Goal: Task Accomplishment & Management: Manage account settings

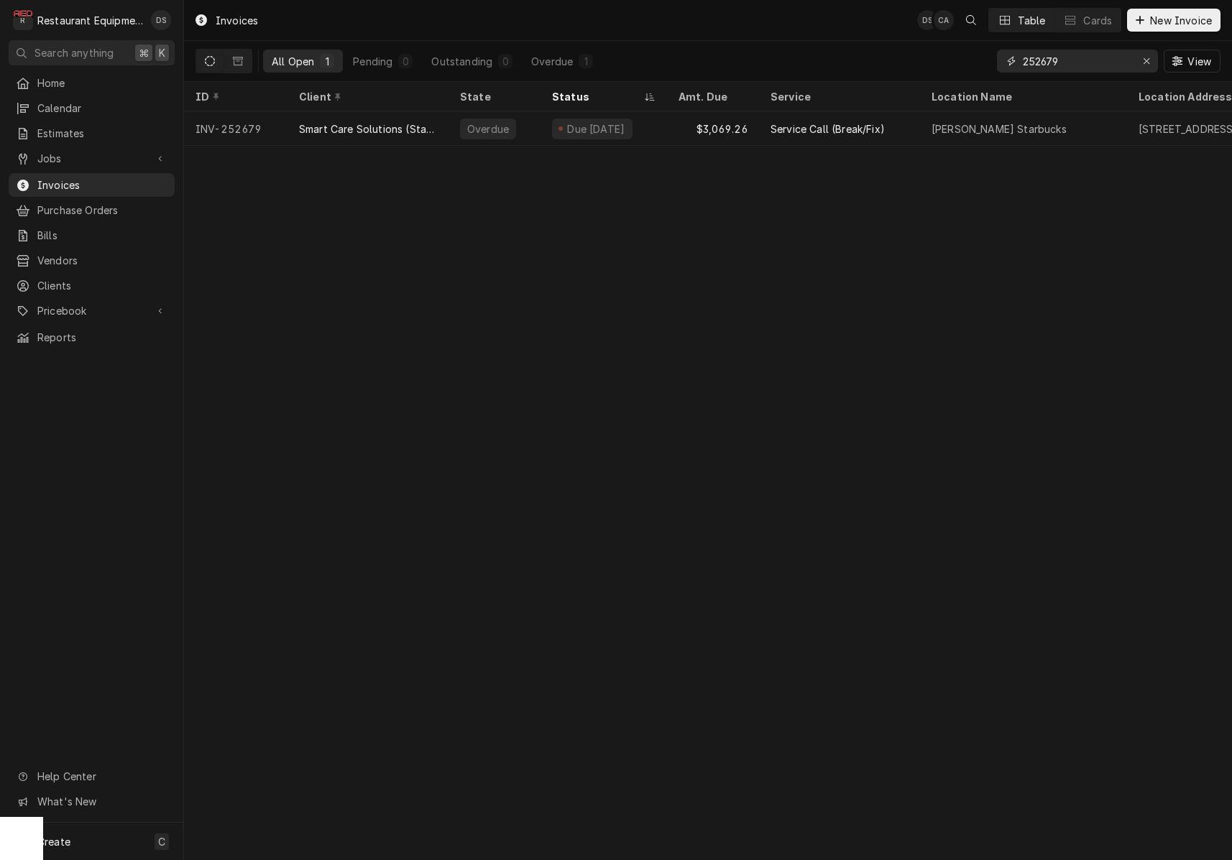
click at [1150, 57] on div "Erase input" at bounding box center [1146, 61] width 14 height 14
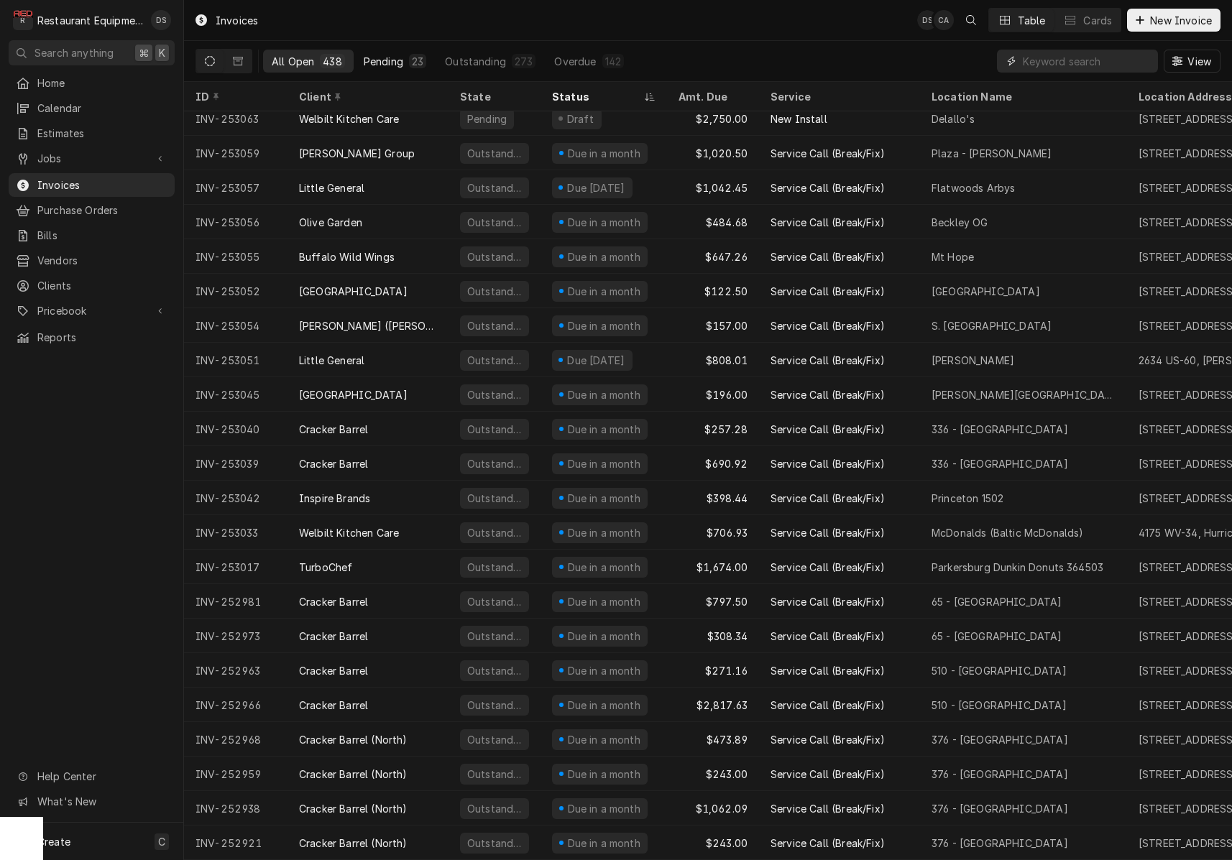
scroll to position [674, 0]
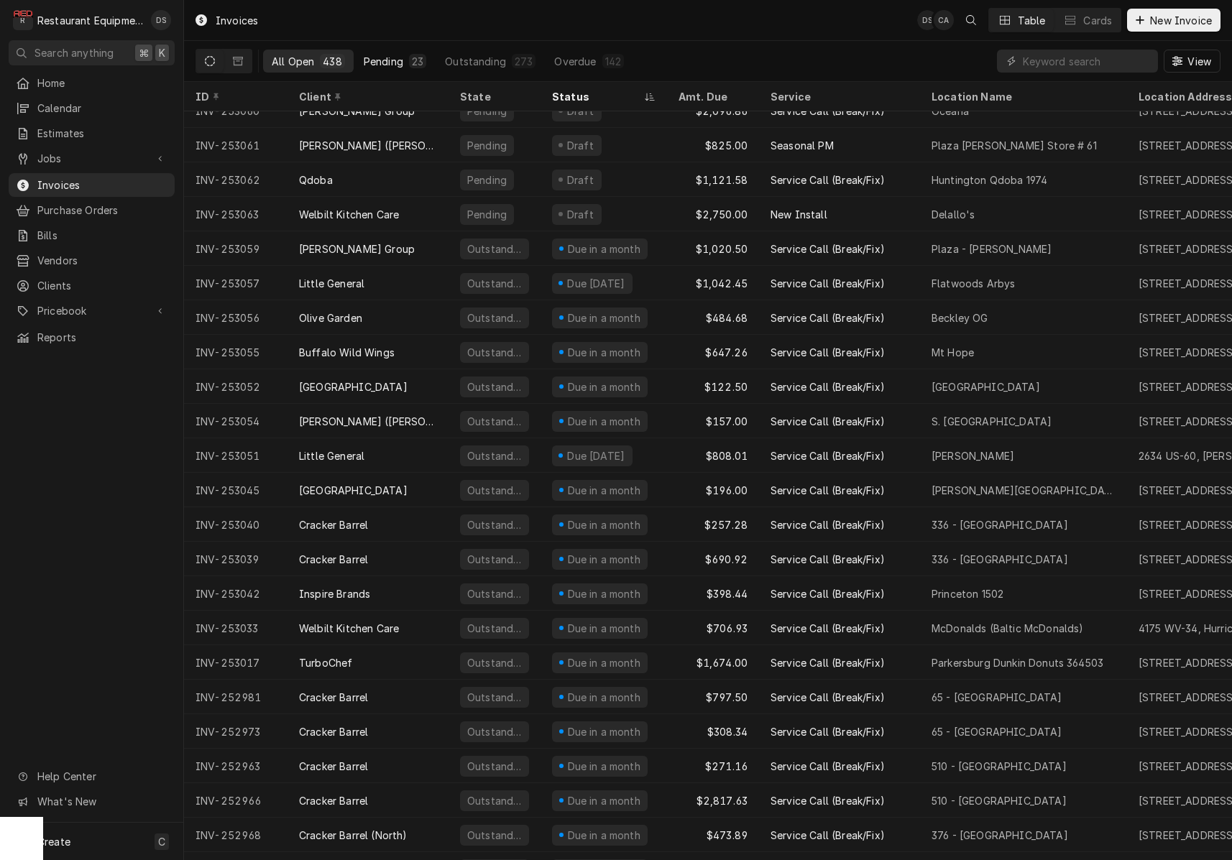
click at [393, 58] on div "Pending" at bounding box center [384, 61] width 40 height 15
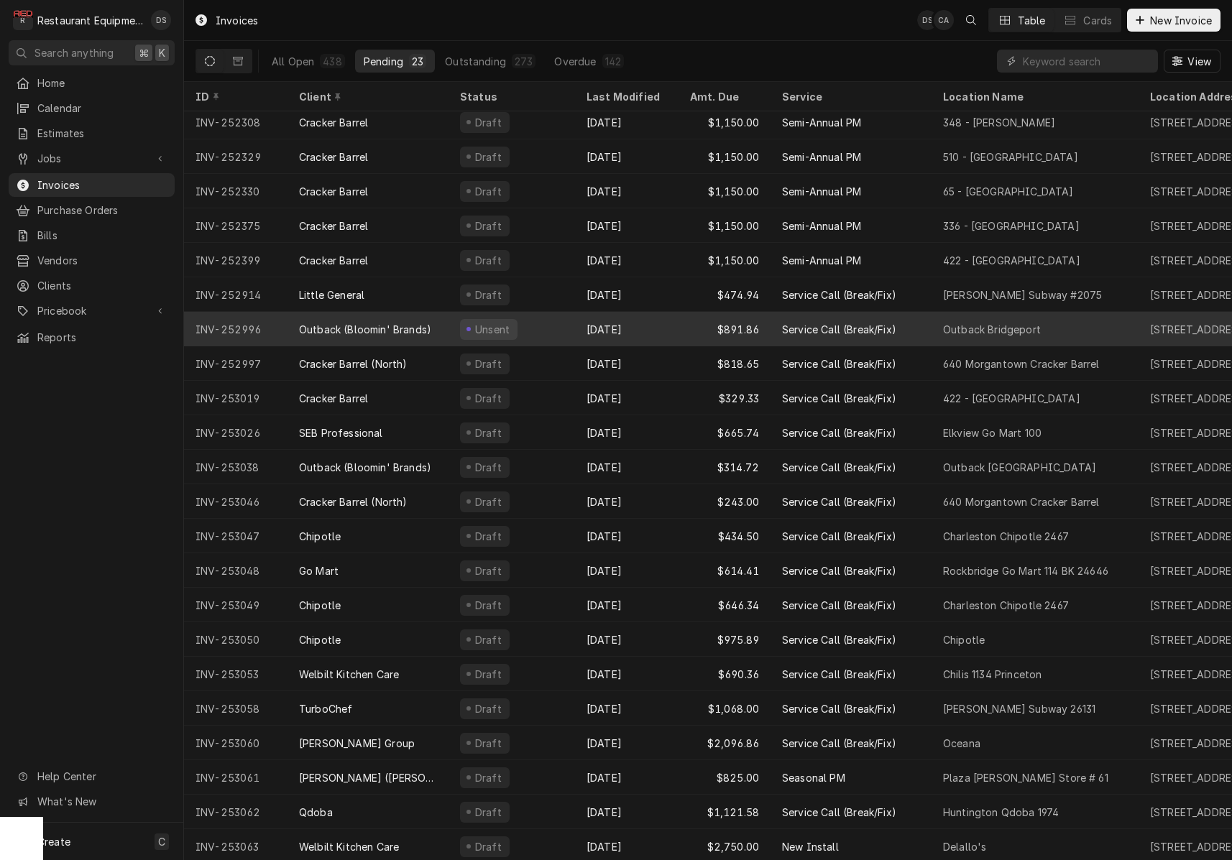
scroll to position [0, 0]
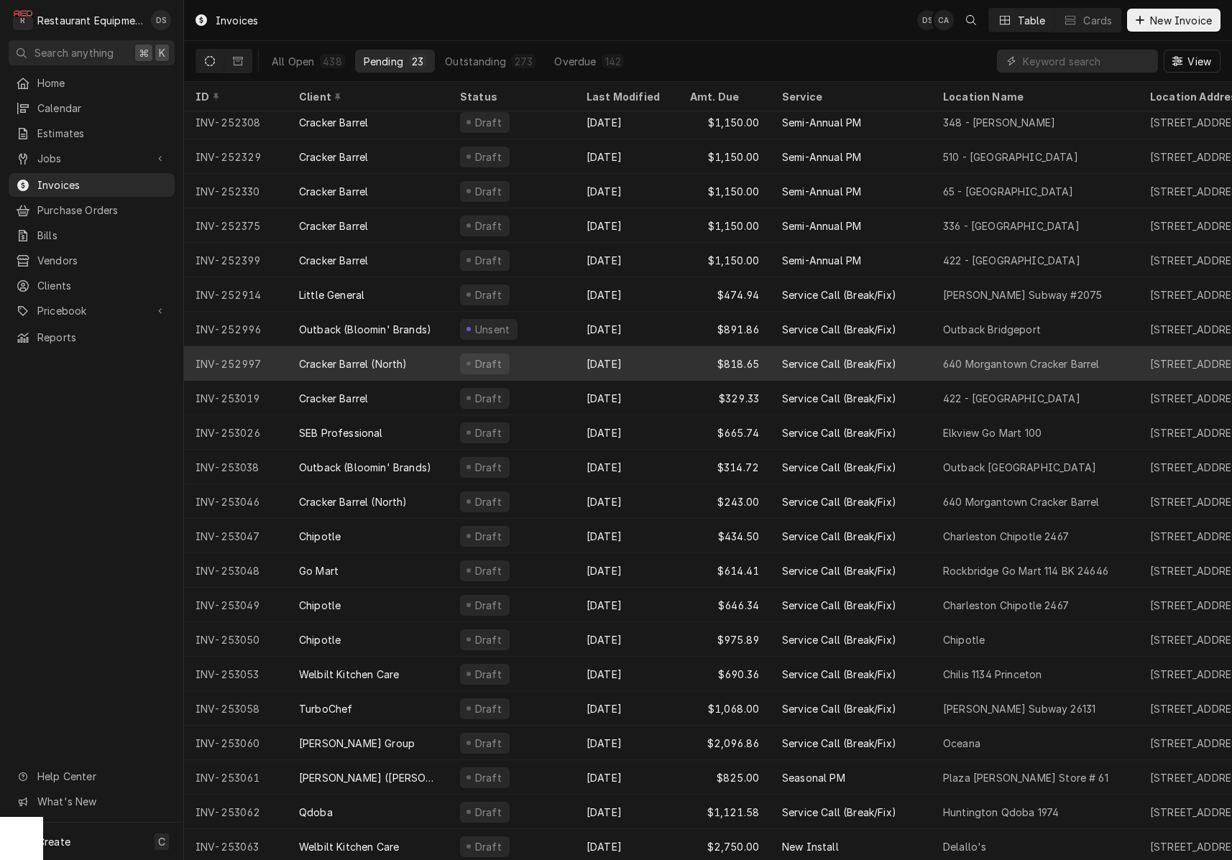
click at [617, 355] on div "Oct 1" at bounding box center [627, 363] width 104 height 35
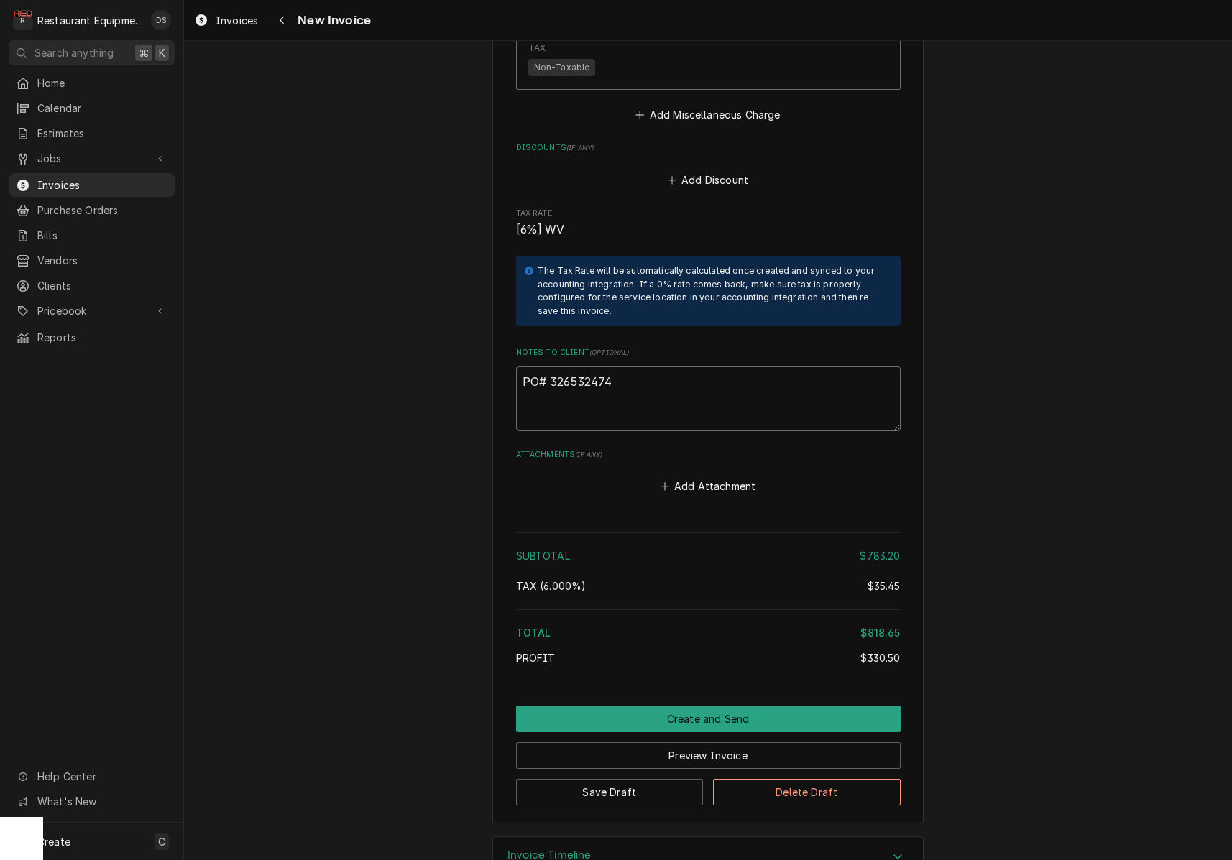
drag, startPoint x: 622, startPoint y: 341, endPoint x: 551, endPoint y: 341, distance: 71.2
click at [551, 367] on textarea "PO# 326532474" at bounding box center [708, 399] width 385 height 65
click at [707, 743] on button "Preview Invoice" at bounding box center [708, 756] width 385 height 27
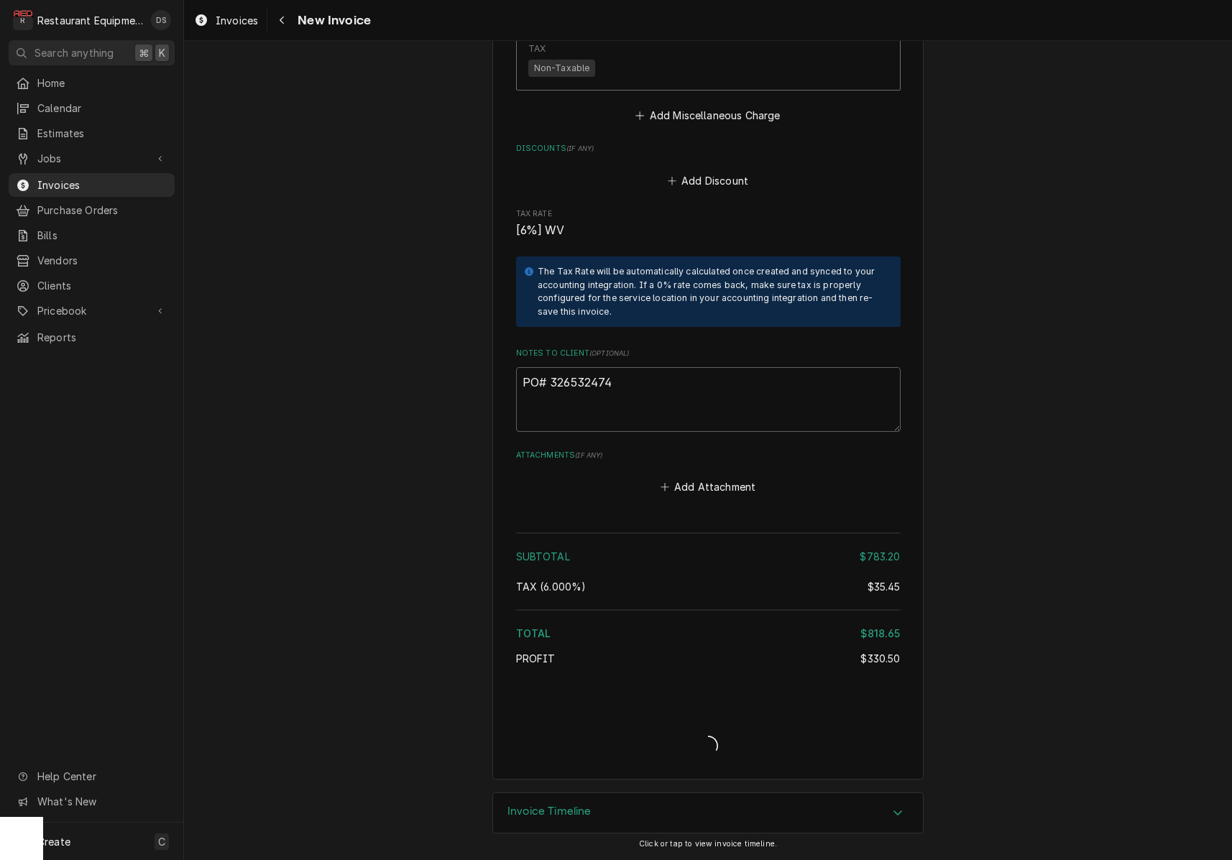
scroll to position [3194, 0]
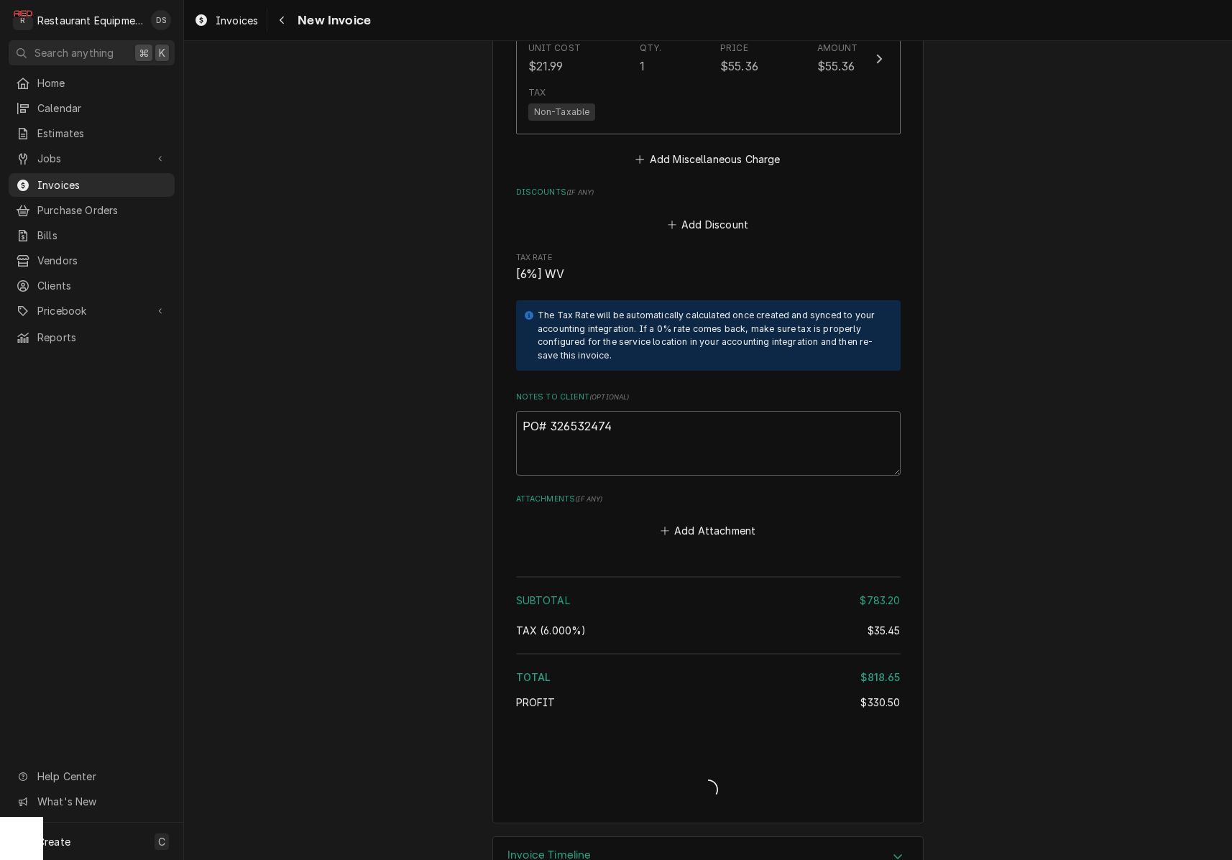
type textarea "x"
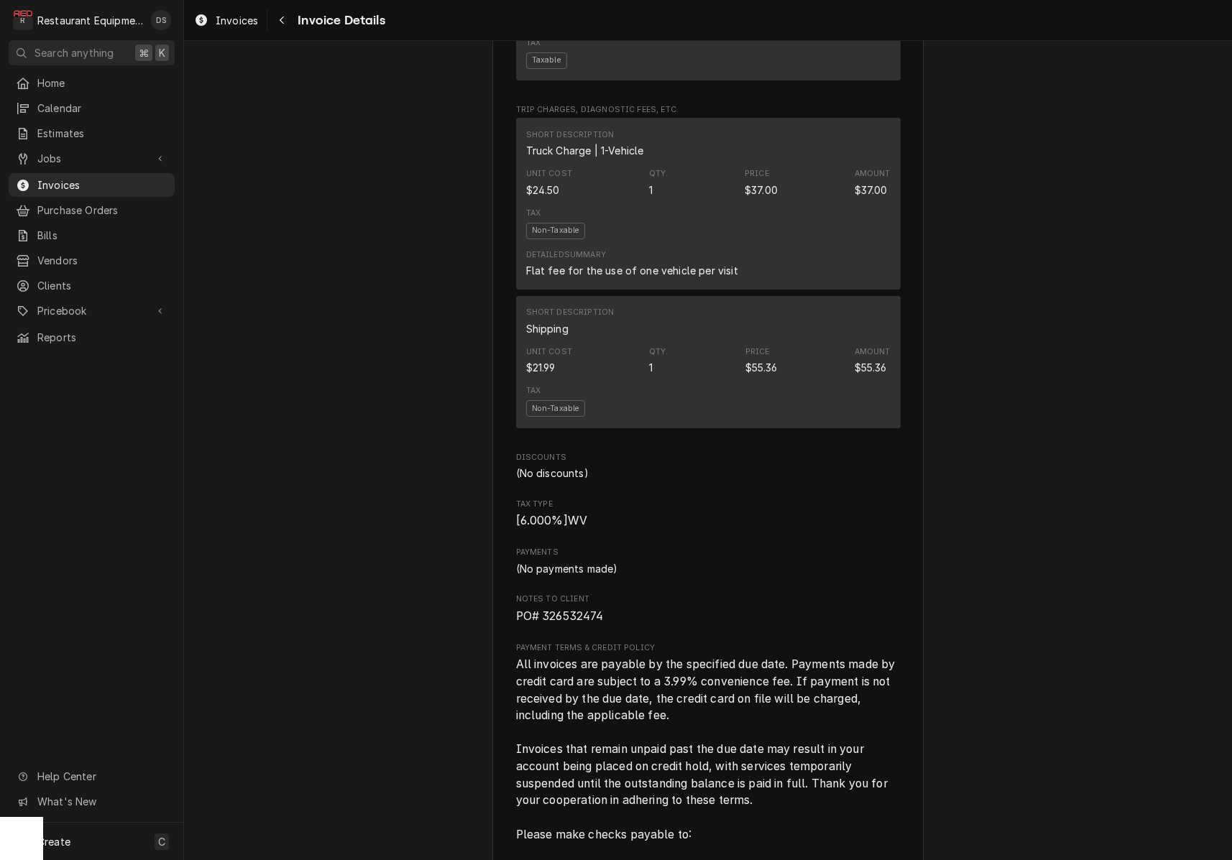
scroll to position [2143, 0]
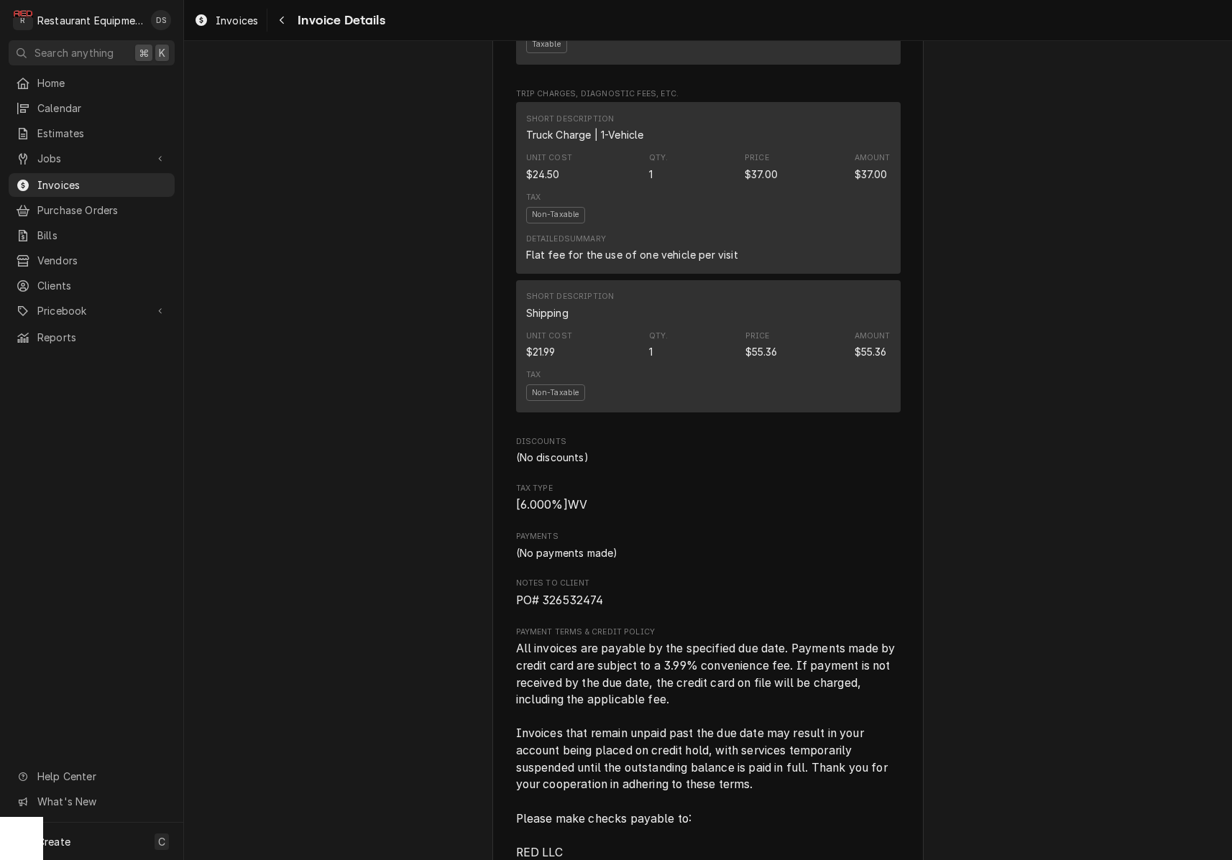
drag, startPoint x: 615, startPoint y: 619, endPoint x: 556, endPoint y: 619, distance: 58.9
click at [542, 610] on span "PO# 326532474" at bounding box center [708, 600] width 385 height 17
copy span "326532474"
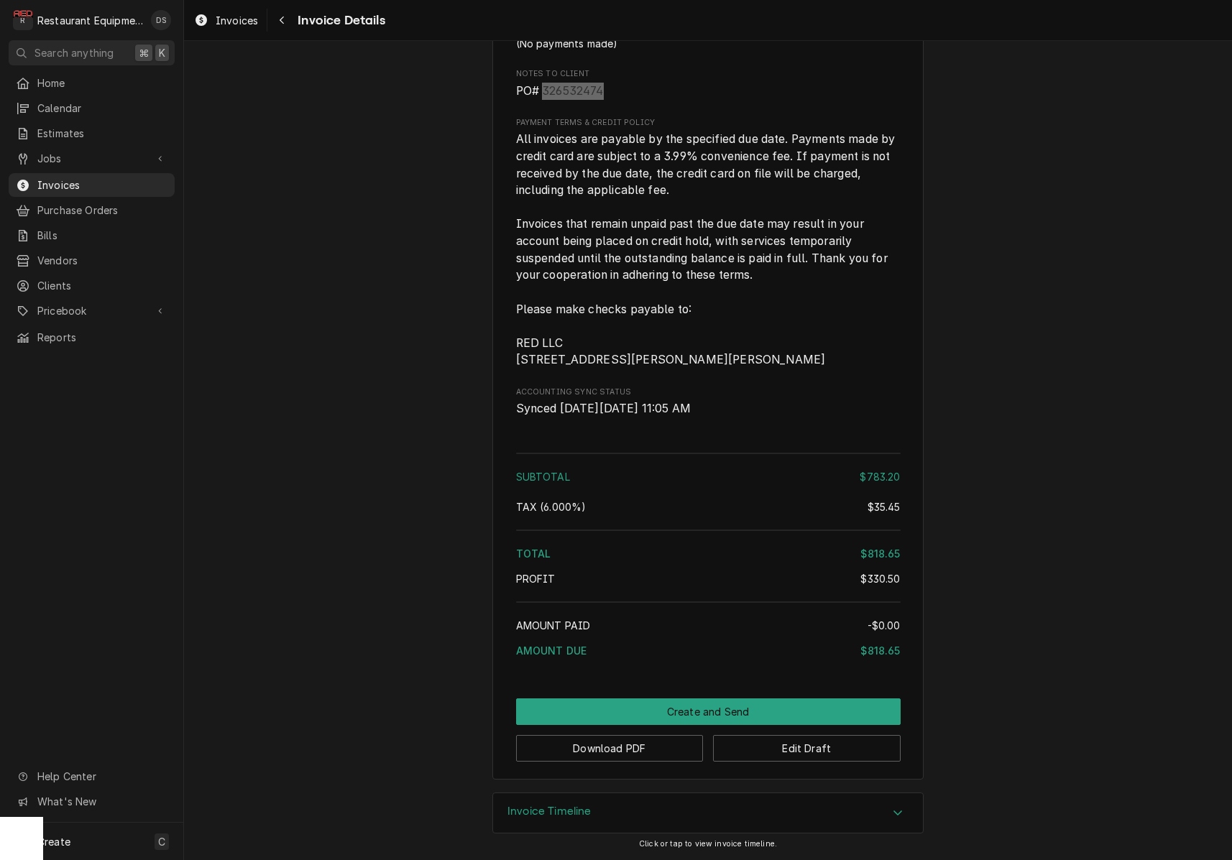
scroll to position [2678, 0]
click at [615, 754] on button "Download PDF" at bounding box center [610, 748] width 188 height 27
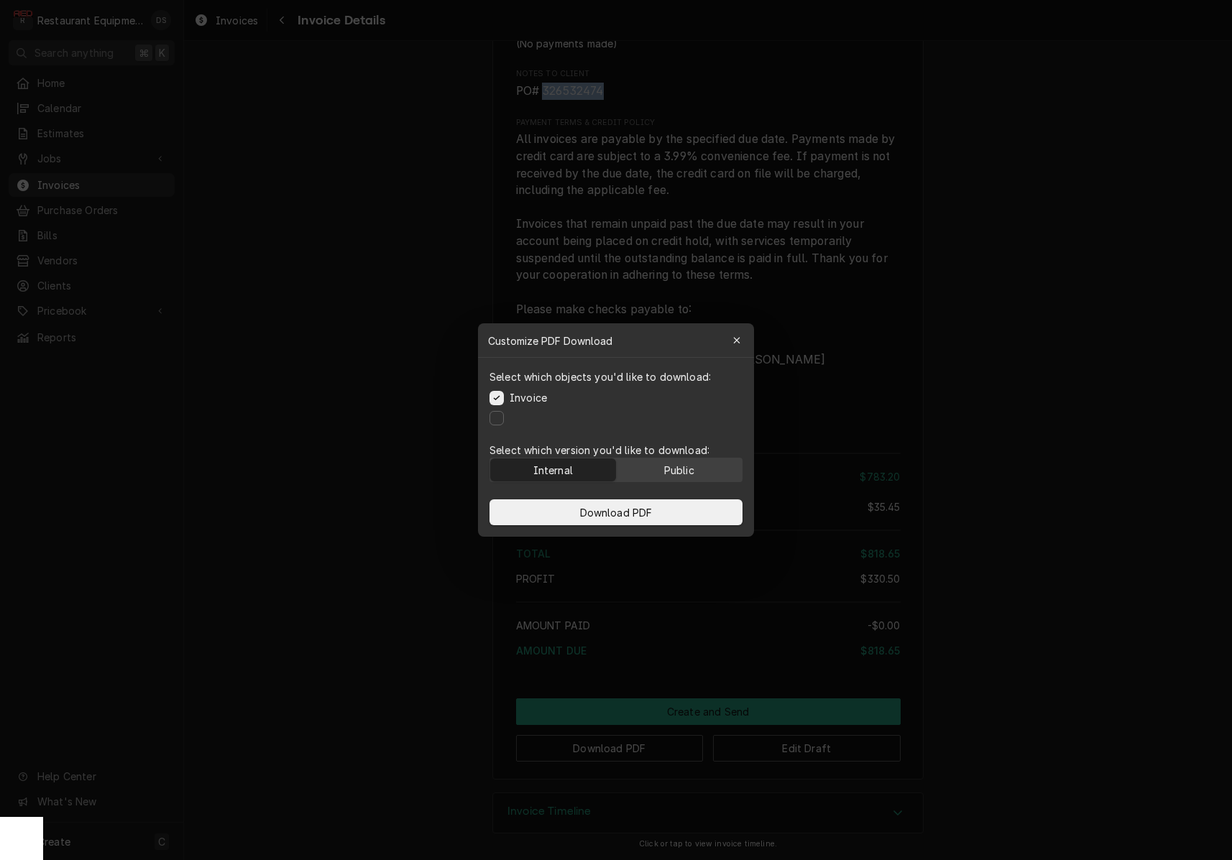
click at [682, 470] on div "Public" at bounding box center [679, 470] width 30 height 15
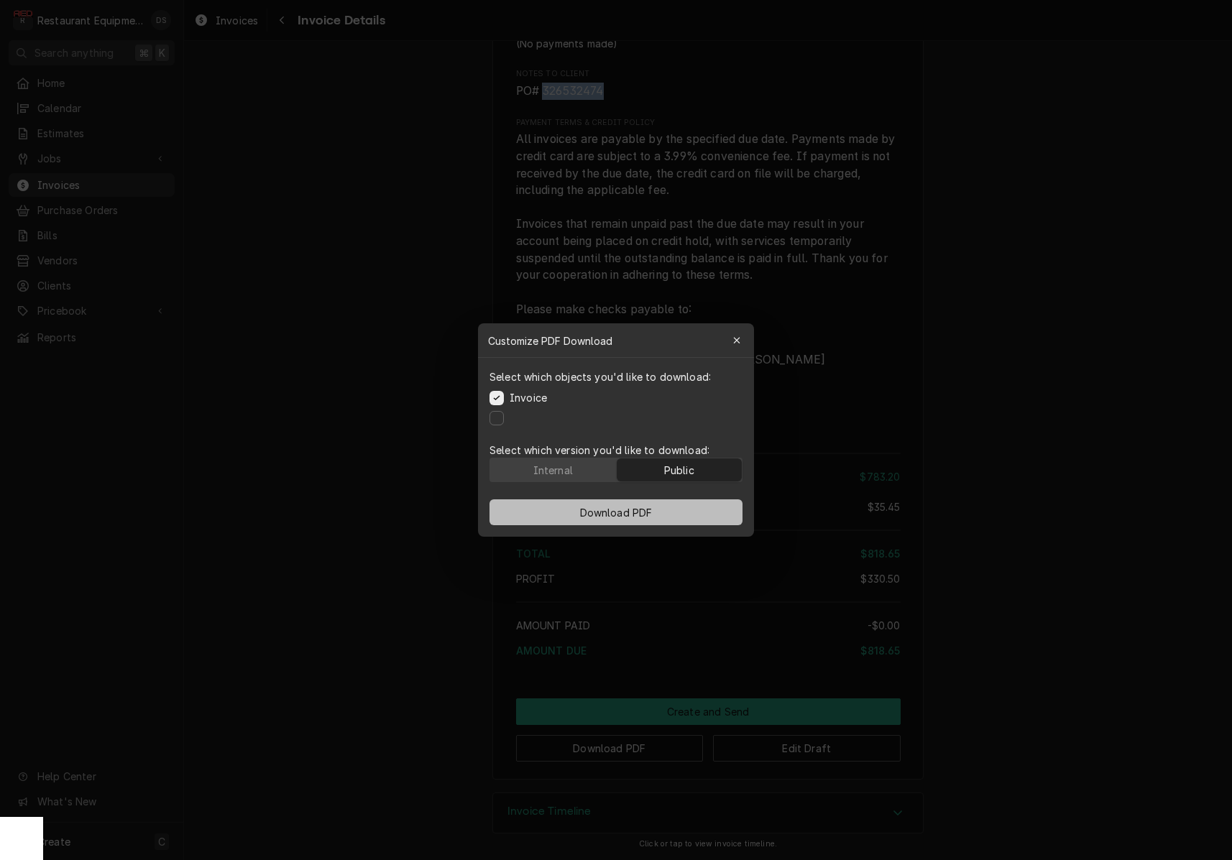
click at [681, 512] on button "Download PDF" at bounding box center [616, 513] width 253 height 26
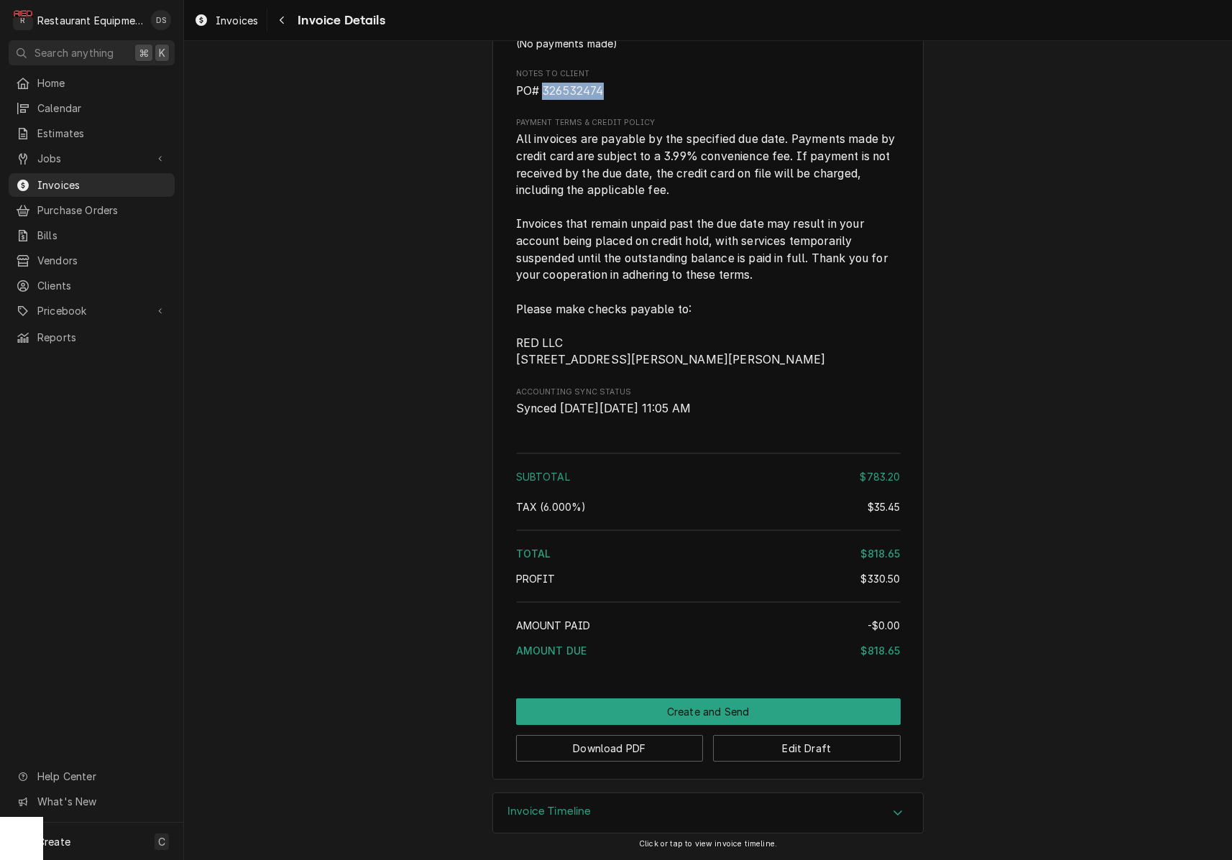
scroll to position [0, 0]
click at [684, 705] on button "Create and Send" at bounding box center [708, 712] width 385 height 27
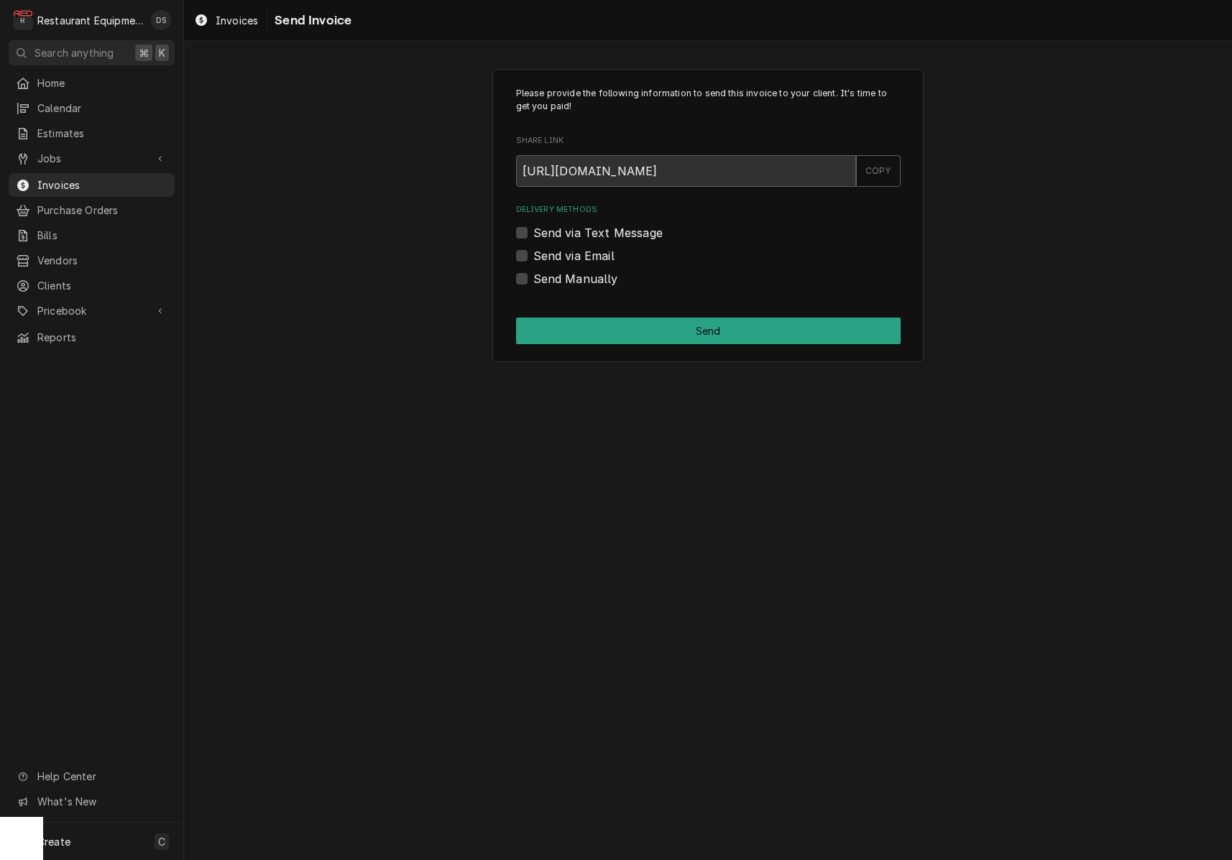
click at [533, 275] on label "Send Manually" at bounding box center [575, 278] width 85 height 17
click at [533, 275] on input "Send Manually" at bounding box center [725, 286] width 385 height 32
checkbox input "true"
click at [610, 325] on button "Send" at bounding box center [708, 331] width 385 height 27
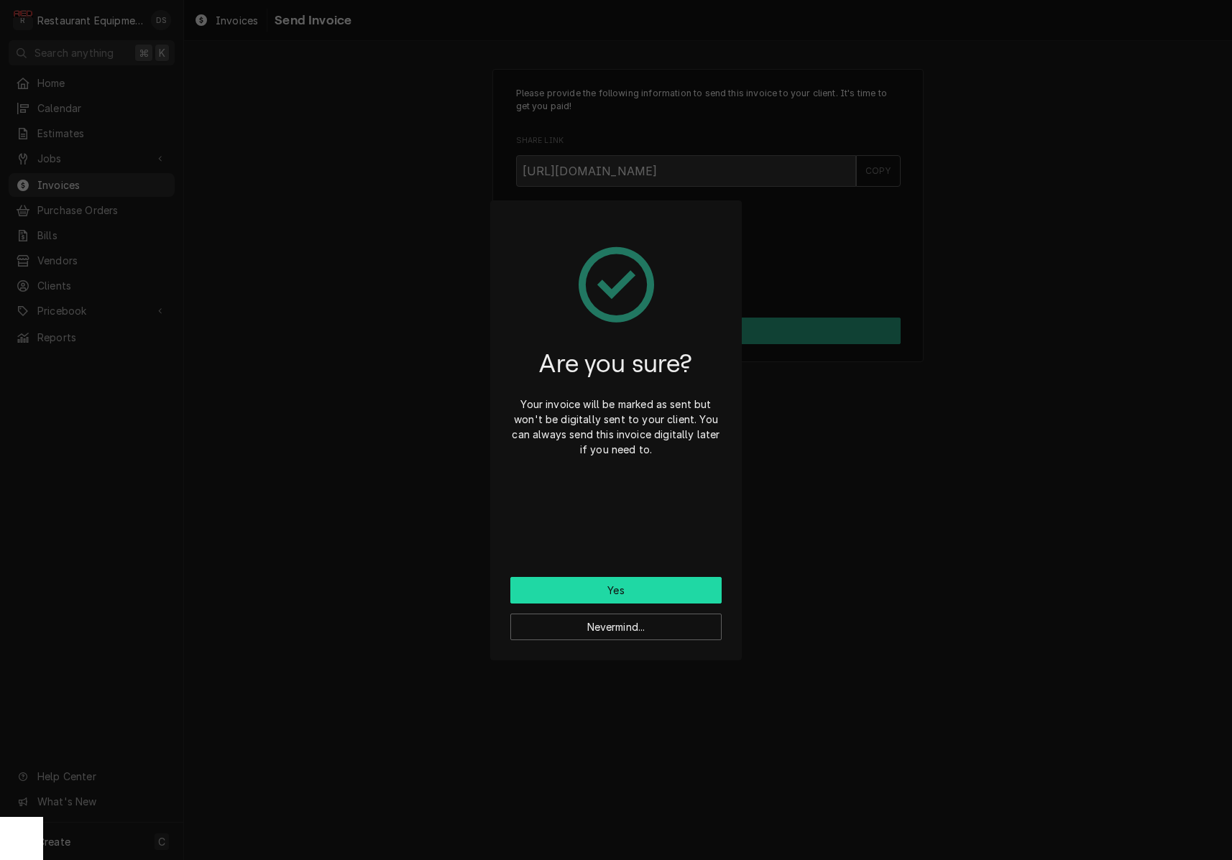
click at [661, 589] on button "Yes" at bounding box center [615, 590] width 211 height 27
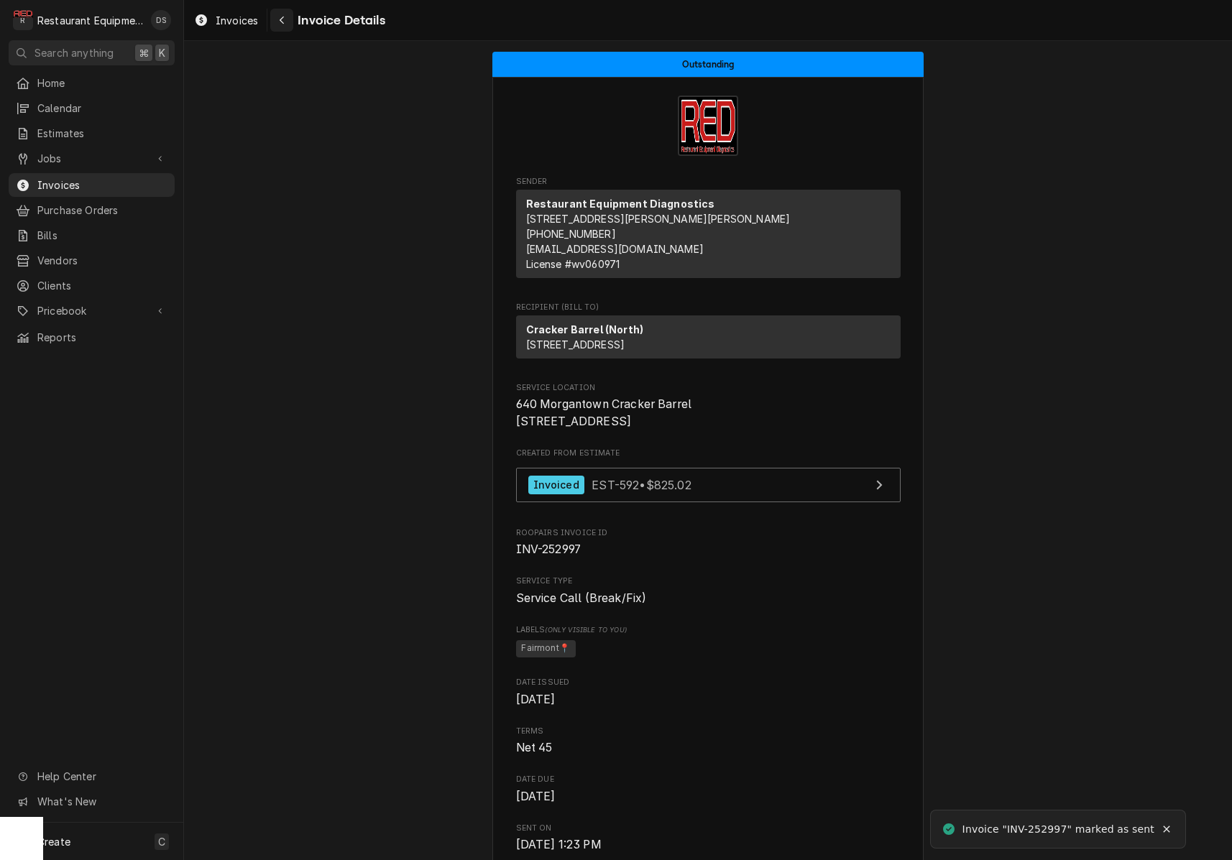
click at [278, 24] on div "Navigate back" at bounding box center [282, 20] width 14 height 14
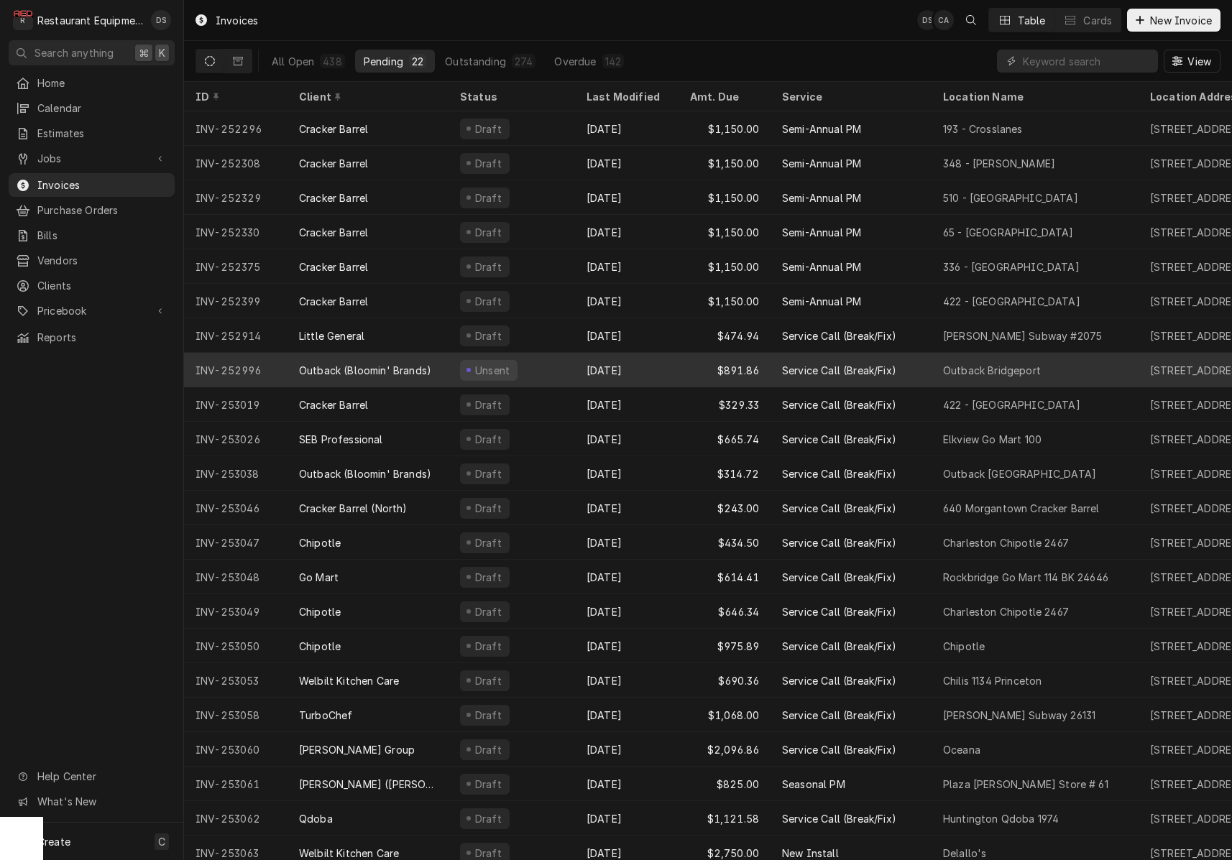
click at [563, 366] on div "Unsent" at bounding box center [512, 370] width 127 height 35
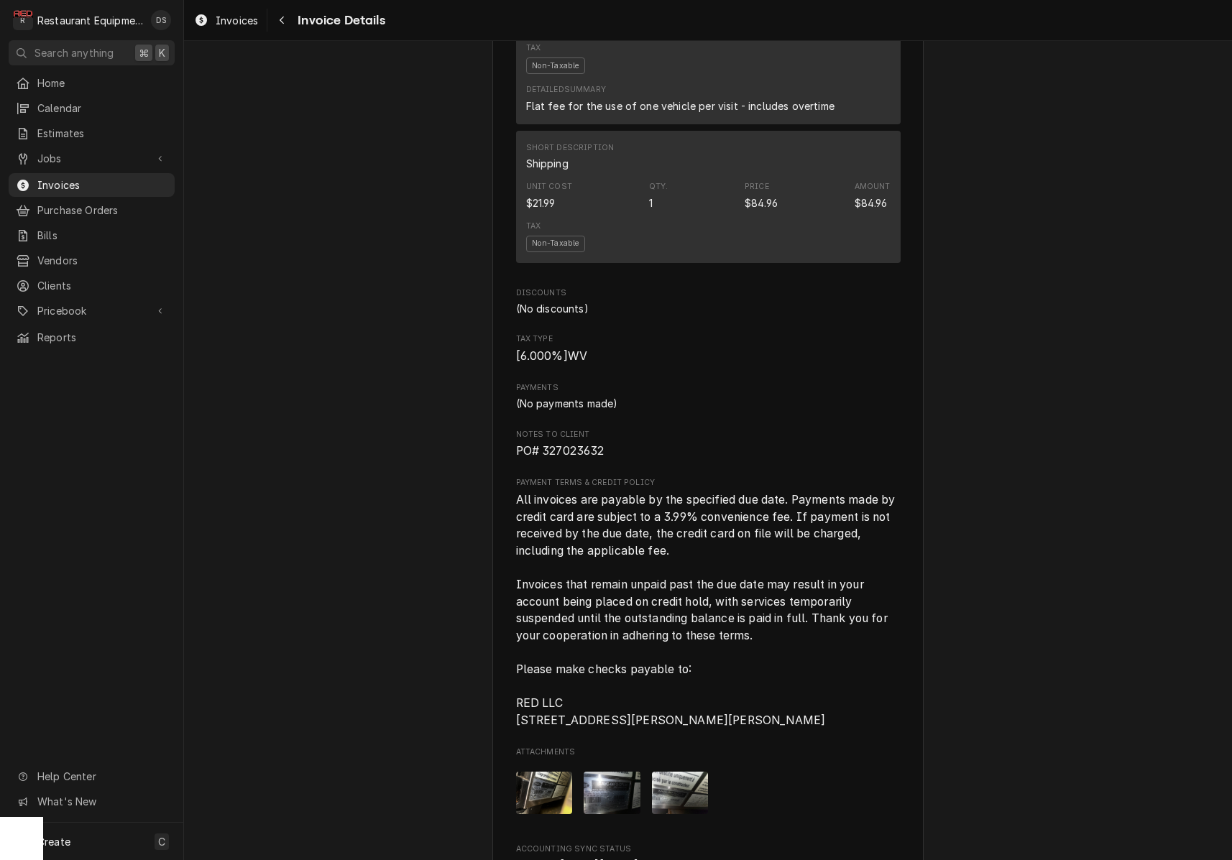
scroll to position [3179, 0]
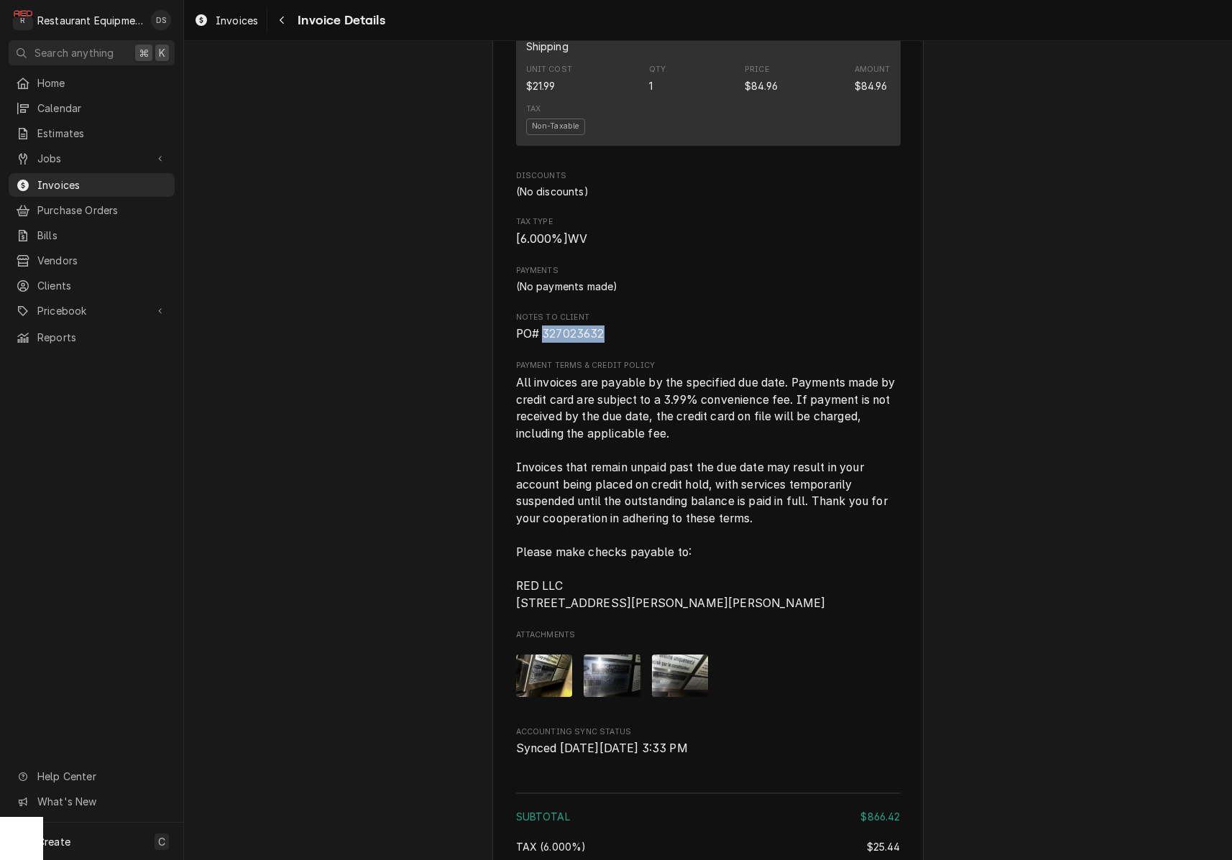
drag, startPoint x: 605, startPoint y: 343, endPoint x: 551, endPoint y: 341, distance: 53.9
click at [544, 343] on span "PO# 327023632" at bounding box center [708, 334] width 385 height 17
copy span "327023632"
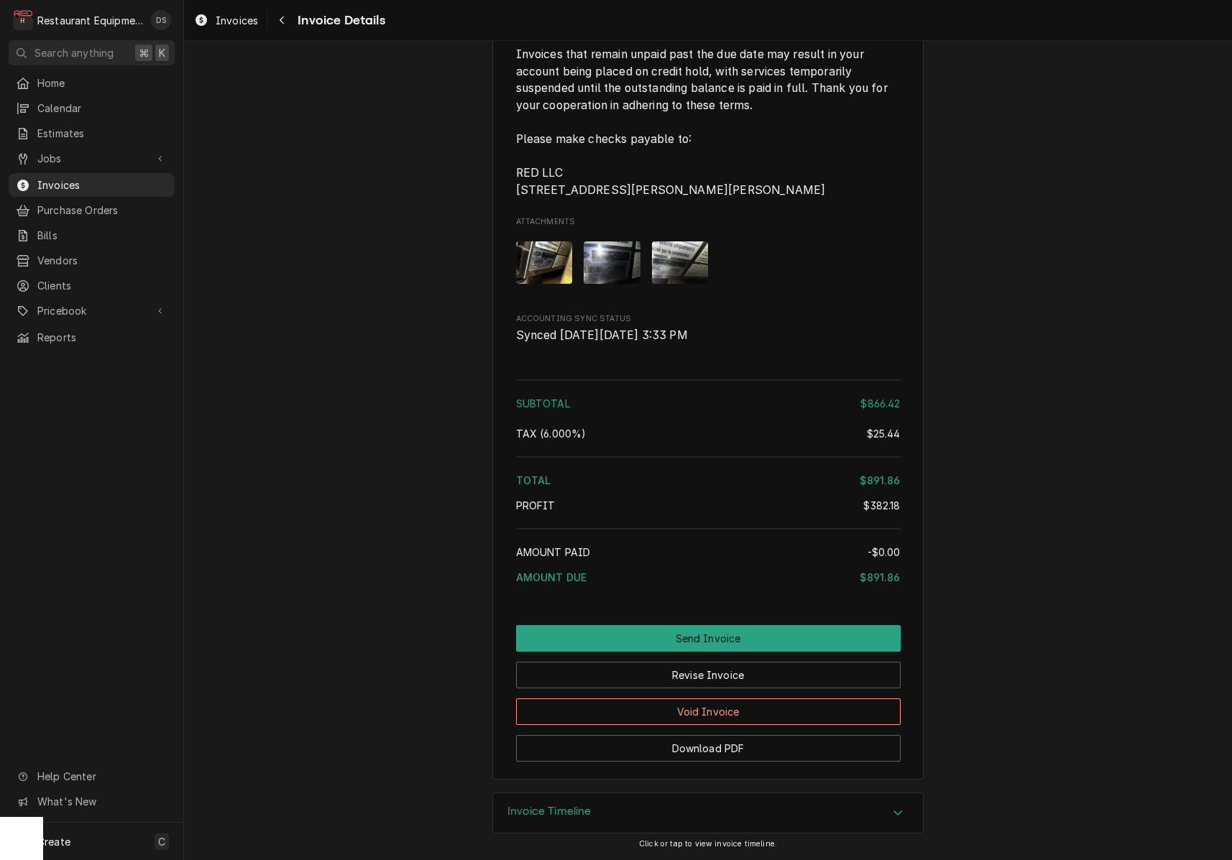
scroll to position [0, 0]
click at [724, 750] on button "Download PDF" at bounding box center [708, 748] width 385 height 27
click at [745, 631] on button "Send Invoice" at bounding box center [708, 638] width 385 height 27
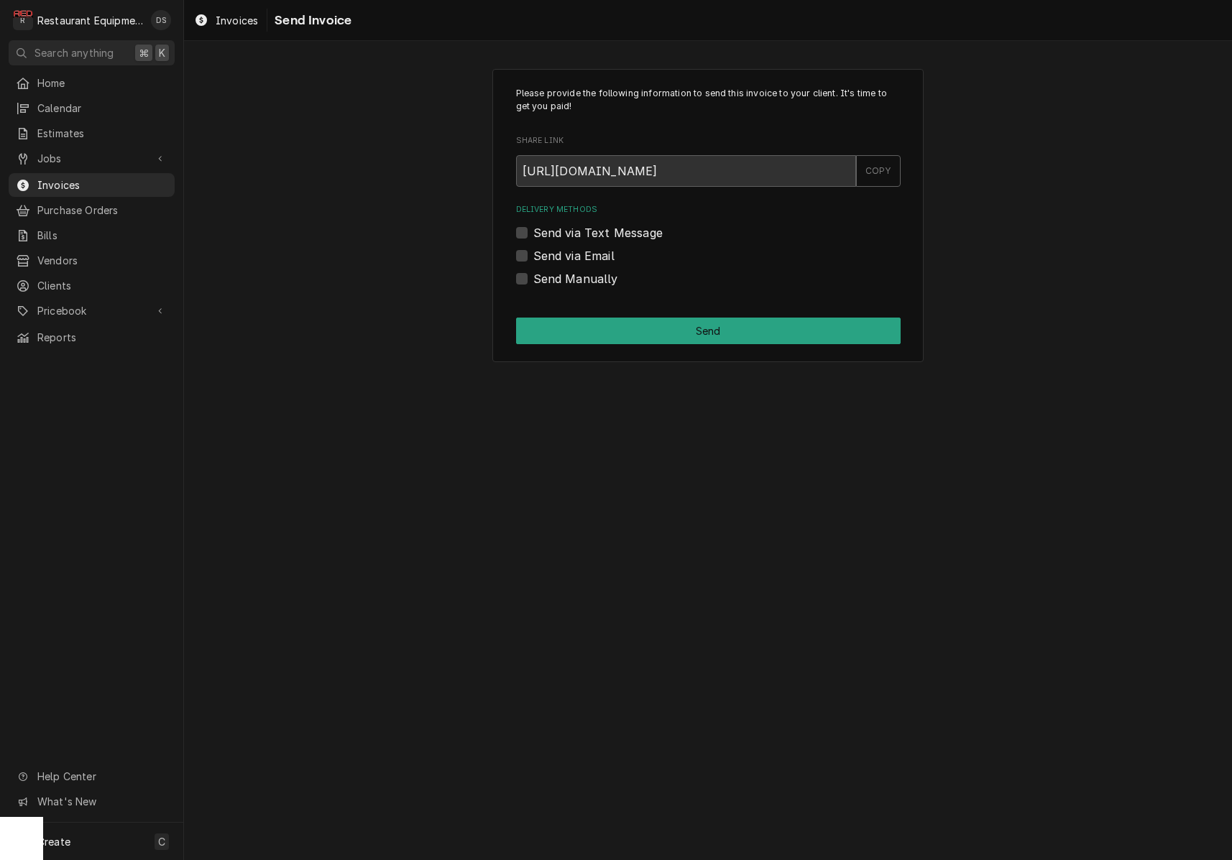
click at [533, 272] on label "Send Manually" at bounding box center [575, 278] width 85 height 17
click at [533, 272] on input "Send Manually" at bounding box center [725, 286] width 385 height 32
checkbox input "true"
click at [643, 318] on button "Send" at bounding box center [708, 331] width 385 height 27
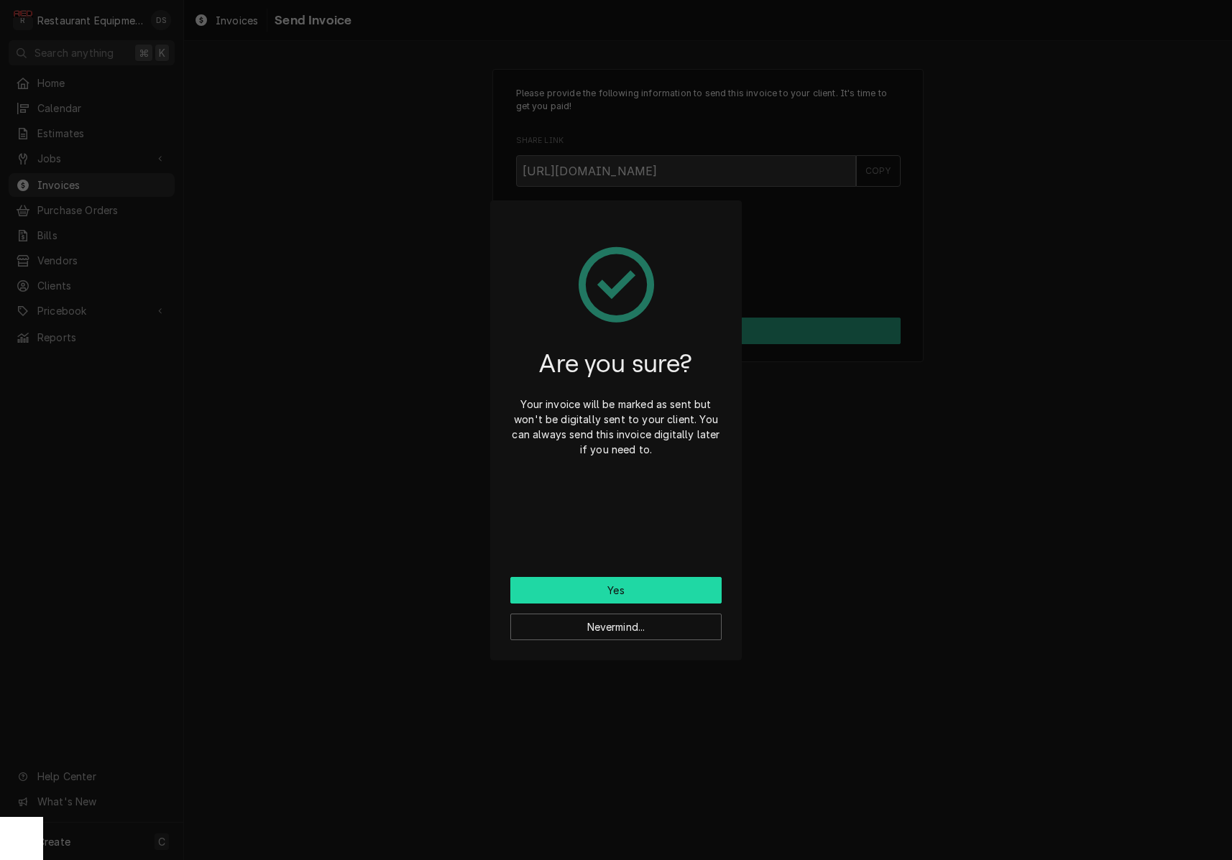
click at [640, 591] on button "Yes" at bounding box center [615, 590] width 211 height 27
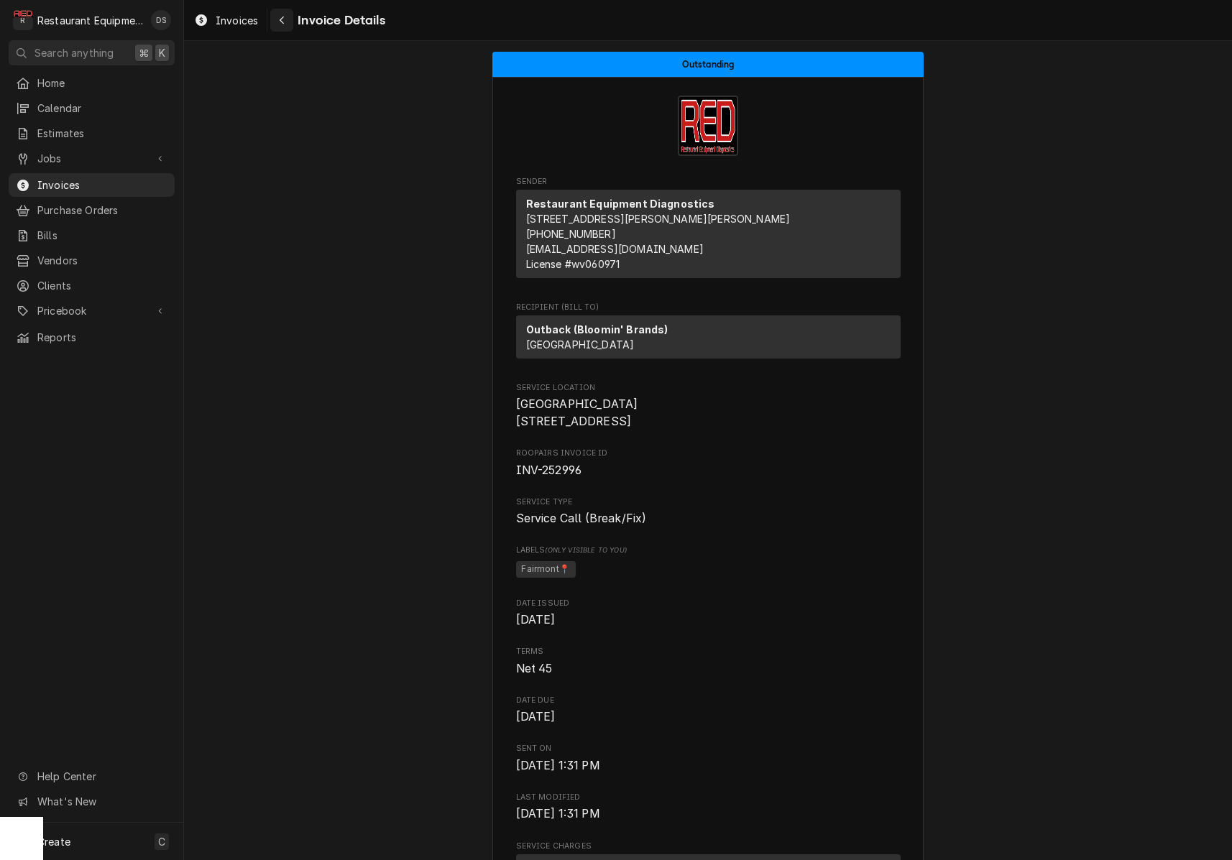
click at [277, 23] on div "Navigate back" at bounding box center [282, 20] width 14 height 14
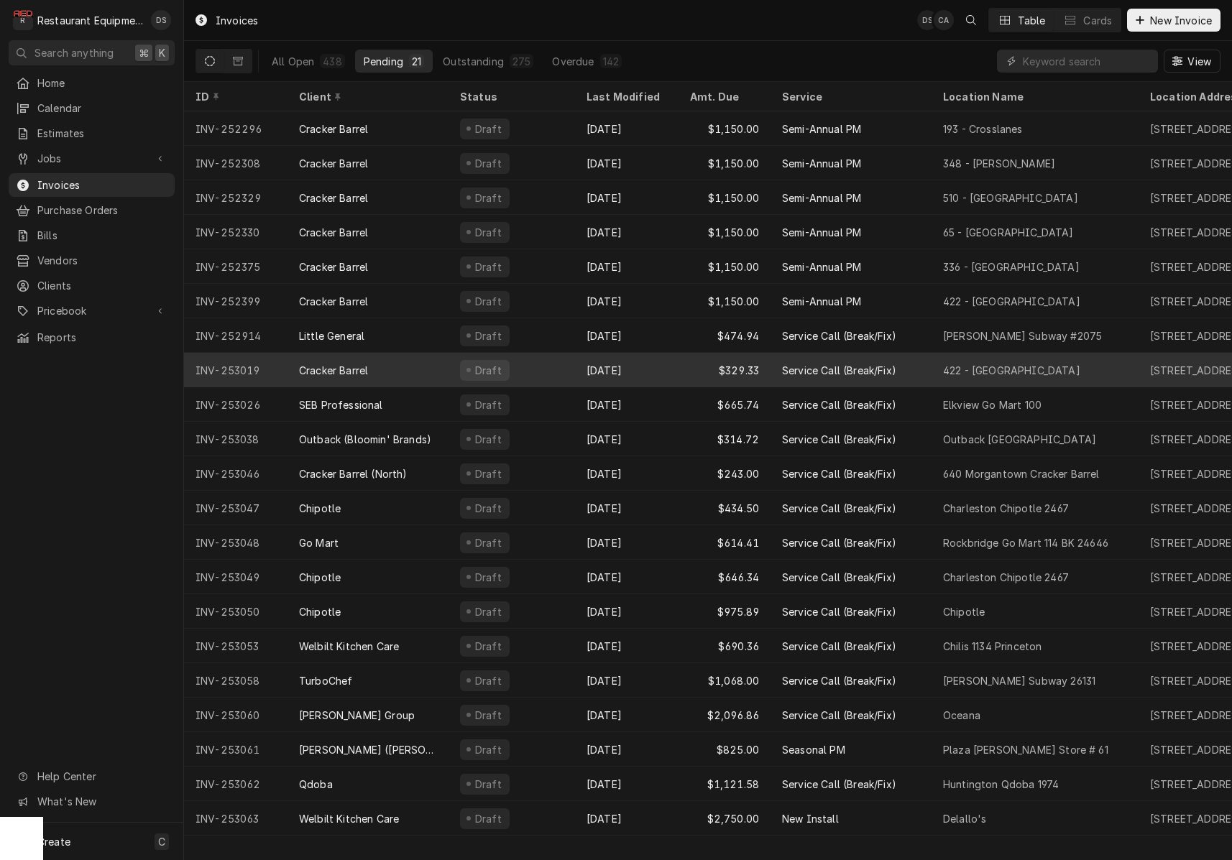
click at [530, 366] on div "Draft" at bounding box center [512, 370] width 127 height 35
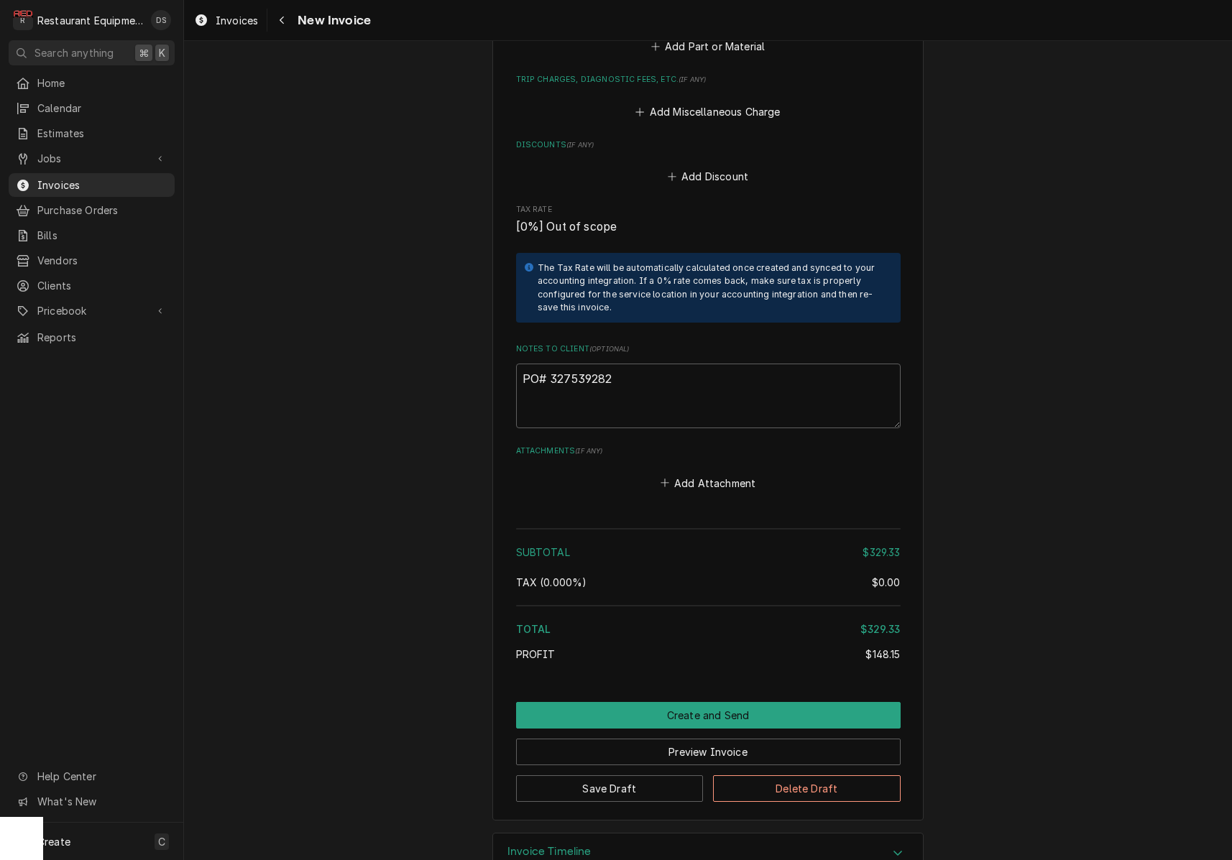
scroll to position [2228, 0]
drag, startPoint x: 622, startPoint y: 344, endPoint x: 551, endPoint y: 339, distance: 72.1
click at [551, 364] on textarea "PO# 327539282" at bounding box center [708, 396] width 385 height 65
click at [574, 364] on textarea "PO# 327539282" at bounding box center [708, 396] width 385 height 65
drag, startPoint x: 551, startPoint y: 343, endPoint x: 636, endPoint y: 343, distance: 85.5
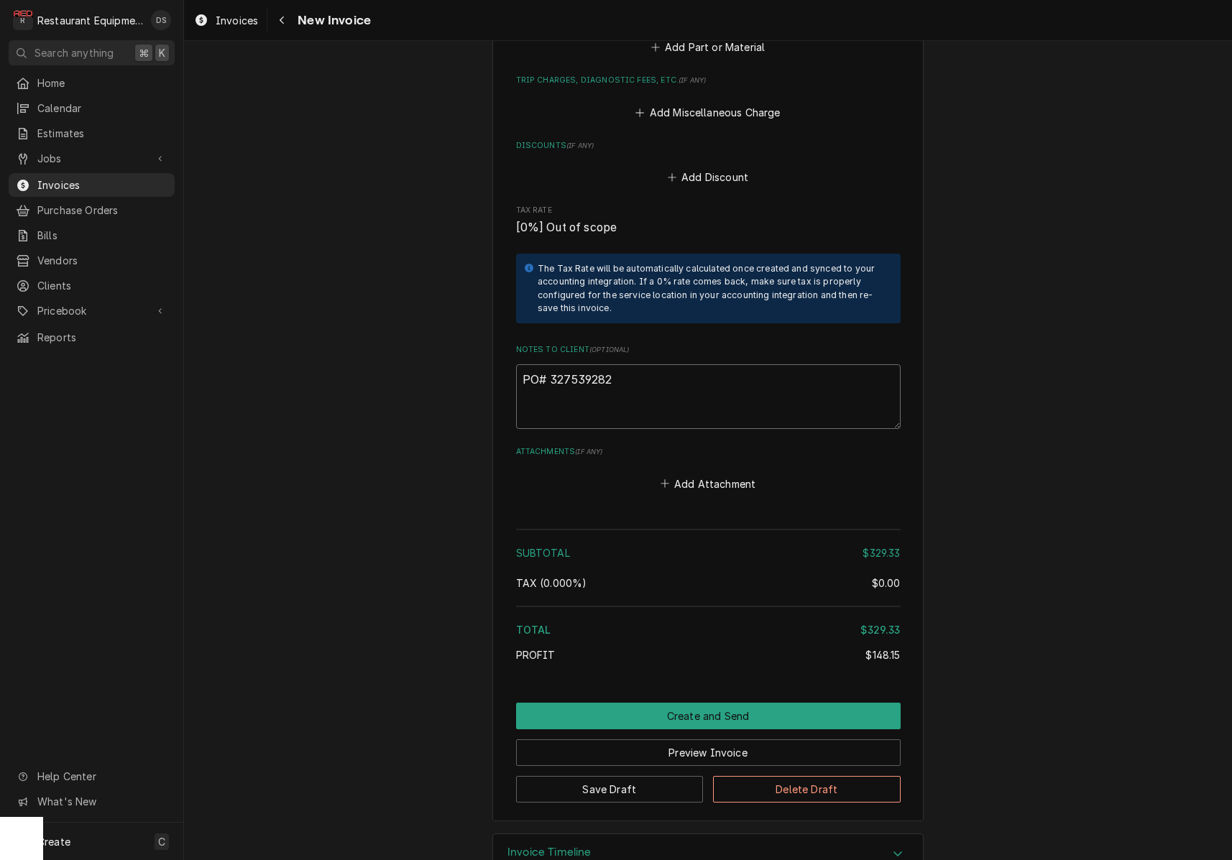
click at [640, 364] on textarea "PO# 327539282" at bounding box center [708, 396] width 385 height 65
click at [283, 22] on icon "Navigate back" at bounding box center [282, 20] width 6 height 10
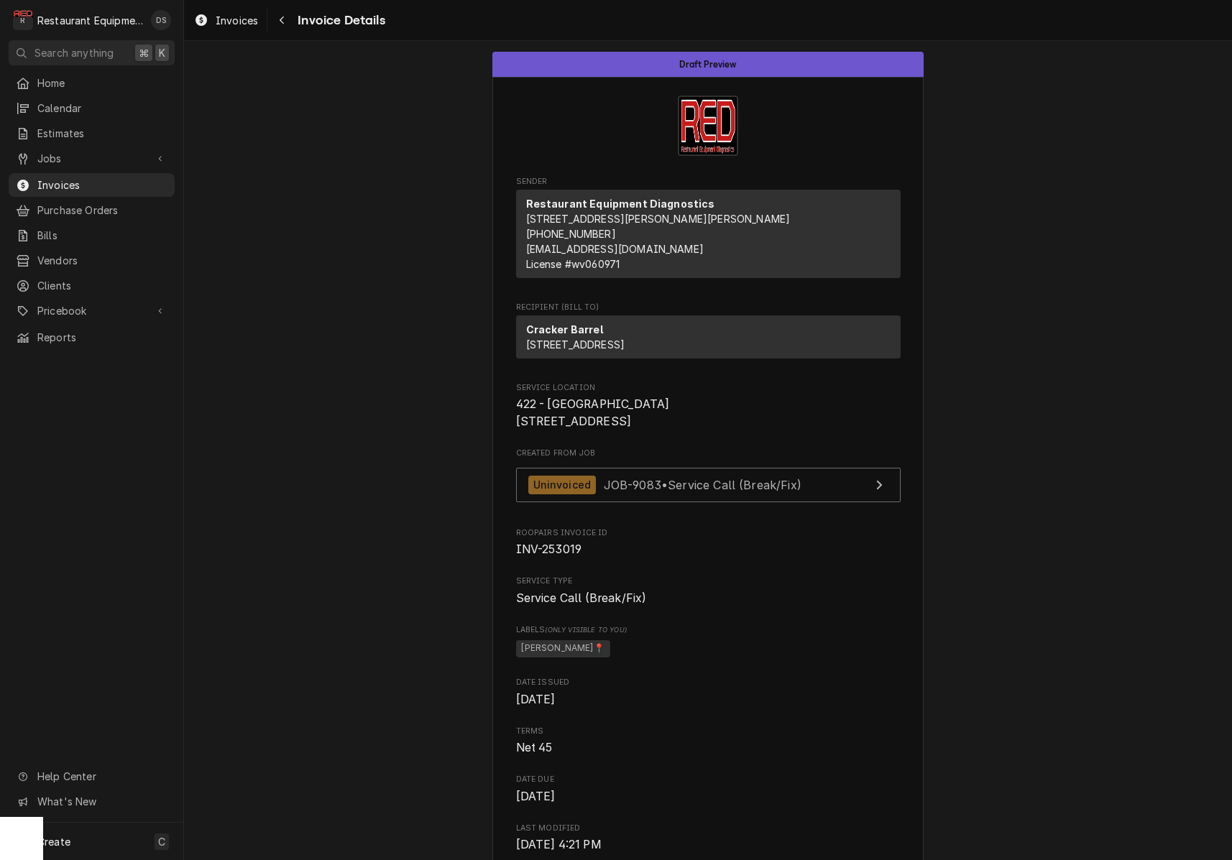
click at [283, 22] on icon "Navigate back" at bounding box center [282, 20] width 6 height 10
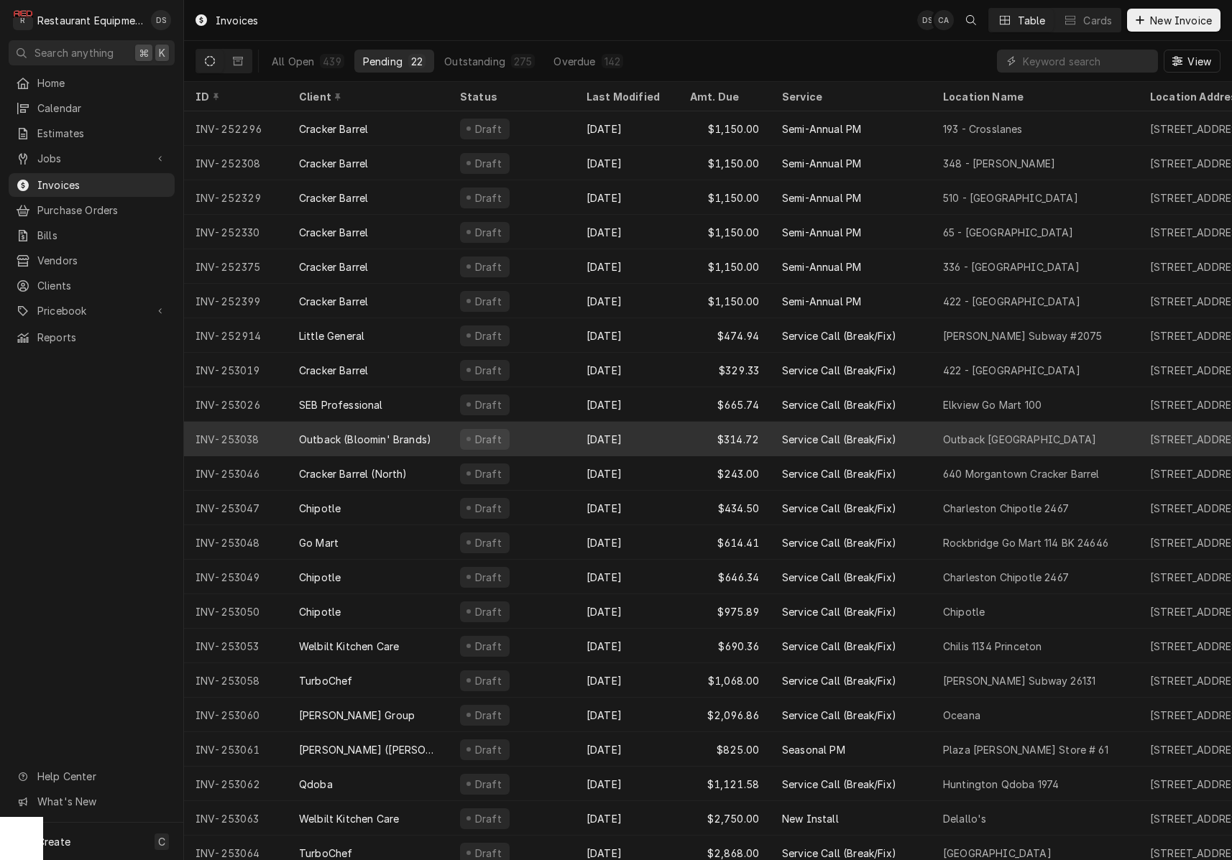
click at [645, 438] on div "Oct 3" at bounding box center [627, 439] width 104 height 35
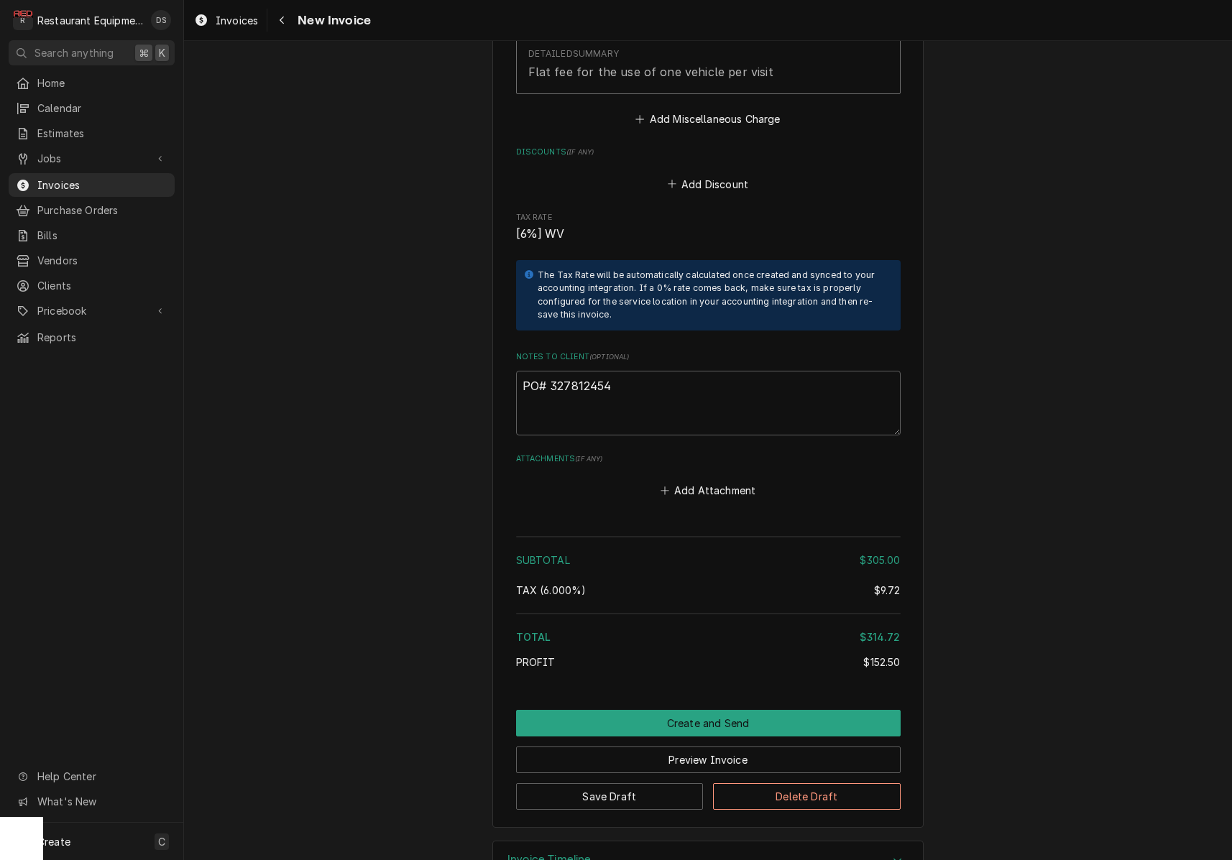
scroll to position [2568, 0]
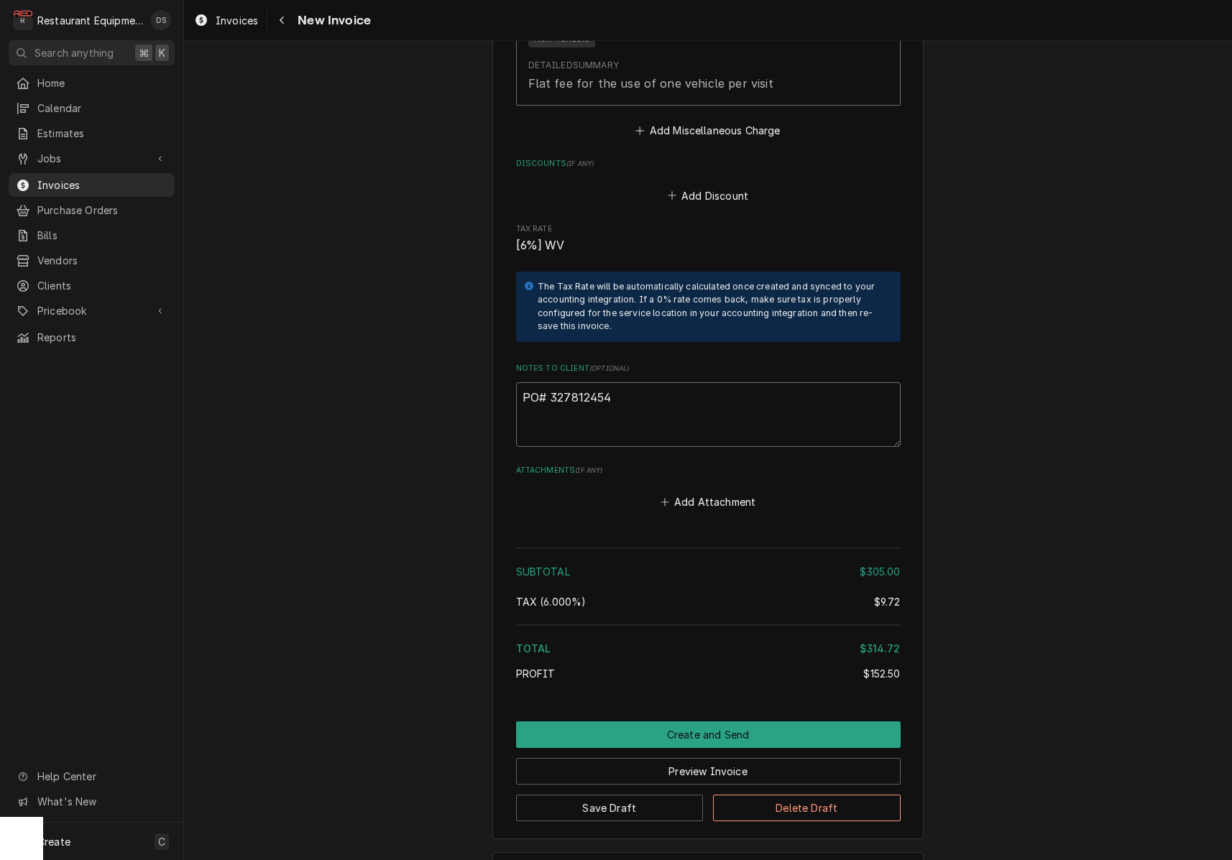
drag, startPoint x: 620, startPoint y: 350, endPoint x: 567, endPoint y: 359, distance: 54.0
click at [550, 382] on textarea "PO# 327812454" at bounding box center [708, 414] width 385 height 65
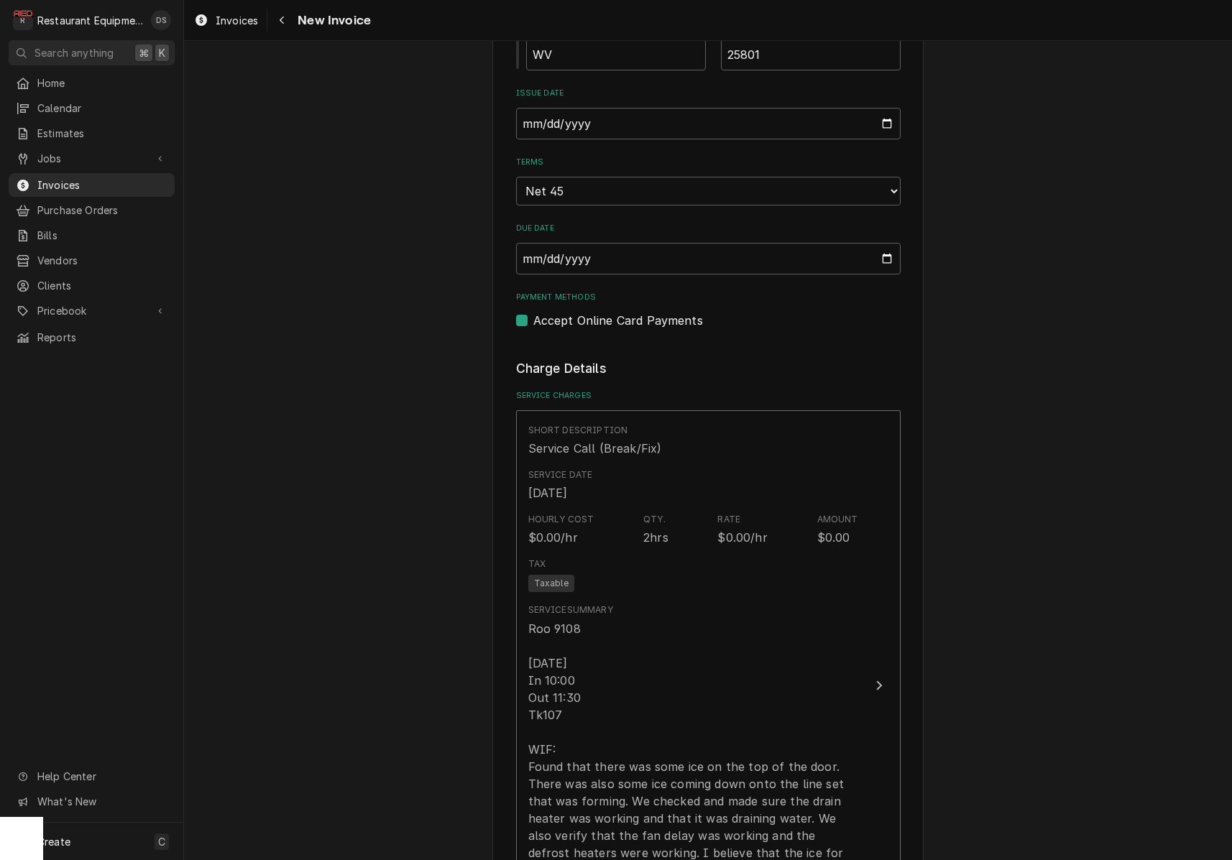
scroll to position [888, 0]
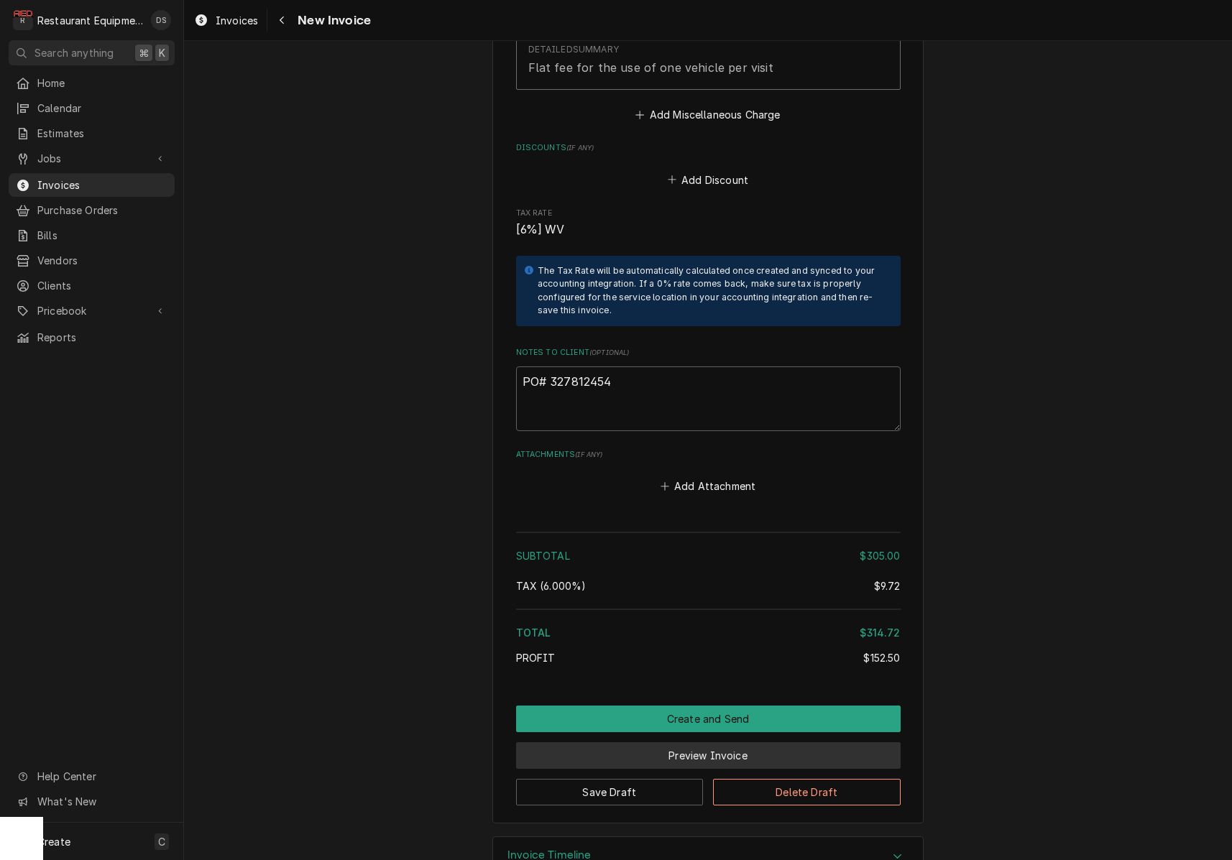
click at [694, 743] on button "Preview Invoice" at bounding box center [708, 756] width 385 height 27
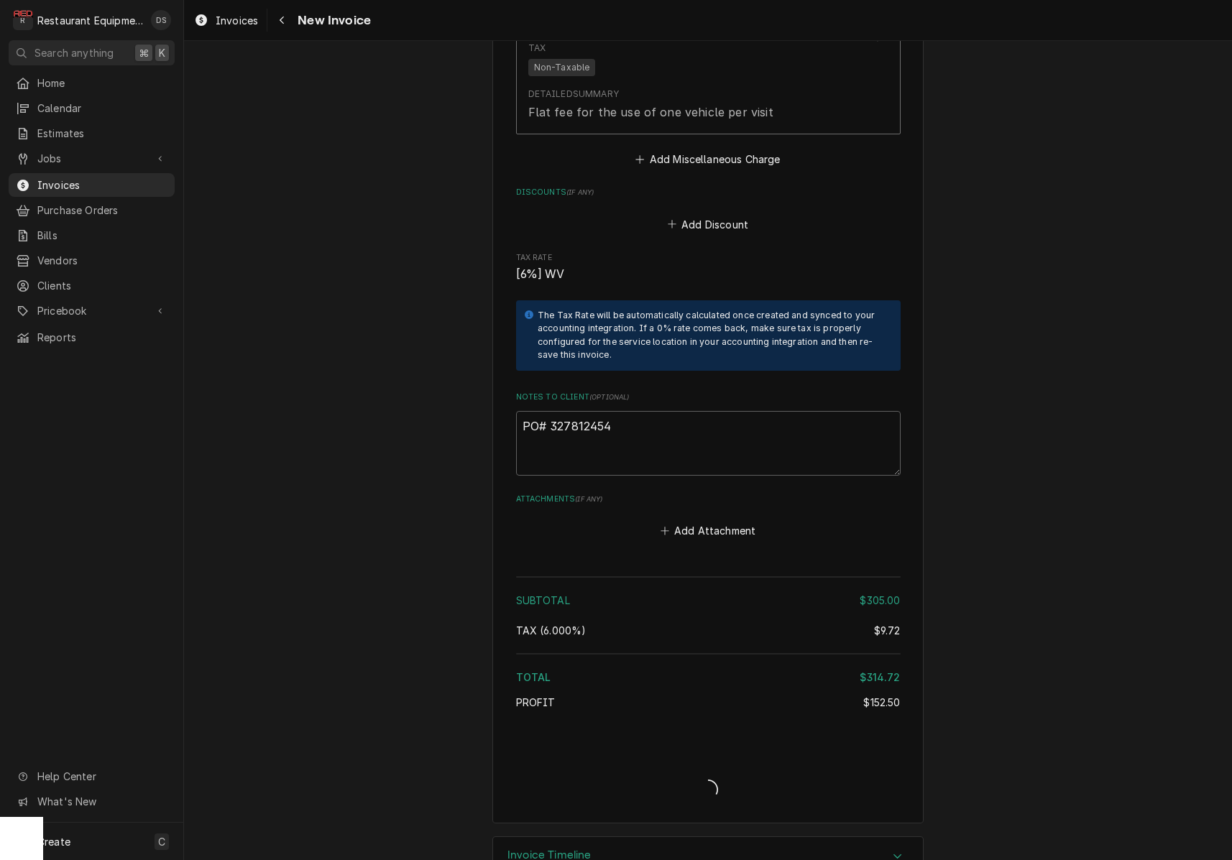
type textarea "x"
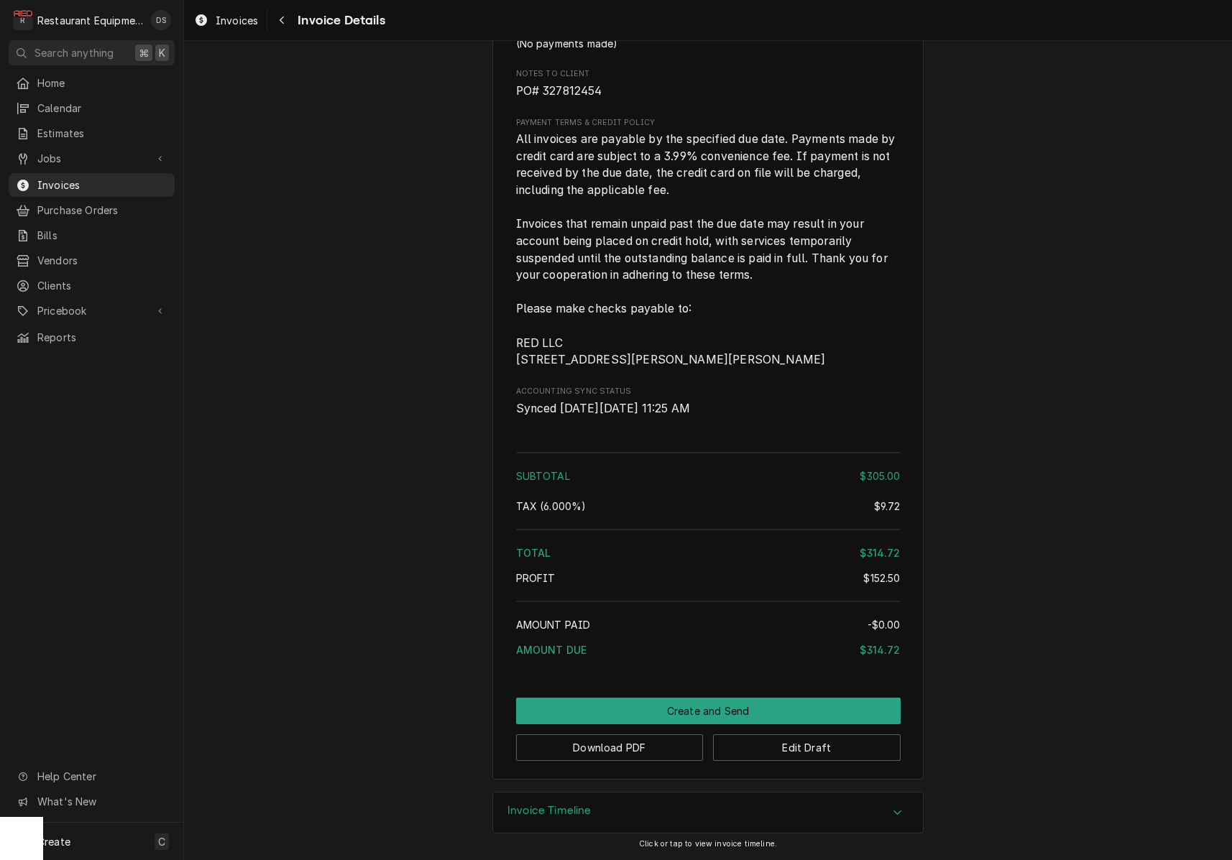
scroll to position [2138, 0]
click at [597, 745] on button "Download PDF" at bounding box center [610, 748] width 188 height 27
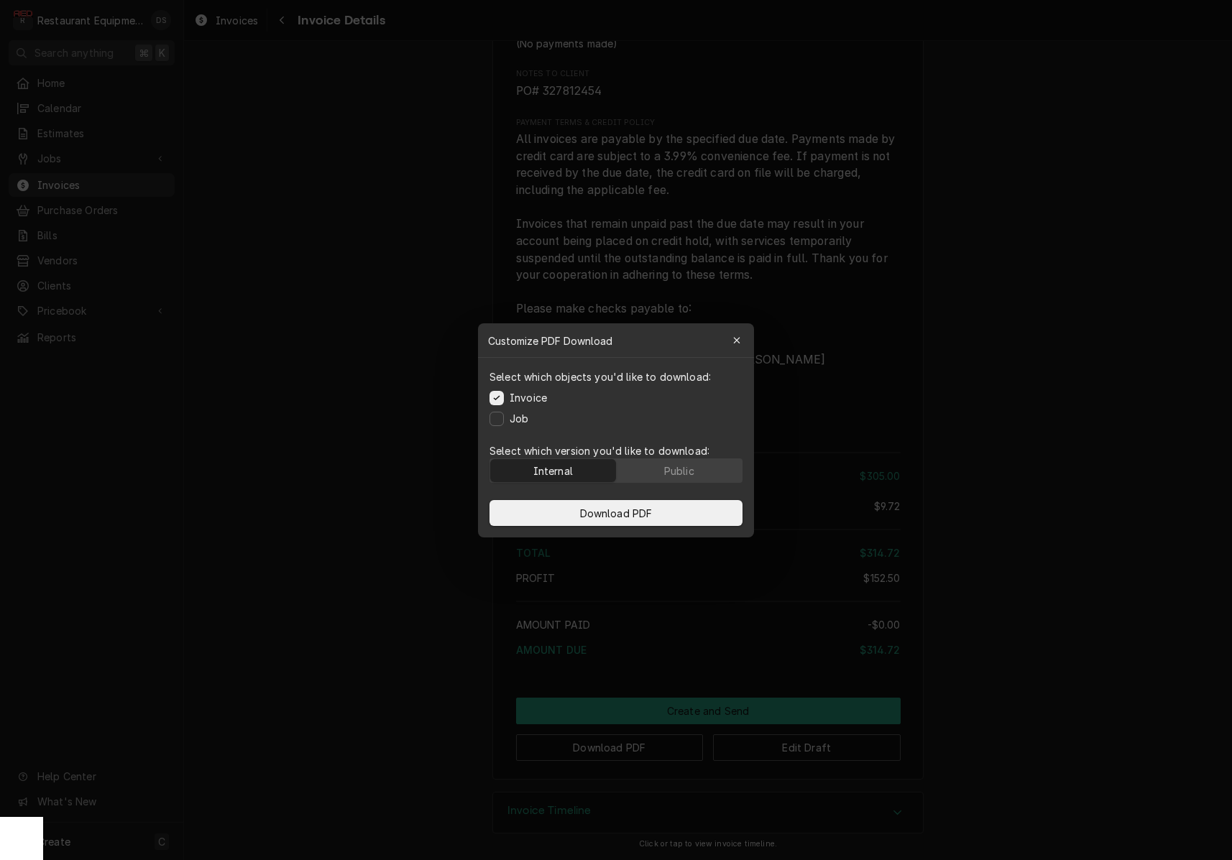
drag, startPoint x: 694, startPoint y: 466, endPoint x: 676, endPoint y: 499, distance: 37.6
click at [694, 466] on div "Public" at bounding box center [679, 470] width 30 height 15
click at [668, 503] on button "Download PDF" at bounding box center [616, 513] width 253 height 26
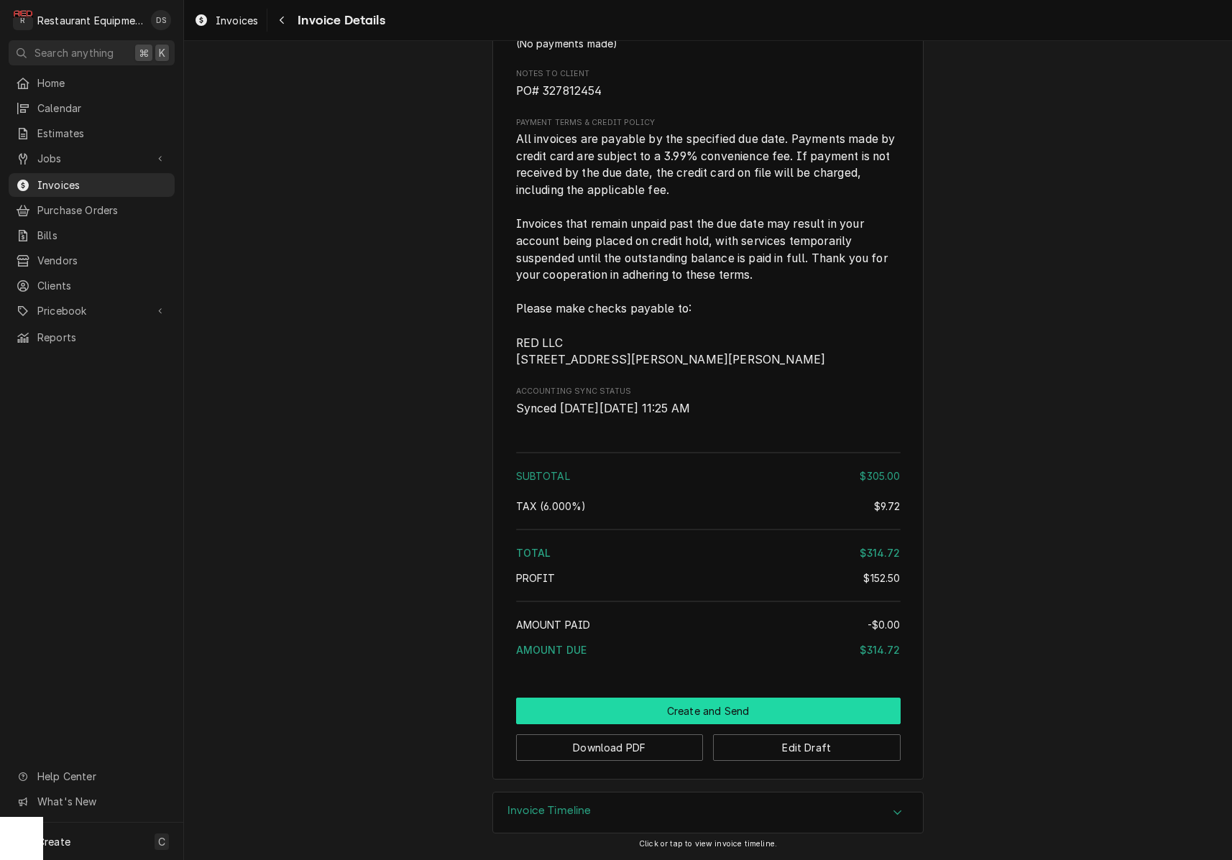
click at [705, 709] on button "Create and Send" at bounding box center [708, 711] width 385 height 27
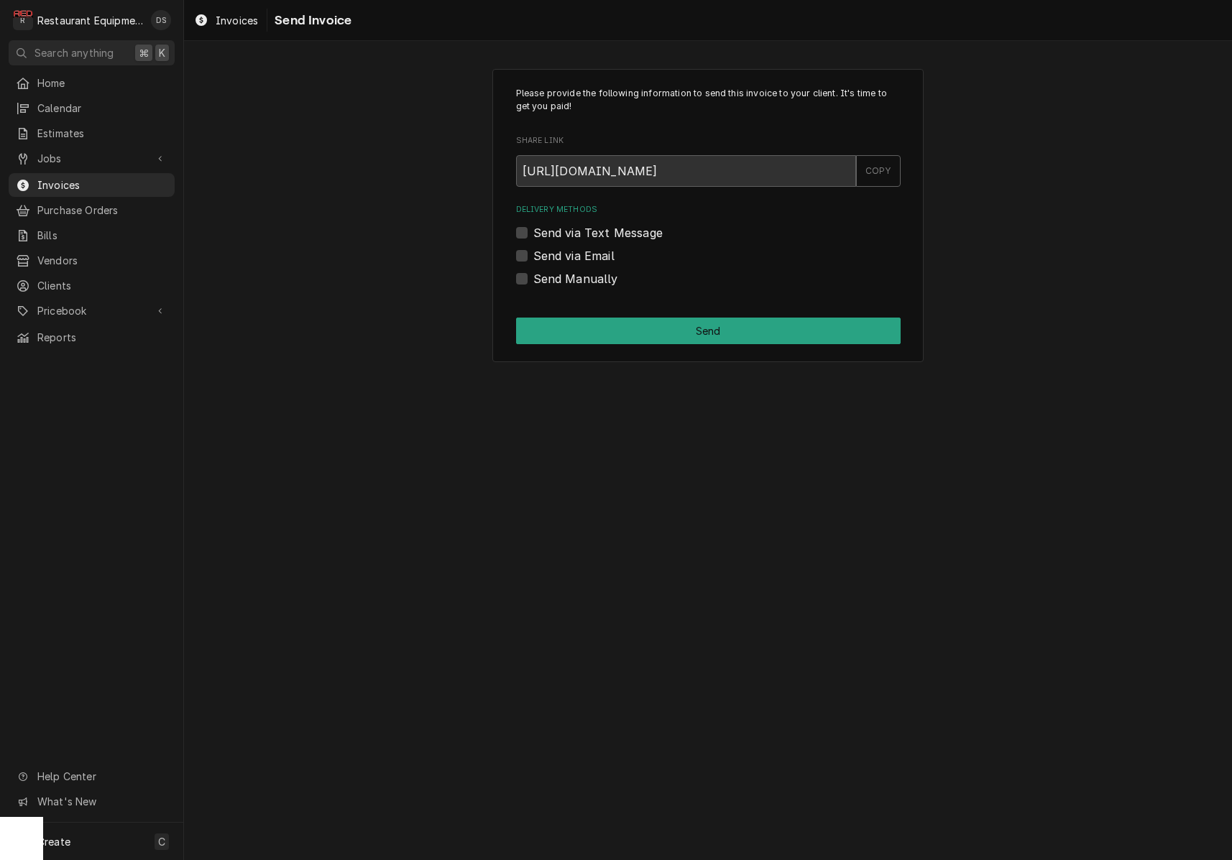
click at [533, 275] on label "Send Manually" at bounding box center [575, 278] width 85 height 17
click at [533, 275] on input "Send Manually" at bounding box center [725, 286] width 385 height 32
checkbox input "true"
click at [697, 328] on button "Send" at bounding box center [708, 331] width 385 height 27
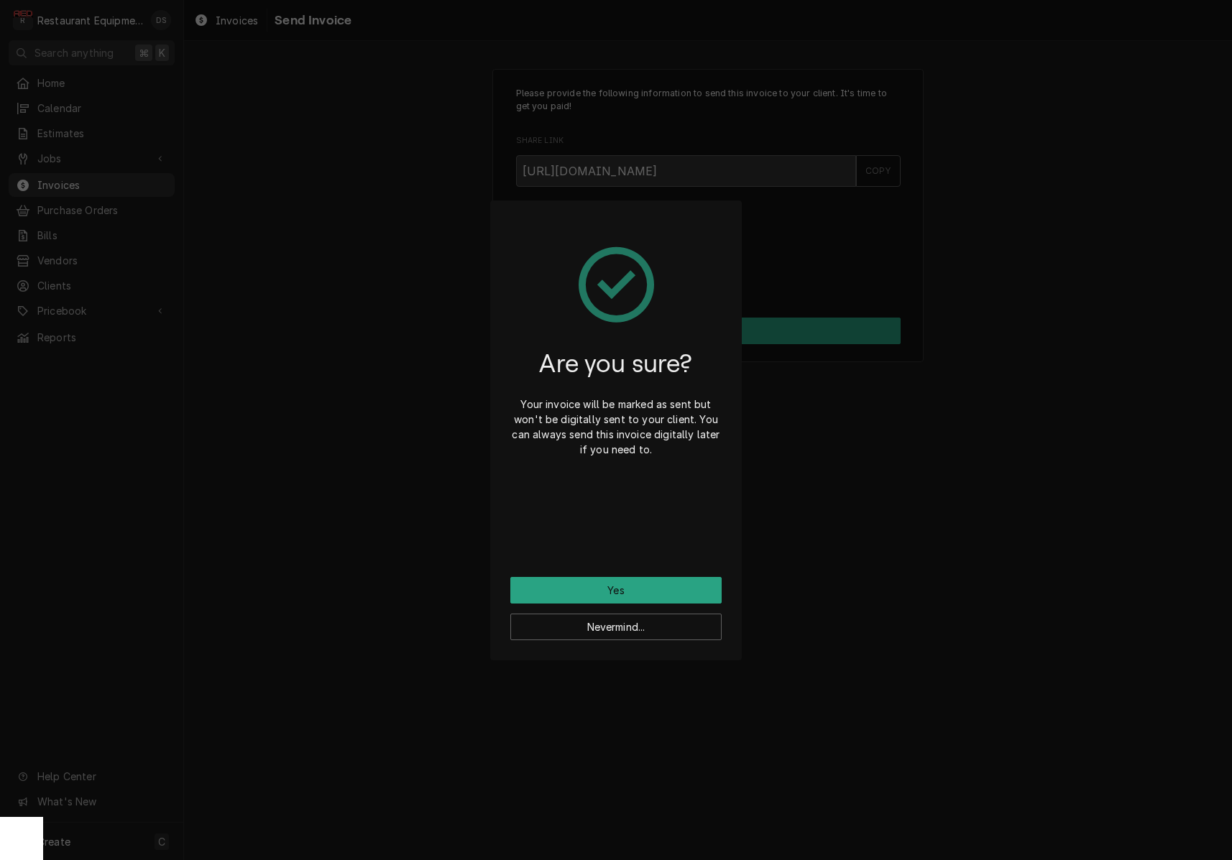
click at [662, 589] on button "Yes" at bounding box center [615, 590] width 211 height 27
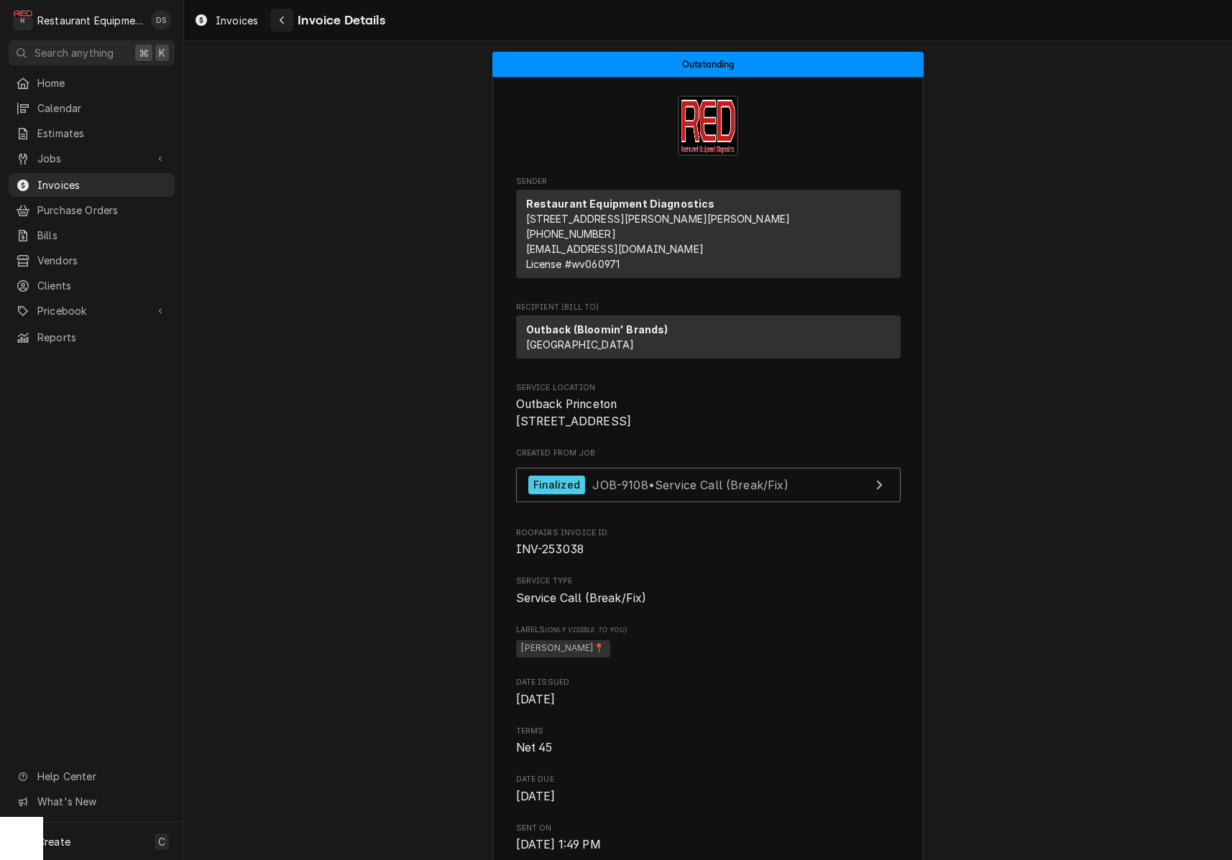
click at [280, 21] on icon "Navigate back" at bounding box center [282, 20] width 6 height 10
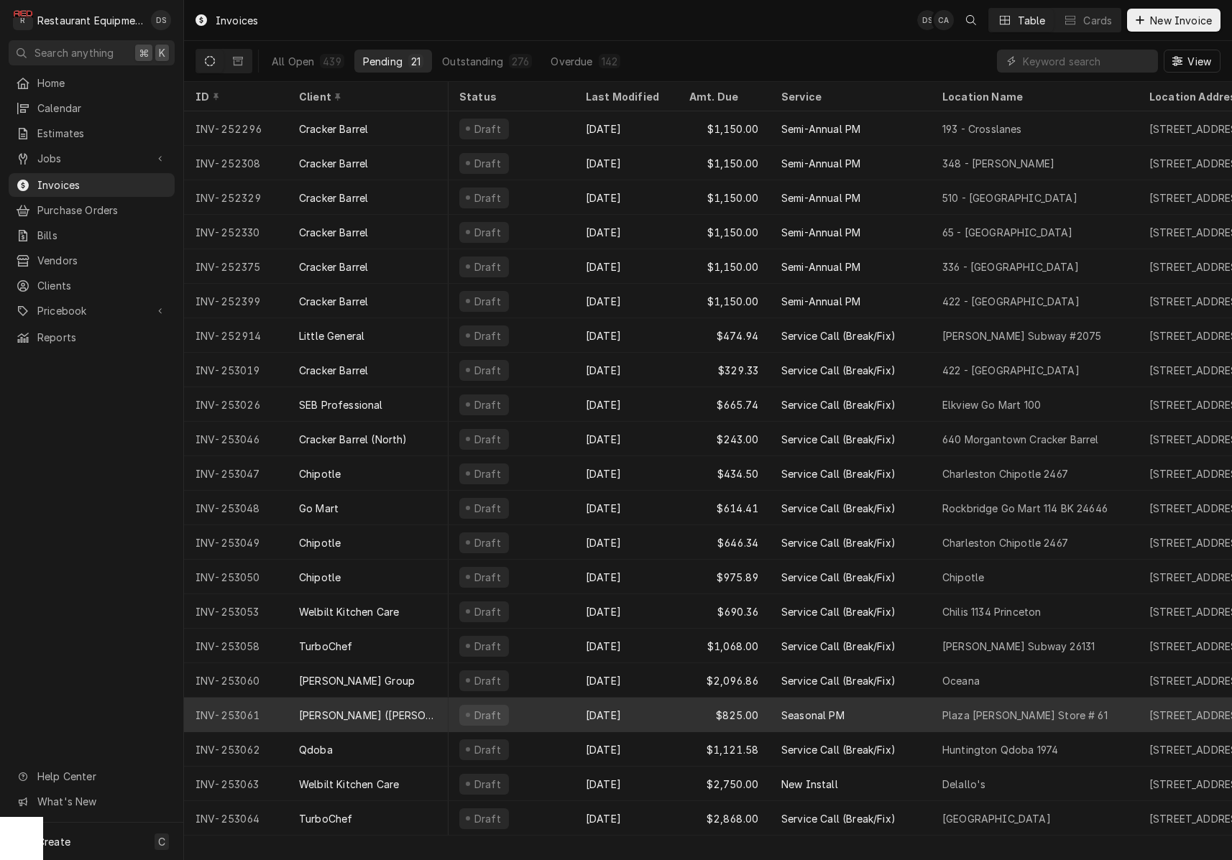
click at [548, 710] on div "Draft" at bounding box center [511, 715] width 127 height 35
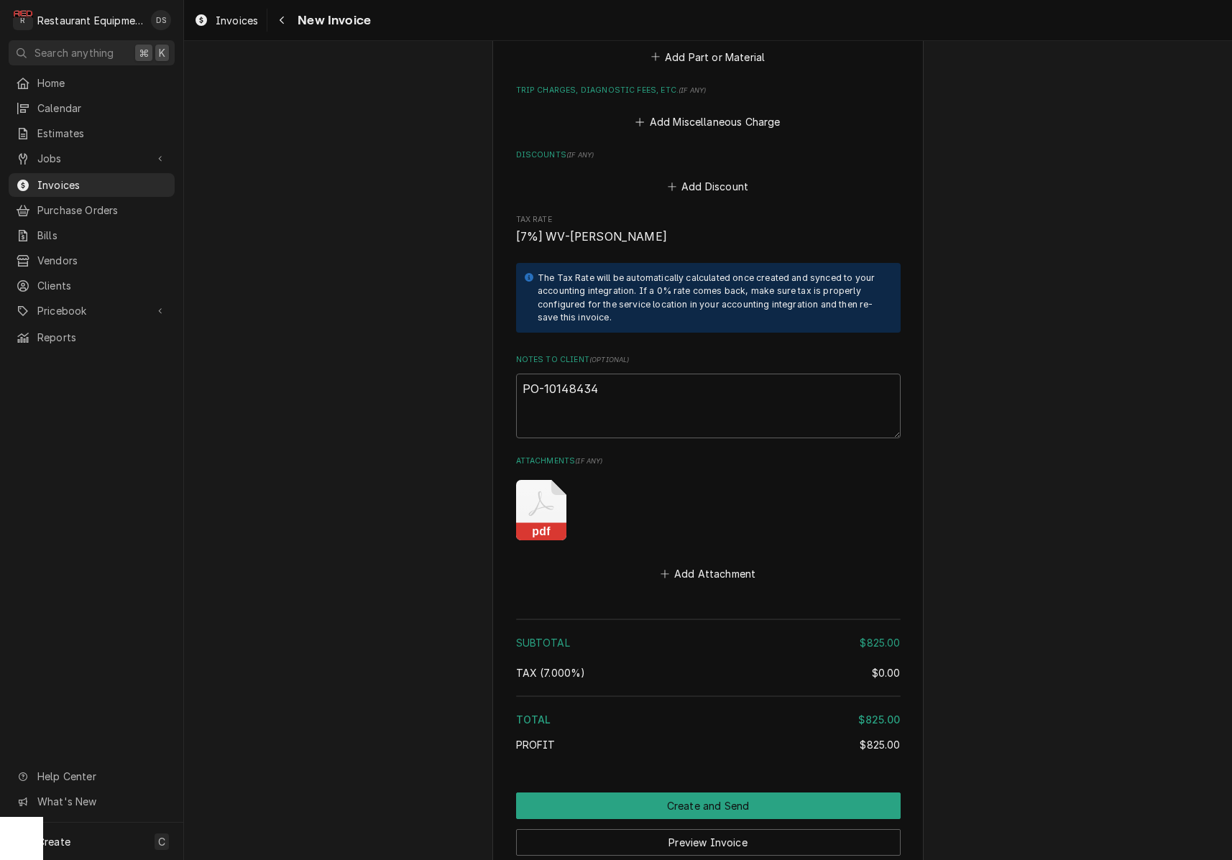
scroll to position [1248, 0]
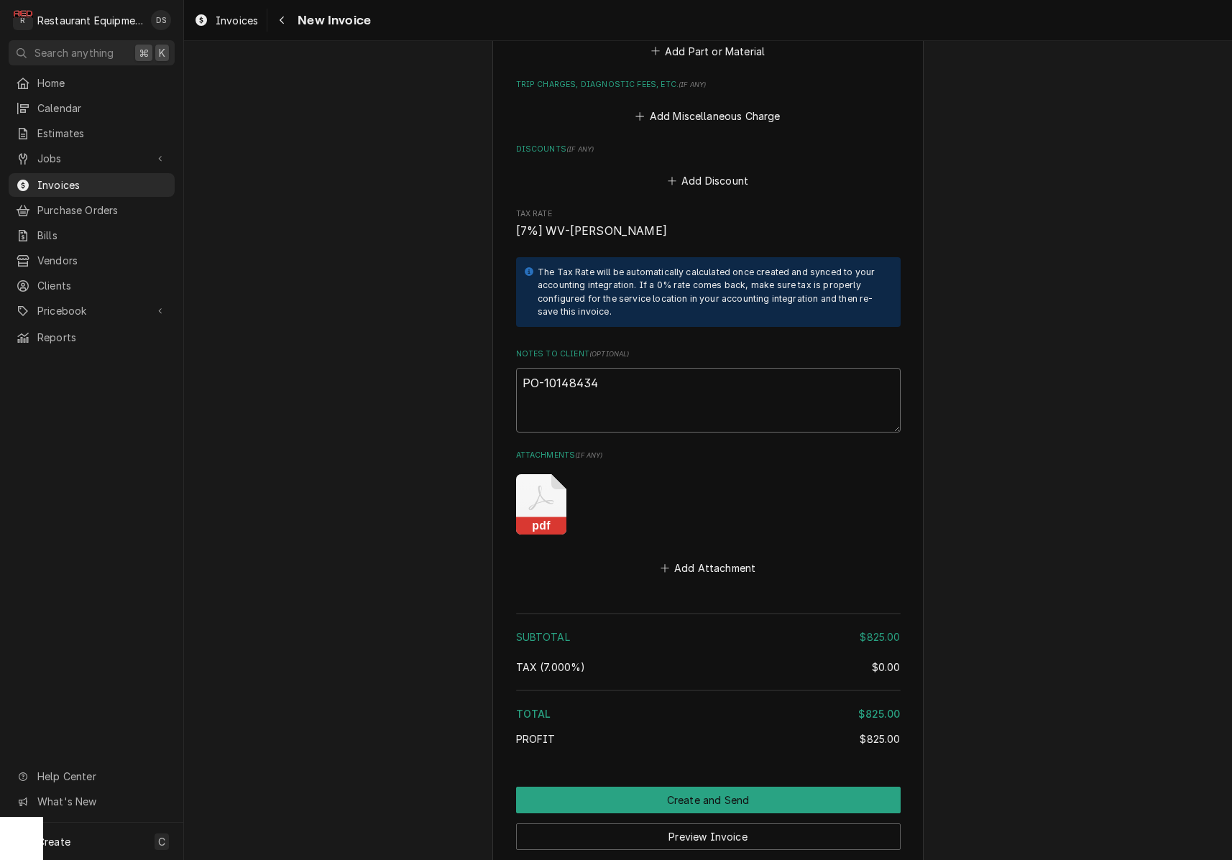
drag, startPoint x: 610, startPoint y: 364, endPoint x: 518, endPoint y: 359, distance: 91.4
click at [517, 368] on textarea "PO-10148434" at bounding box center [708, 400] width 385 height 65
click at [536, 476] on icon "Attachments" at bounding box center [541, 504] width 50 height 60
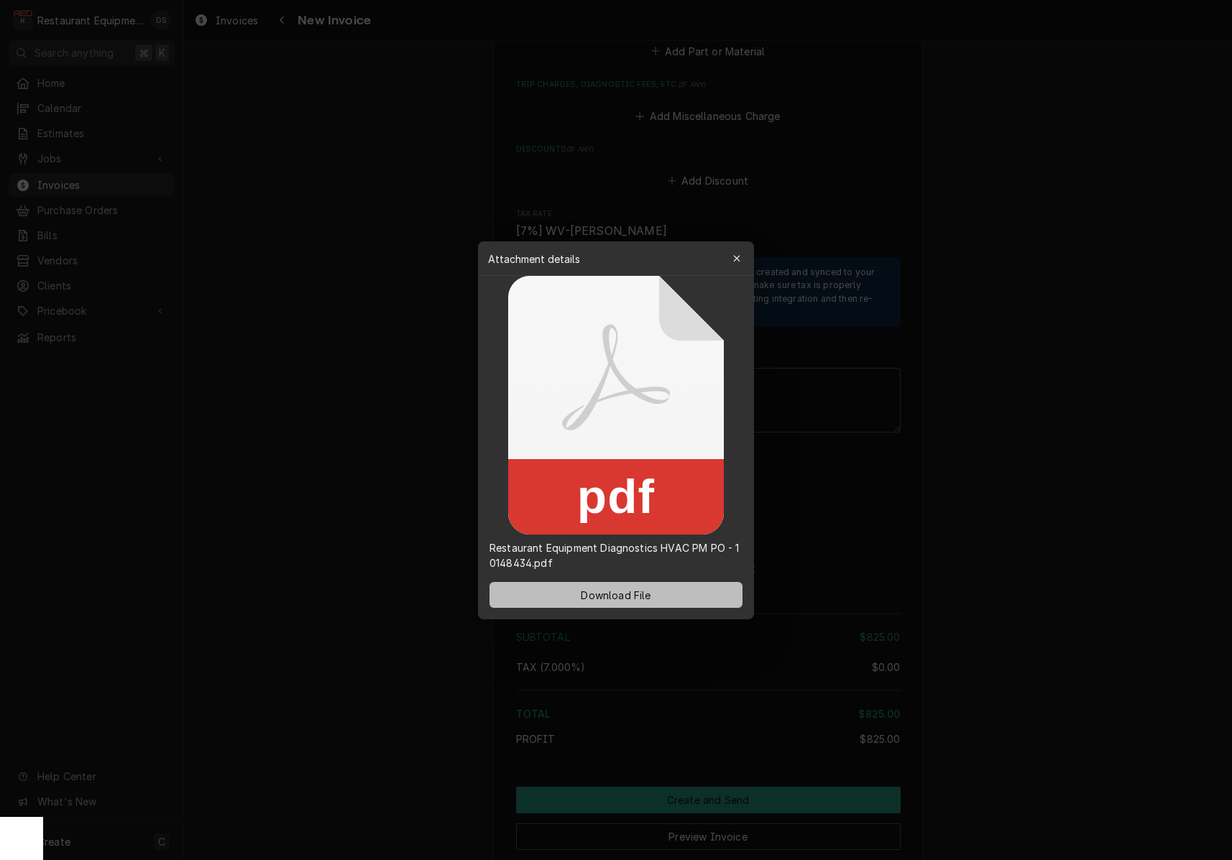
click at [628, 594] on span "Download File" at bounding box center [615, 594] width 75 height 15
click at [889, 203] on div at bounding box center [616, 430] width 1232 height 860
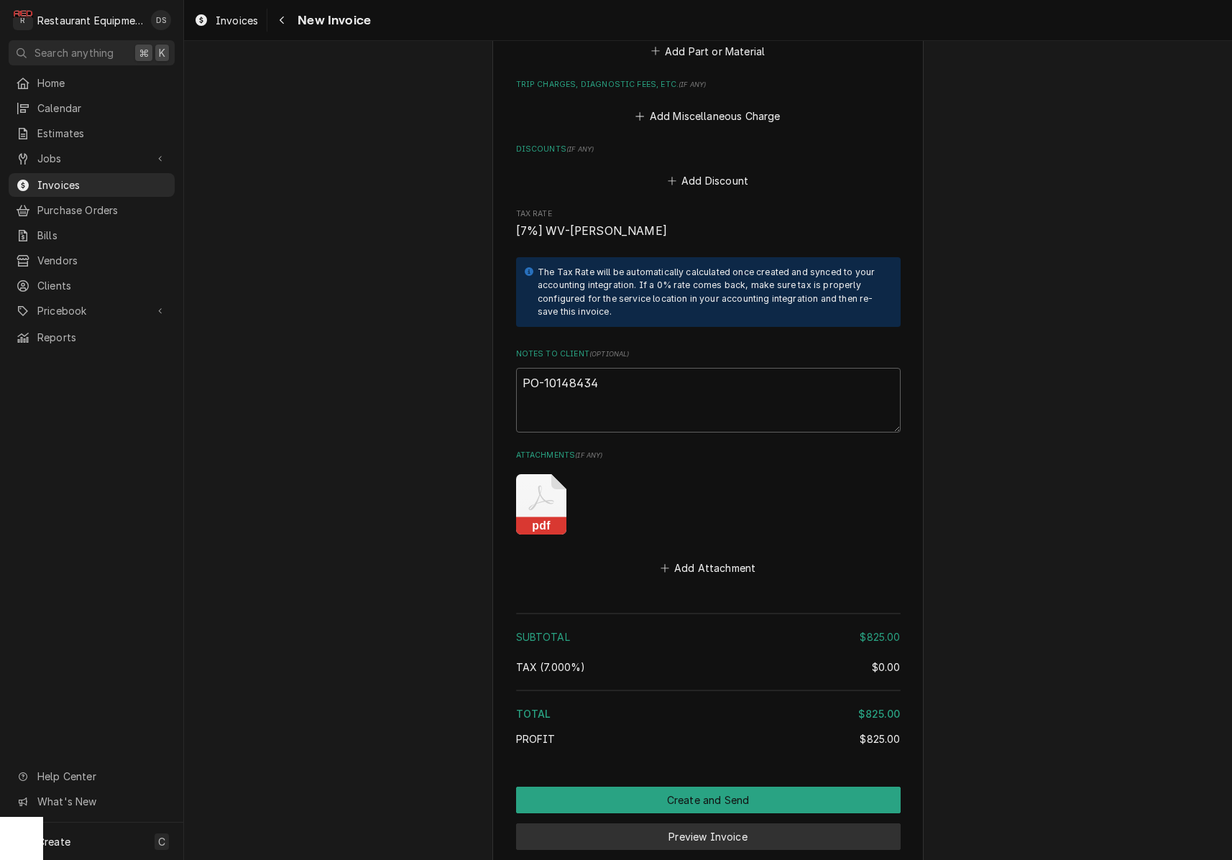
click at [720, 824] on button "Preview Invoice" at bounding box center [708, 837] width 385 height 27
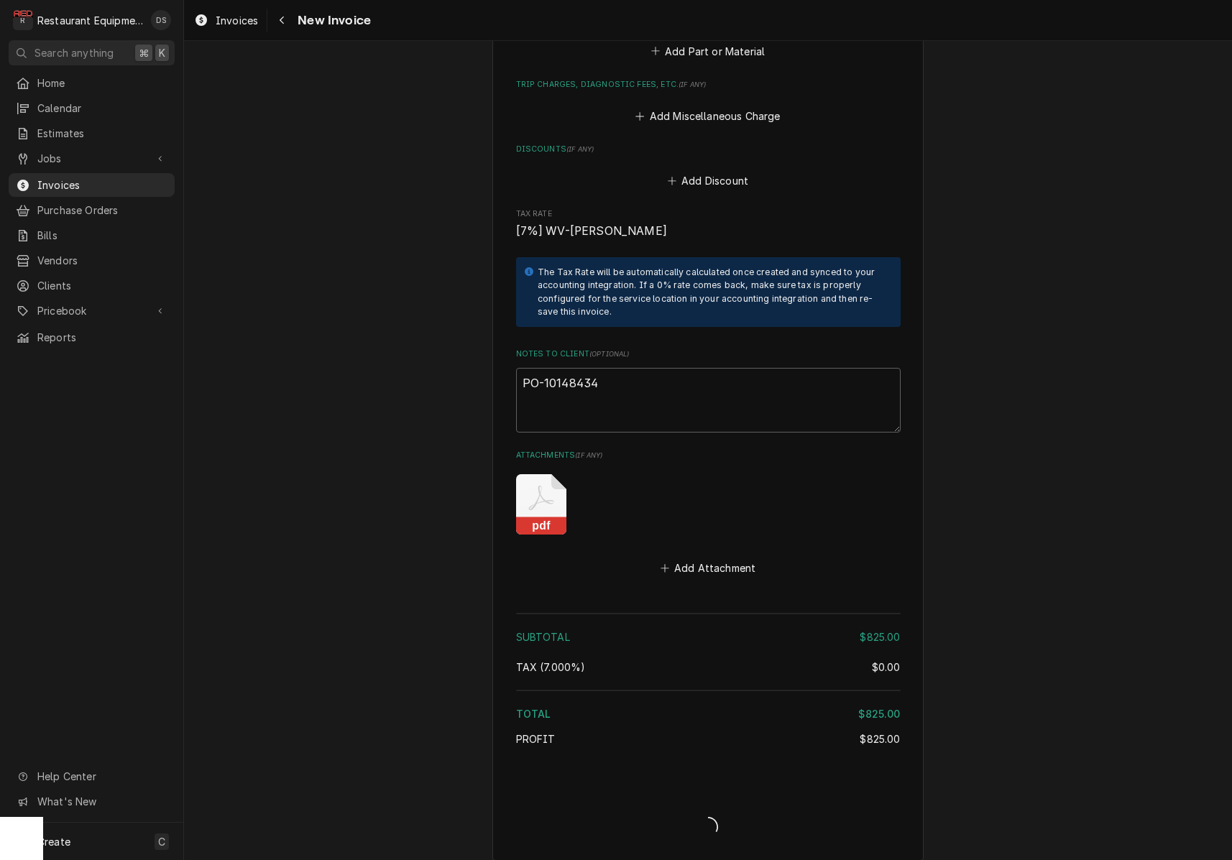
type textarea "x"
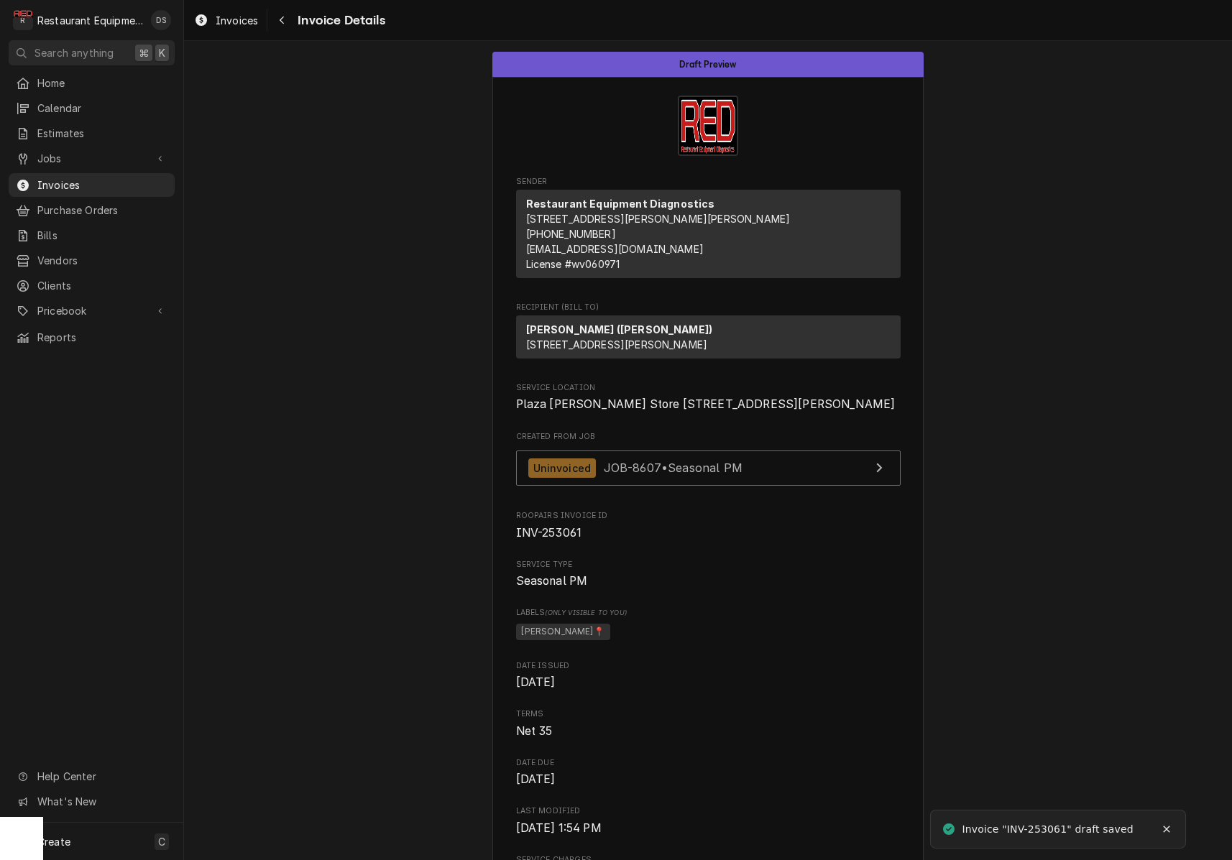
drag, startPoint x: 516, startPoint y: 429, endPoint x: 629, endPoint y: 463, distance: 117.8
click at [641, 413] on span "Plaza [PERSON_NAME] Store [STREET_ADDRESS][PERSON_NAME]" at bounding box center [708, 404] width 385 height 17
copy span "Plaza [PERSON_NAME] Store [STREET_ADDRESS][PERSON_NAME]"
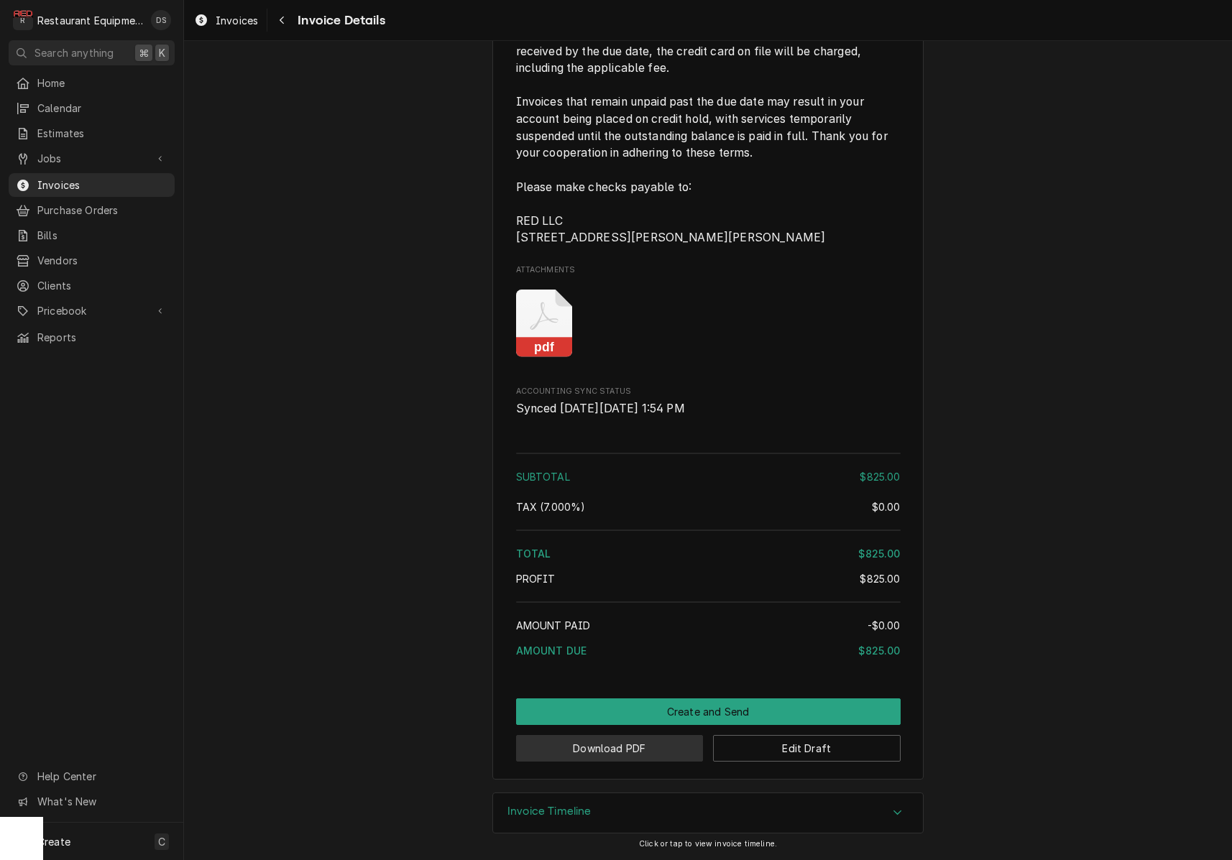
click at [639, 749] on button "Download PDF" at bounding box center [610, 748] width 188 height 27
click at [639, 749] on body "R Restaurant Equipment Diagnostics DS Search anything ⌘ K Home Calendar Estimat…" at bounding box center [616, 430] width 1232 height 860
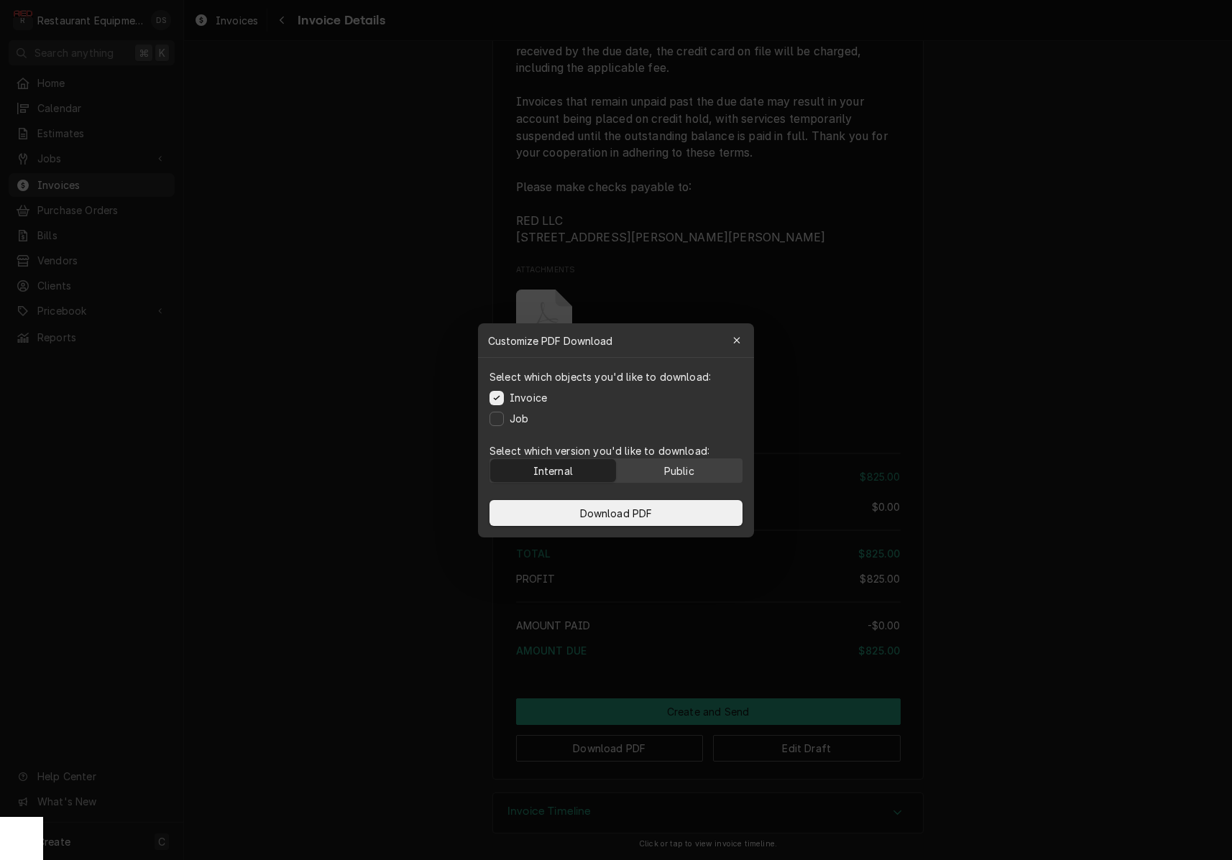
click at [675, 470] on div "Public" at bounding box center [679, 470] width 30 height 15
click at [668, 507] on button "Download PDF" at bounding box center [616, 513] width 253 height 26
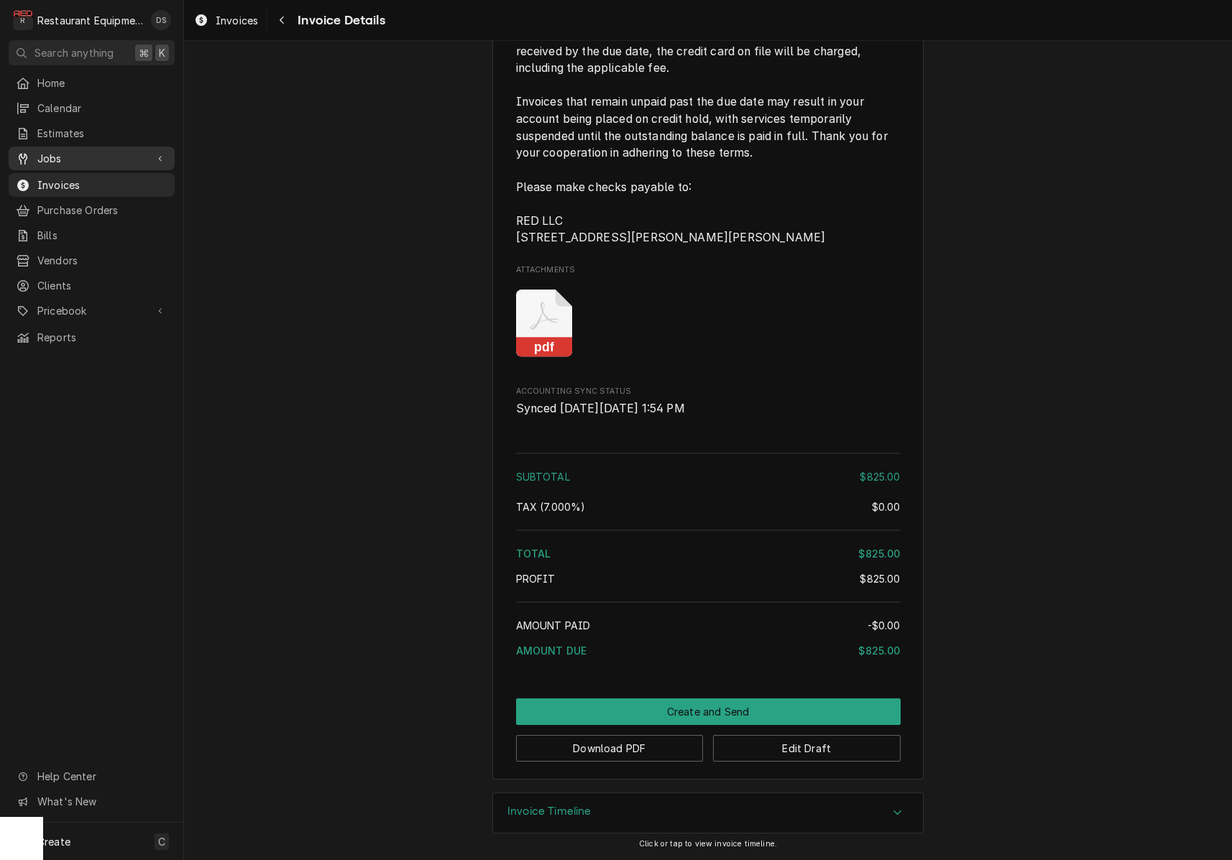
click at [98, 155] on span "Jobs" at bounding box center [91, 158] width 109 height 15
click at [90, 176] on span "Jobs" at bounding box center [102, 183] width 130 height 15
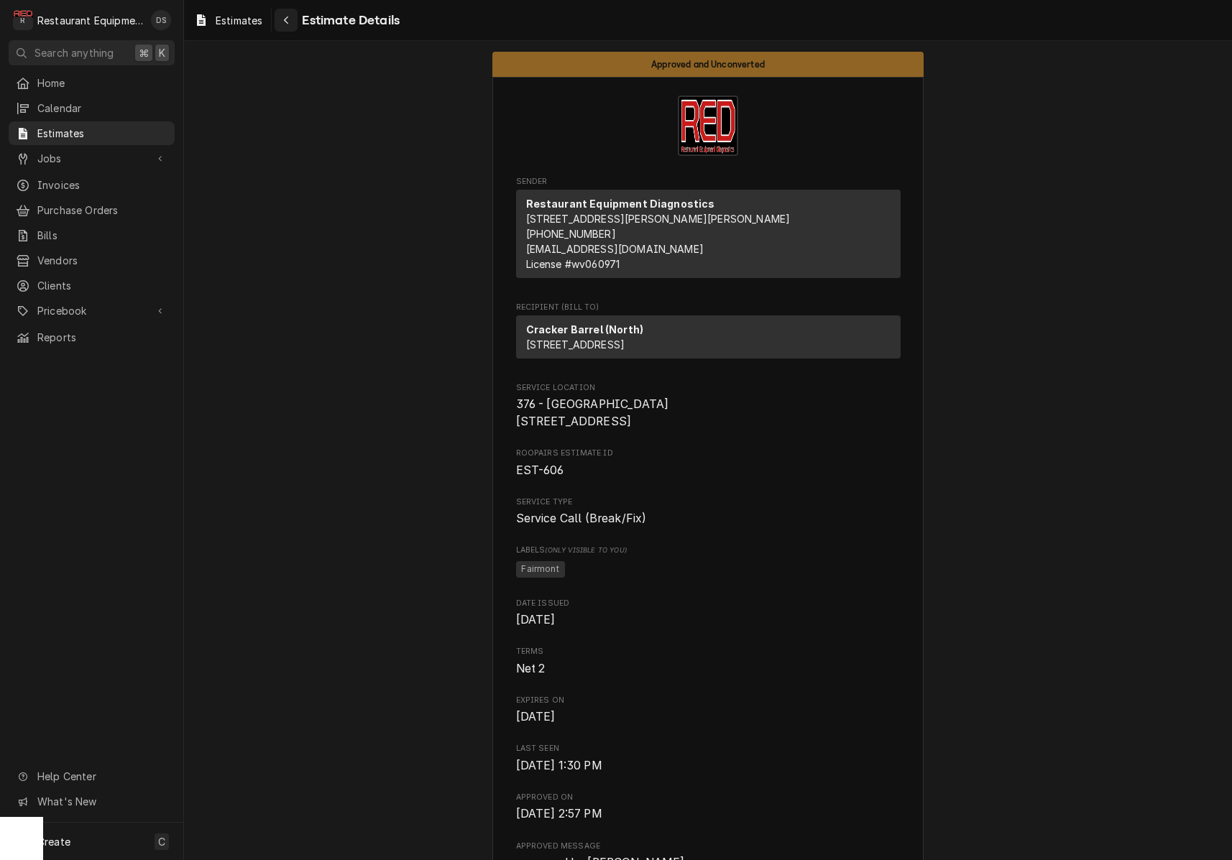
click at [290, 19] on icon "Navigate back" at bounding box center [286, 20] width 6 height 10
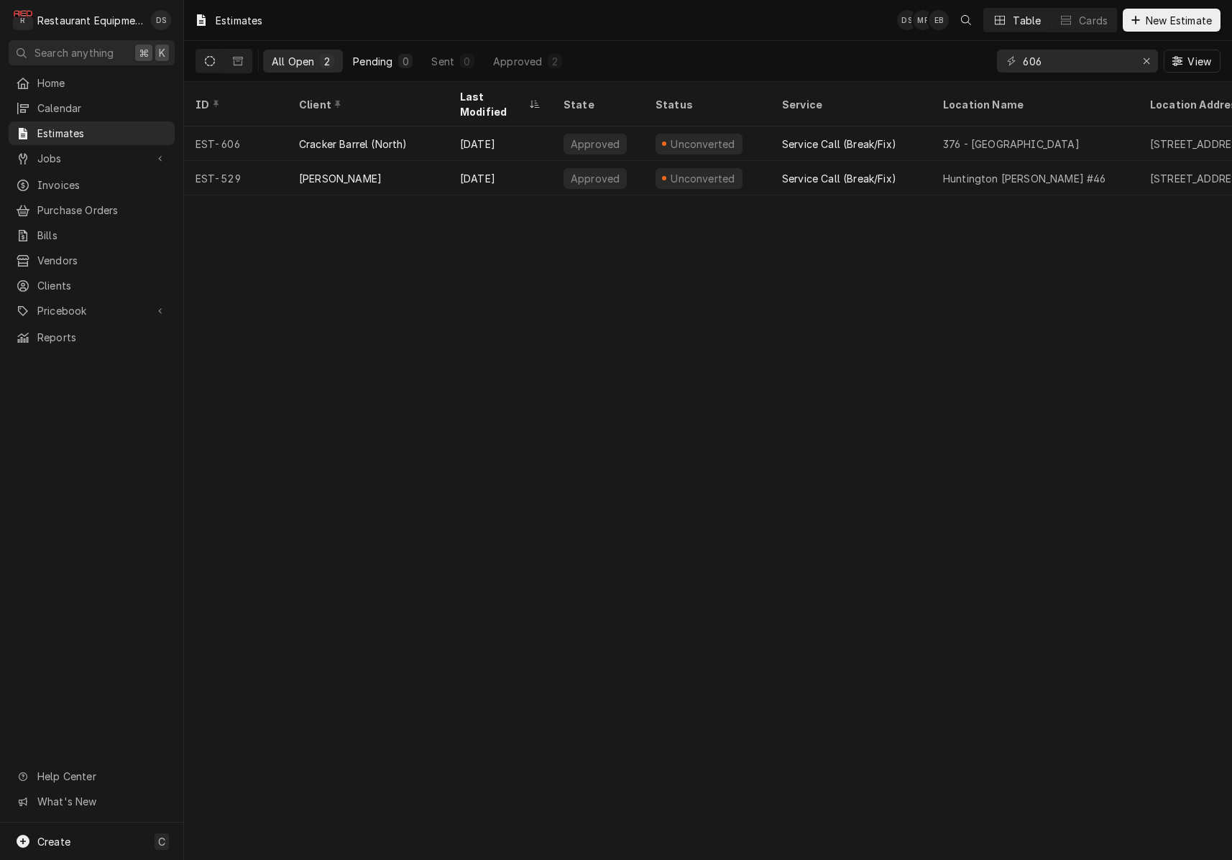
click at [409, 65] on div "0" at bounding box center [405, 61] width 9 height 15
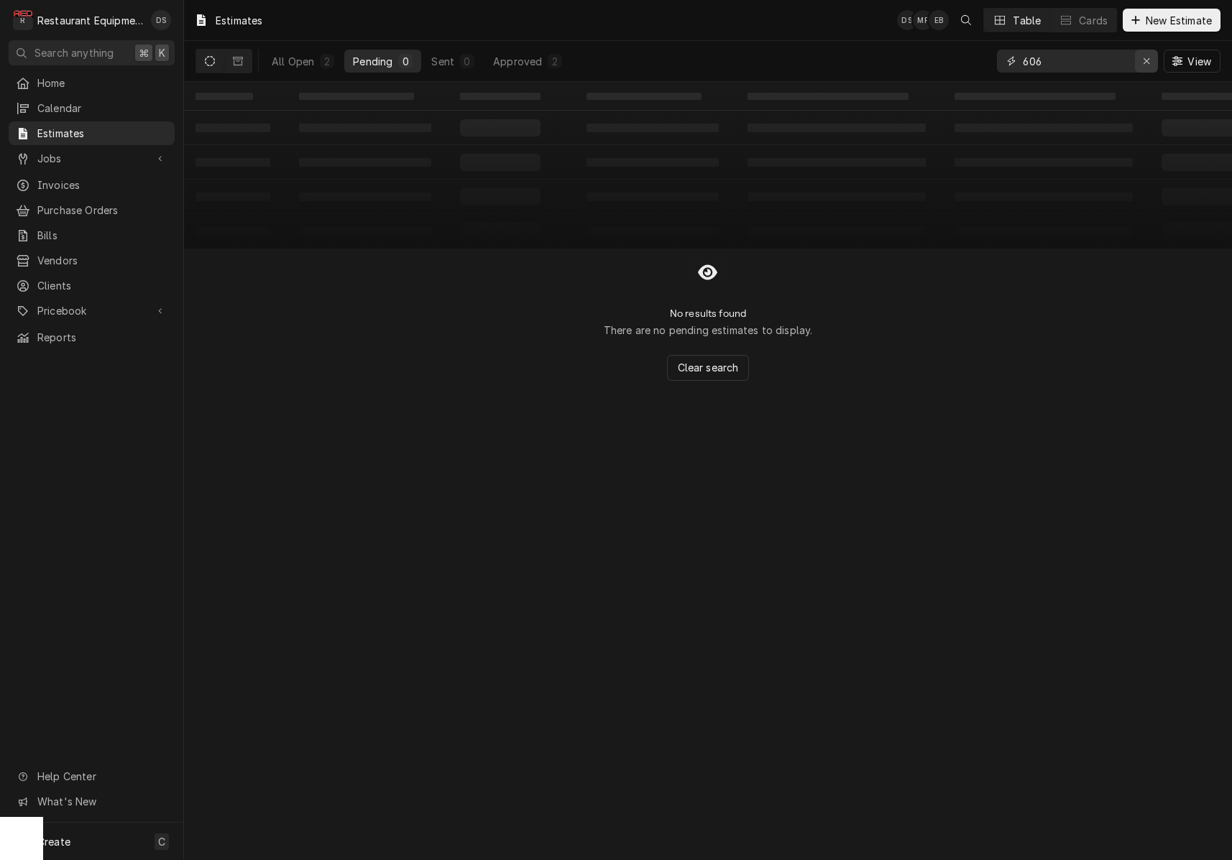
click at [1147, 65] on icon "Erase input" at bounding box center [1147, 61] width 8 height 10
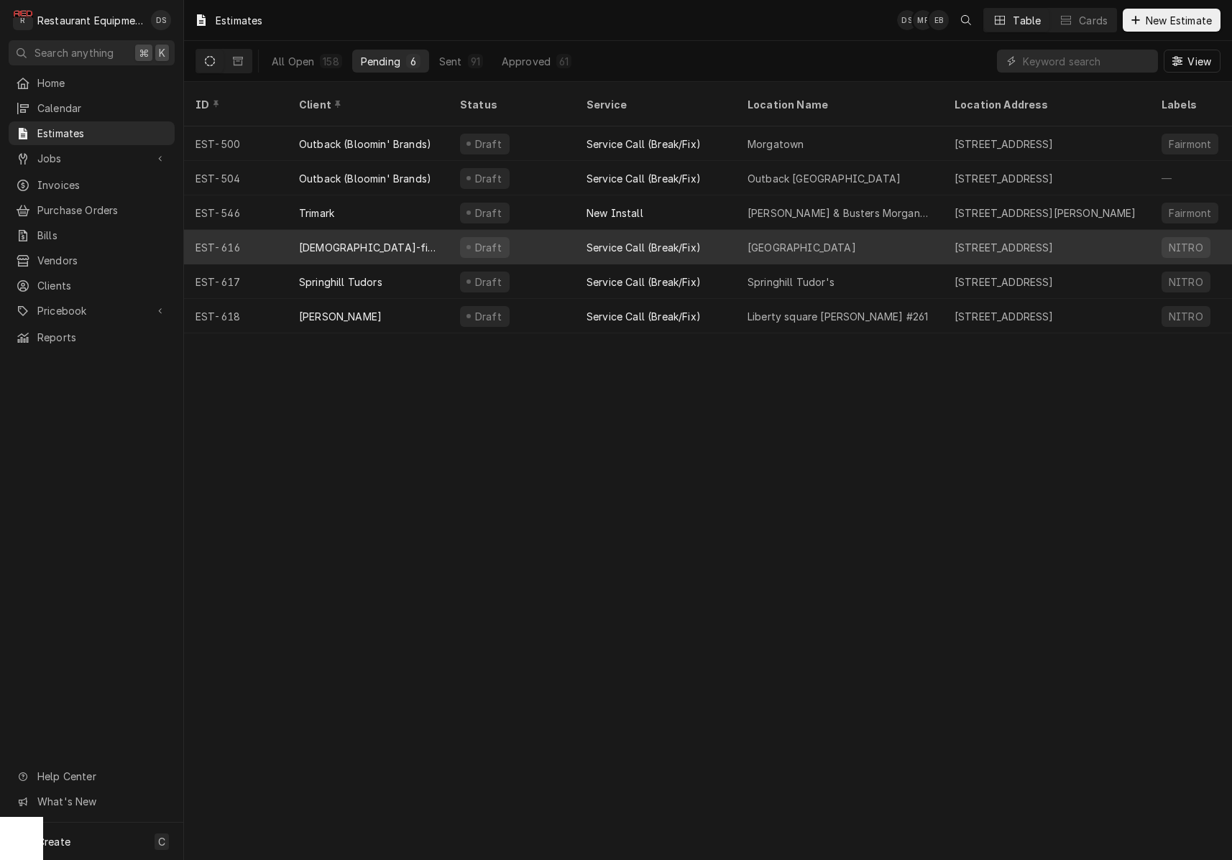
click at [417, 240] on div "[DEMOGRAPHIC_DATA]-fil-A ([GEOGRAPHIC_DATA])" at bounding box center [368, 247] width 138 height 15
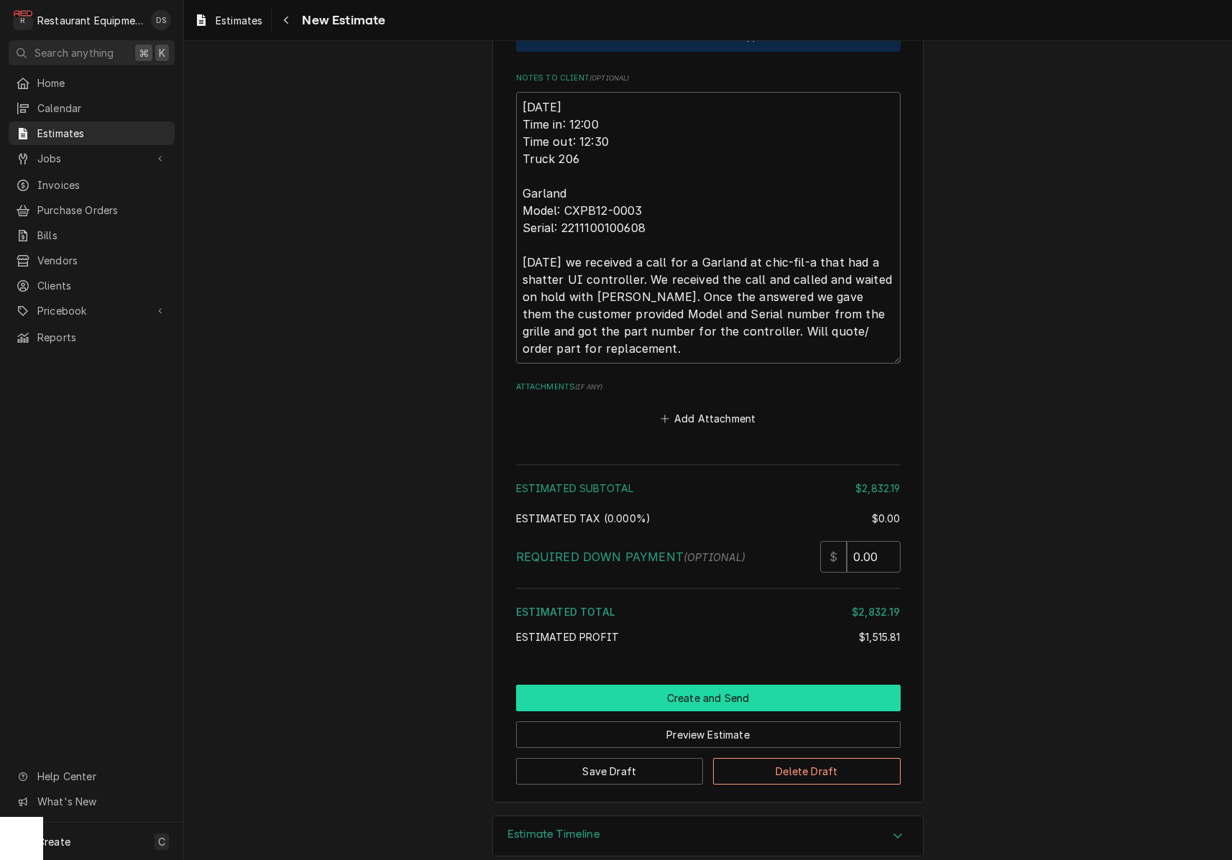
scroll to position [2494, 0]
click at [691, 686] on button "Create and Send" at bounding box center [708, 699] width 385 height 27
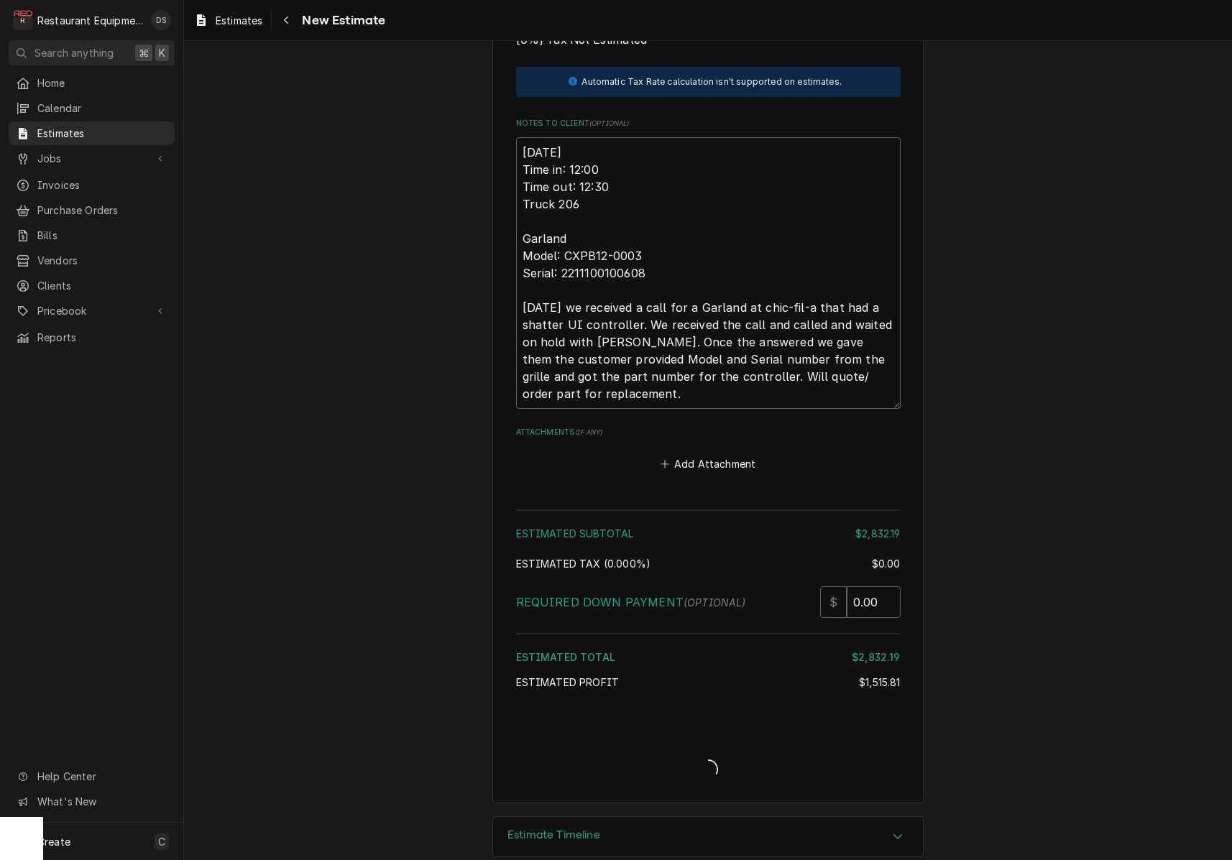
scroll to position [1, 0]
type textarea "x"
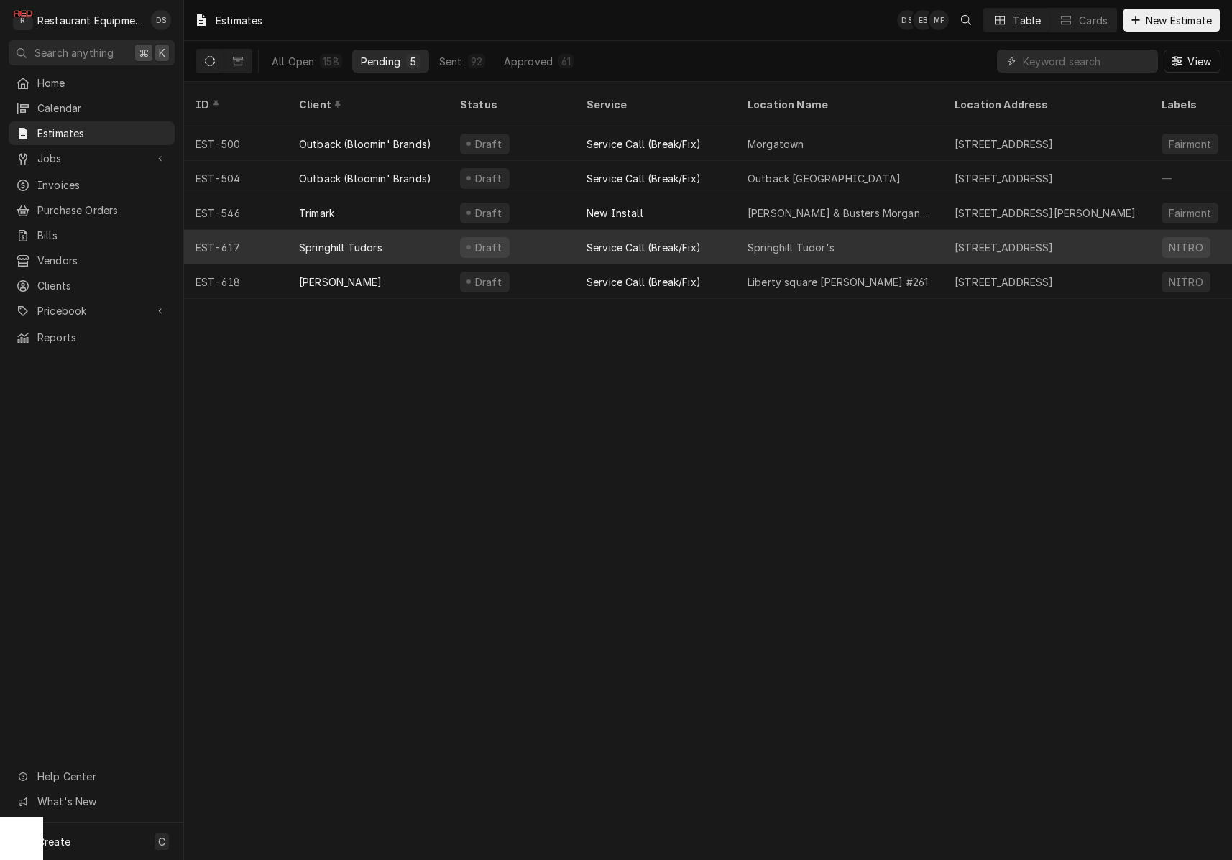
click at [560, 230] on div "Draft" at bounding box center [512, 247] width 127 height 35
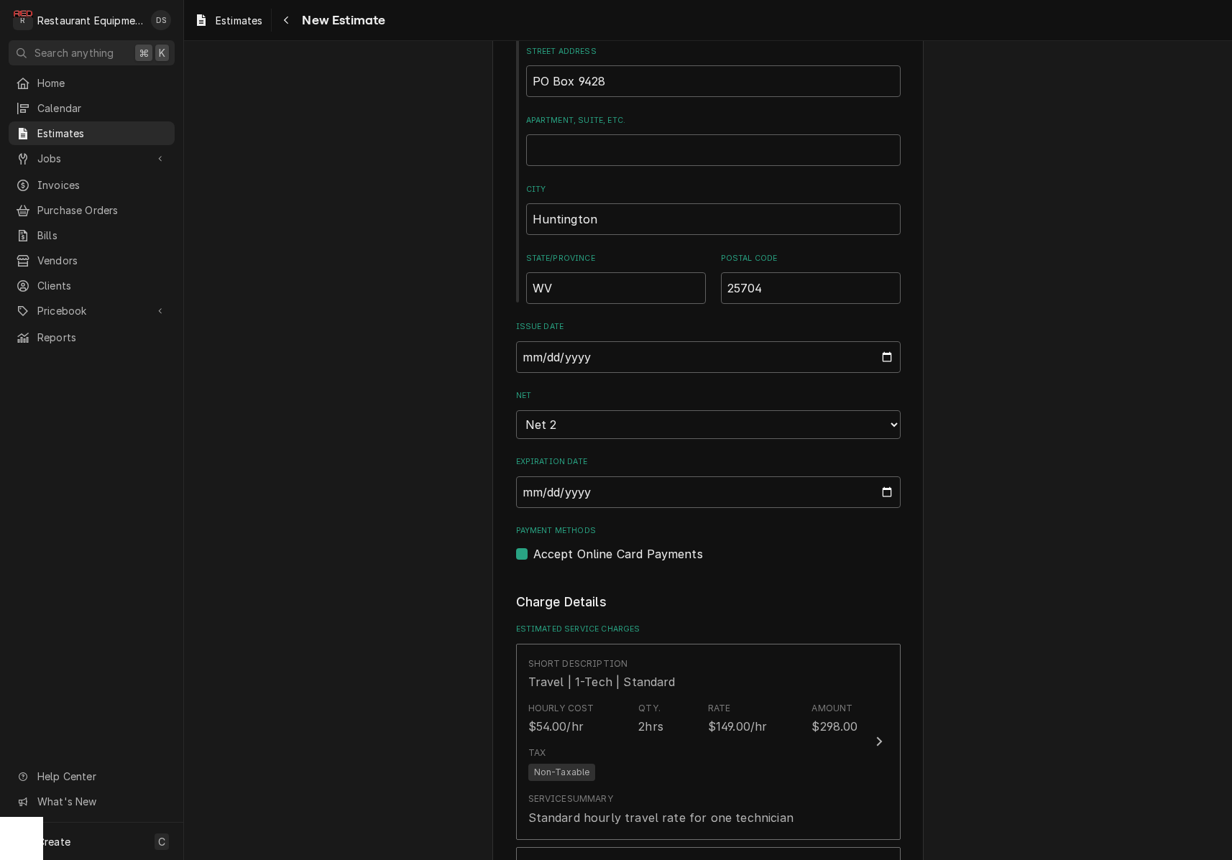
scroll to position [801, 0]
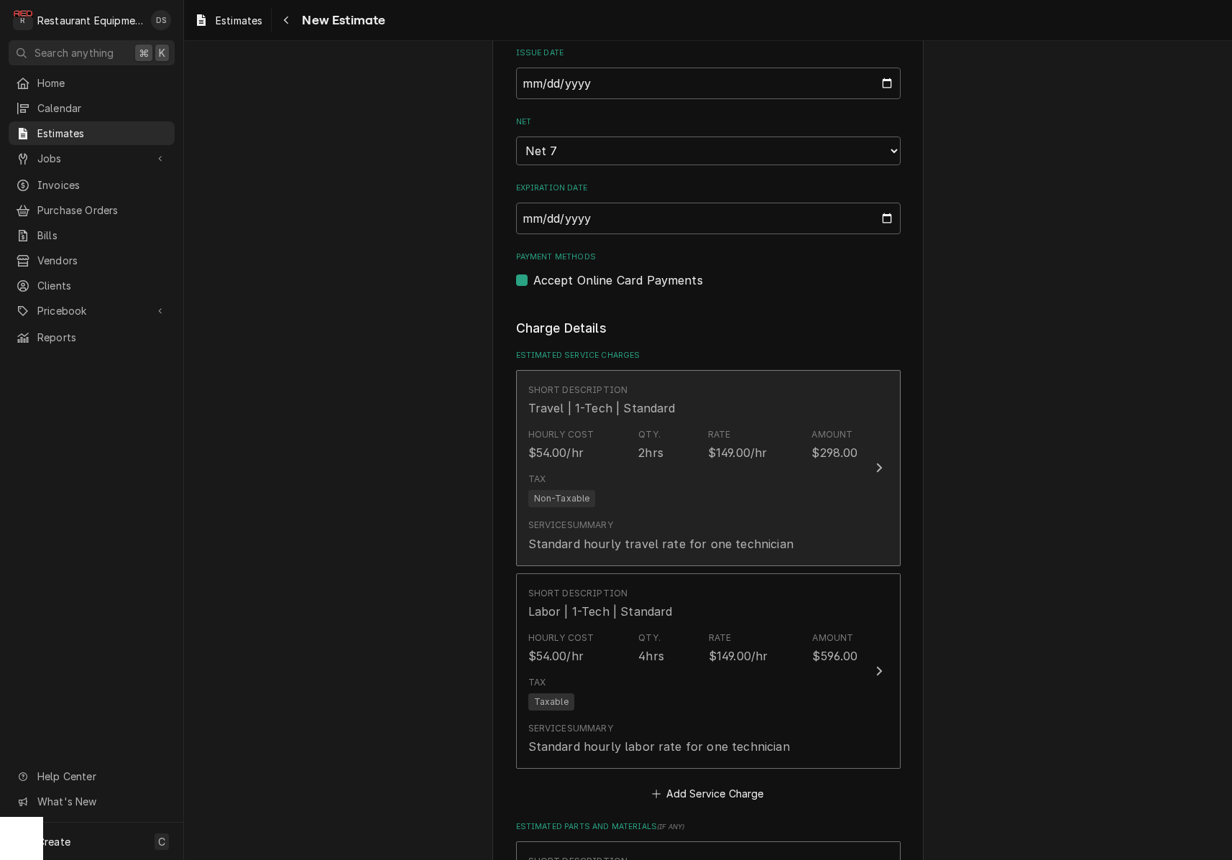
scroll to position [1058, 0]
click at [758, 445] on div "$149.00/hr" at bounding box center [738, 453] width 60 height 17
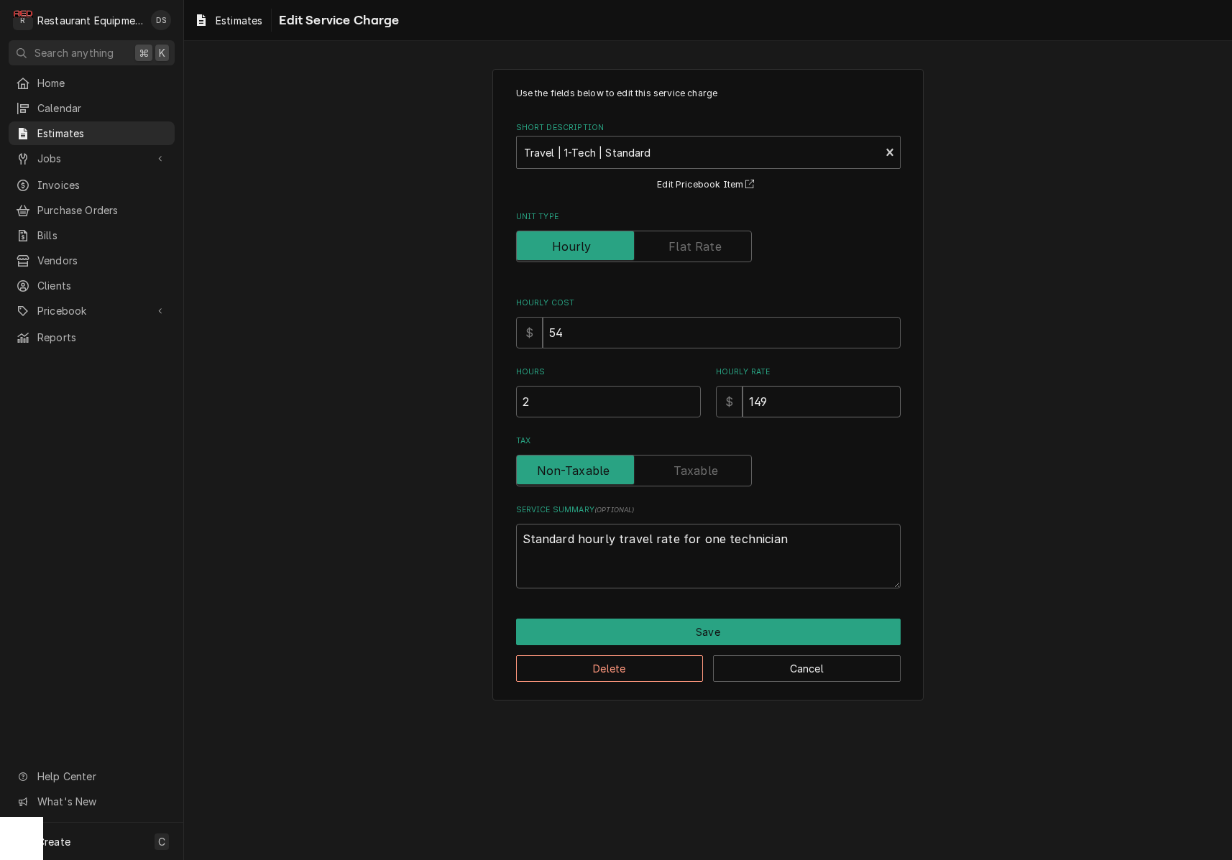
drag, startPoint x: 806, startPoint y: 400, endPoint x: 645, endPoint y: 367, distance: 164.5
click at [645, 367] on div "Hours 2 Hourly Rate $ 149" at bounding box center [708, 392] width 385 height 51
type textarea "x"
type input "1"
type textarea "x"
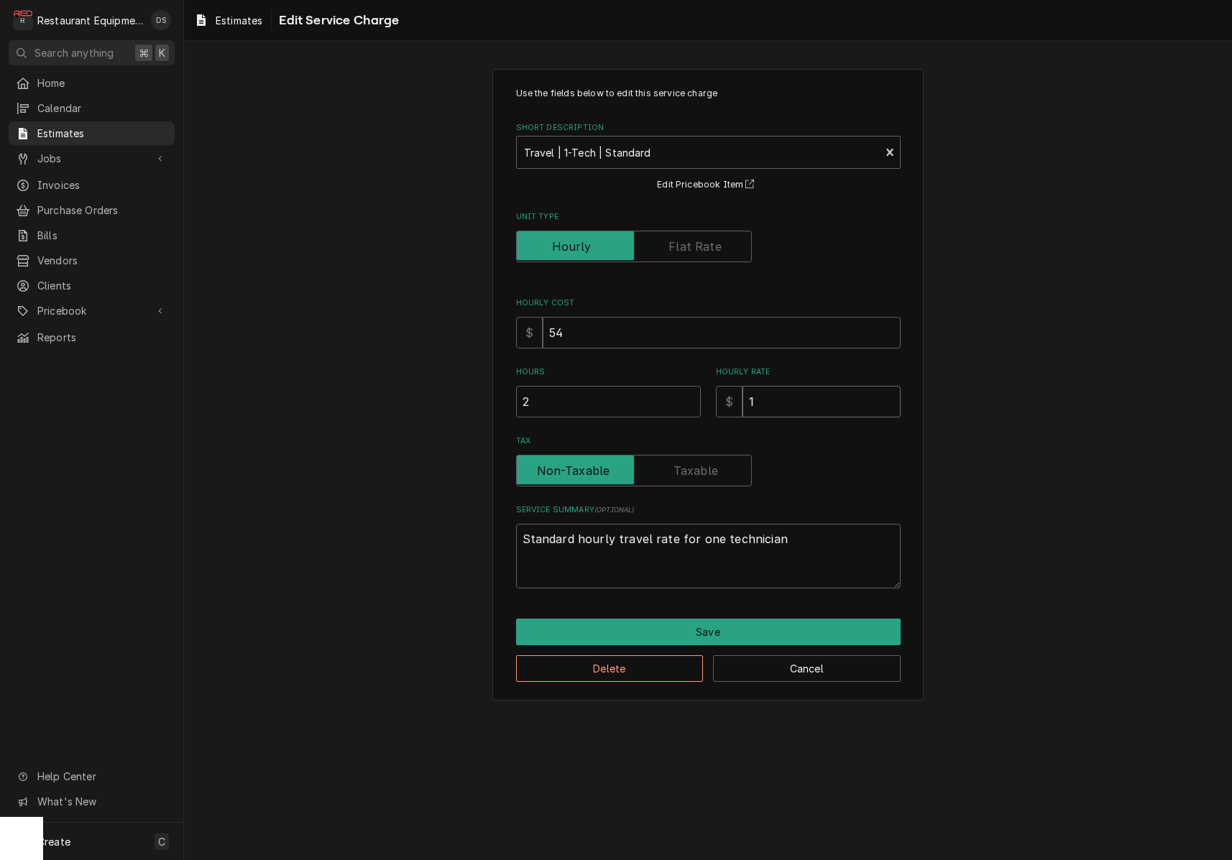
type input "12"
type textarea "x"
type input "125"
type textarea "x"
type input "125"
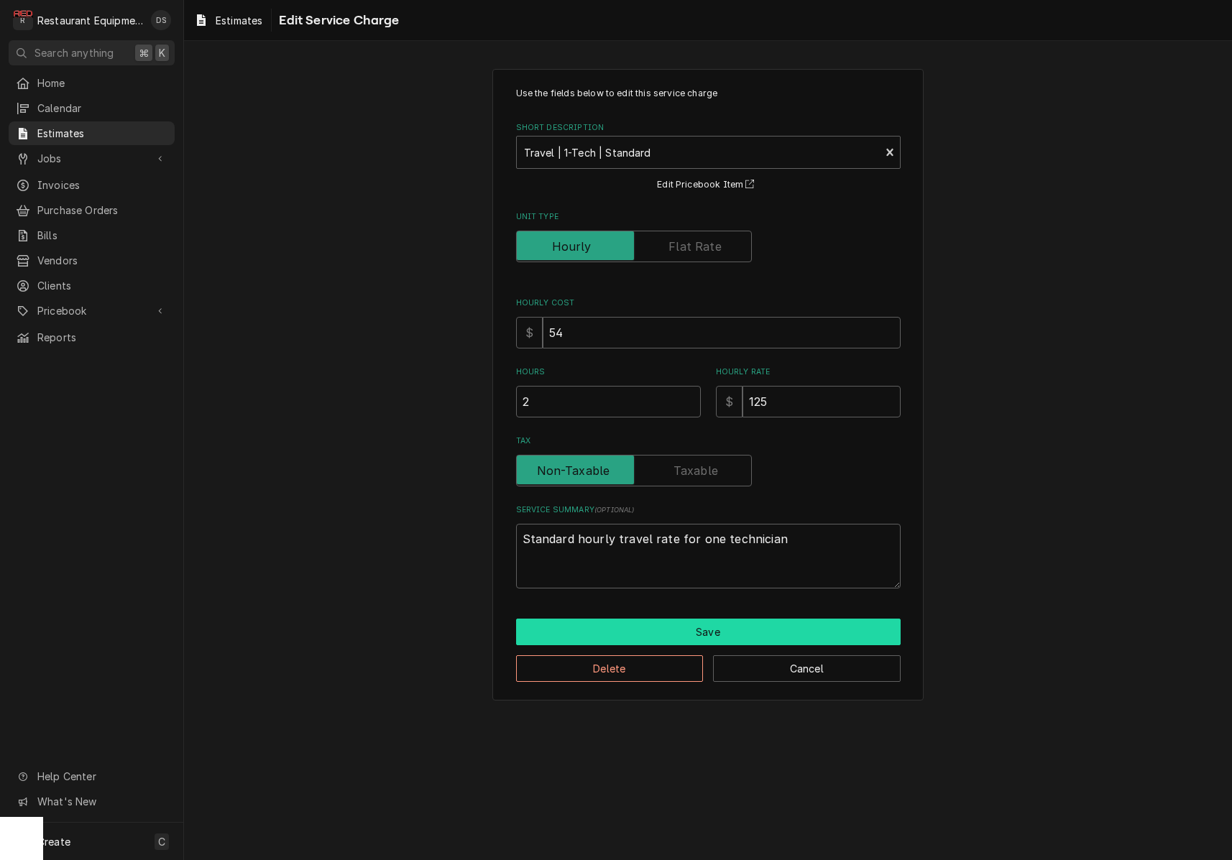
click at [712, 630] on button "Save" at bounding box center [708, 632] width 385 height 27
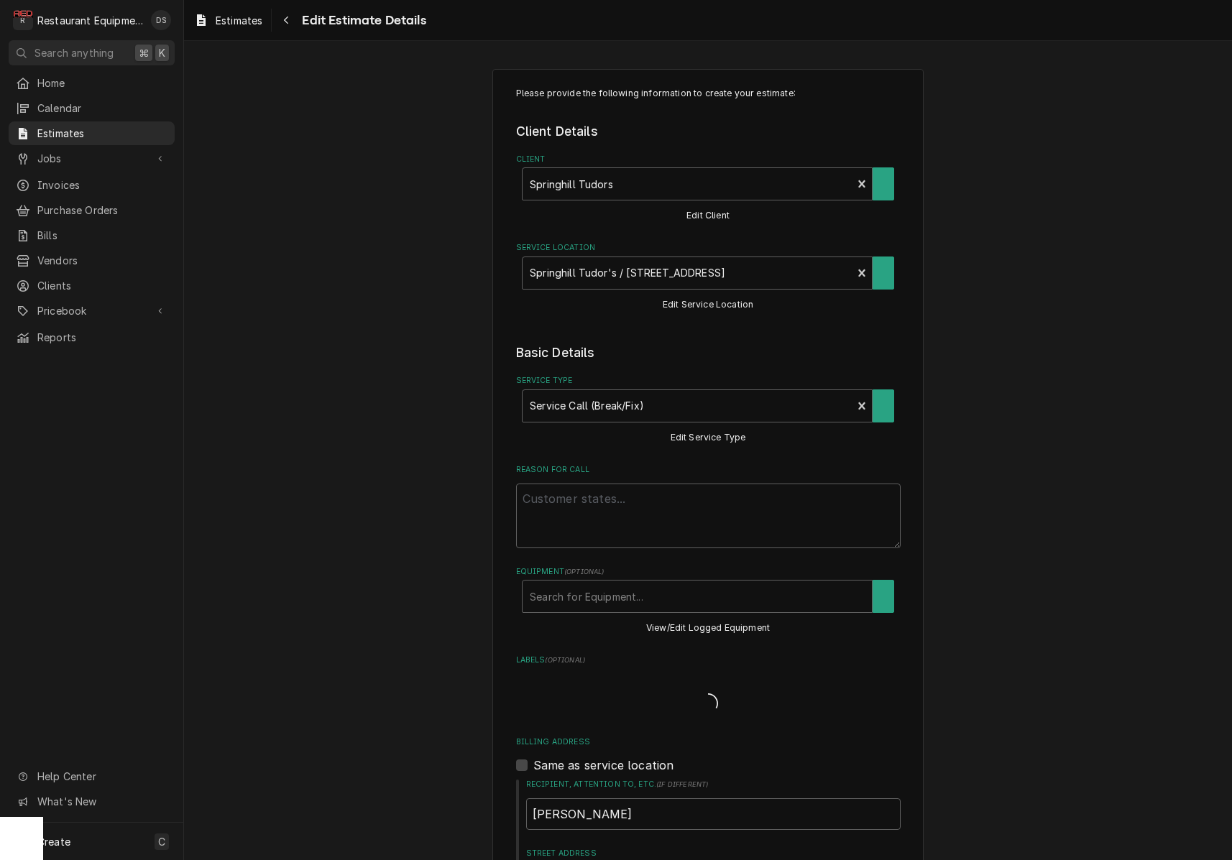
scroll to position [1058, 0]
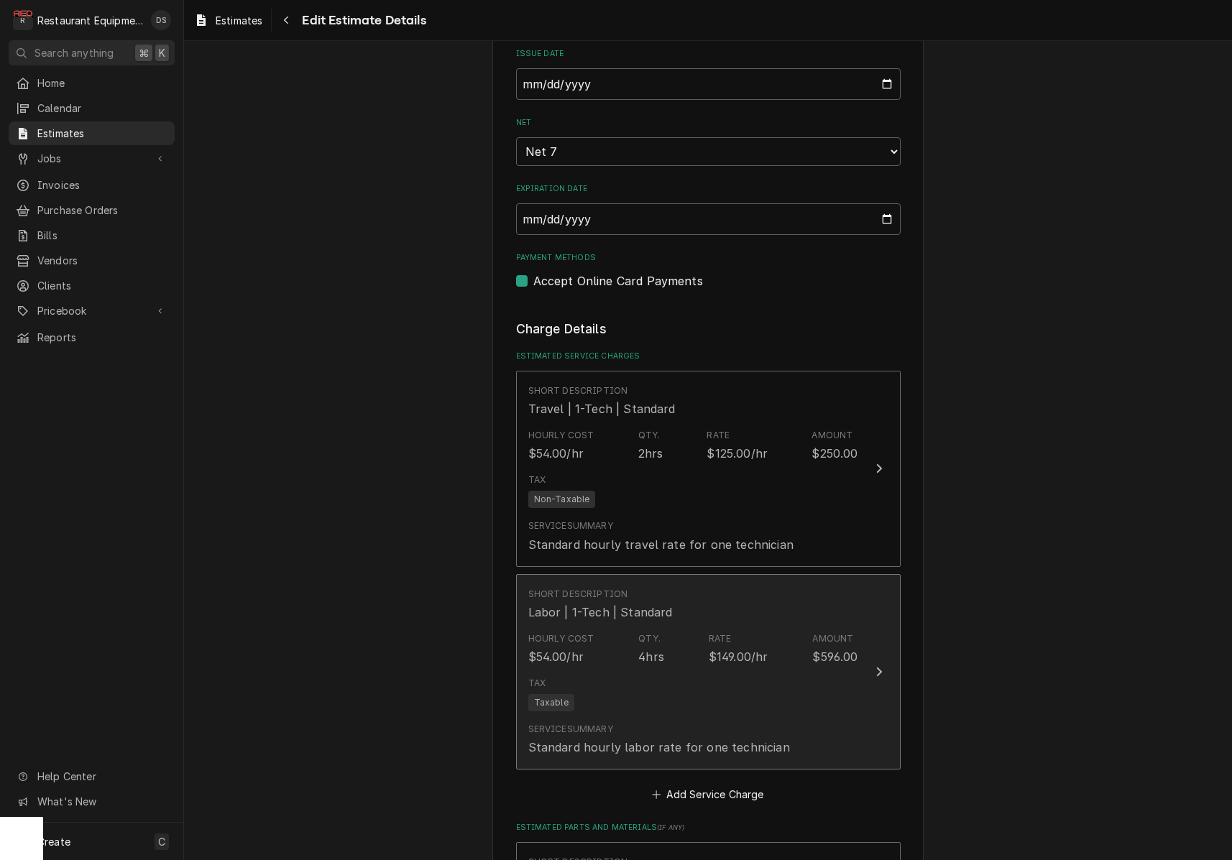
click at [778, 627] on div "Hourly Cost $54.00/hr Qty. 4hrs Rate $149.00/hr Amount $596.00" at bounding box center [693, 649] width 330 height 45
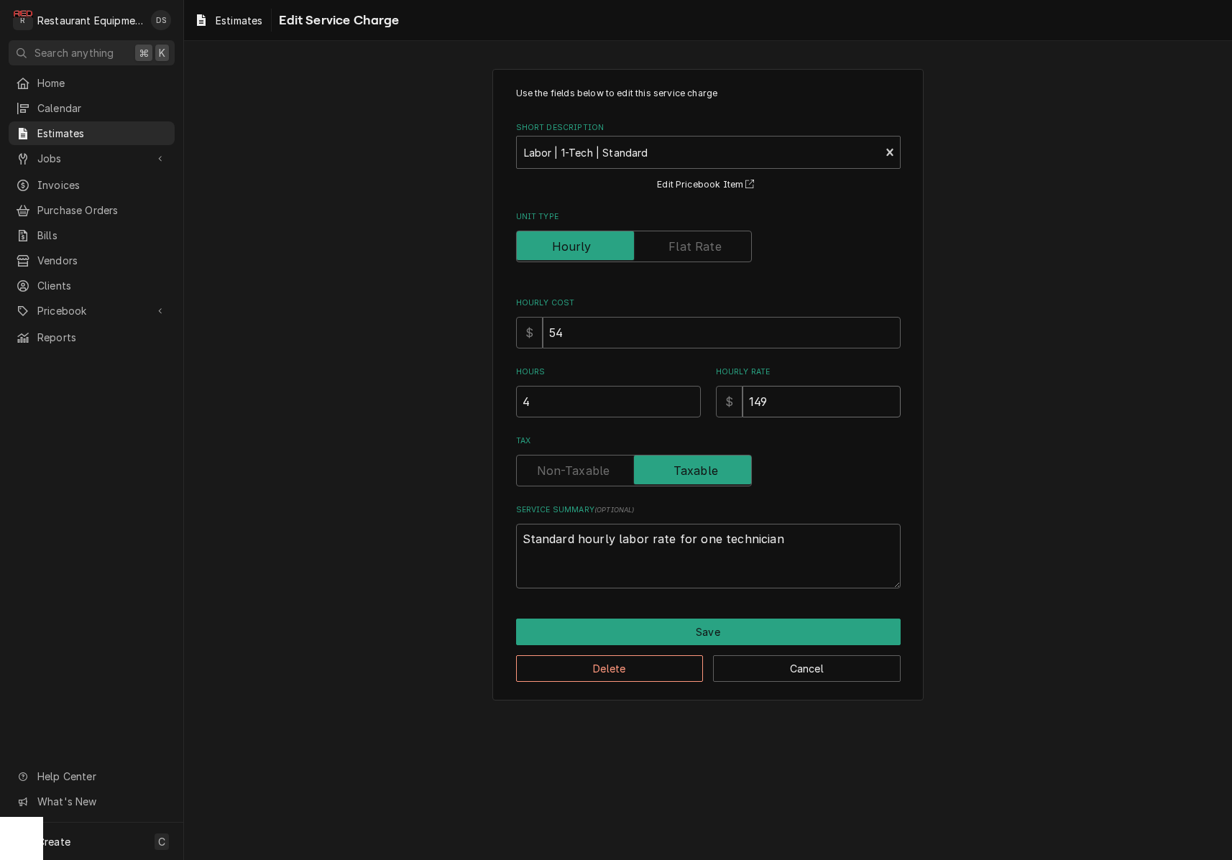
drag, startPoint x: 781, startPoint y: 397, endPoint x: 633, endPoint y: 381, distance: 148.3
click at [633, 381] on div "Hours 4 Hourly Rate $ 149" at bounding box center [708, 392] width 385 height 51
type textarea "x"
type input "1"
type textarea "x"
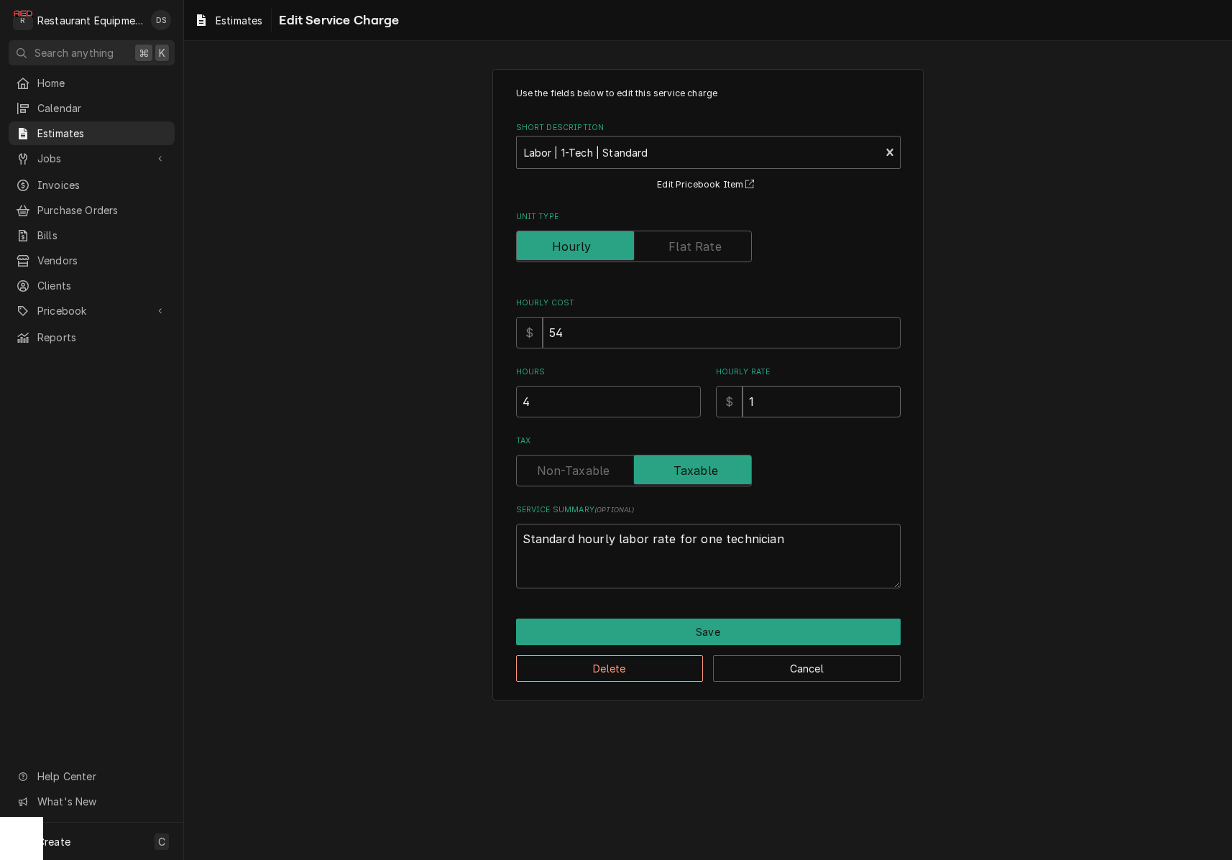
type input "12"
type textarea "x"
type input "125"
type textarea "x"
type input "125"
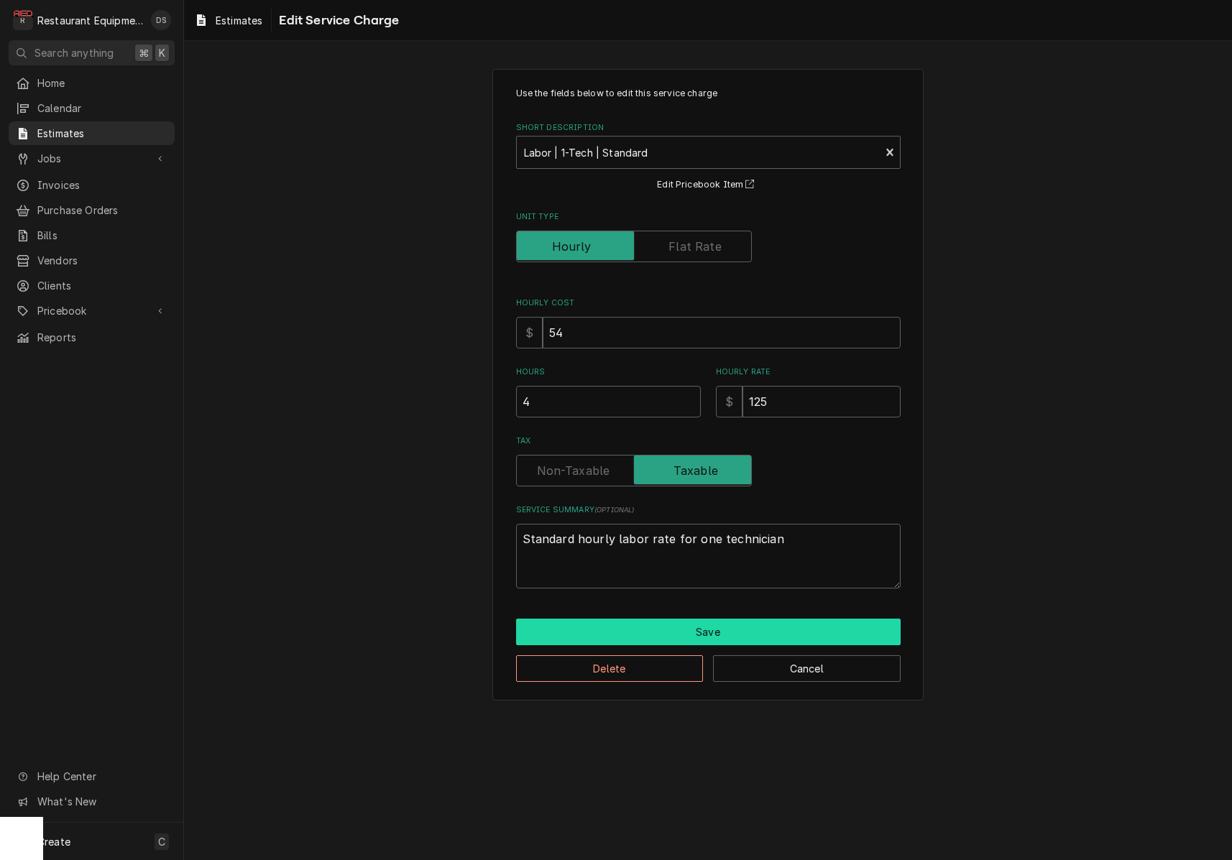
click at [681, 627] on button "Save" at bounding box center [708, 632] width 385 height 27
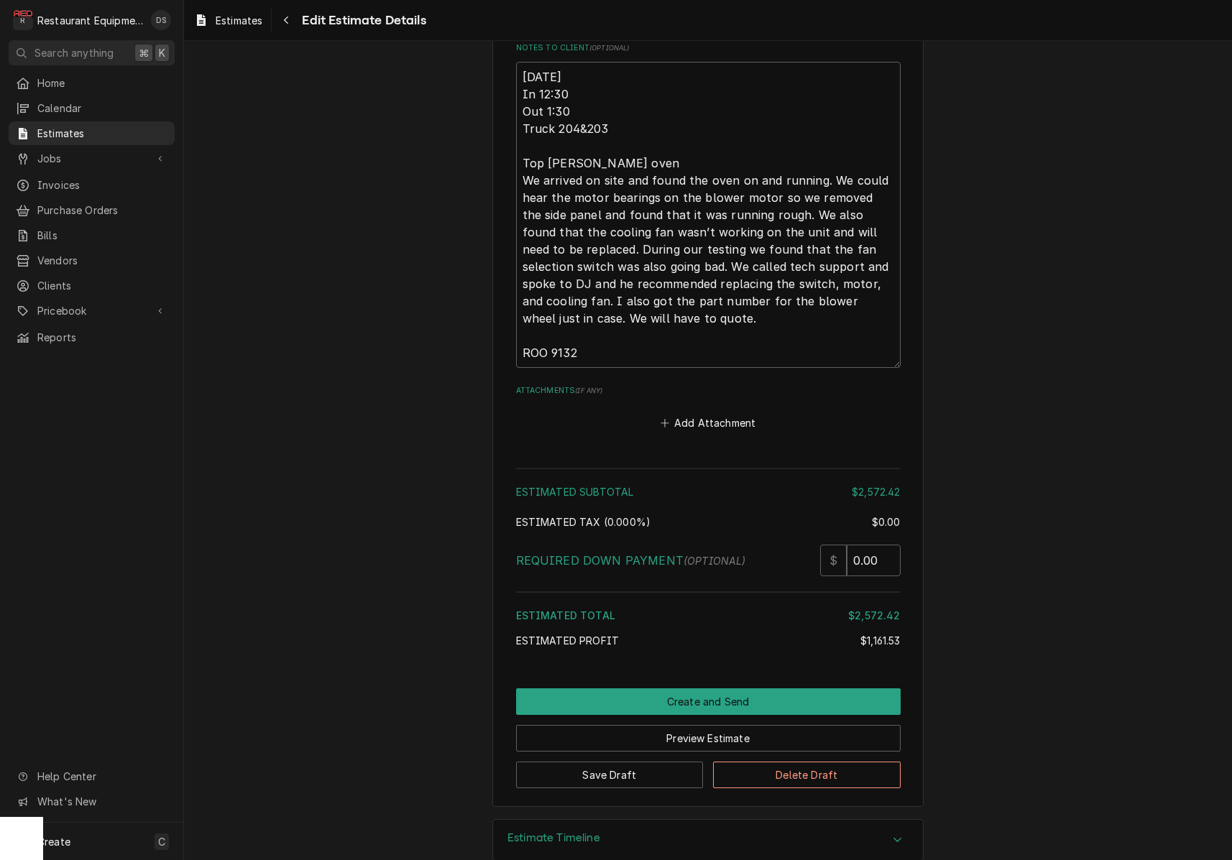
click at [698, 689] on button "Create and Send" at bounding box center [708, 702] width 385 height 27
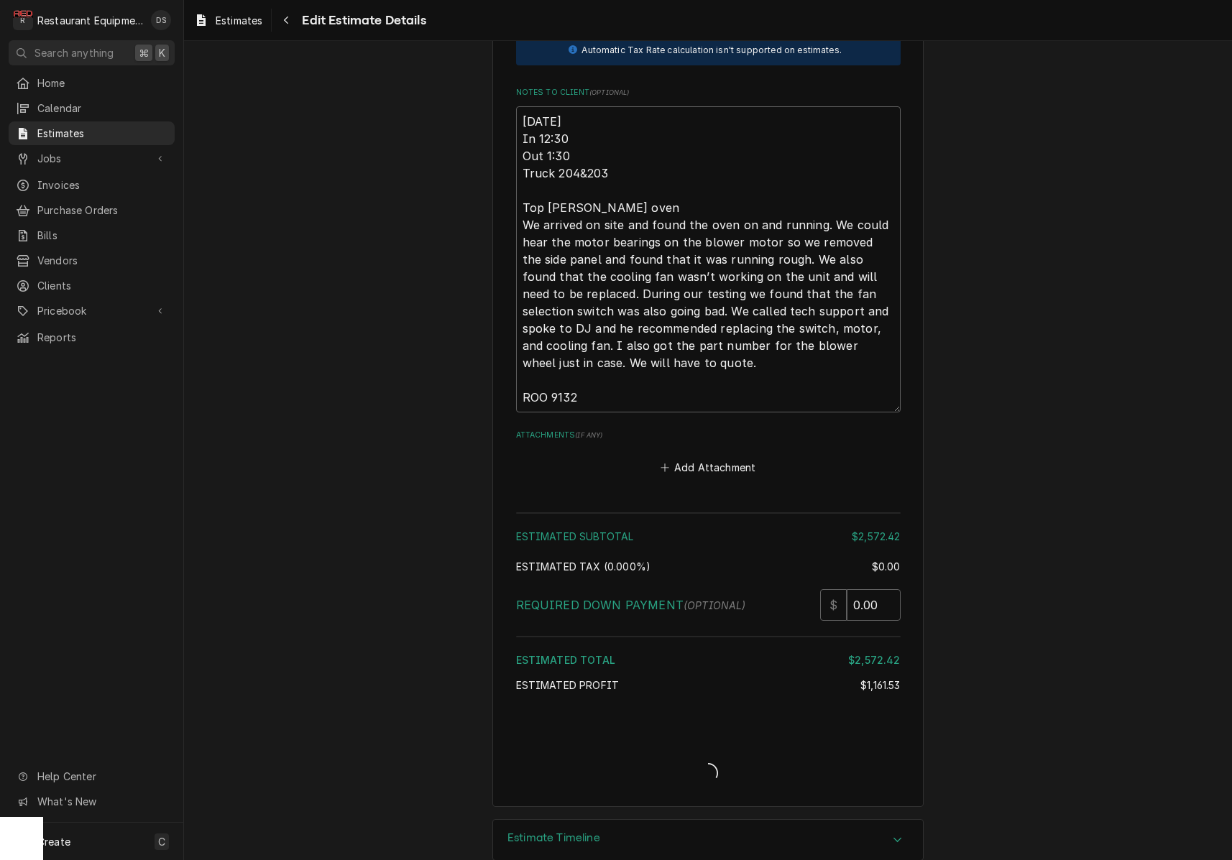
type textarea "x"
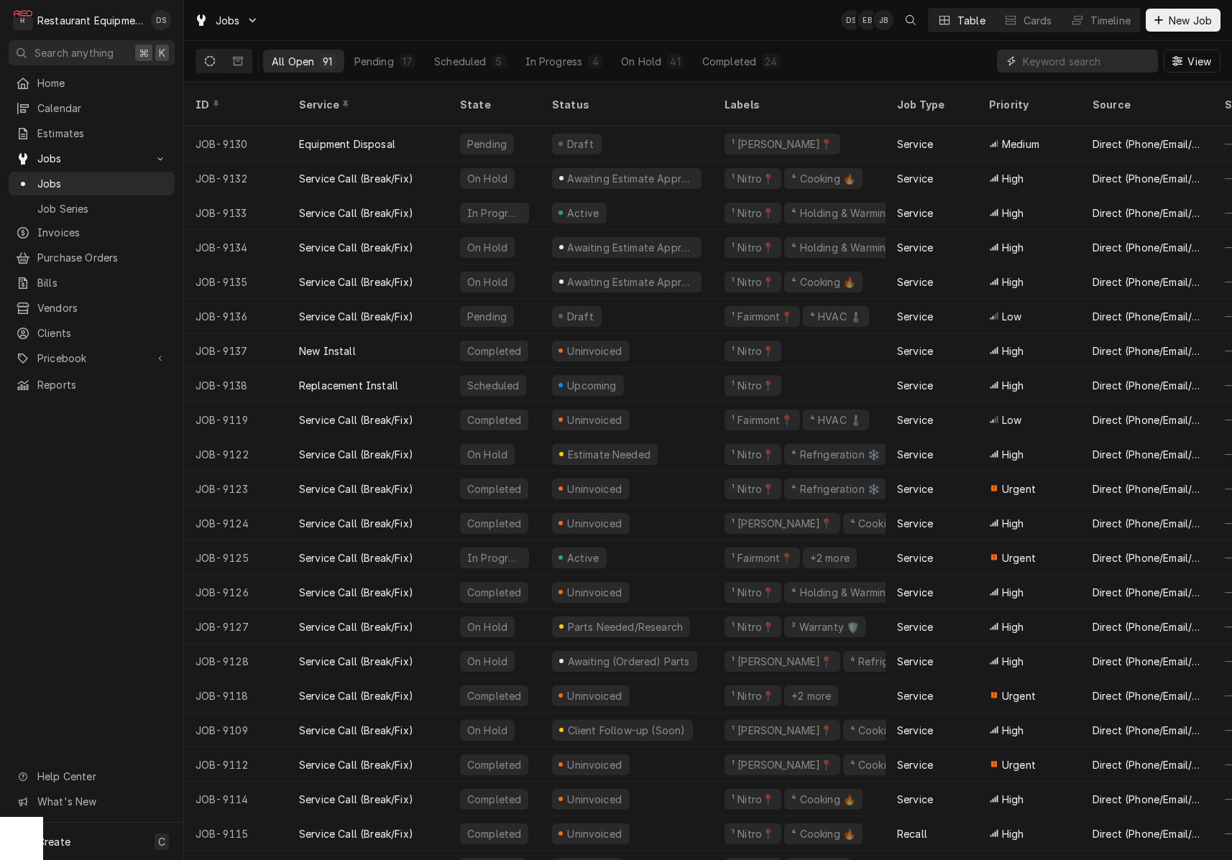
click at [1060, 57] on input "Dynamic Content Wrapper" at bounding box center [1087, 61] width 128 height 23
type input "193"
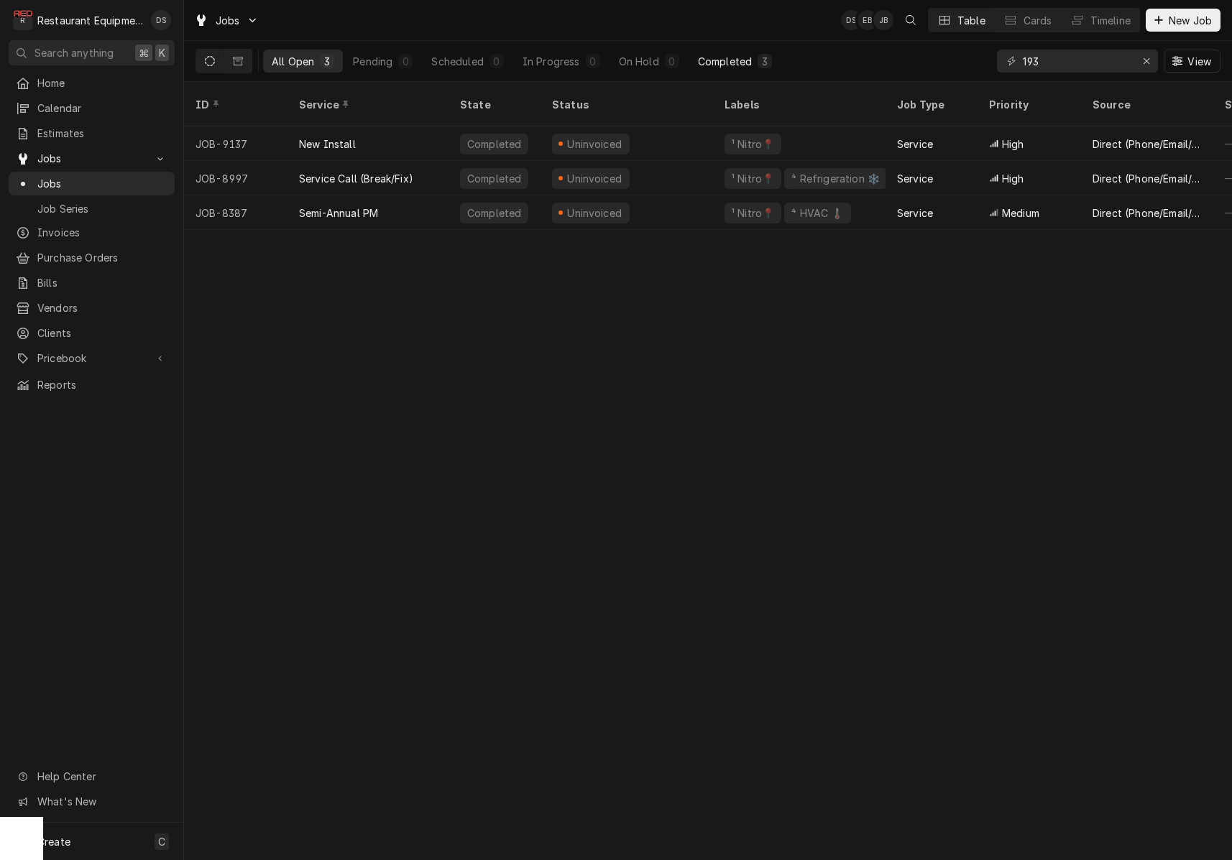
click at [735, 55] on div "Completed" at bounding box center [725, 61] width 54 height 15
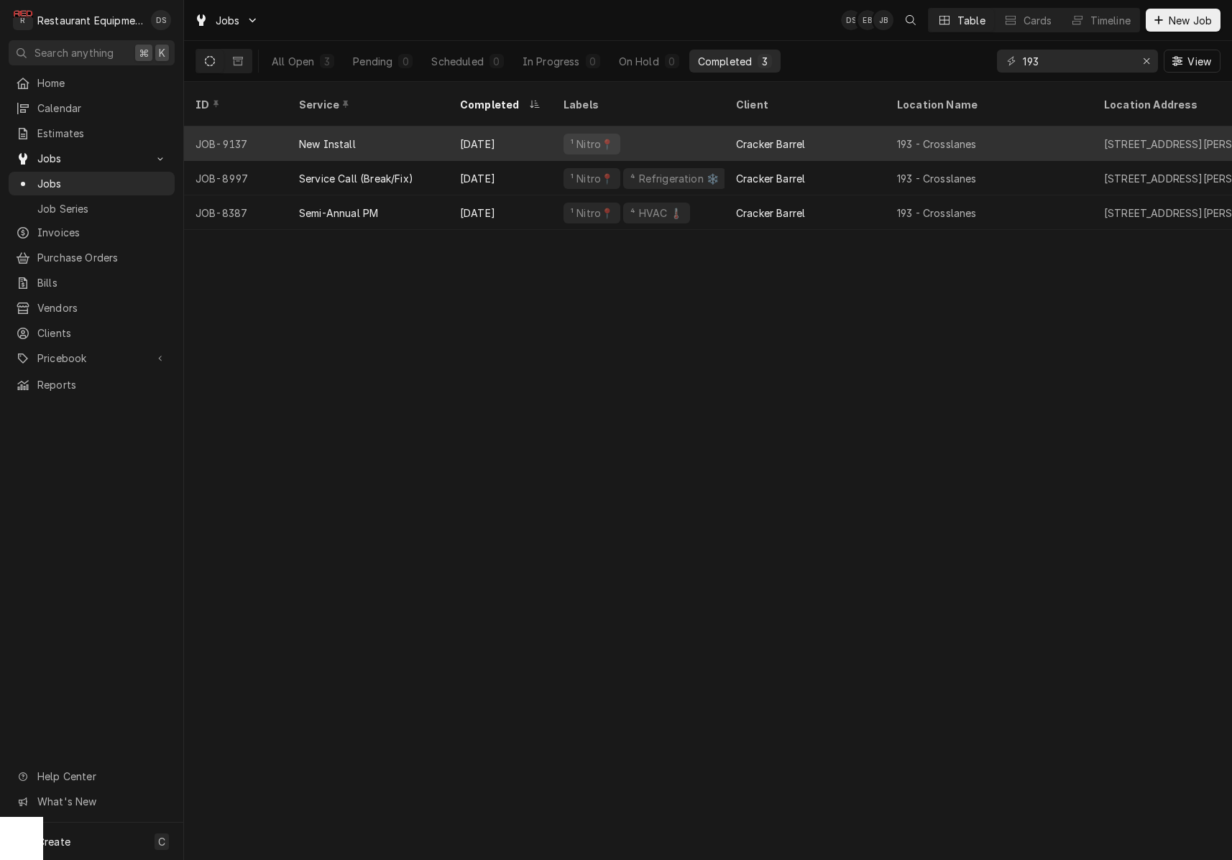
click at [682, 127] on div "¹ Nitro📍" at bounding box center [638, 144] width 173 height 35
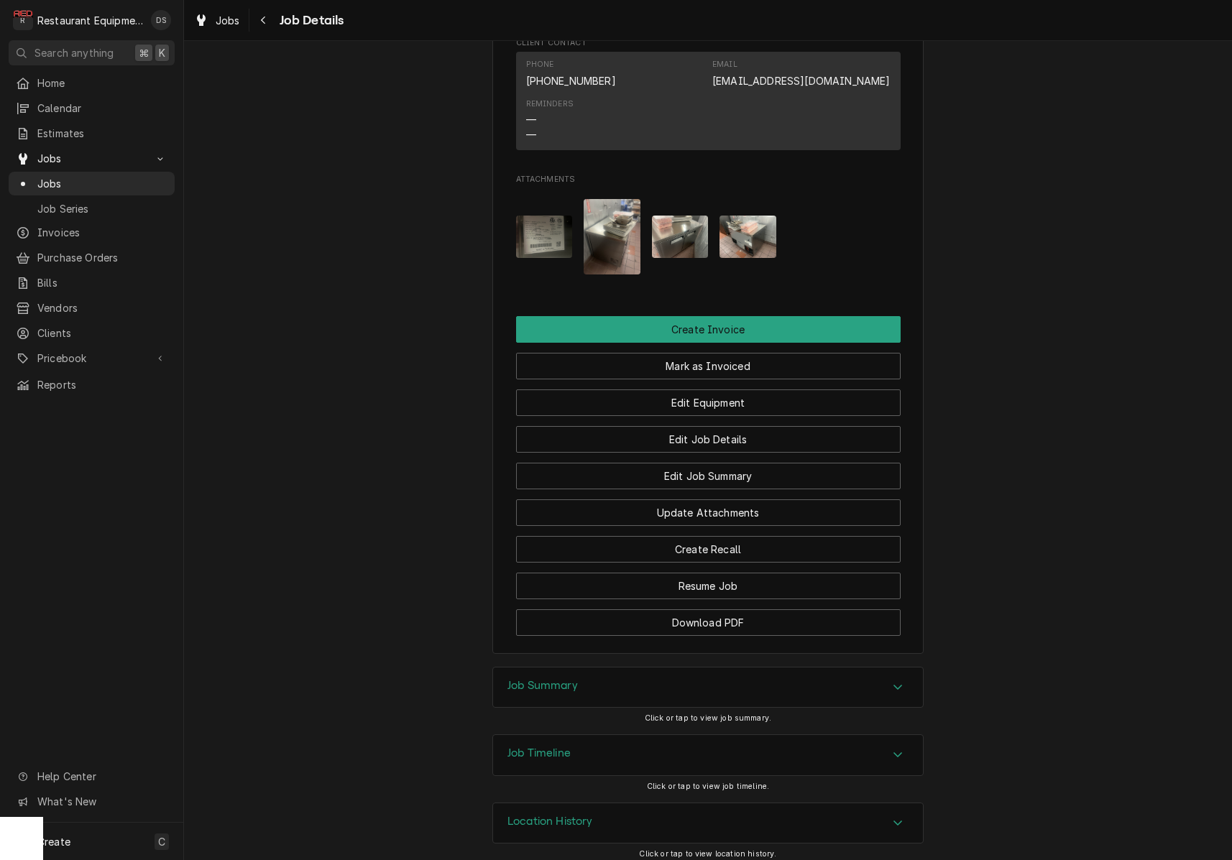
click at [546, 224] on img "Attachments" at bounding box center [544, 237] width 57 height 42
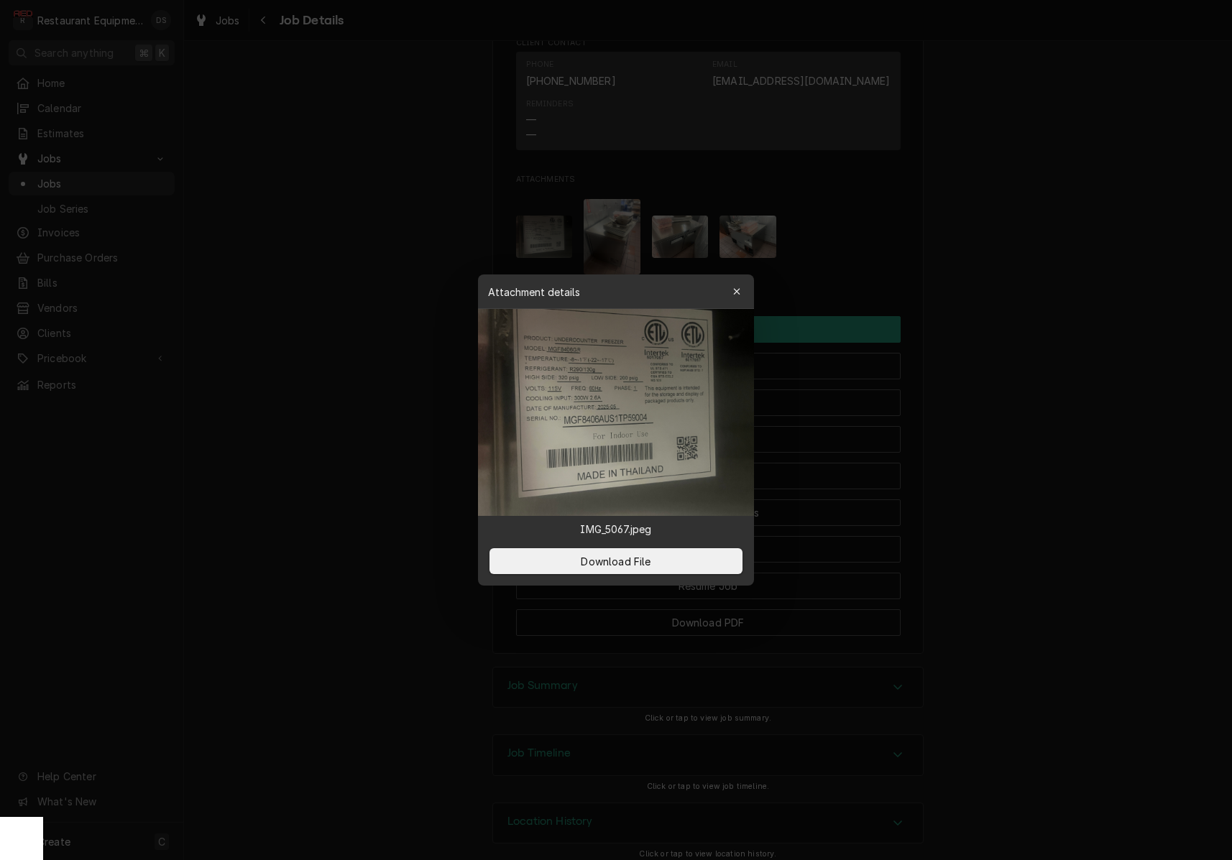
click at [743, 288] on div "button" at bounding box center [737, 292] width 14 height 14
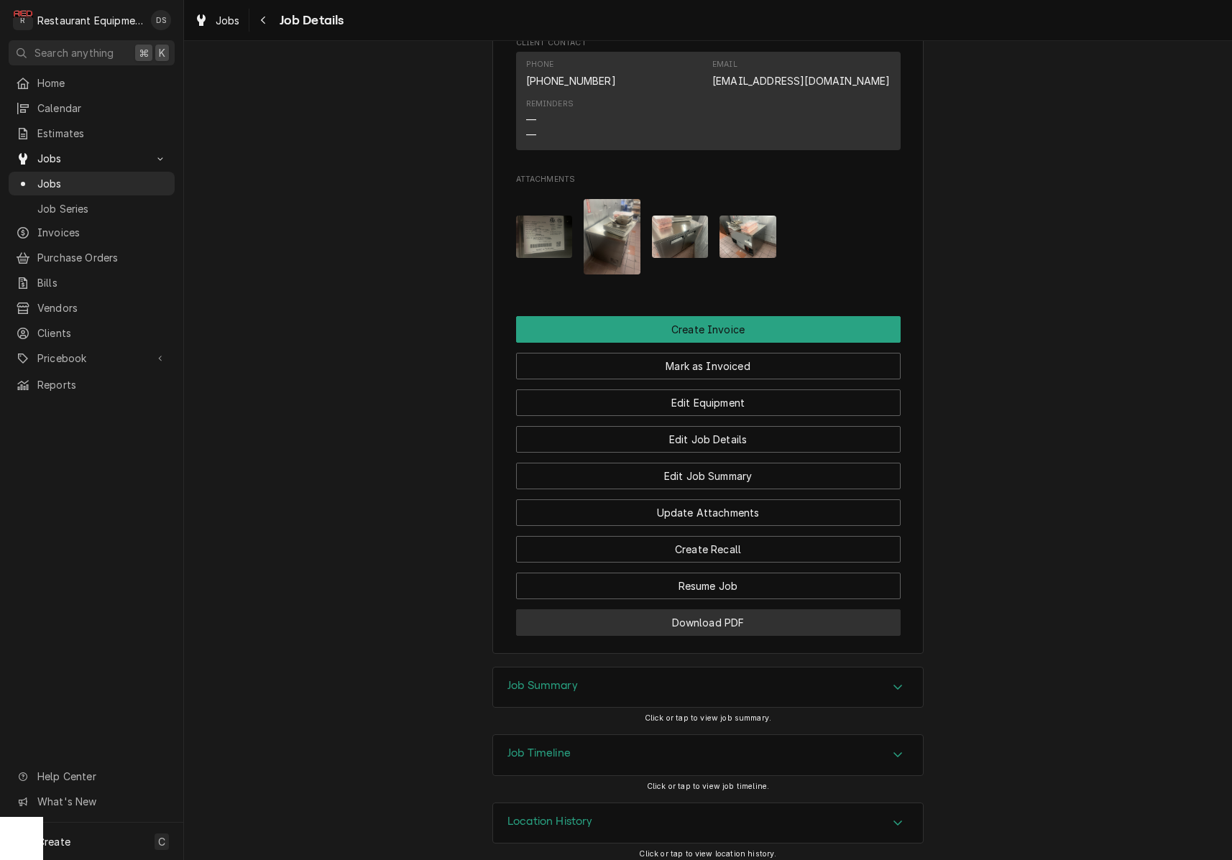
drag, startPoint x: 632, startPoint y: 681, endPoint x: 641, endPoint y: 625, distance: 56.8
click at [632, 681] on div "Job Summary" at bounding box center [708, 688] width 430 height 40
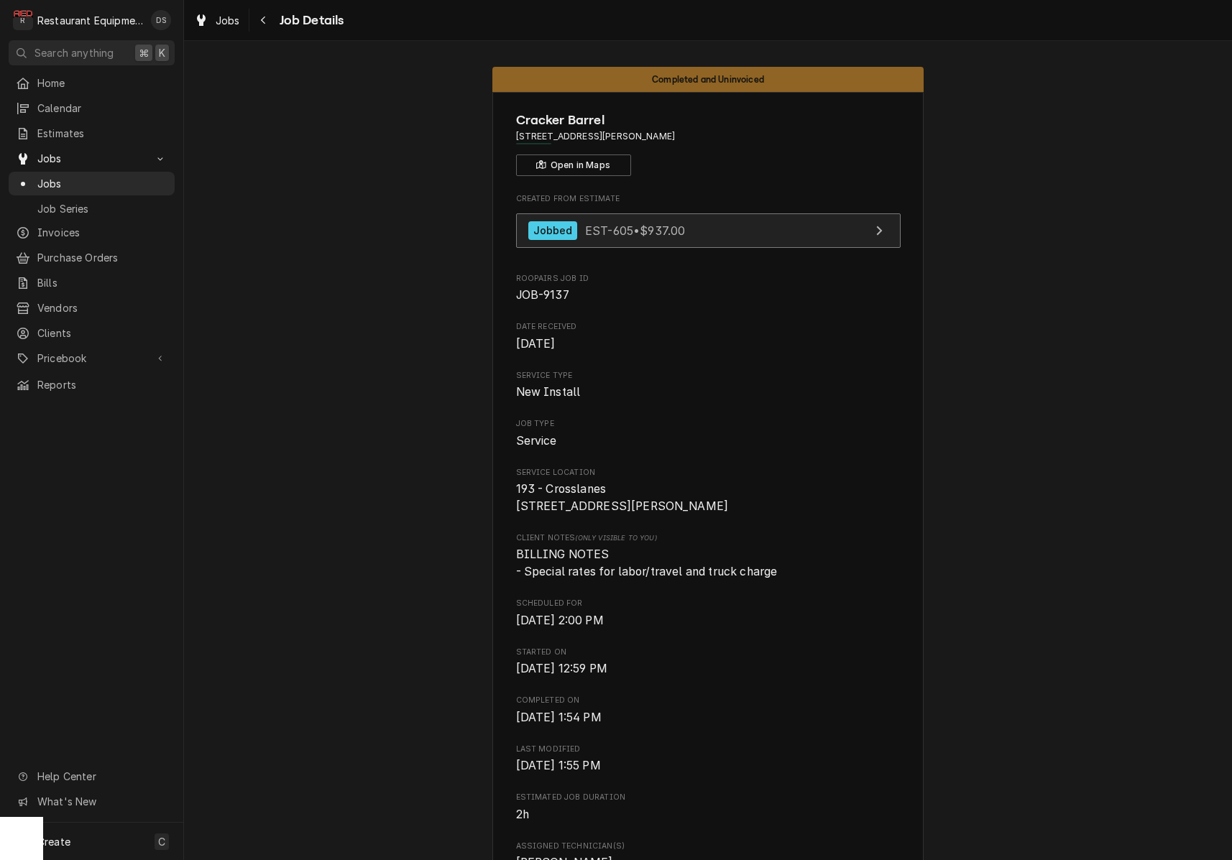
click at [761, 236] on link "Jobbed EST-605 • $937.00" at bounding box center [708, 230] width 385 height 35
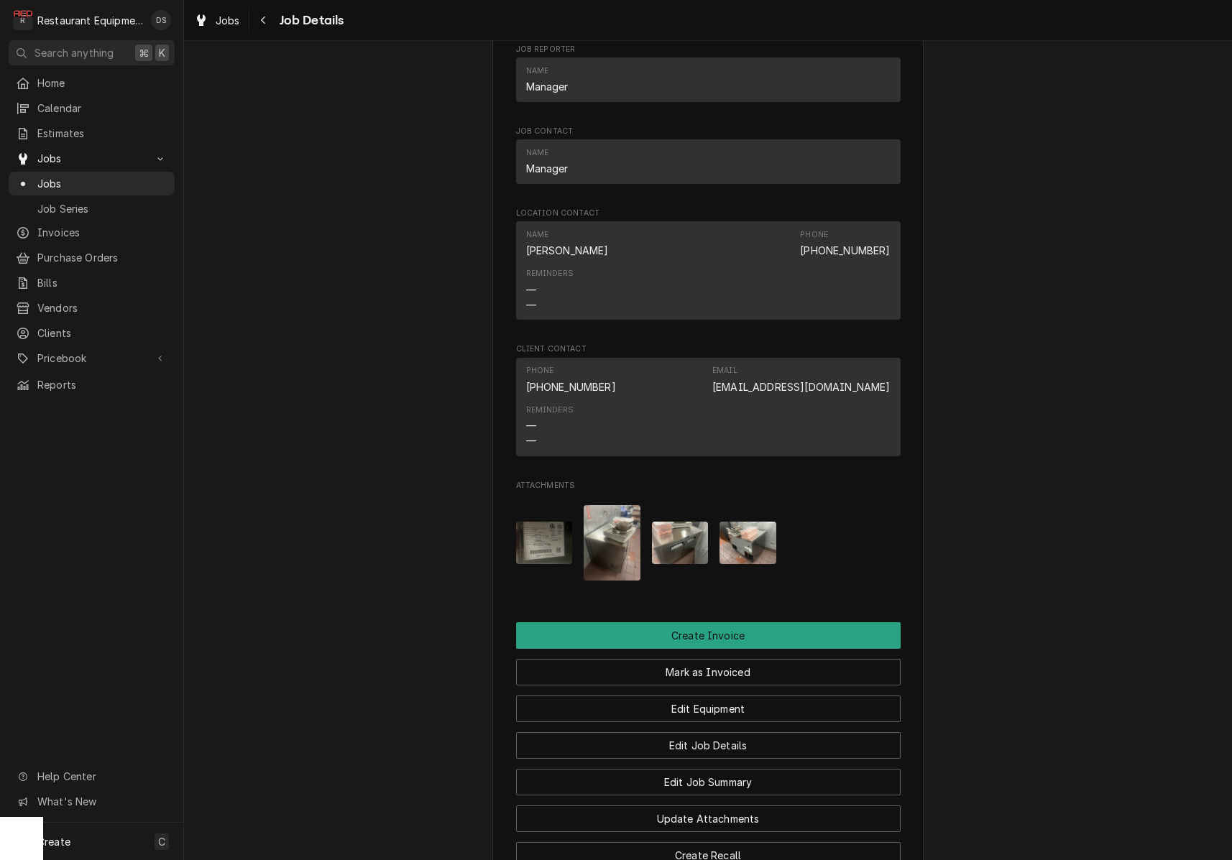
scroll to position [1014, 0]
click at [265, 24] on icon "Navigate back" at bounding box center [263, 20] width 6 height 10
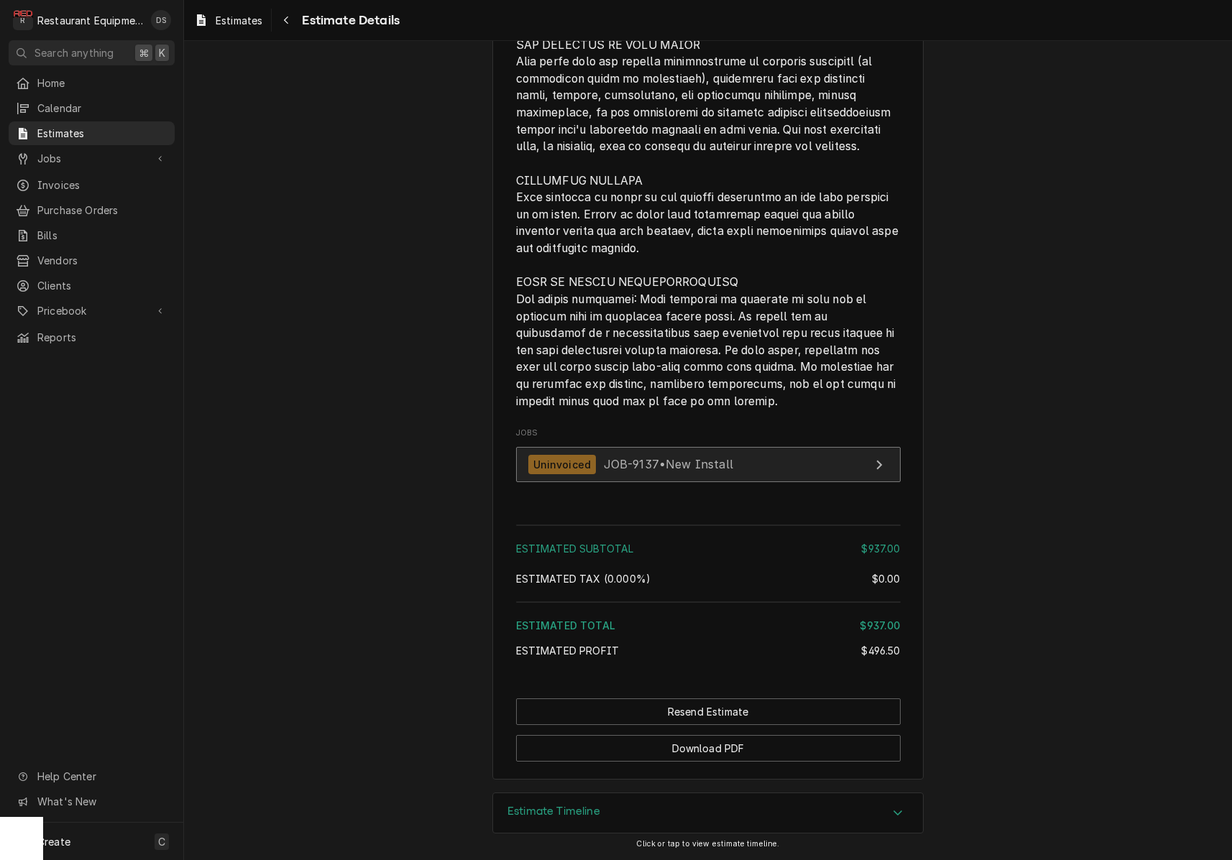
click at [678, 459] on span "JOB-9137 • New Install" at bounding box center [668, 464] width 129 height 14
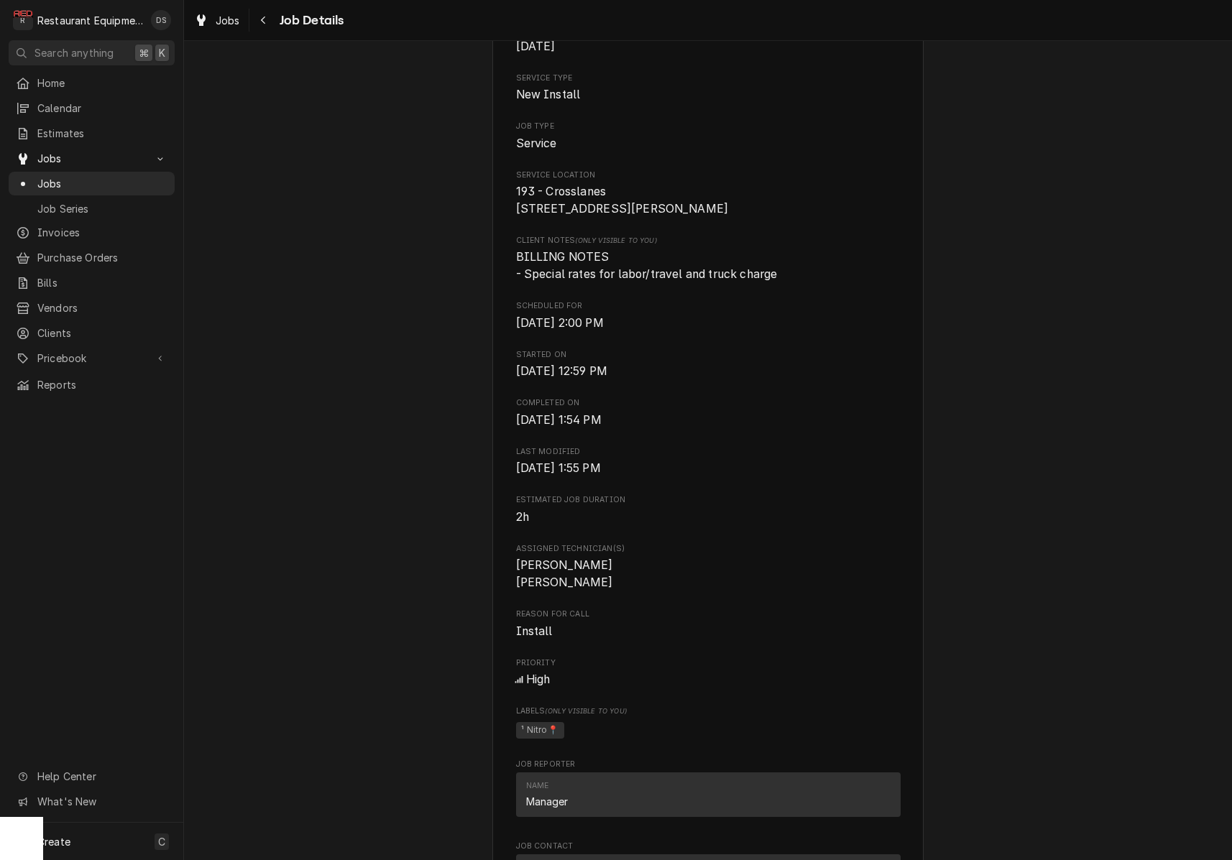
scroll to position [336, 0]
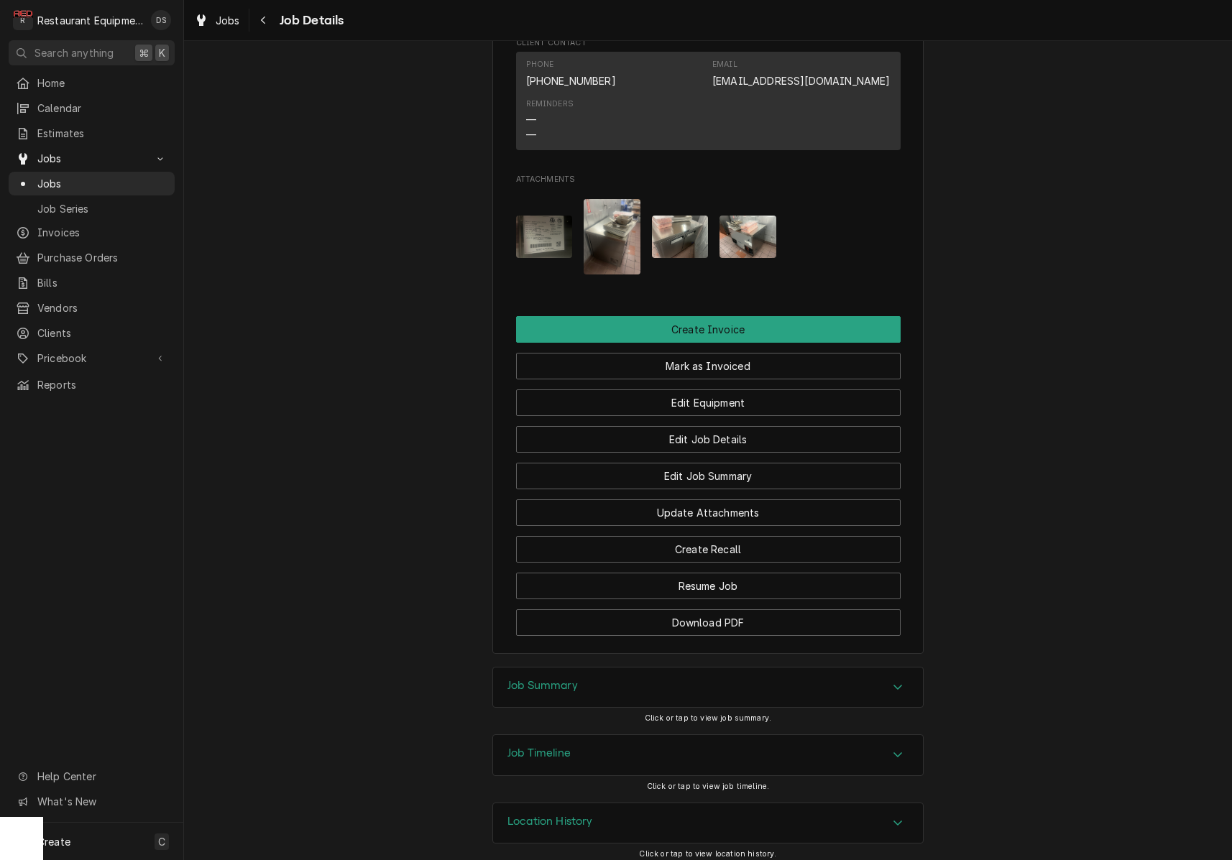
click at [622, 681] on div "Job Summary" at bounding box center [708, 688] width 430 height 40
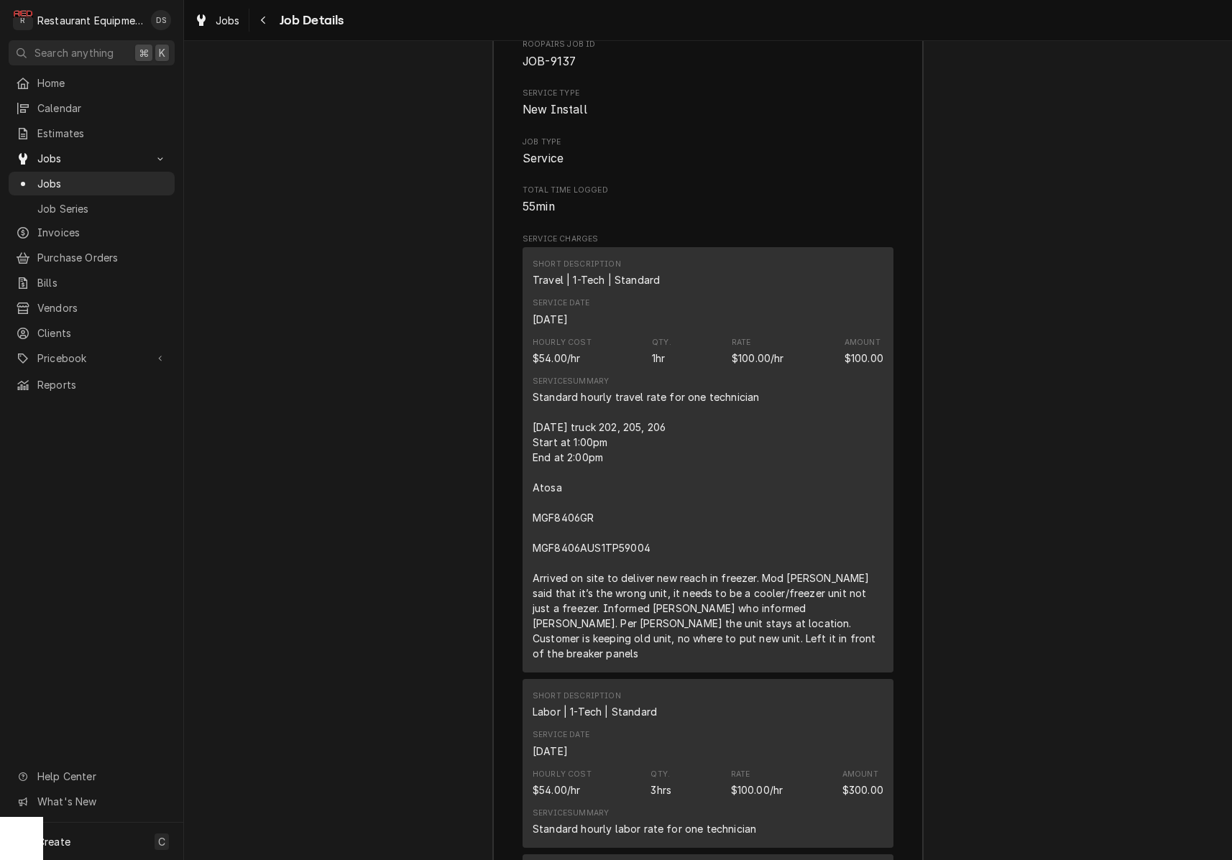
scroll to position [2004, 0]
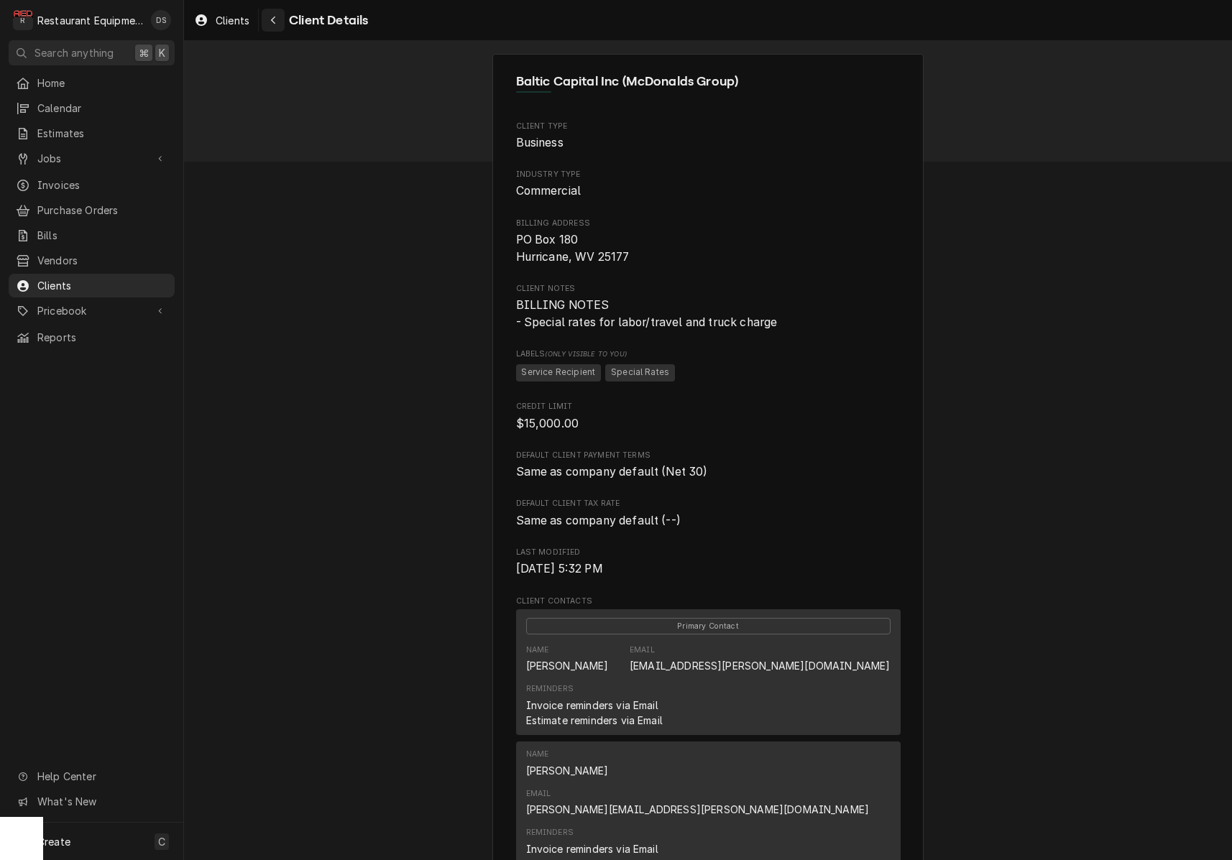
click at [281, 22] on button "Navigate back" at bounding box center [273, 20] width 23 height 23
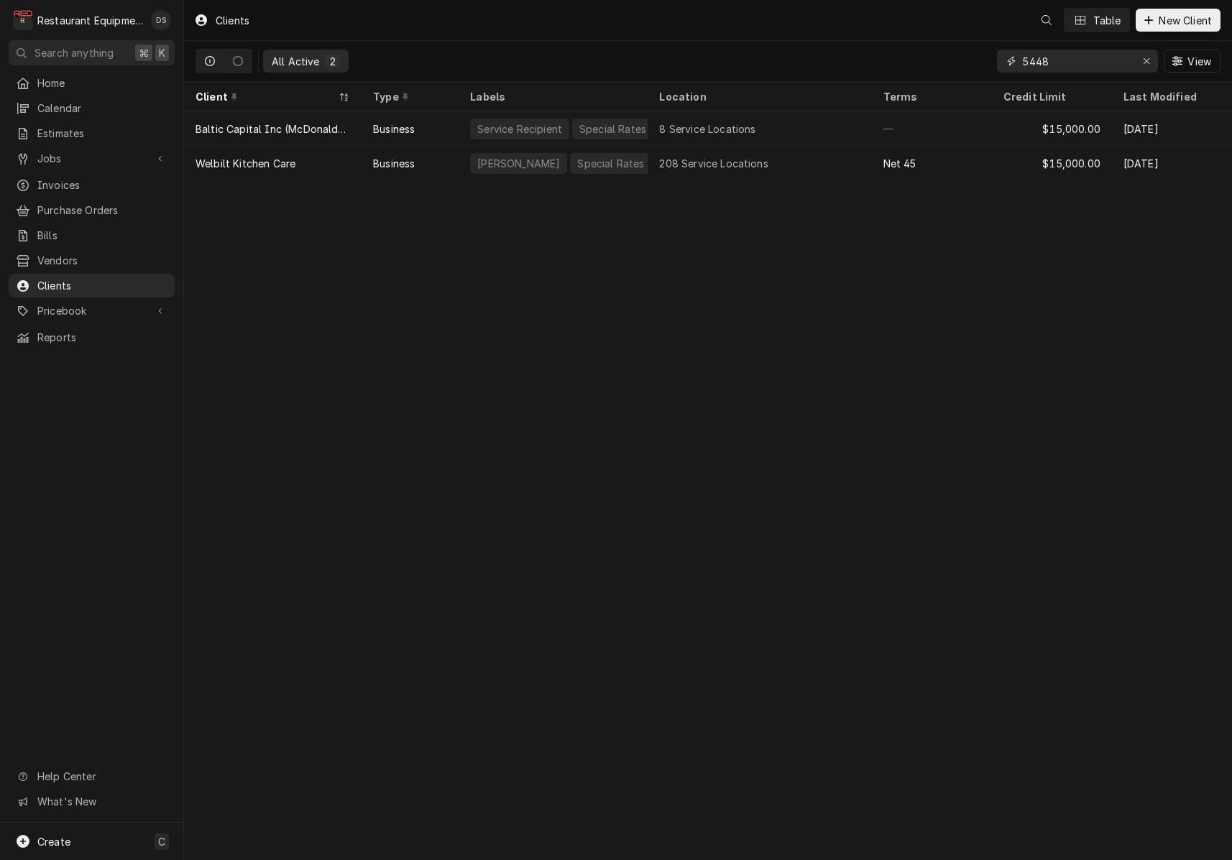
click at [1085, 67] on input "5448" at bounding box center [1077, 61] width 108 height 23
click at [1085, 66] on input "5448" at bounding box center [1077, 61] width 108 height 23
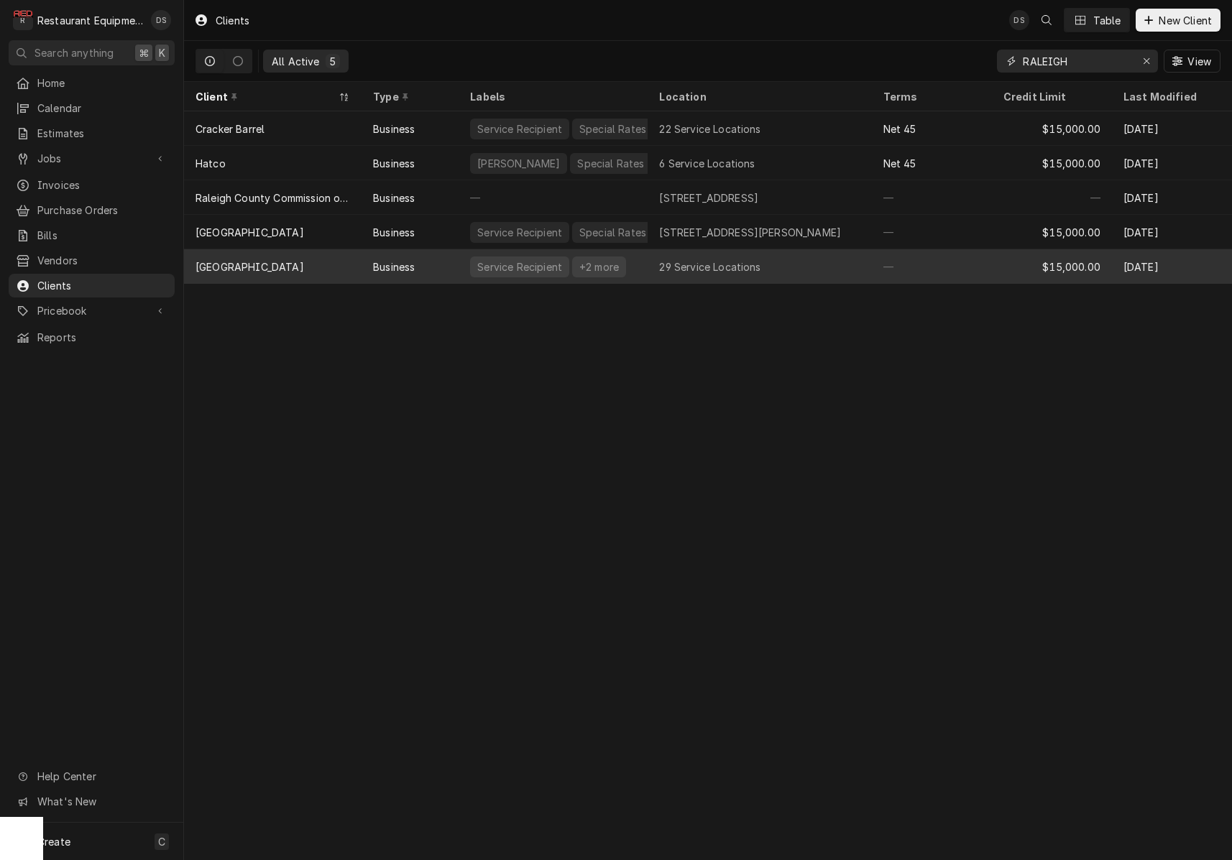
type input "RALEIGH"
click at [662, 270] on div "29 Service Locations" at bounding box center [709, 266] width 101 height 15
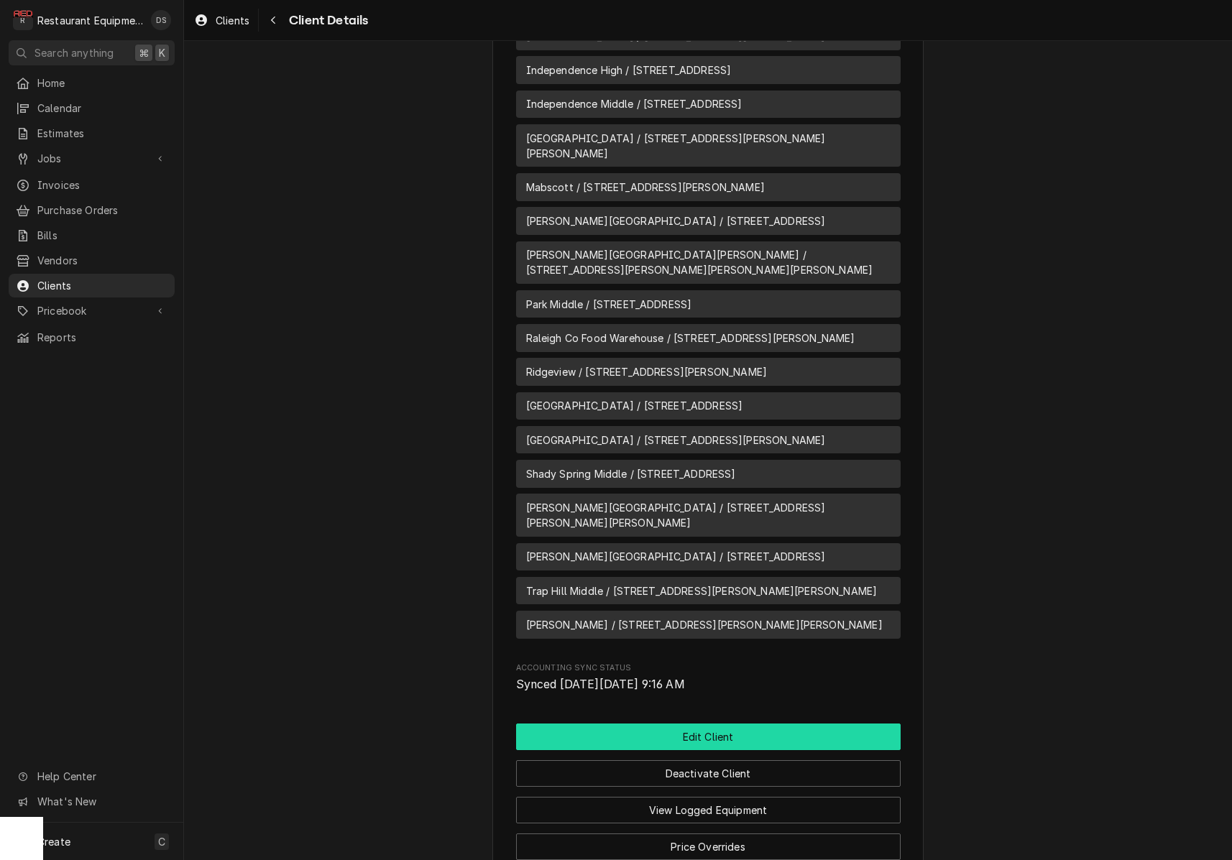
scroll to position [1355, 0]
click at [714, 725] on button "Edit Client" at bounding box center [708, 738] width 385 height 27
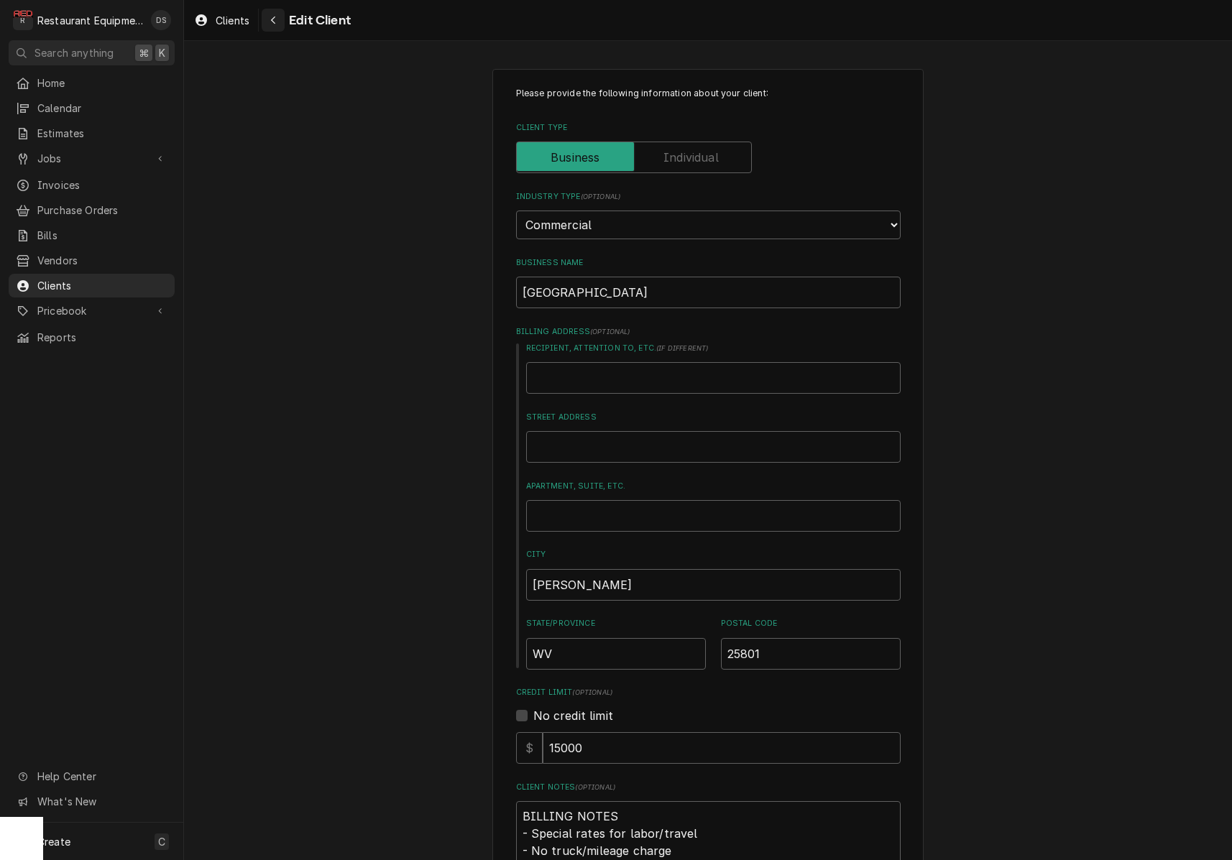
click at [273, 18] on icon "Navigate back" at bounding box center [273, 20] width 6 height 10
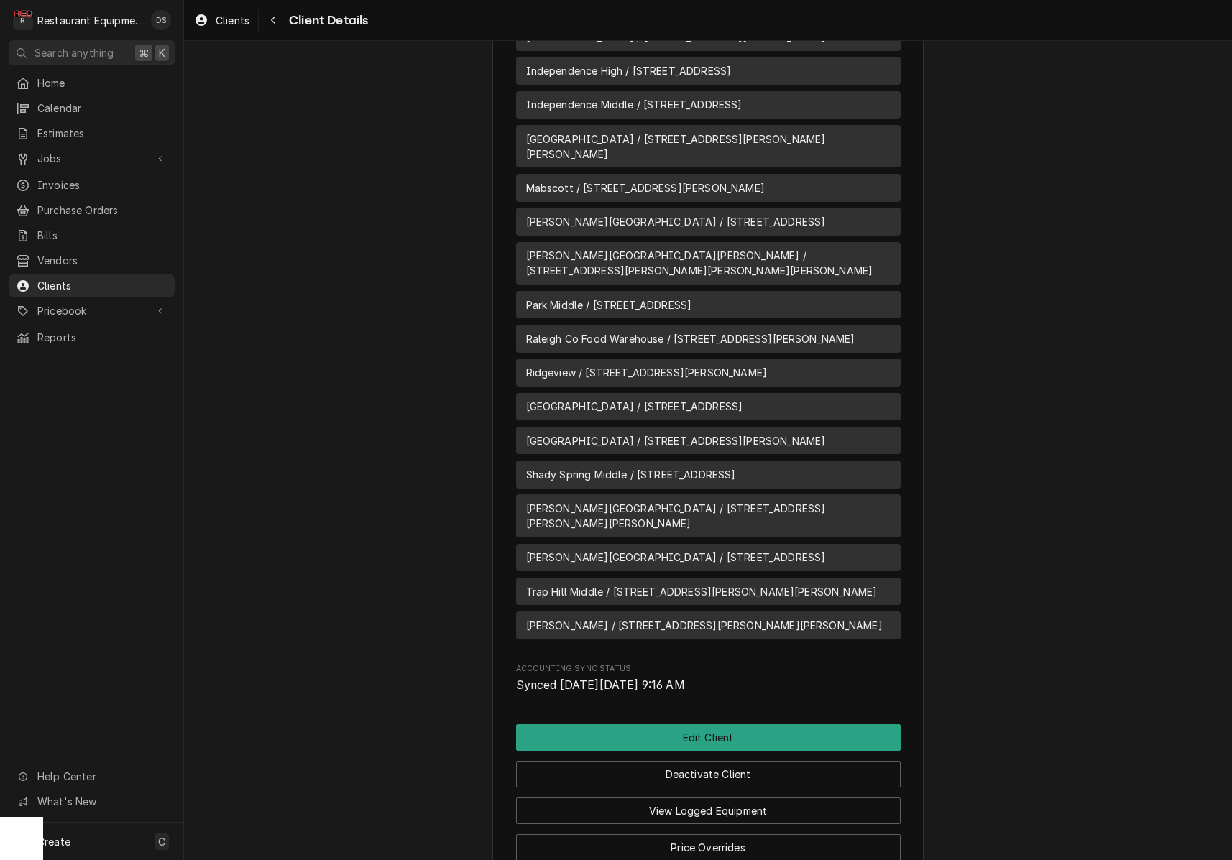
click at [734, 835] on button "Price Overrides" at bounding box center [708, 848] width 385 height 27
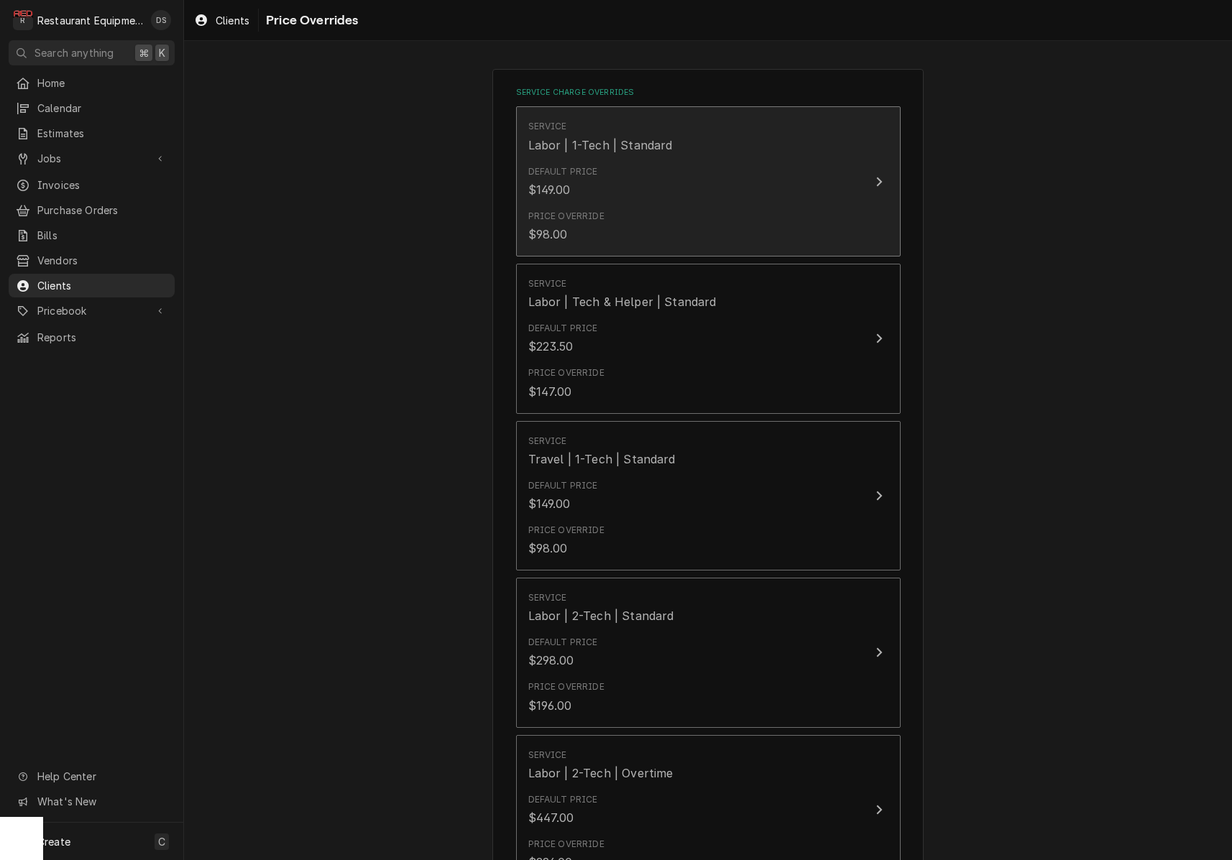
click at [767, 232] on div "Price Override $98.00" at bounding box center [693, 226] width 330 height 45
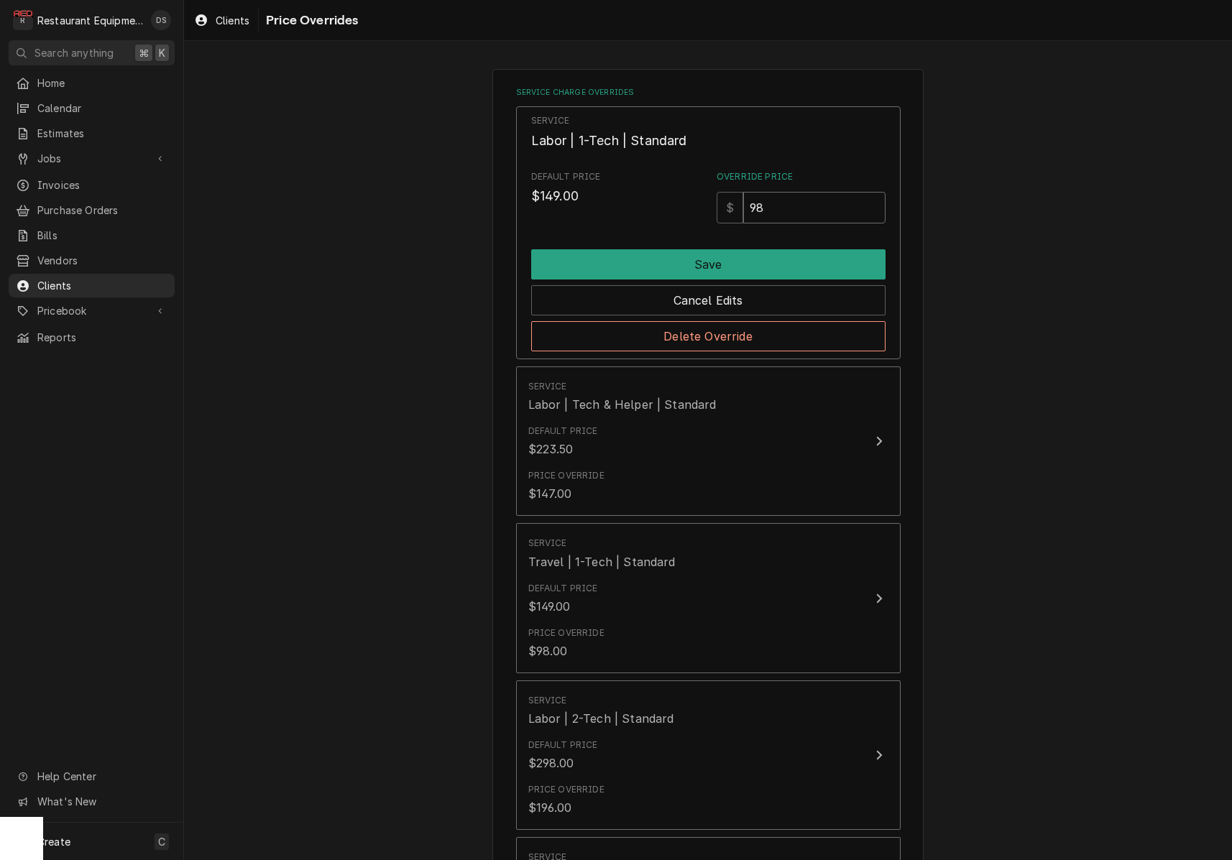
drag, startPoint x: 779, startPoint y: 214, endPoint x: 683, endPoint y: 191, distance: 99.0
click at [683, 191] on div "Default Price $149.00 Override Price $ 98" at bounding box center [708, 196] width 354 height 53
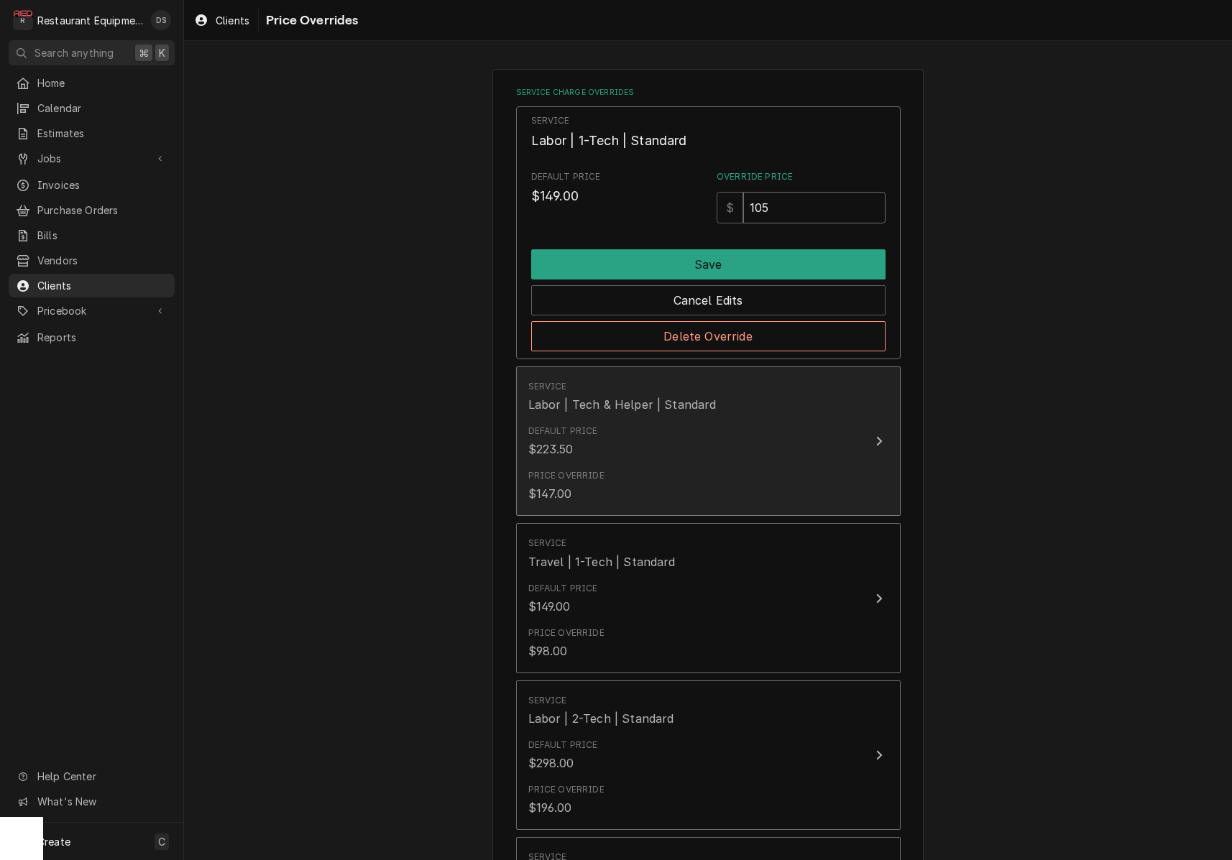
type input "105"
click at [742, 447] on div "Default Price $223.50" at bounding box center [693, 441] width 330 height 45
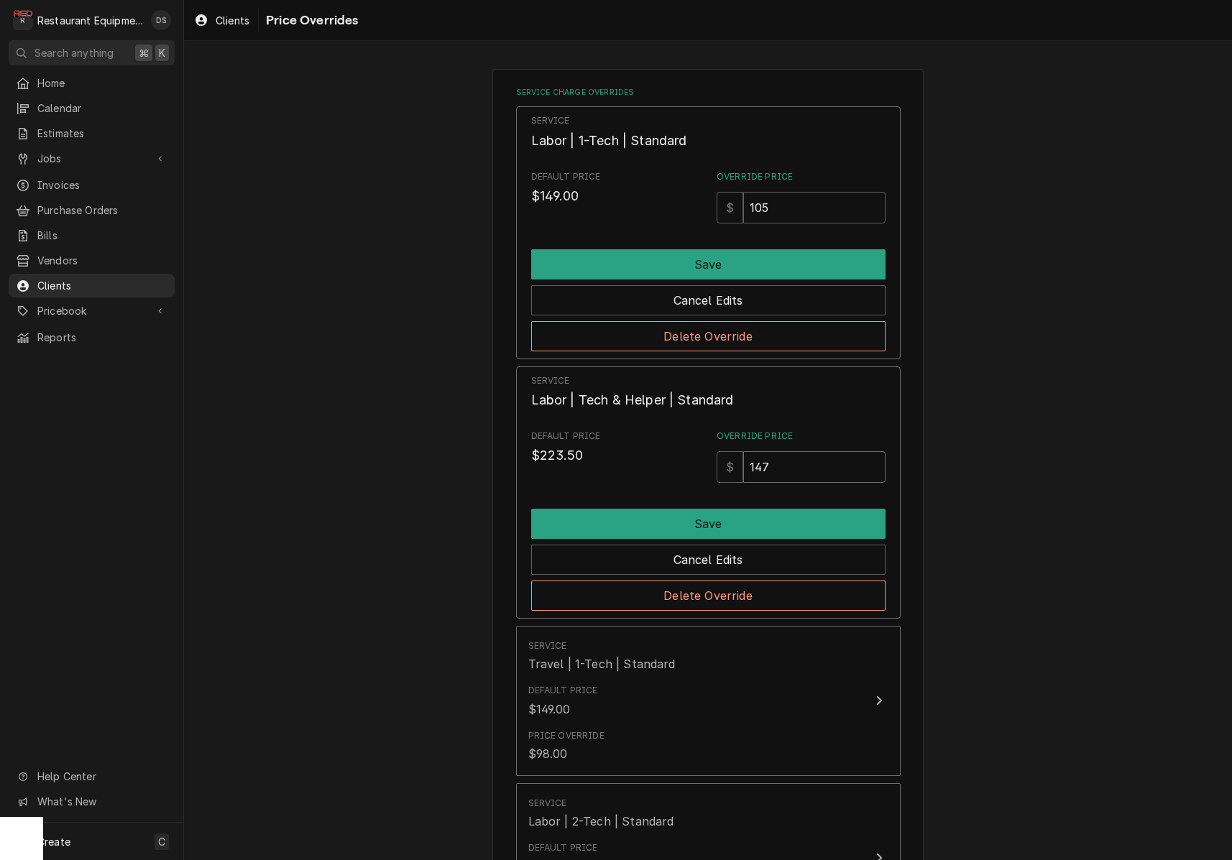
drag, startPoint x: 792, startPoint y: 464, endPoint x: 679, endPoint y: 440, distance: 116.0
click at [679, 440] on div "Default Price $223.50 Override Price $ 147" at bounding box center [708, 456] width 354 height 53
type input "157.50"
click at [702, 519] on button "Save" at bounding box center [708, 524] width 354 height 30
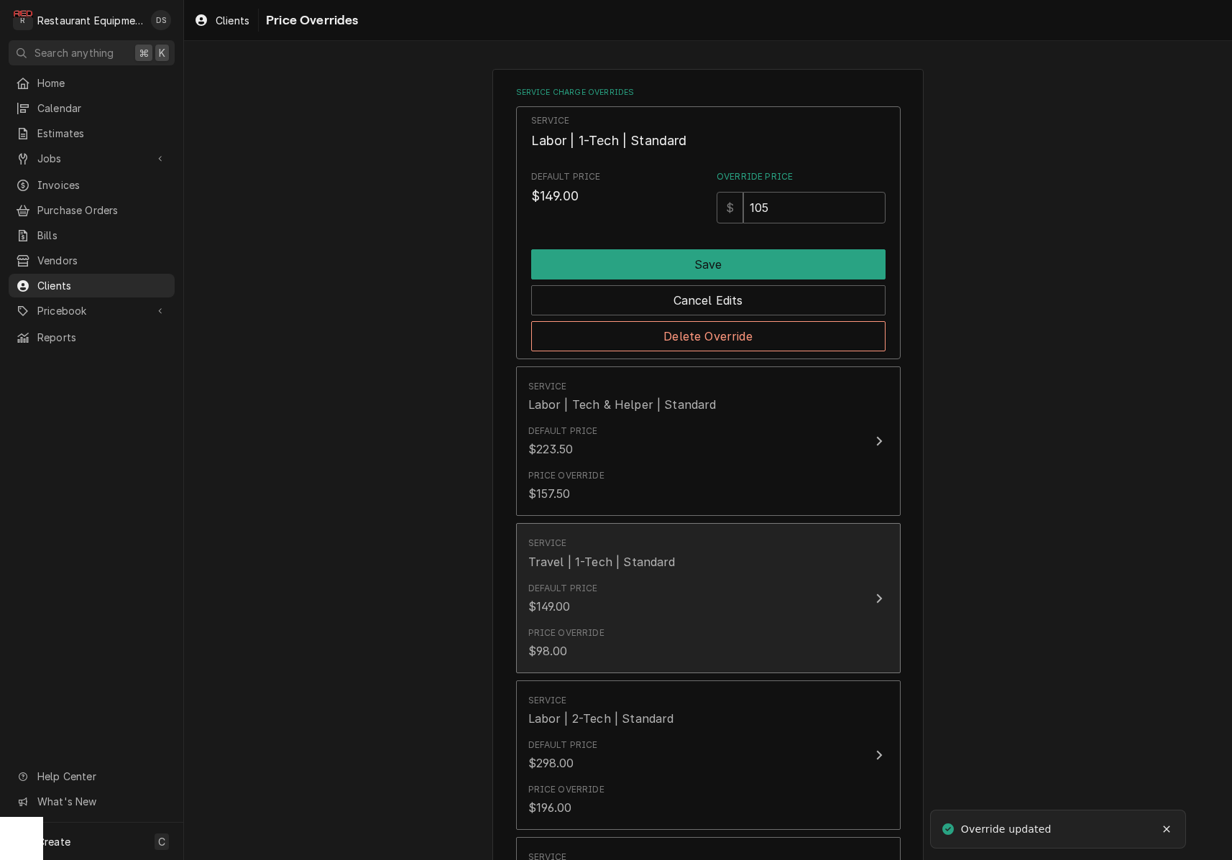
click at [731, 625] on div "Price Override $98.00" at bounding box center [693, 643] width 330 height 45
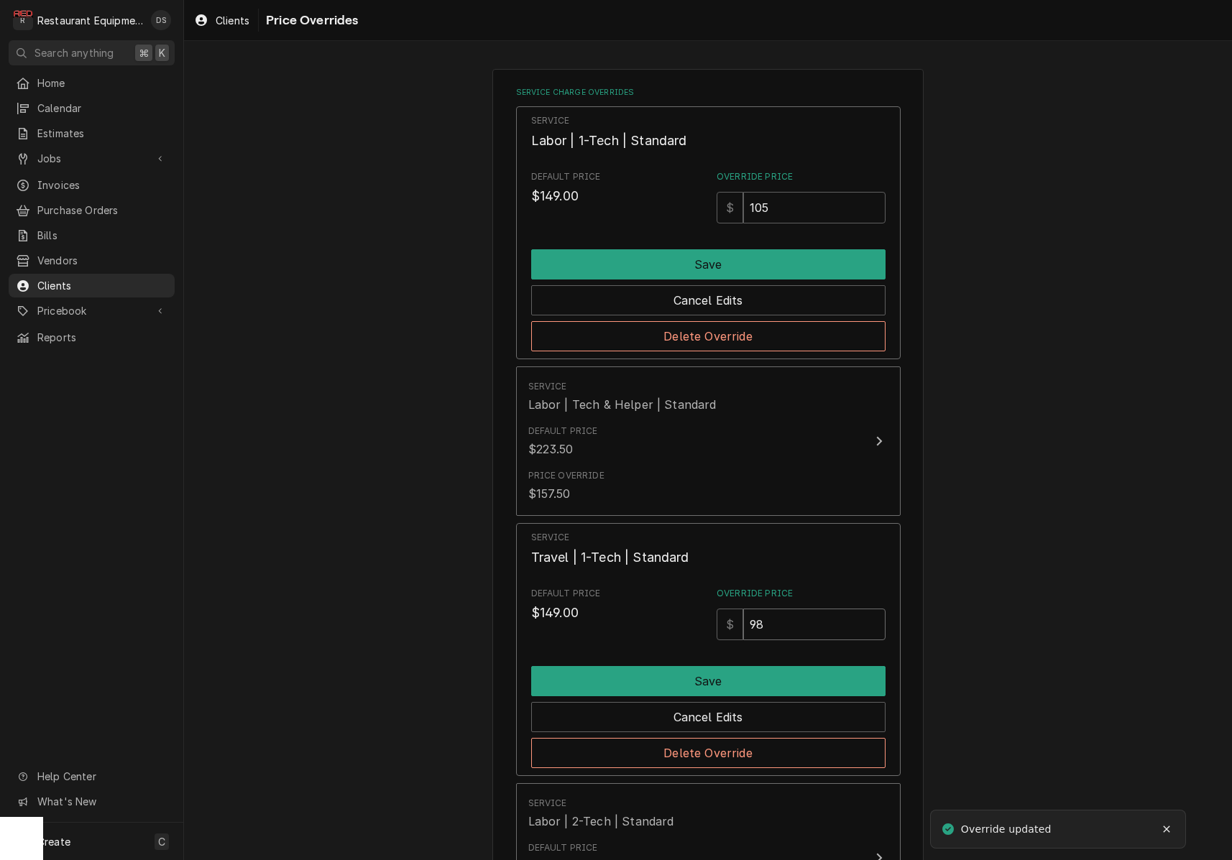
drag, startPoint x: 810, startPoint y: 627, endPoint x: 643, endPoint y: 606, distance: 168.1
click at [643, 606] on div "Default Price $149.00 Override Price $ 98" at bounding box center [708, 613] width 354 height 53
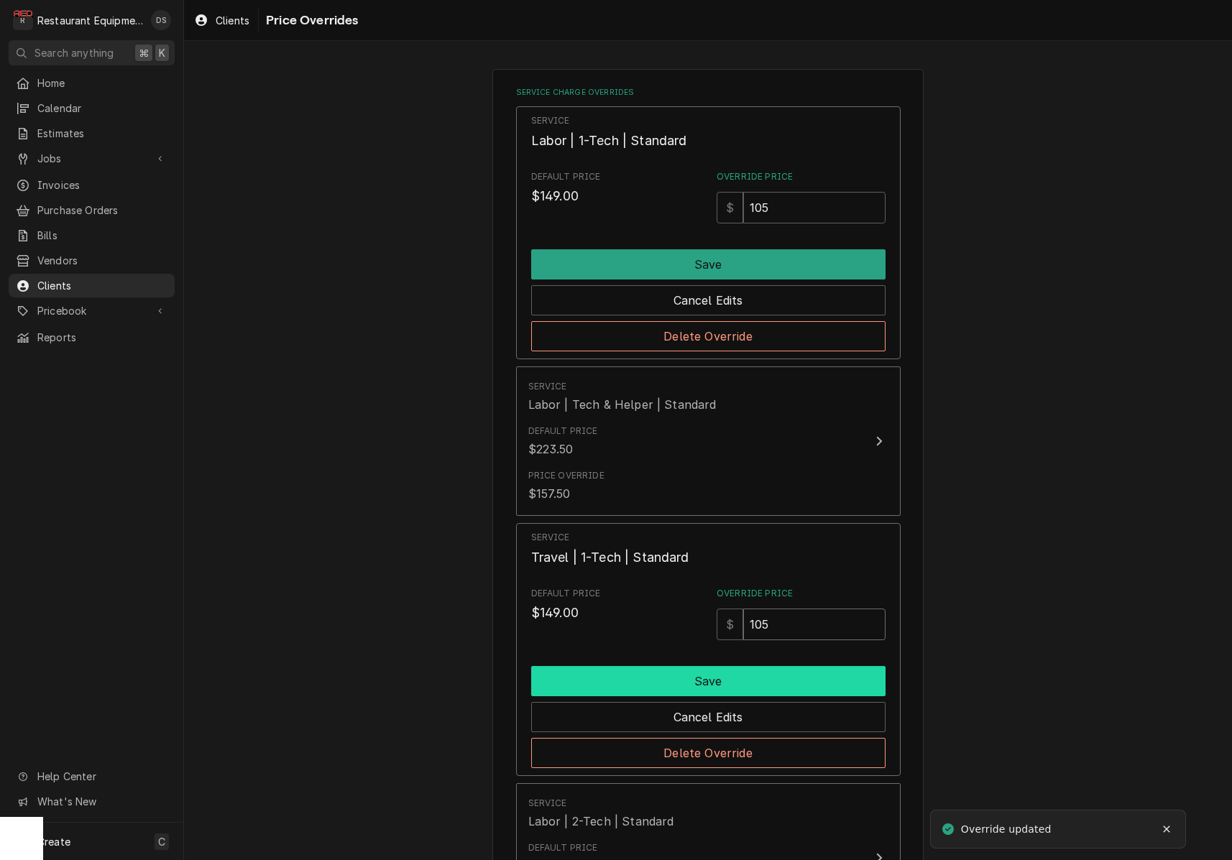
type input "105"
click at [704, 676] on button "Save" at bounding box center [708, 681] width 354 height 30
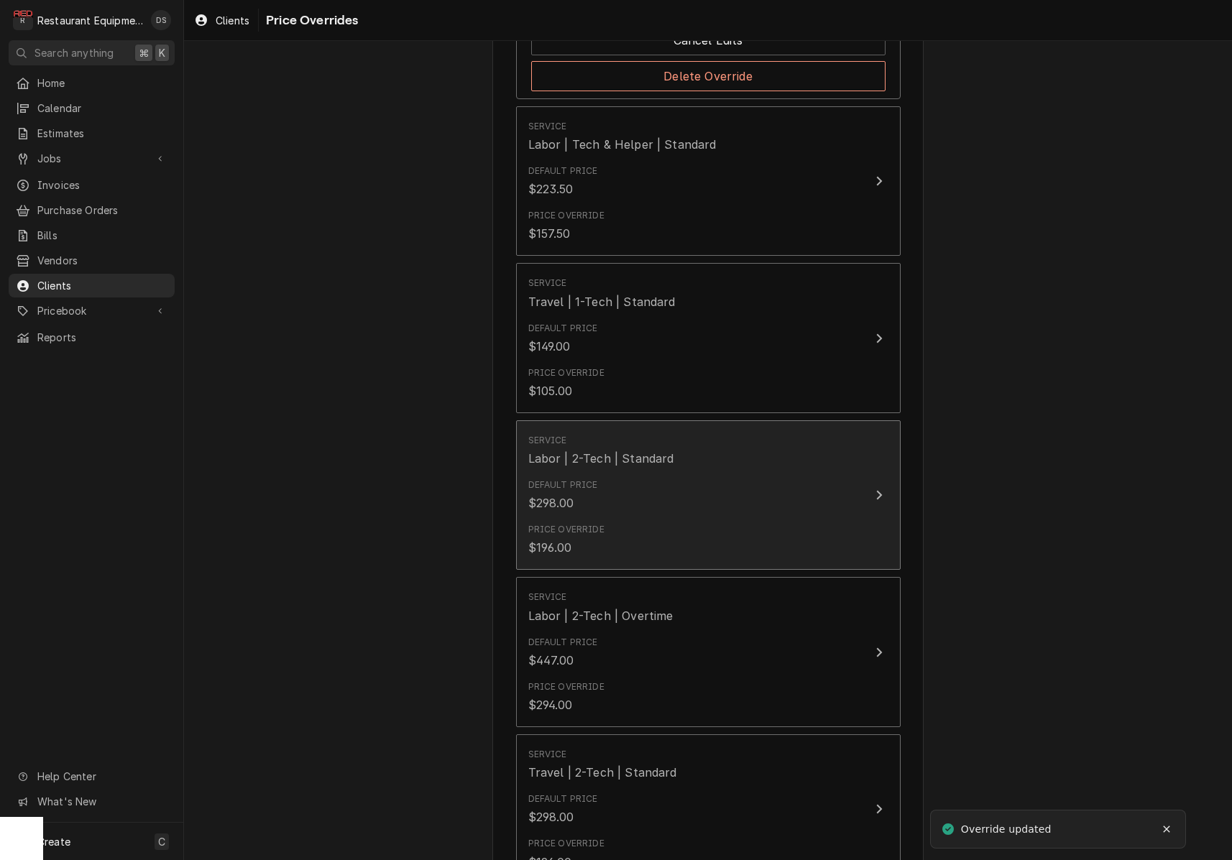
scroll to position [270, 0]
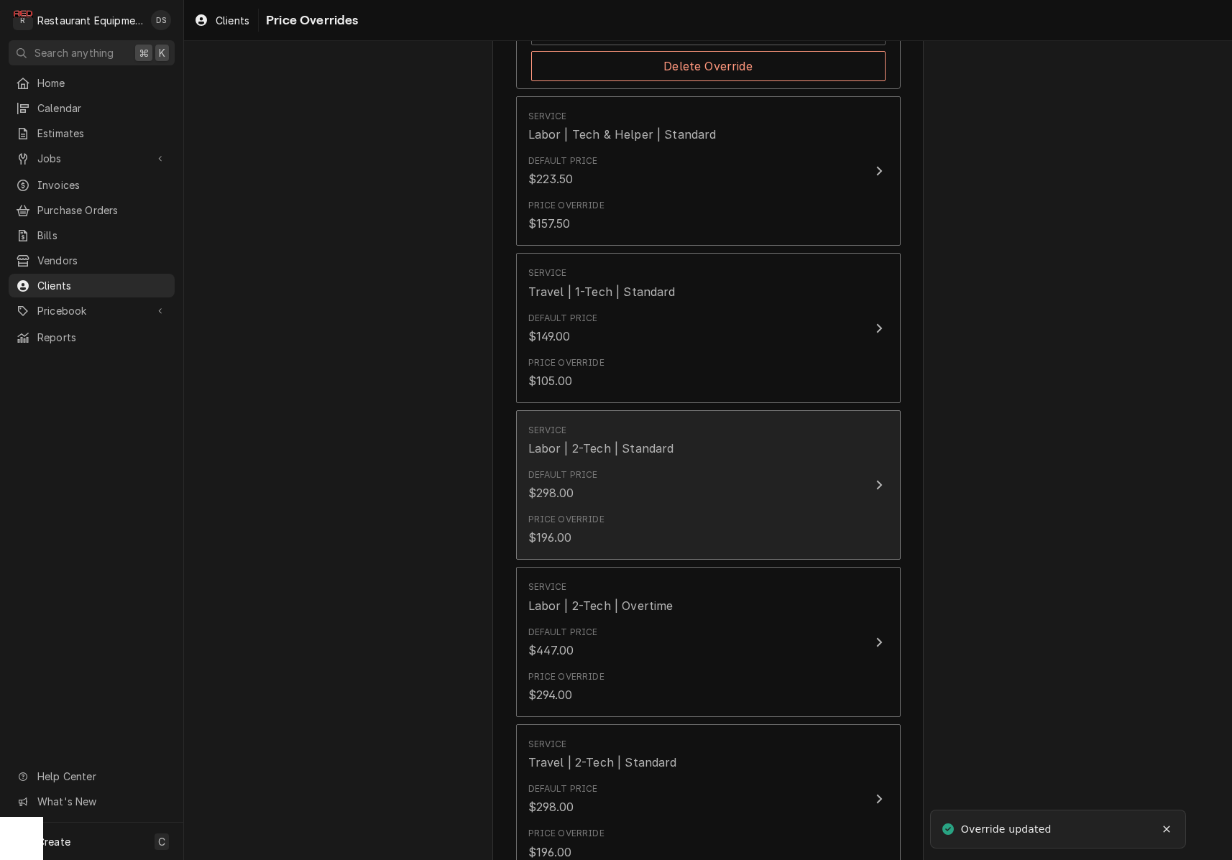
click at [730, 532] on div "Price Override $196.00" at bounding box center [693, 529] width 330 height 45
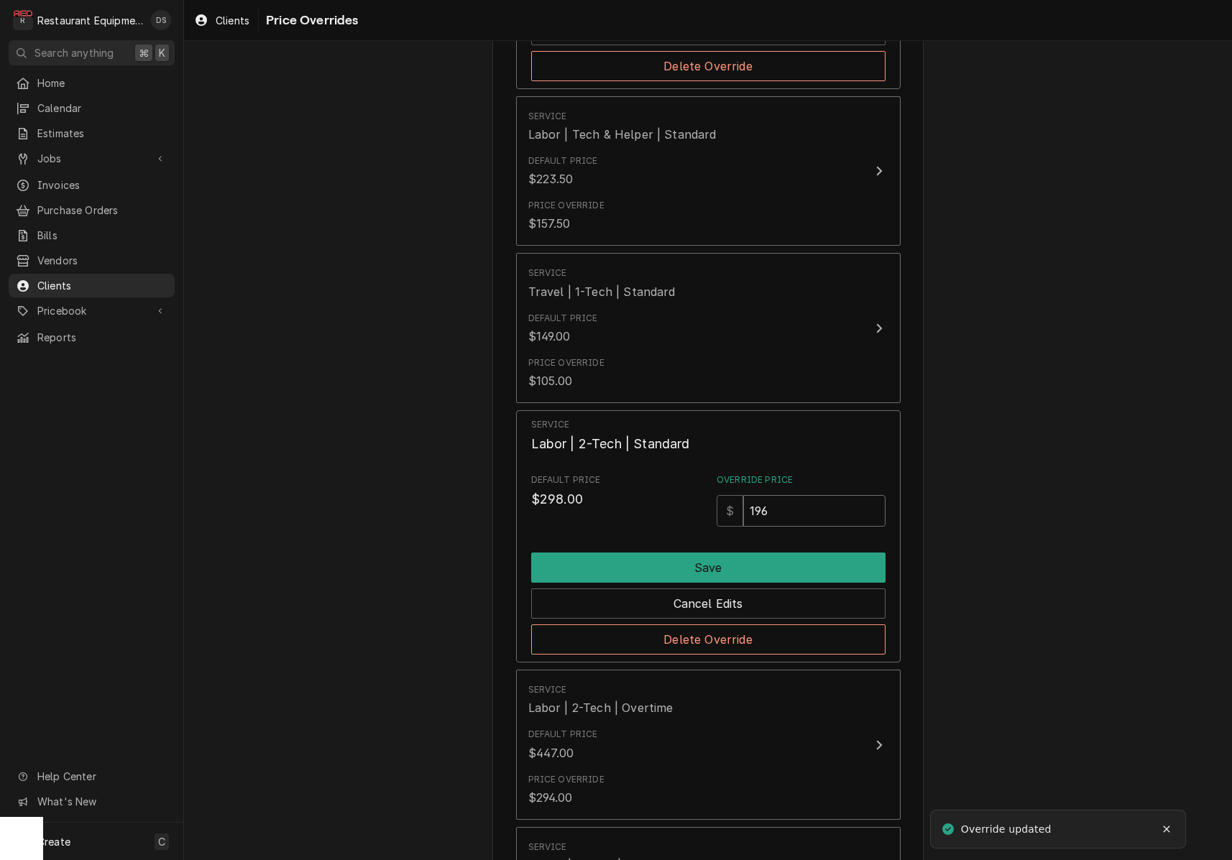
drag, startPoint x: 762, startPoint y: 514, endPoint x: 711, endPoint y: 510, distance: 51.2
click at [712, 510] on div "Default Price $298.00 Override Price $ 196" at bounding box center [708, 500] width 354 height 53
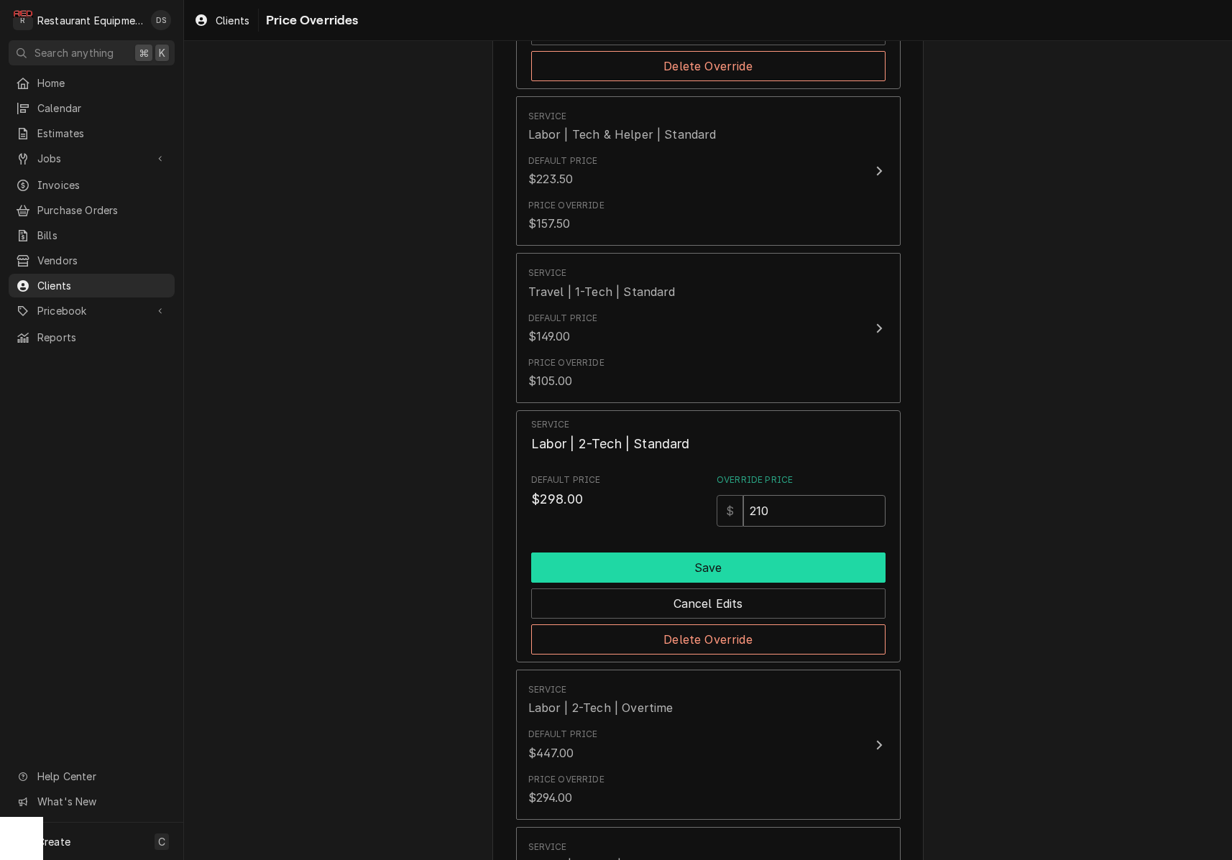
type input "210"
click at [705, 567] on button "Save" at bounding box center [708, 568] width 354 height 30
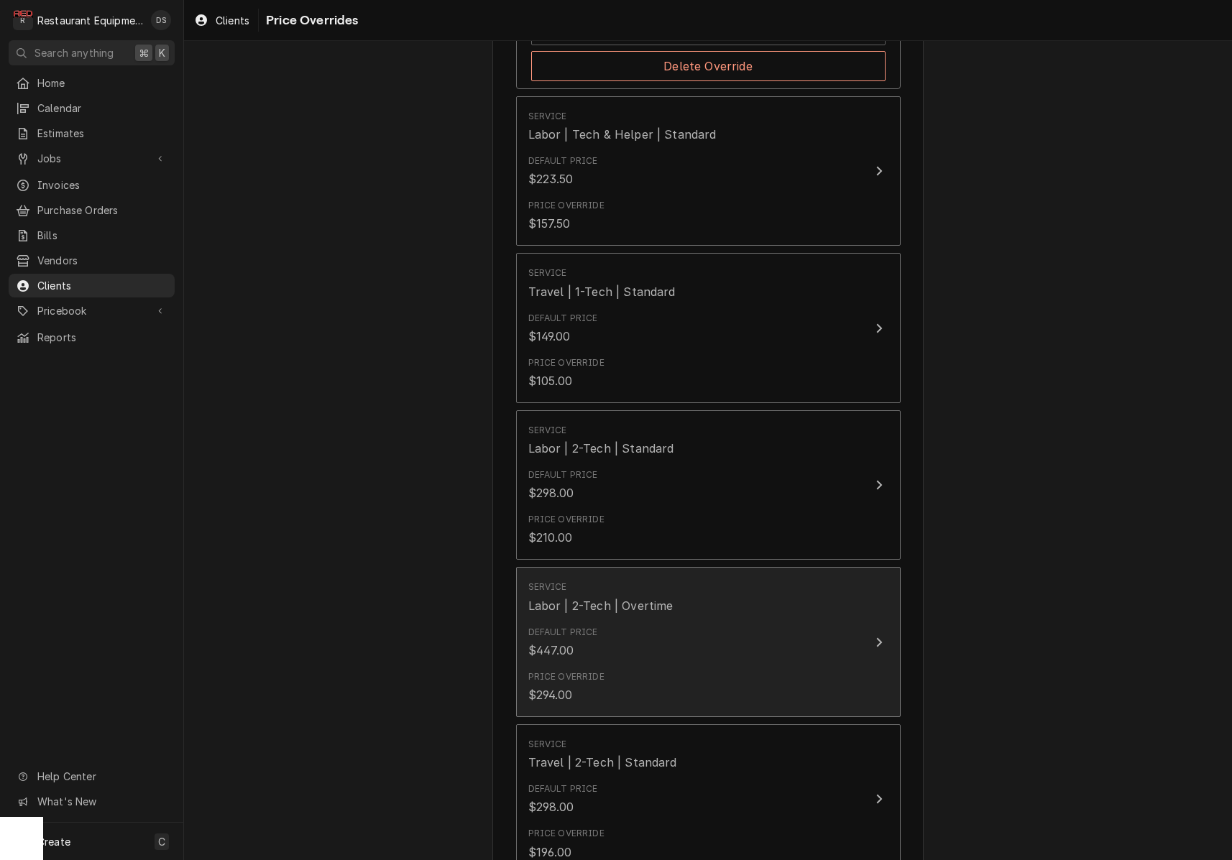
click at [711, 657] on div "Default Price $447.00" at bounding box center [693, 642] width 330 height 45
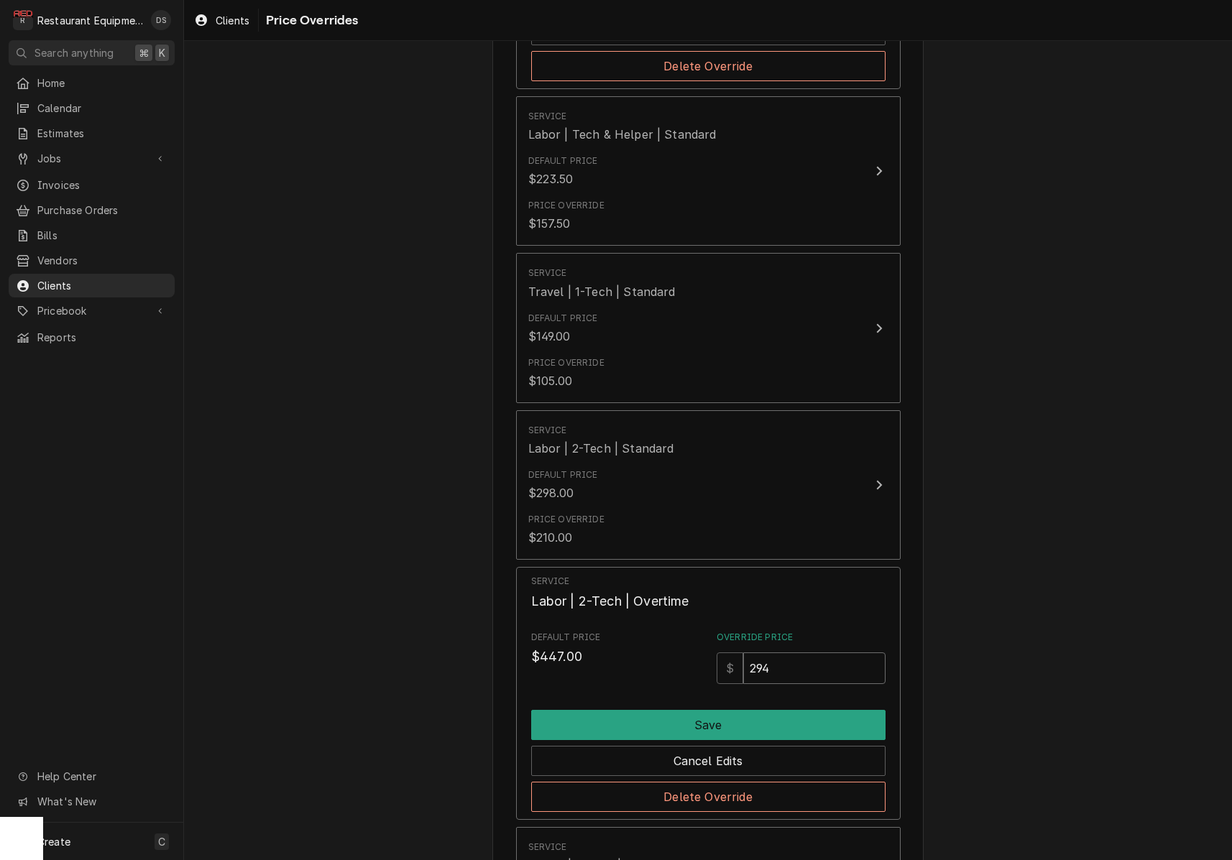
drag, startPoint x: 748, startPoint y: 653, endPoint x: 722, endPoint y: 651, distance: 26.0
click at [722, 651] on div "Override Price $ 294" at bounding box center [801, 657] width 169 height 53
type input "315"
click at [719, 730] on button "Save" at bounding box center [708, 725] width 354 height 30
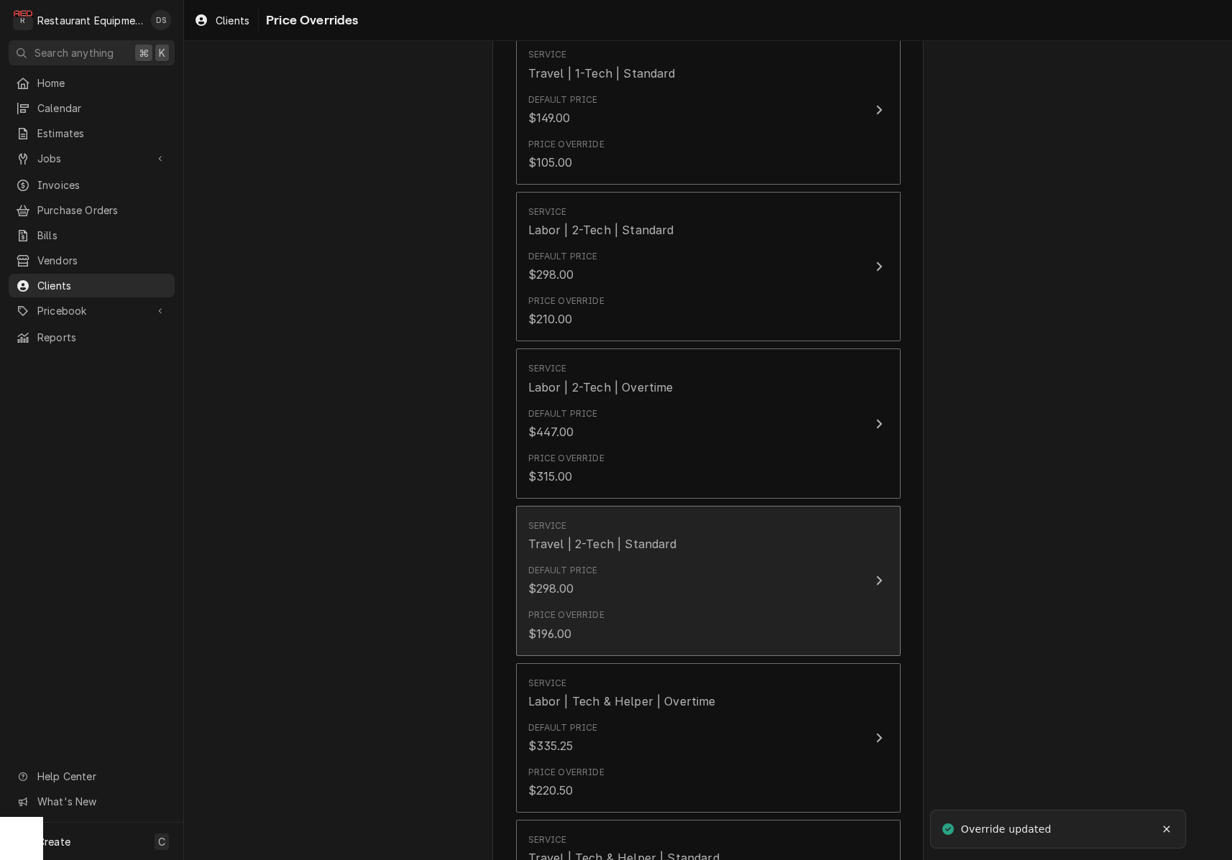
scroll to position [491, 0]
click at [686, 615] on div "Price Override $196.00" at bounding box center [693, 623] width 330 height 45
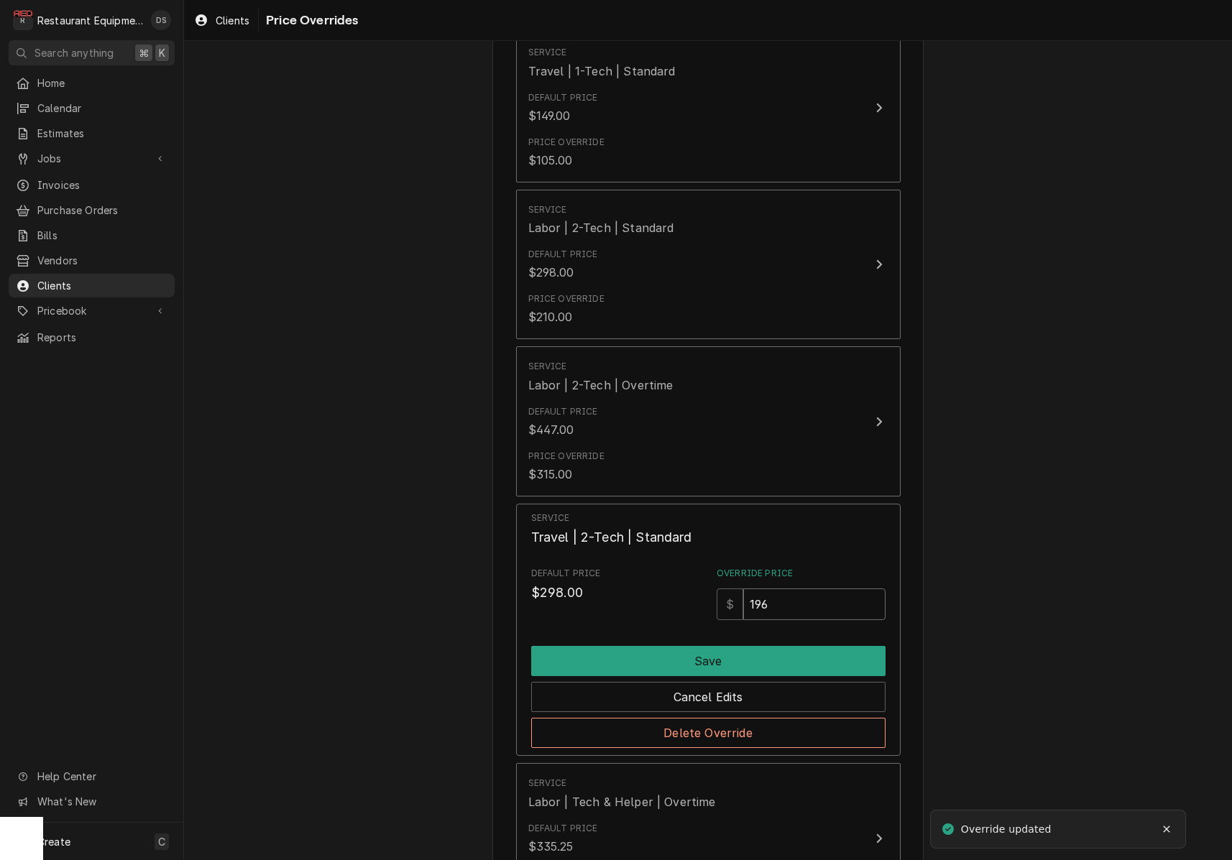
drag, startPoint x: 746, startPoint y: 602, endPoint x: 651, endPoint y: 576, distance: 98.9
click at [651, 576] on div "Default Price $298.00 Override Price $ 196" at bounding box center [708, 593] width 354 height 53
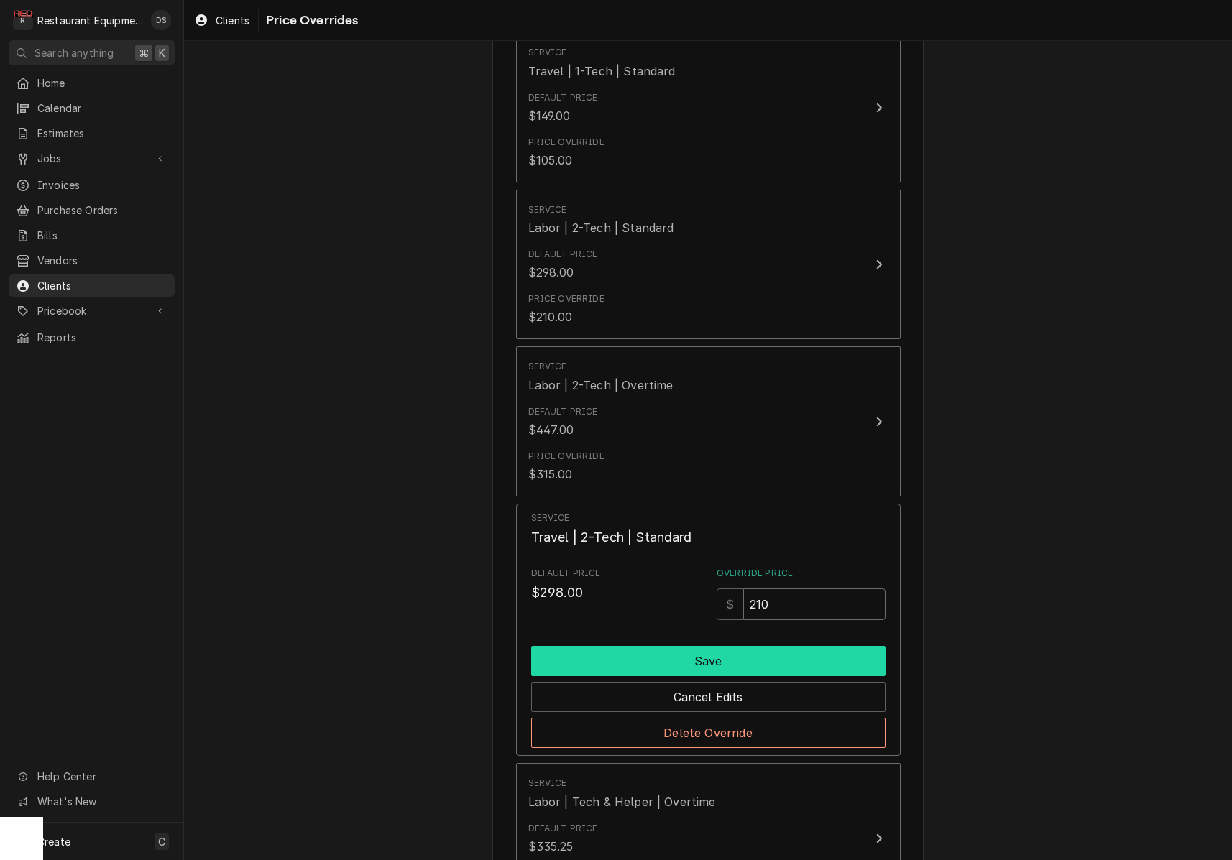
type input "210"
click at [697, 653] on button "Save" at bounding box center [708, 661] width 354 height 30
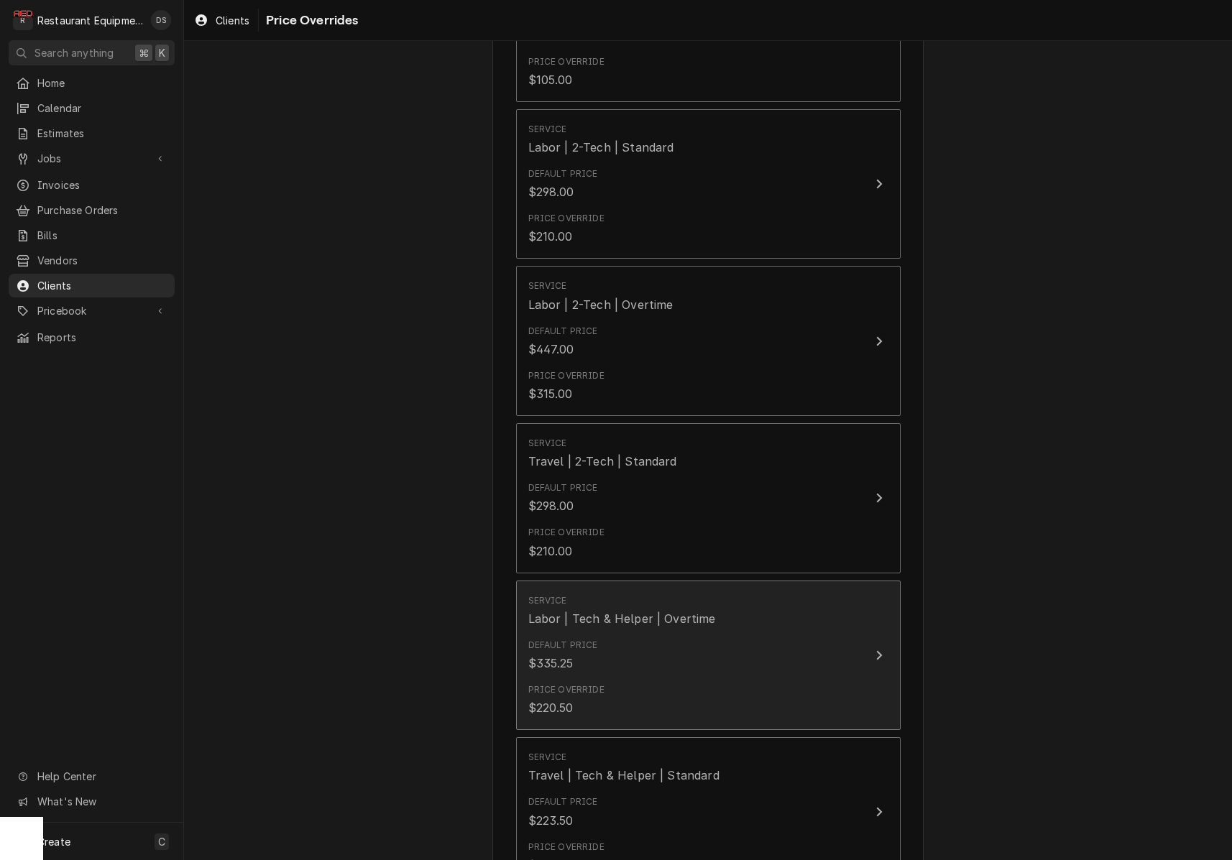
scroll to position [527, 0]
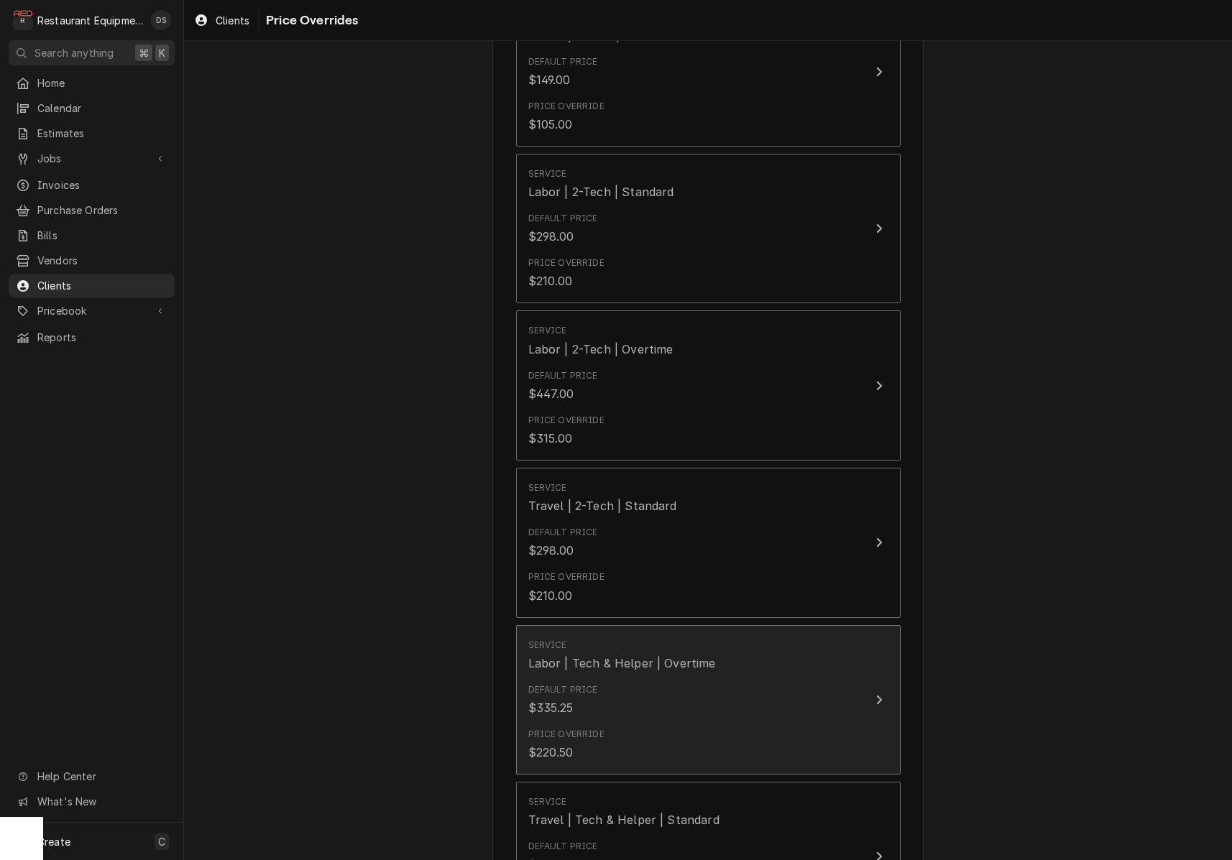
click at [693, 574] on div "Price Override $210.00" at bounding box center [693, 587] width 330 height 45
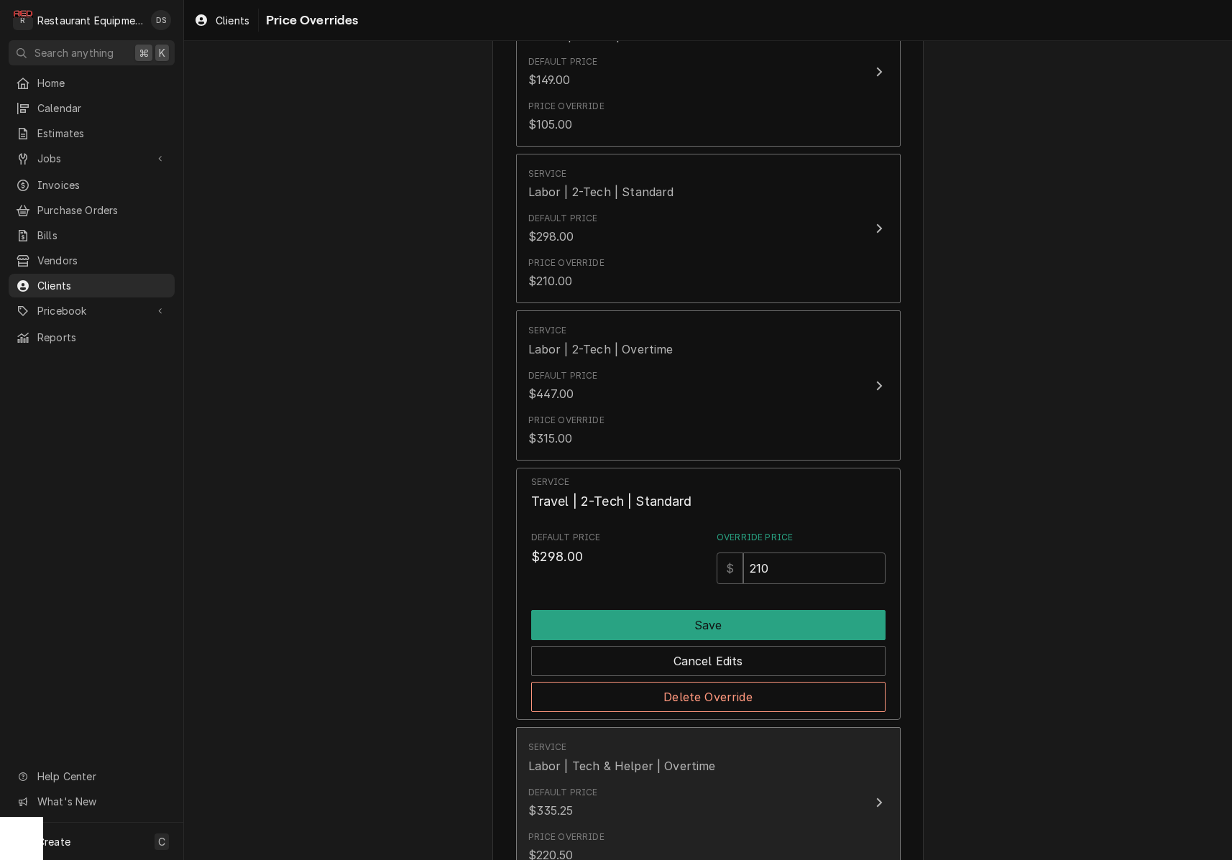
click at [707, 809] on div "Default Price $335.25" at bounding box center [693, 803] width 330 height 45
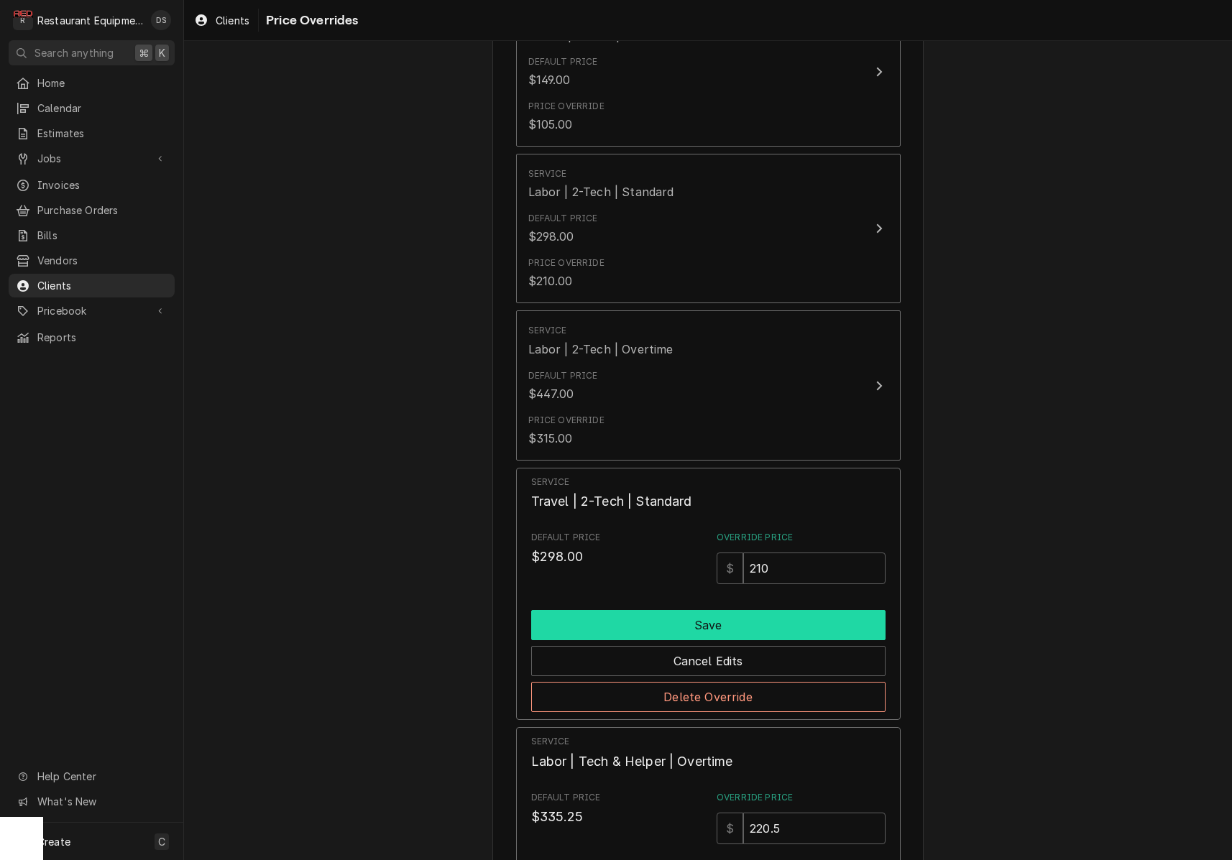
click at [765, 620] on button "Save" at bounding box center [708, 625] width 354 height 30
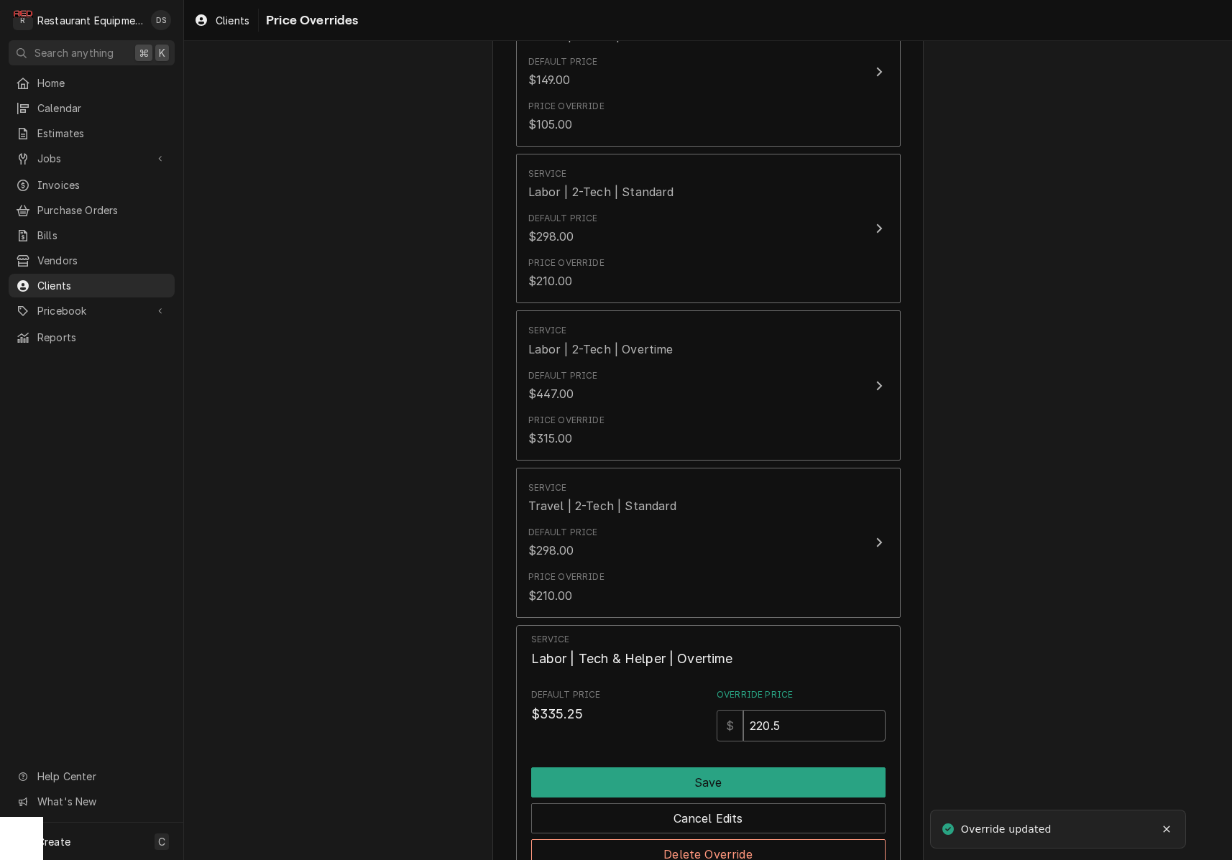
drag, startPoint x: 791, startPoint y: 725, endPoint x: 649, endPoint y: 699, distance: 143.9
click at [655, 704] on div "Default Price $335.25 Override Price $ 220.5" at bounding box center [708, 715] width 354 height 53
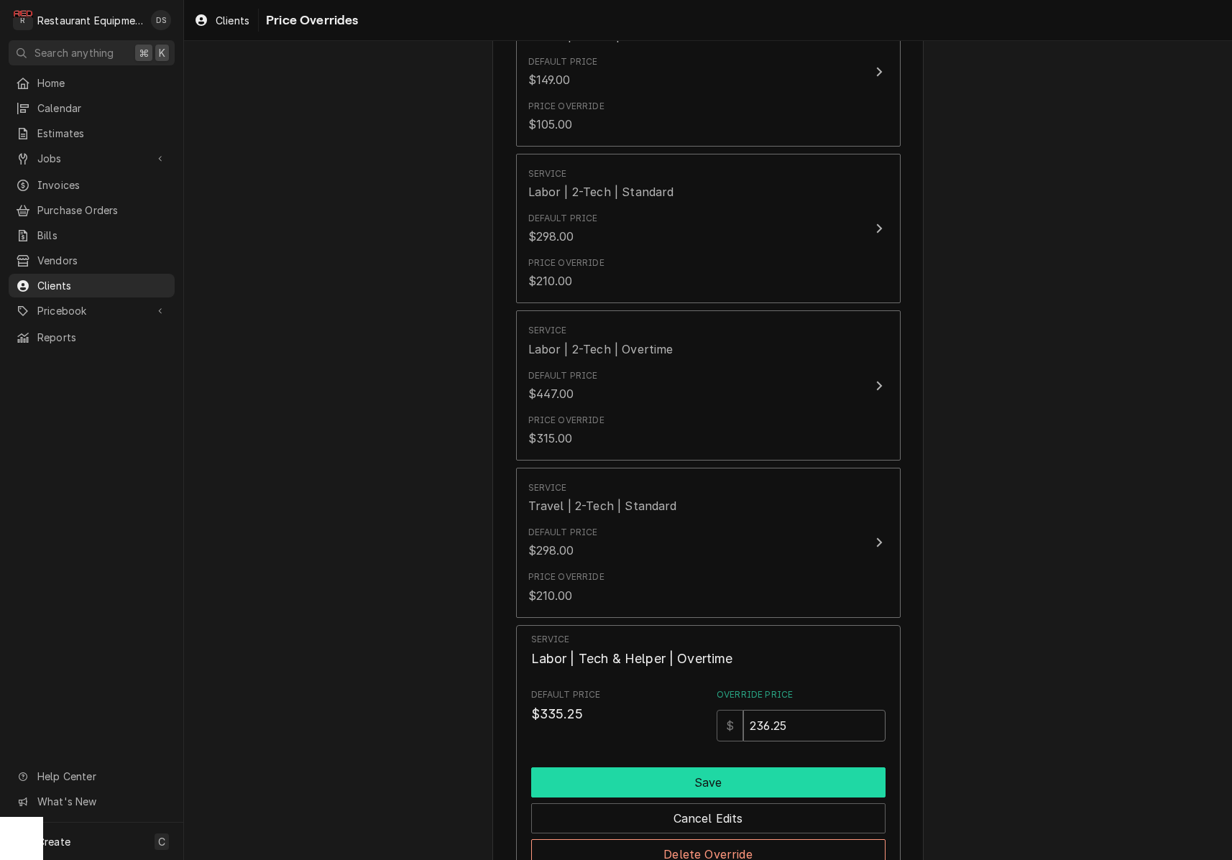
type input "236.25"
click at [674, 779] on button "Save" at bounding box center [708, 783] width 354 height 30
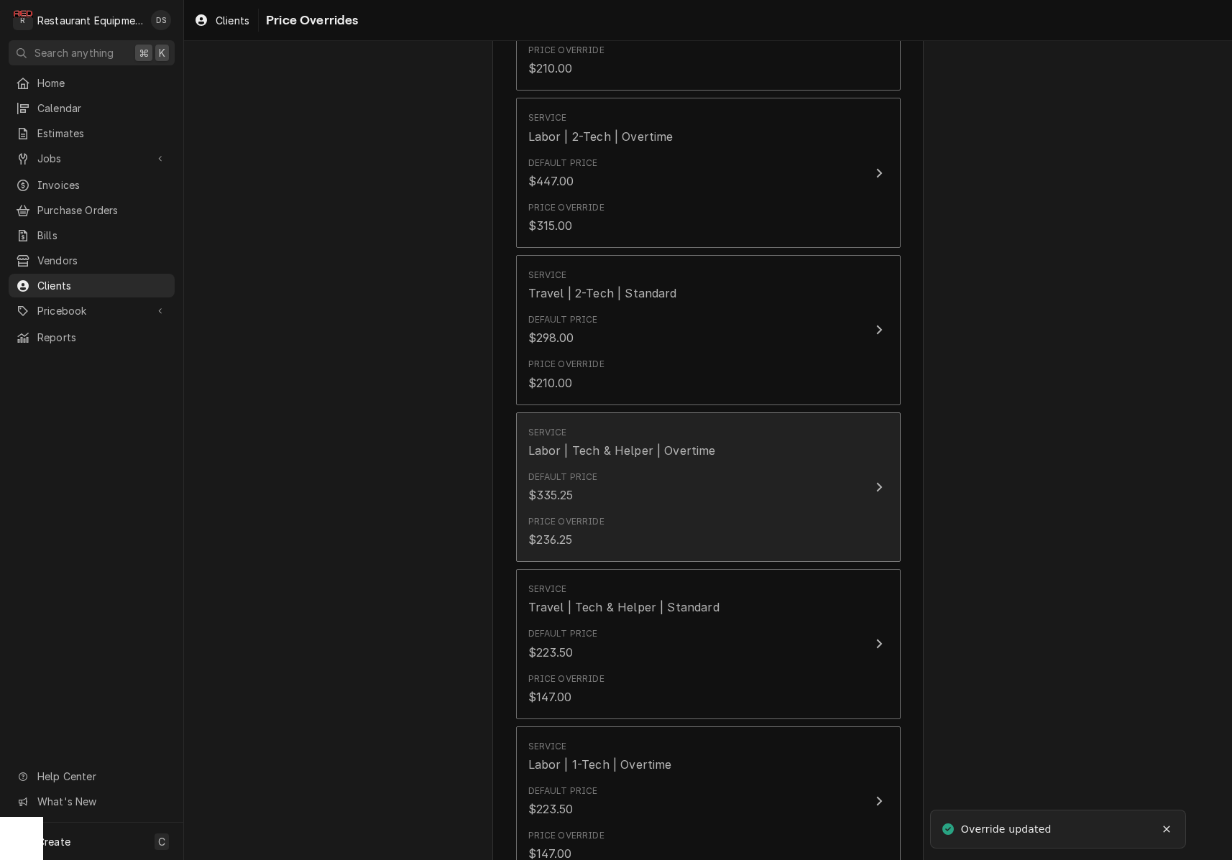
scroll to position [842, 0]
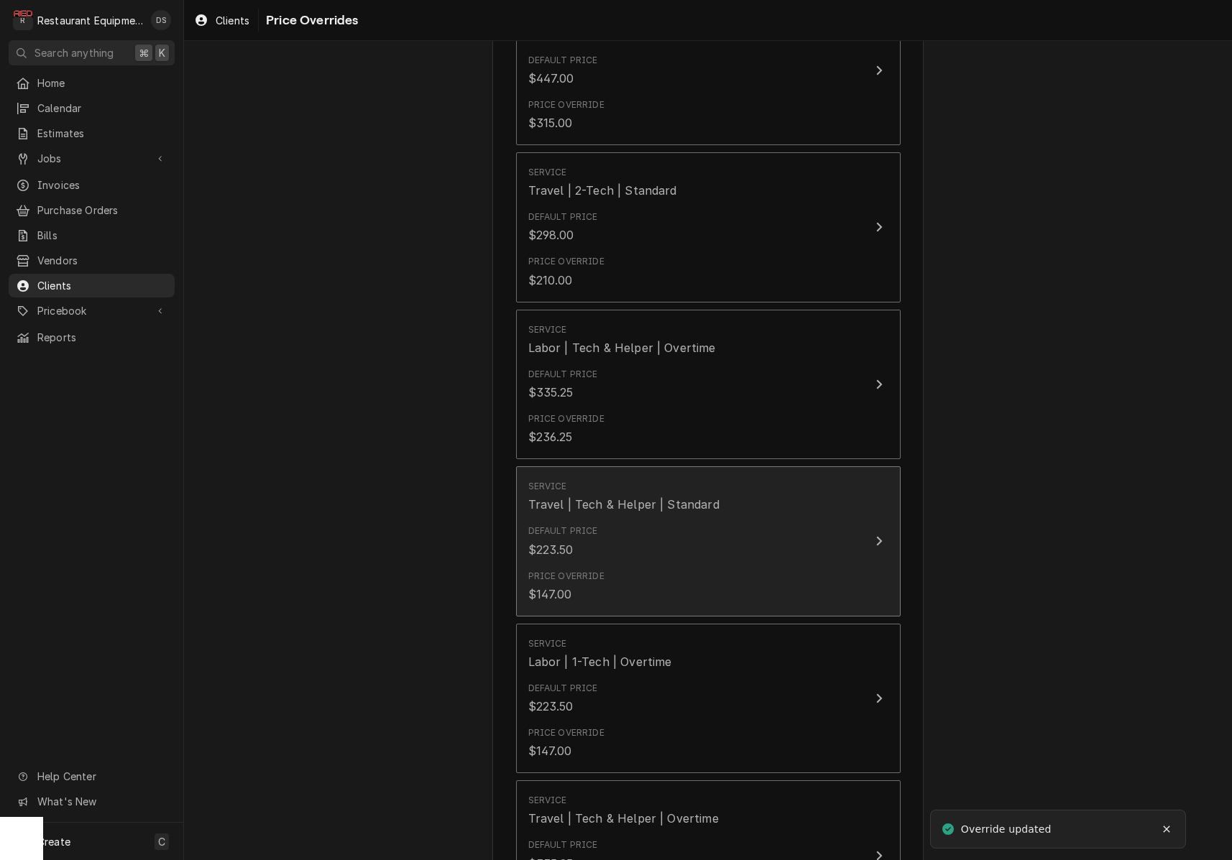
click at [671, 544] on div "Default Price $223.50" at bounding box center [693, 541] width 330 height 45
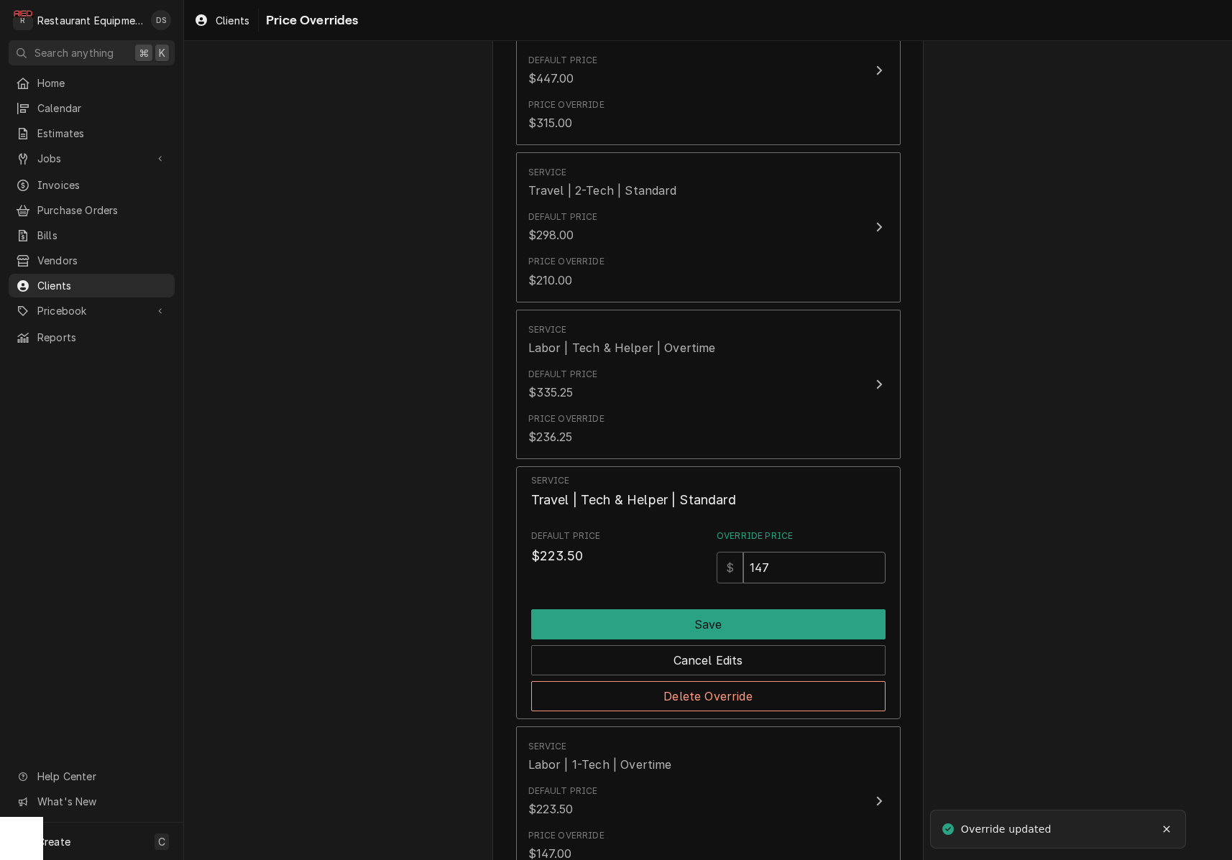
drag, startPoint x: 782, startPoint y: 565, endPoint x: 642, endPoint y: 539, distance: 142.5
click at [648, 543] on div "Default Price $223.50 Override Price $ 147" at bounding box center [708, 556] width 354 height 53
type input "157.50"
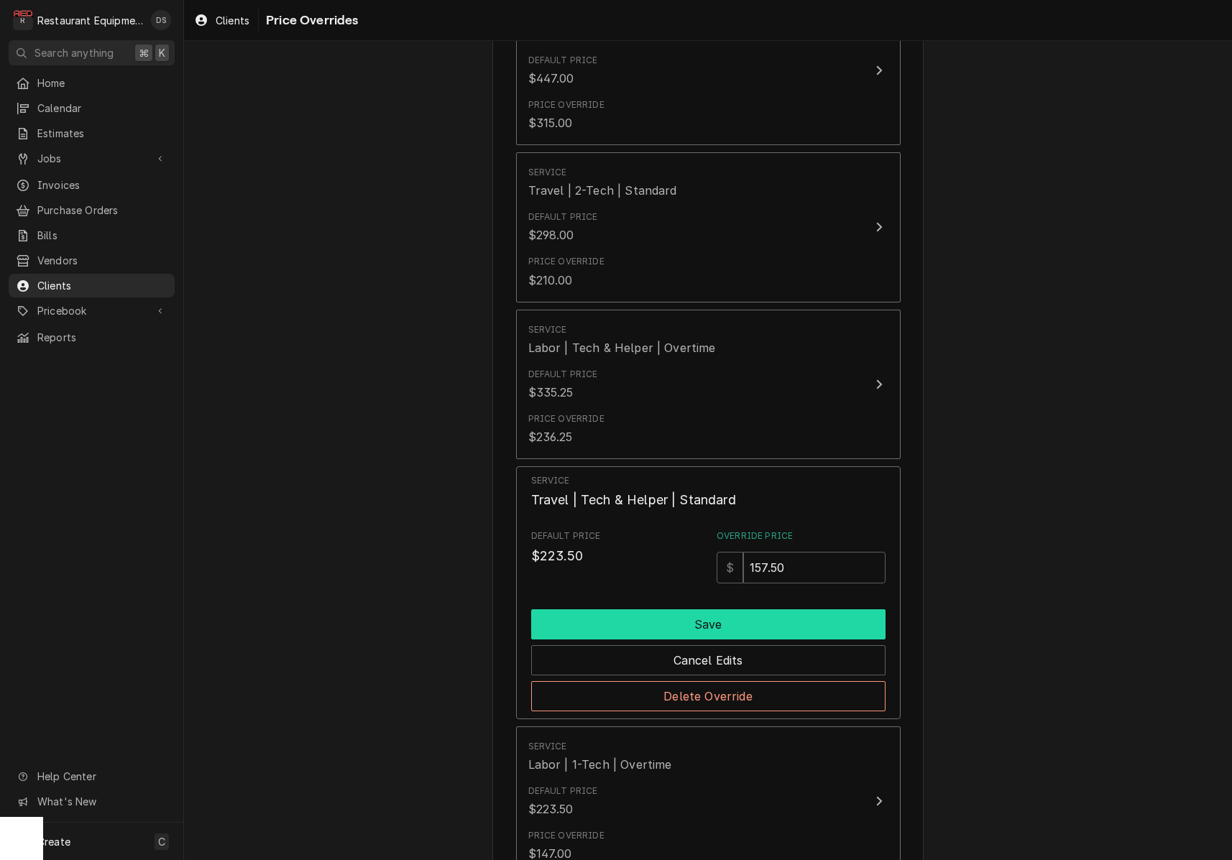
click at [679, 612] on button "Save" at bounding box center [708, 625] width 354 height 30
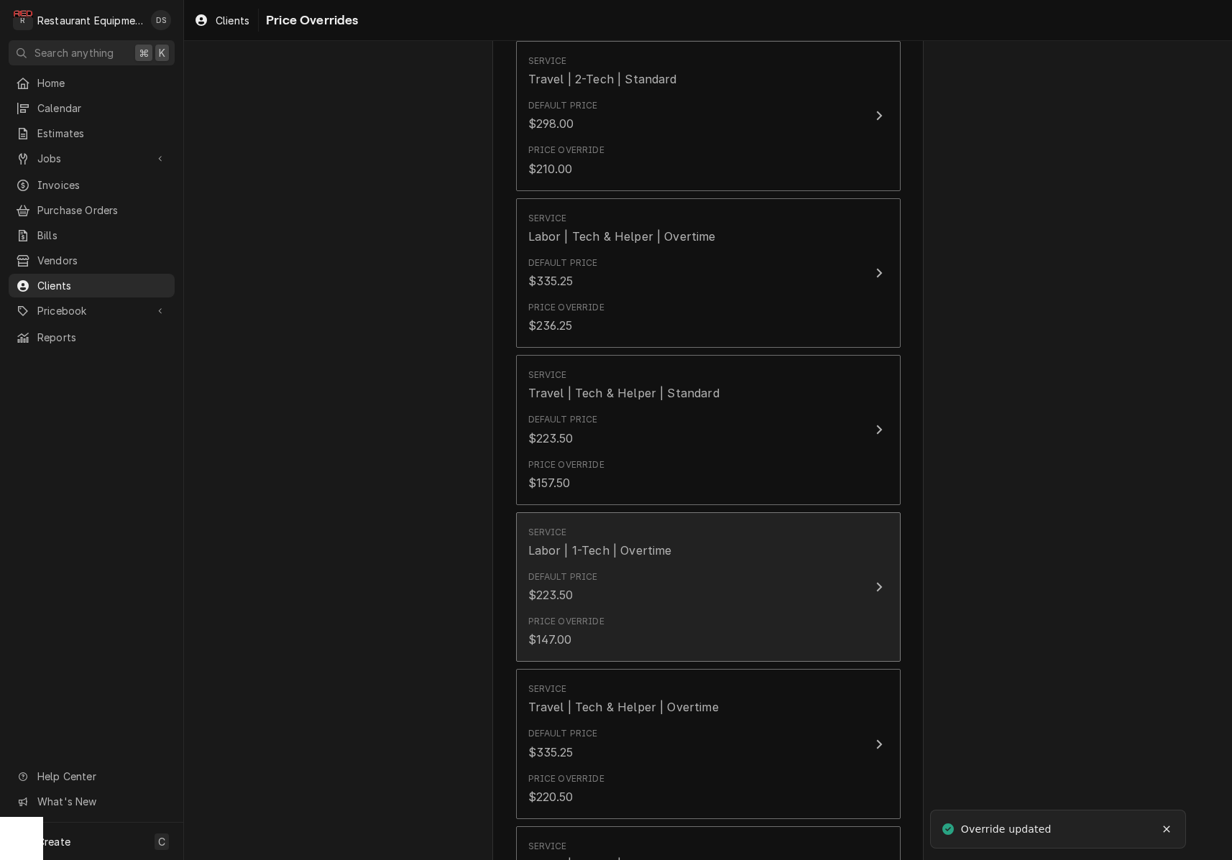
scroll to position [960, 0]
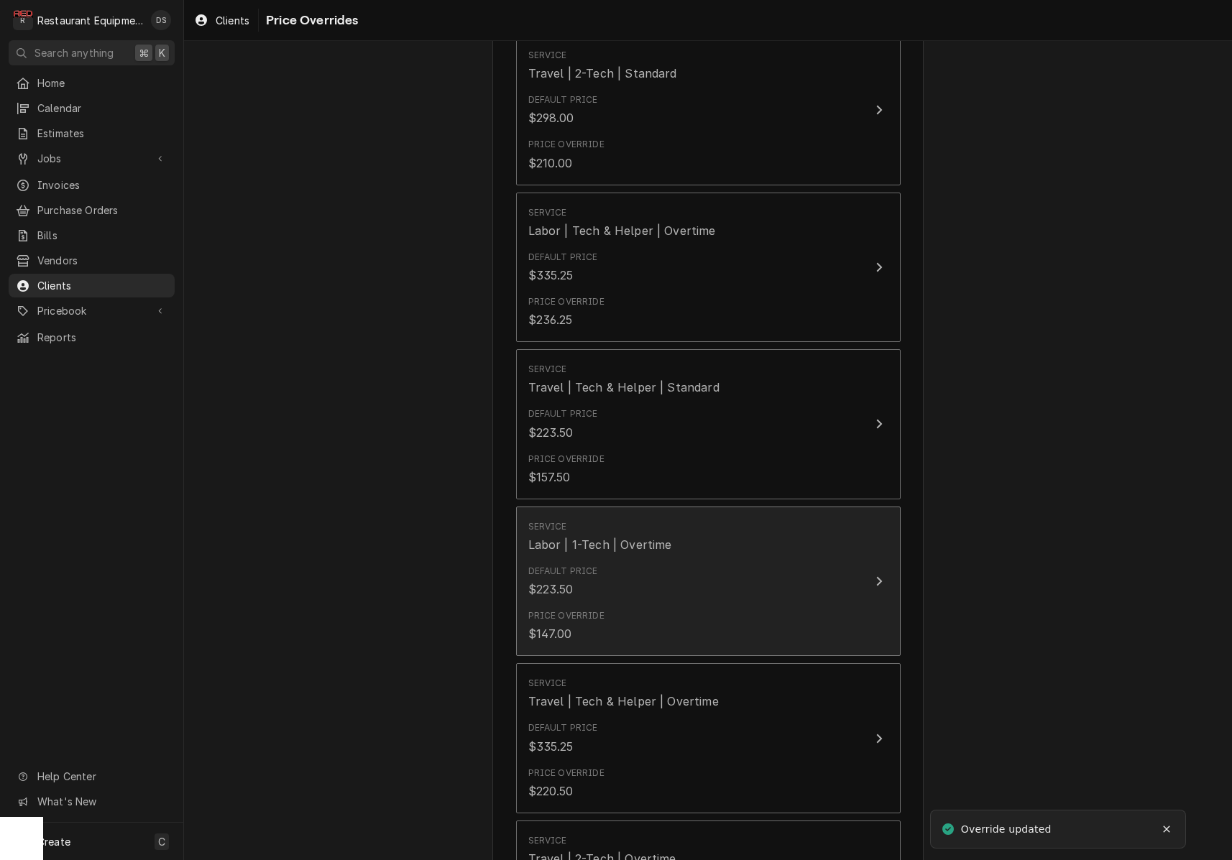
click at [662, 588] on div "Default Price $223.50" at bounding box center [693, 581] width 330 height 45
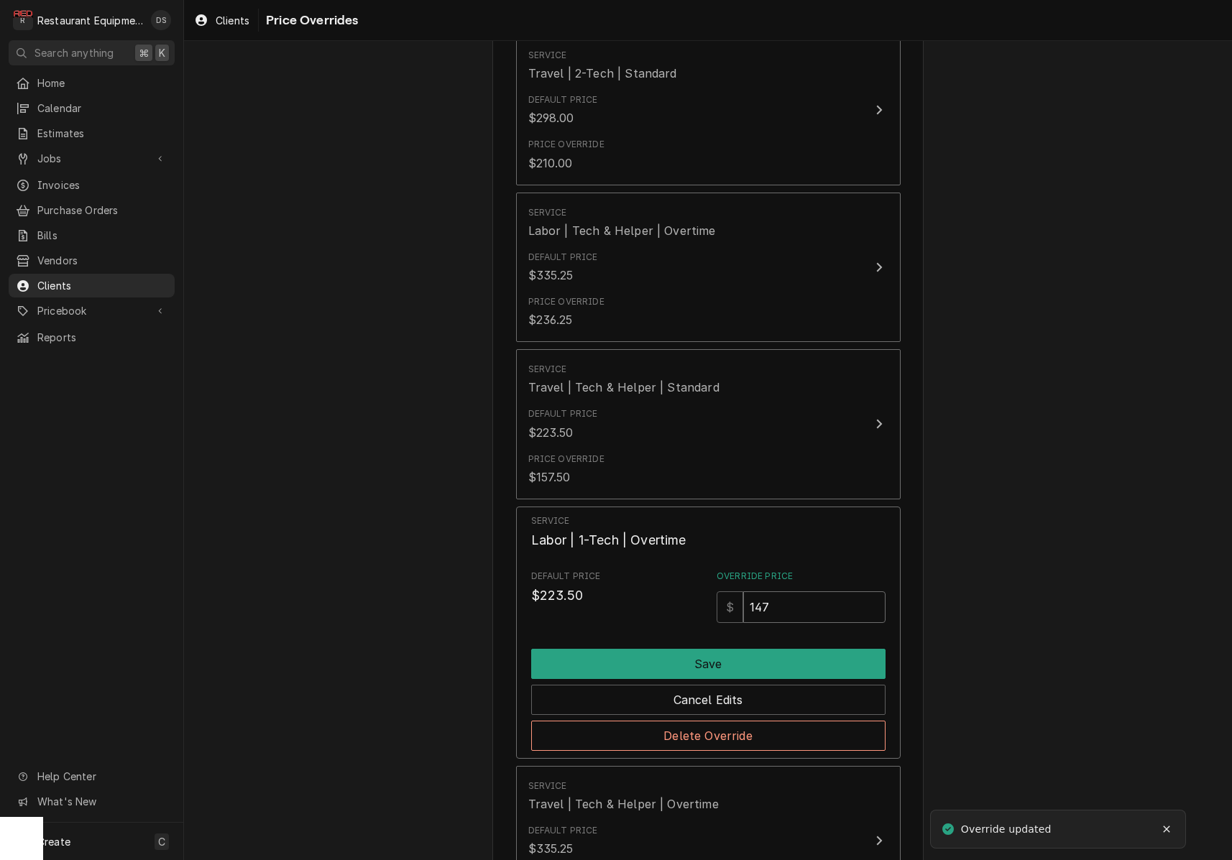
drag, startPoint x: 727, startPoint y: 597, endPoint x: 666, endPoint y: 590, distance: 61.4
click at [668, 592] on div "Default Price $223.50 Override Price $ 147" at bounding box center [708, 596] width 354 height 53
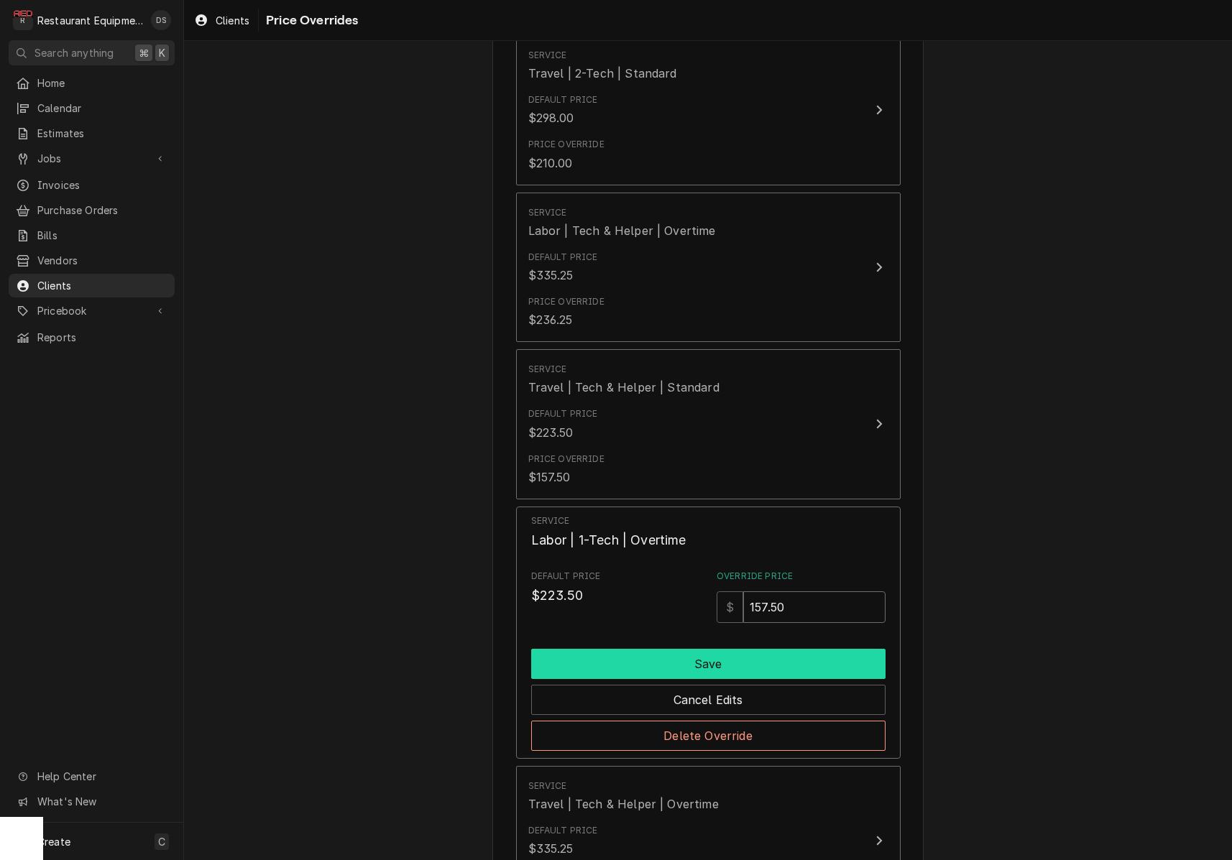
type input "157.50"
click at [691, 665] on button "Save" at bounding box center [708, 664] width 354 height 30
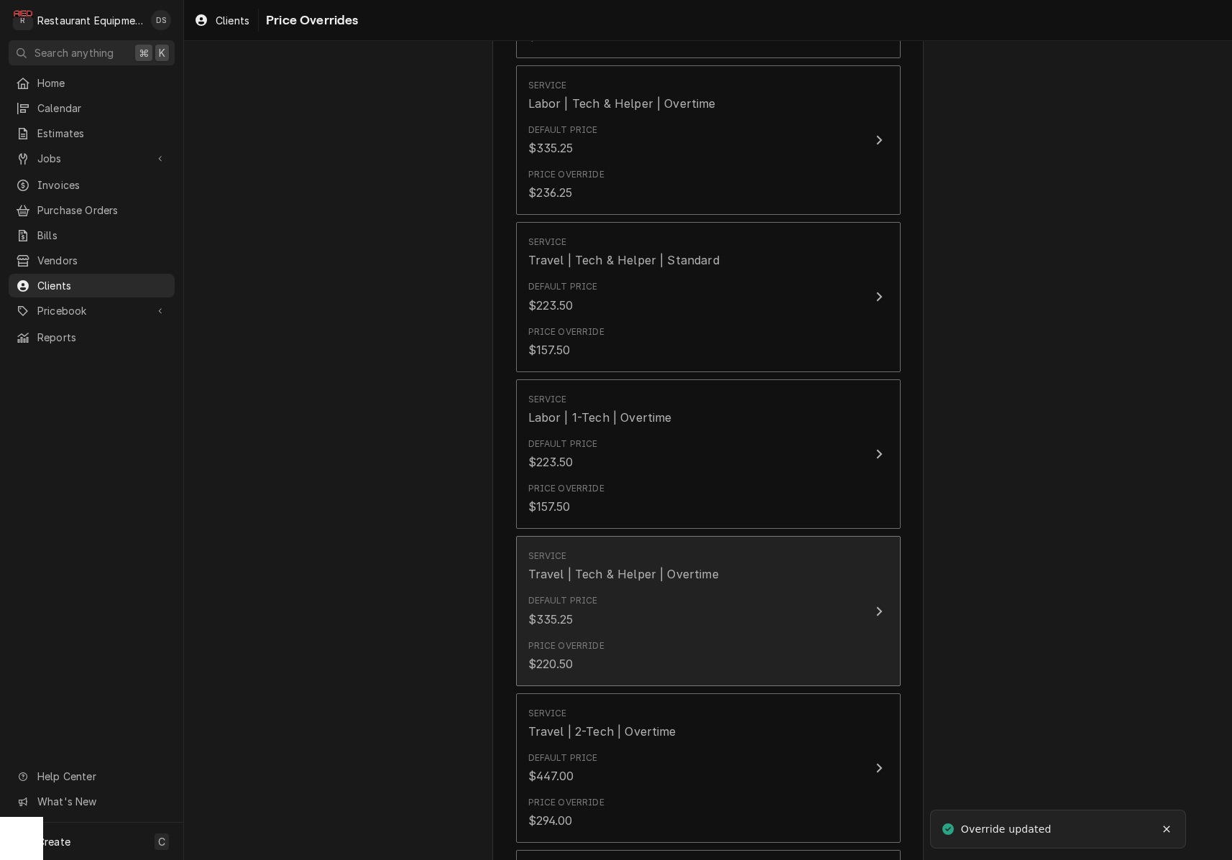
scroll to position [1103, 0]
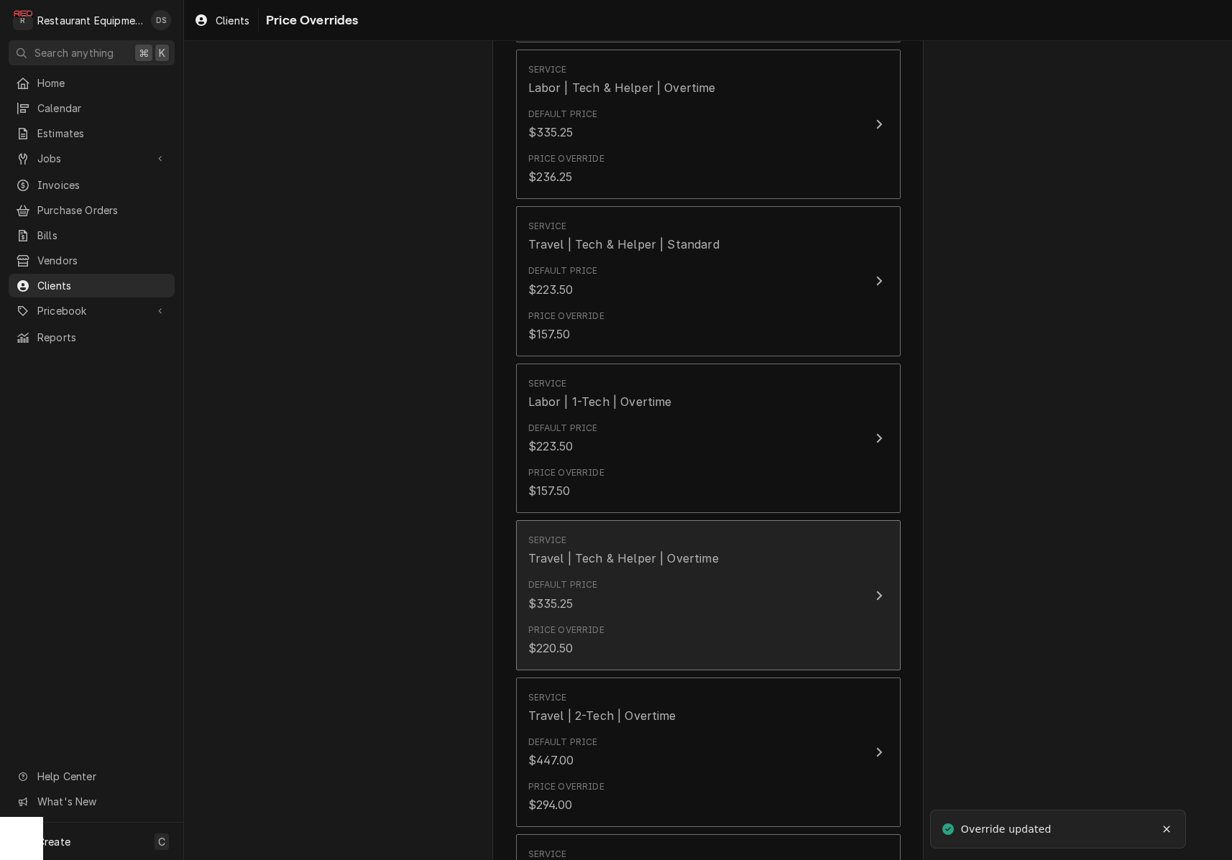
click at [668, 651] on div "Price Override $220.50" at bounding box center [693, 640] width 330 height 45
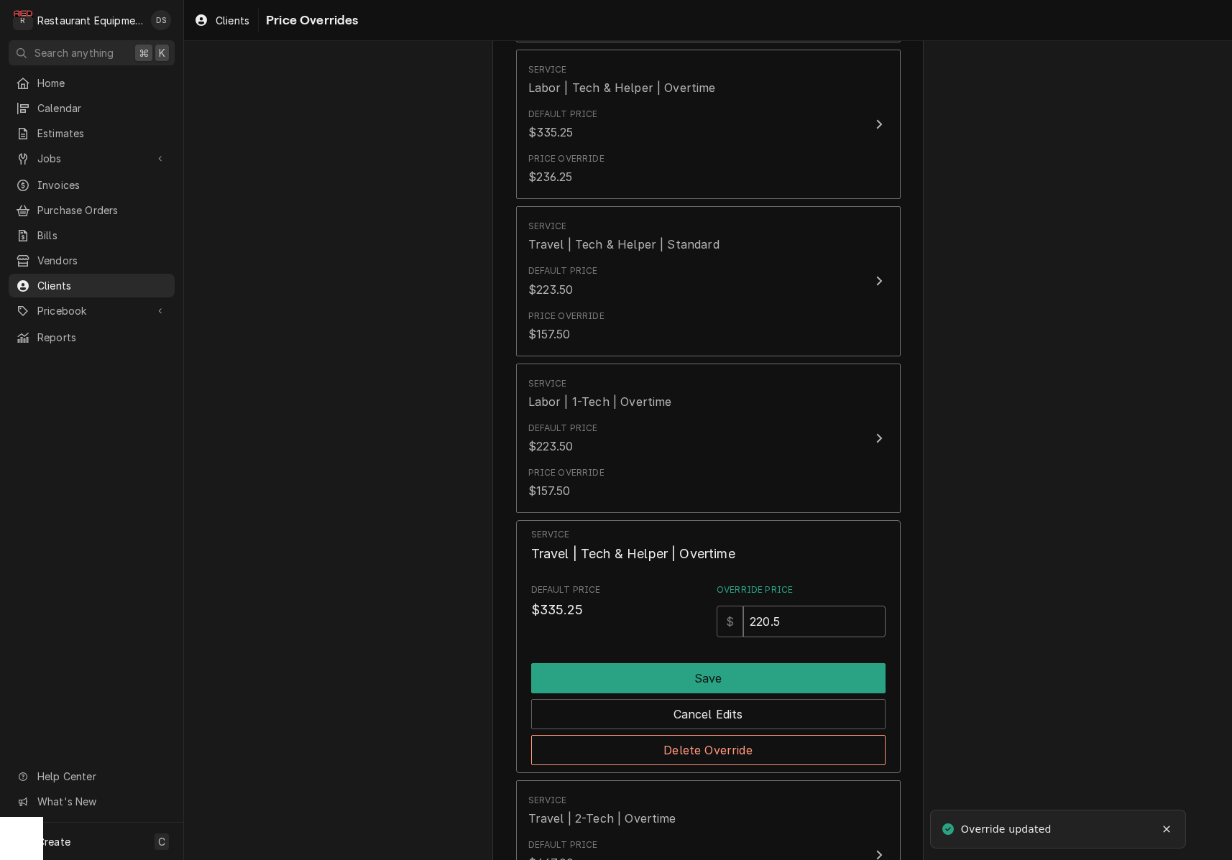
drag, startPoint x: 731, startPoint y: 610, endPoint x: 675, endPoint y: 605, distance: 56.4
click at [676, 606] on div "Default Price $335.25 Override Price $ 220.5" at bounding box center [708, 610] width 354 height 53
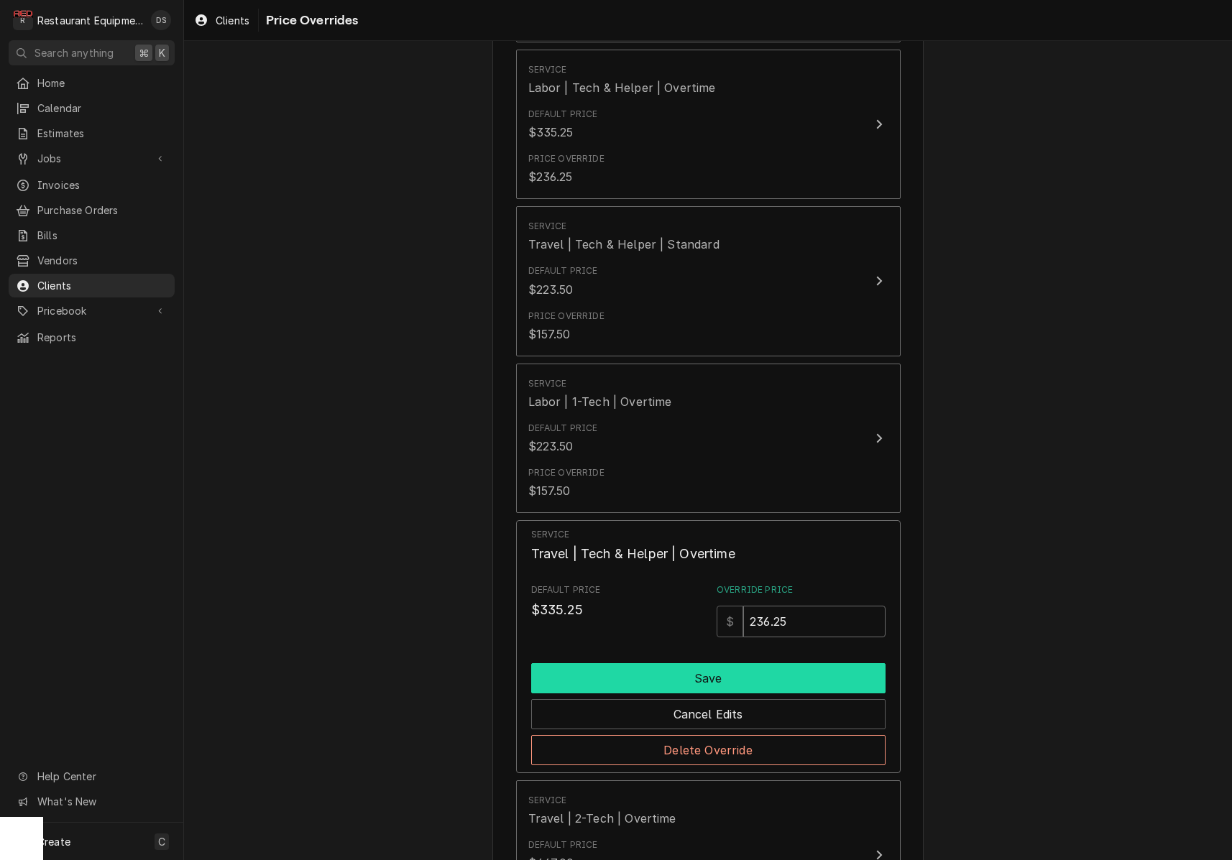
type input "236.25"
click at [691, 677] on button "Save" at bounding box center [708, 678] width 354 height 30
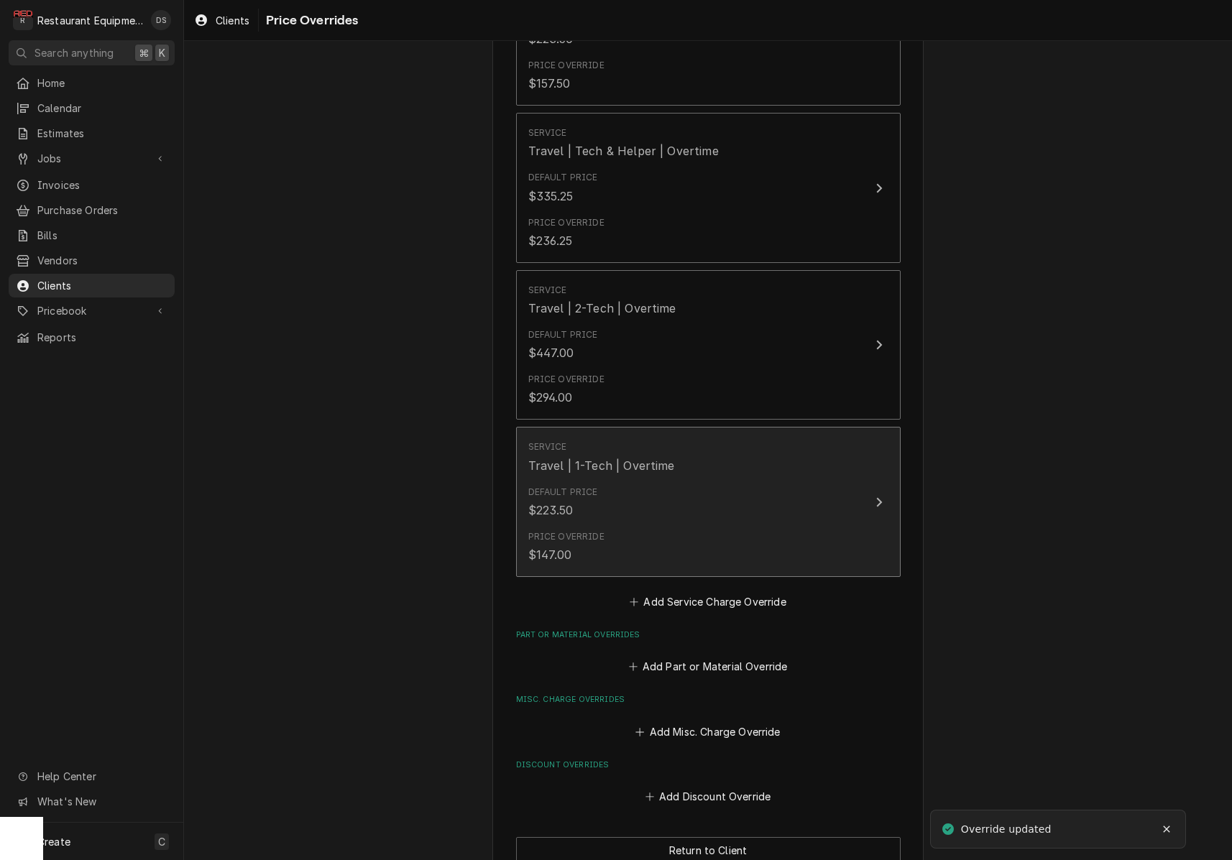
scroll to position [1512, 0]
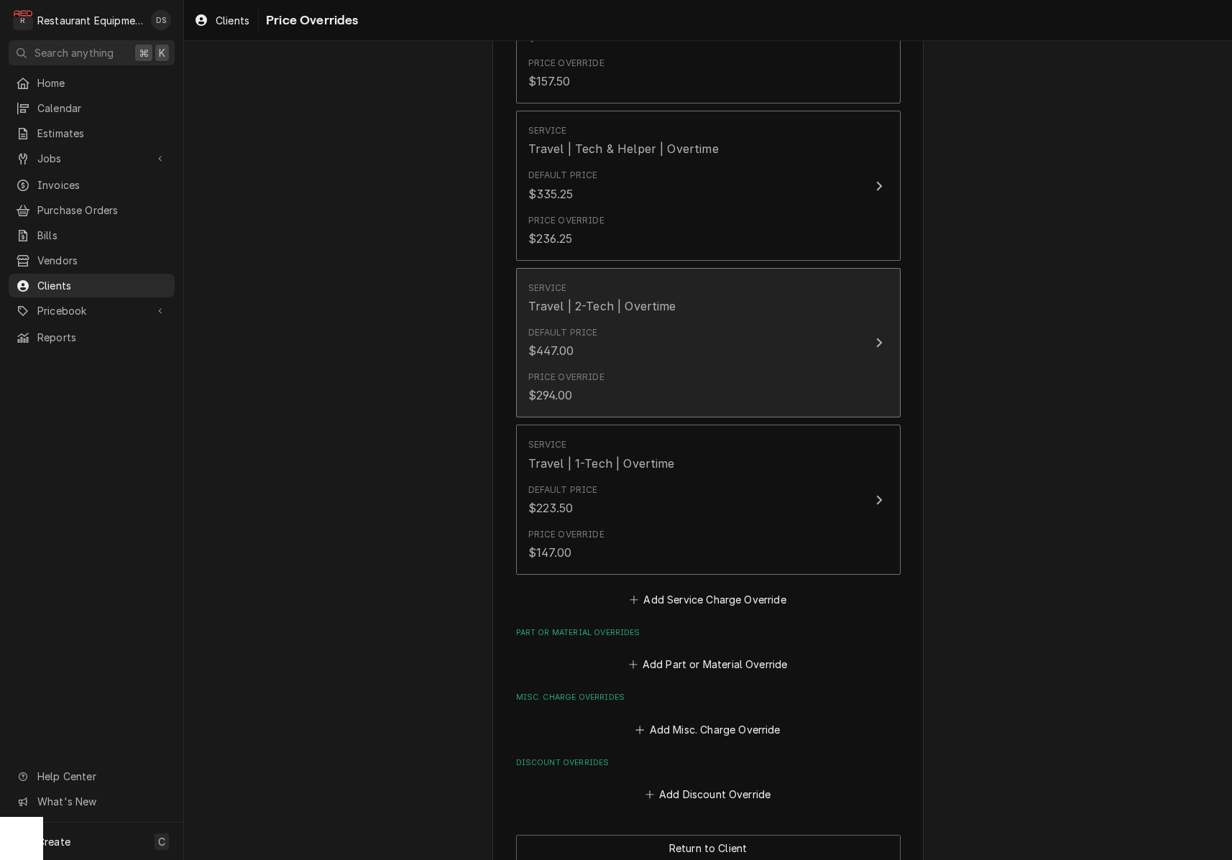
click at [656, 370] on div "Price Override $294.00" at bounding box center [693, 387] width 330 height 45
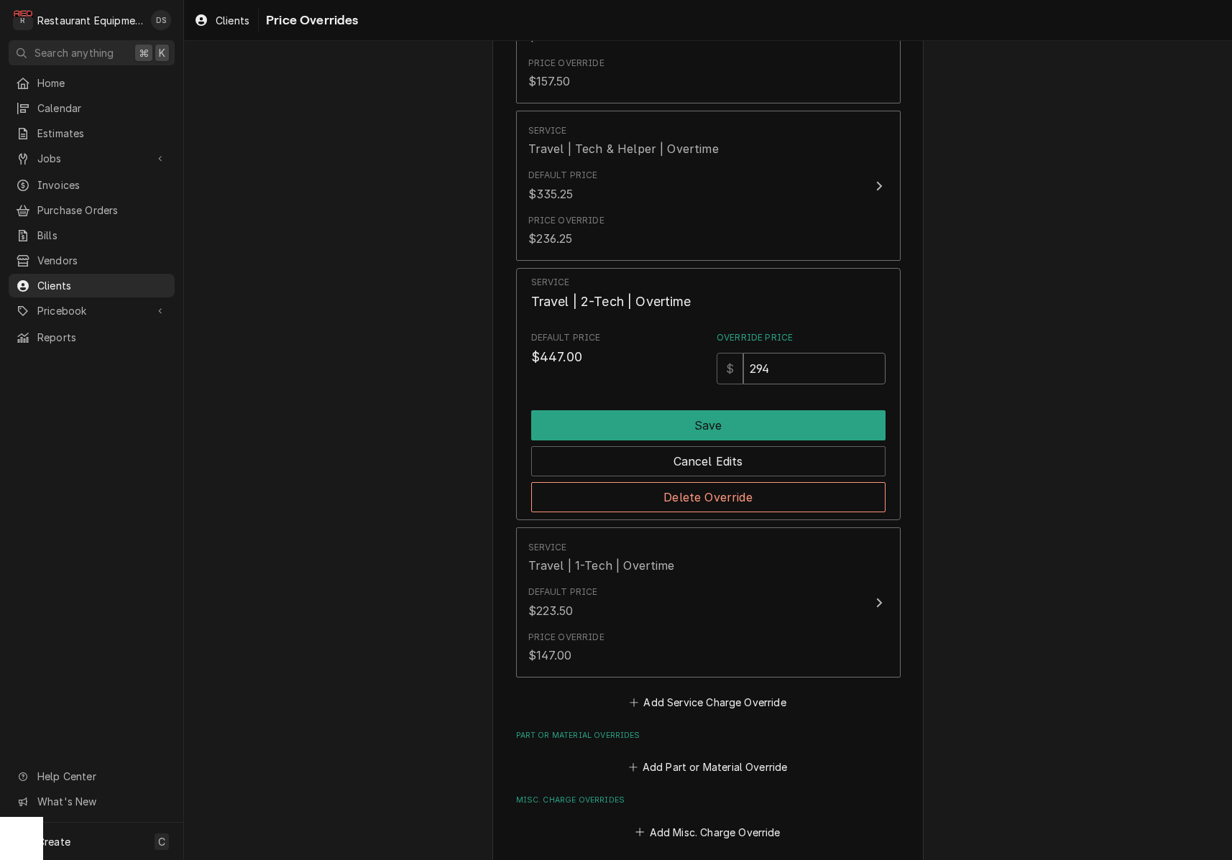
drag, startPoint x: 769, startPoint y: 361, endPoint x: 630, endPoint y: 335, distance: 141.8
click at [630, 335] on div "Default Price $447.00 Override Price $ 294" at bounding box center [708, 357] width 354 height 53
type input "315"
click at [671, 415] on button "Save" at bounding box center [708, 425] width 354 height 30
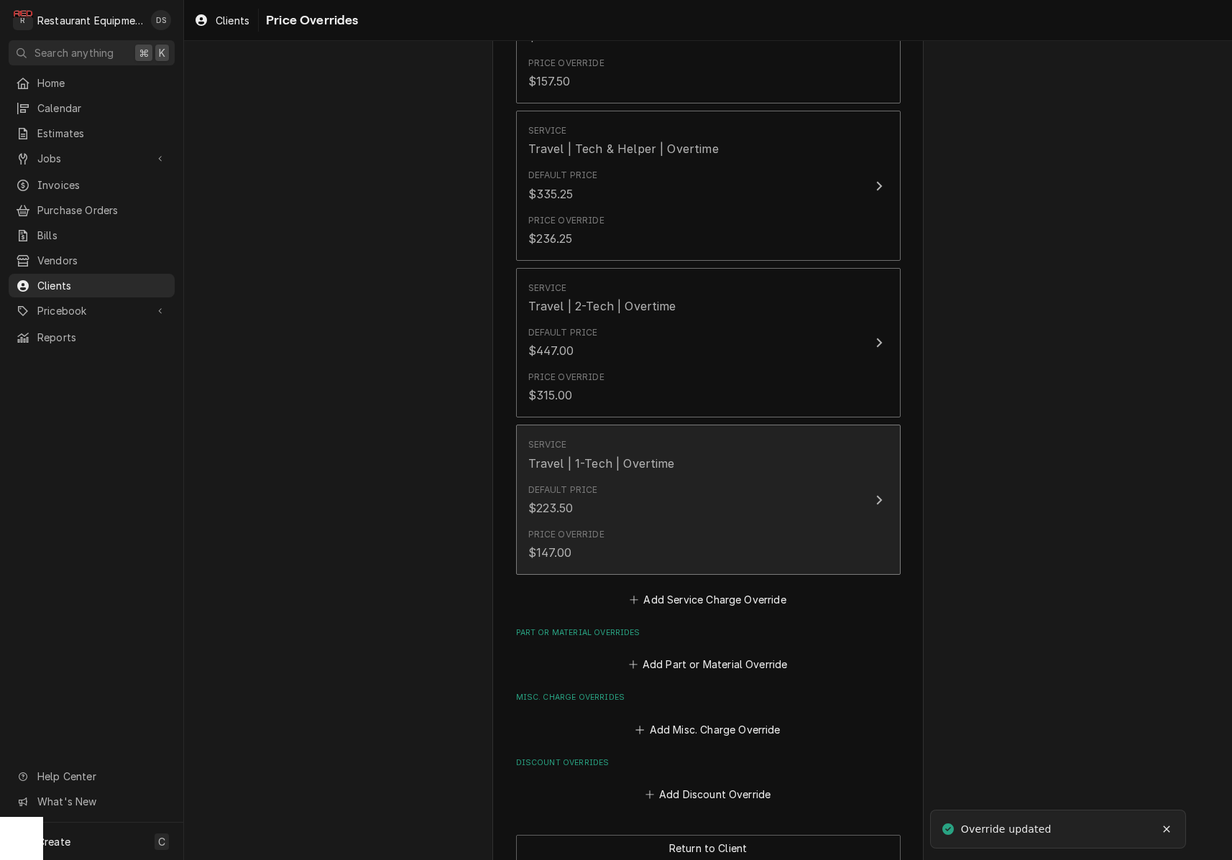
click at [671, 536] on div "Price Override $147.00" at bounding box center [693, 545] width 330 height 45
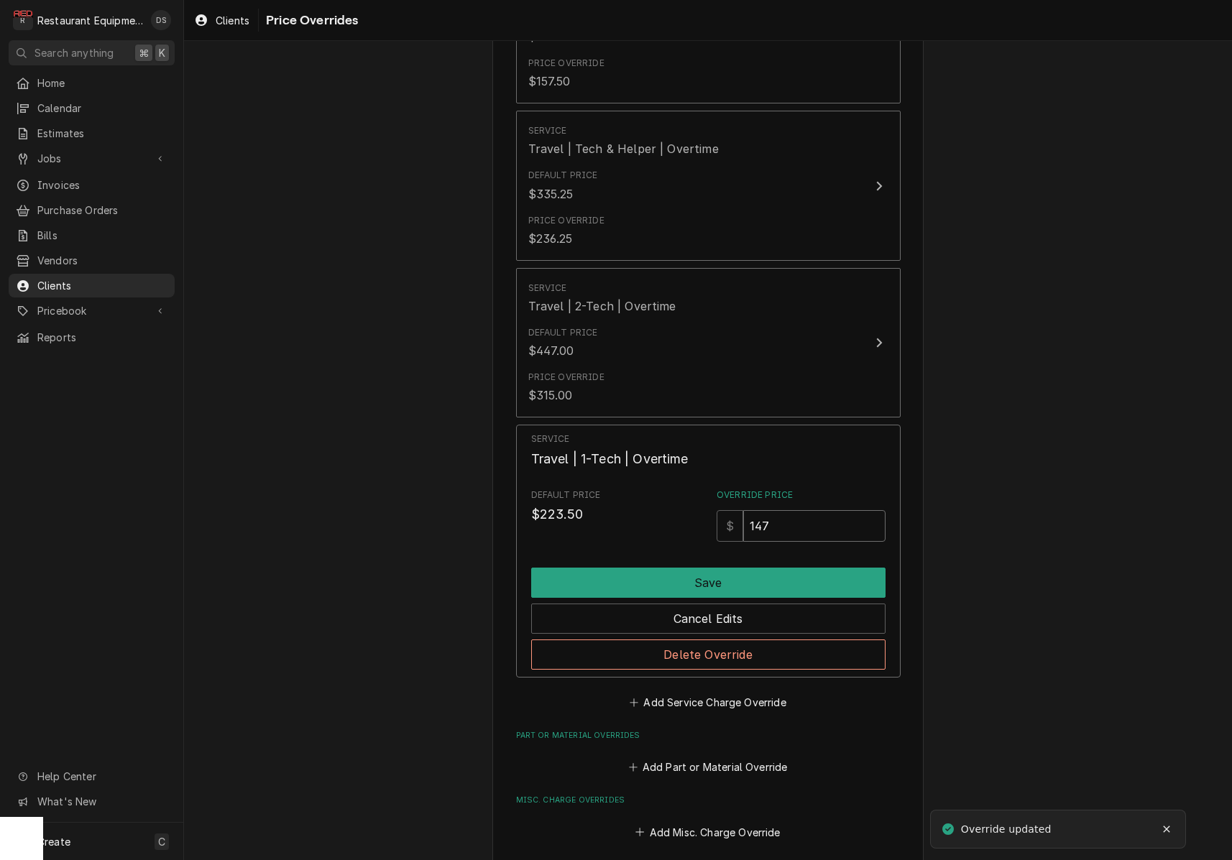
drag, startPoint x: 669, startPoint y: 507, endPoint x: 573, endPoint y: 477, distance: 100.9
click at [574, 477] on div "Service Travel | 1-Tech | Overtime Default Price $223.50 Override Price $ 147 S…" at bounding box center [708, 551] width 354 height 236
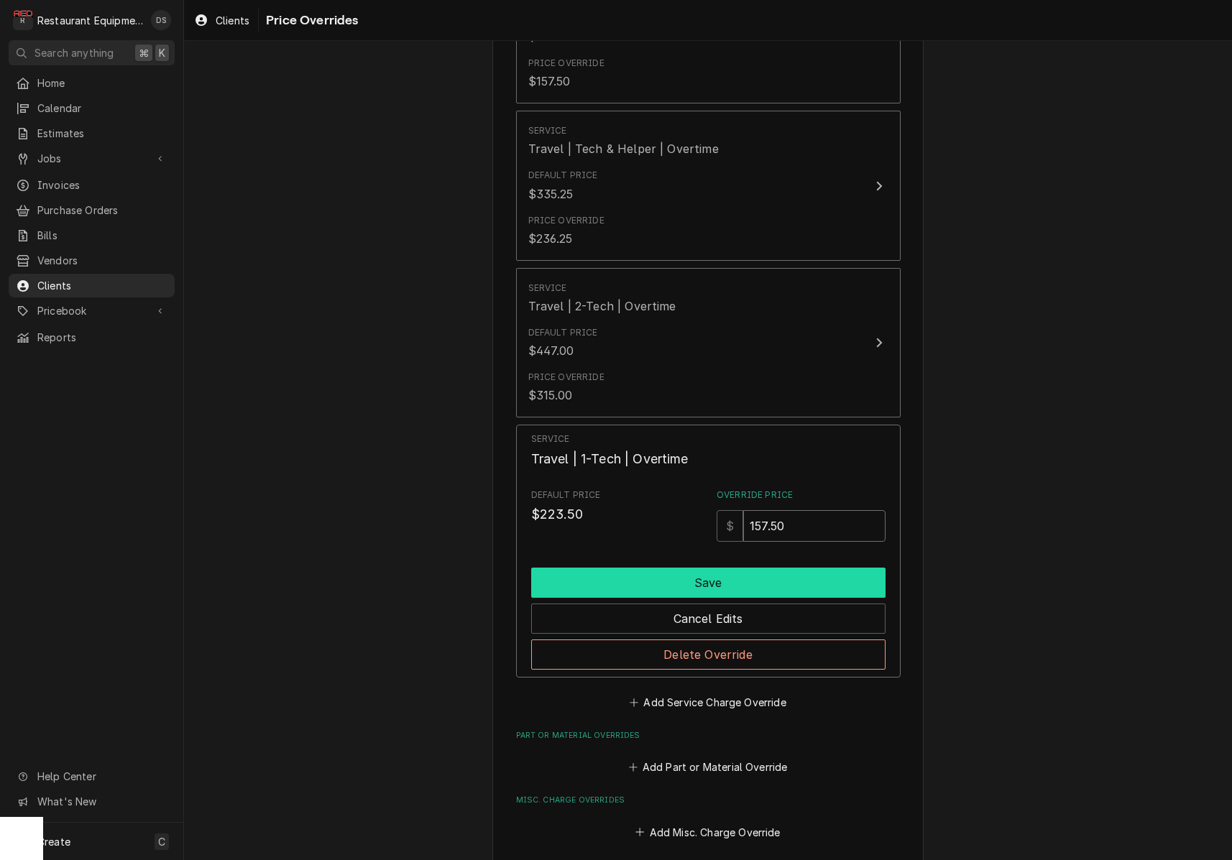
type input "157.50"
click at [672, 579] on button "Save" at bounding box center [708, 583] width 354 height 30
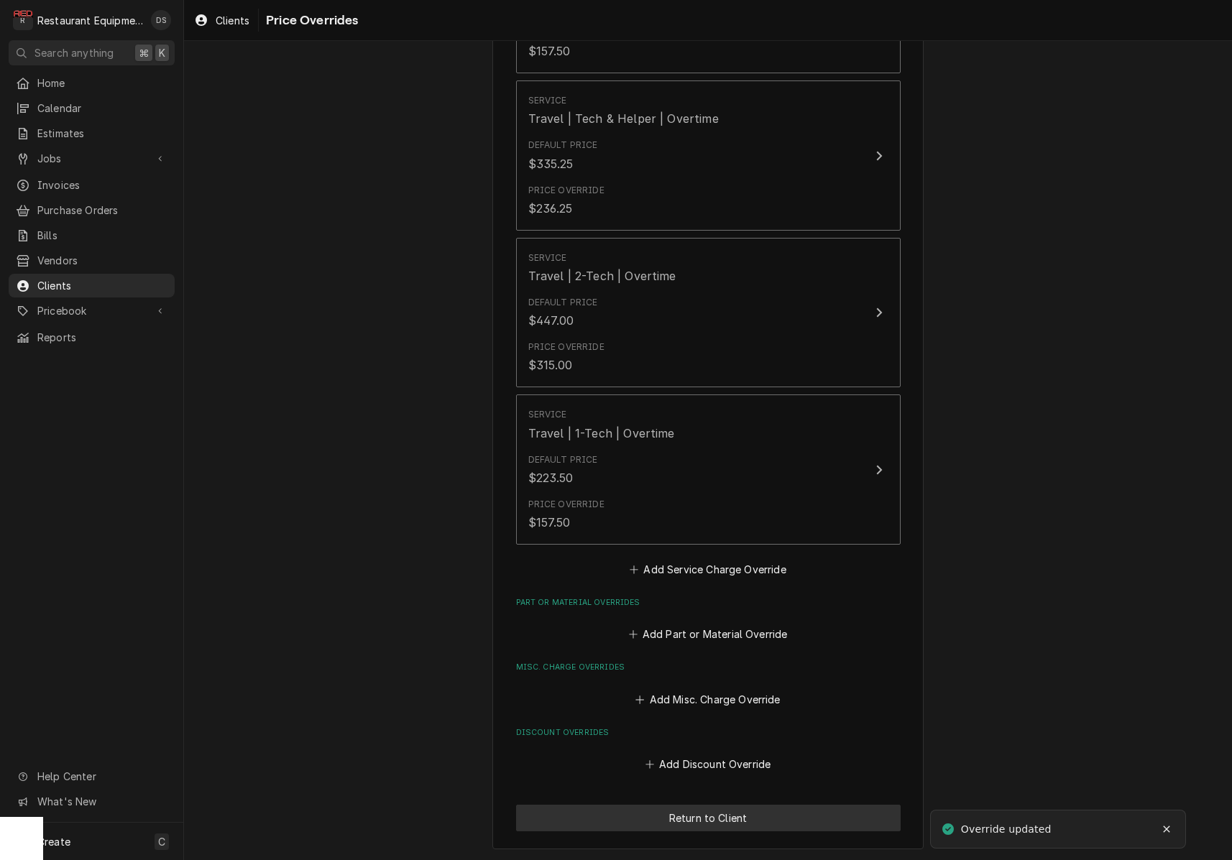
click at [737, 823] on button "Return to Client" at bounding box center [708, 818] width 385 height 27
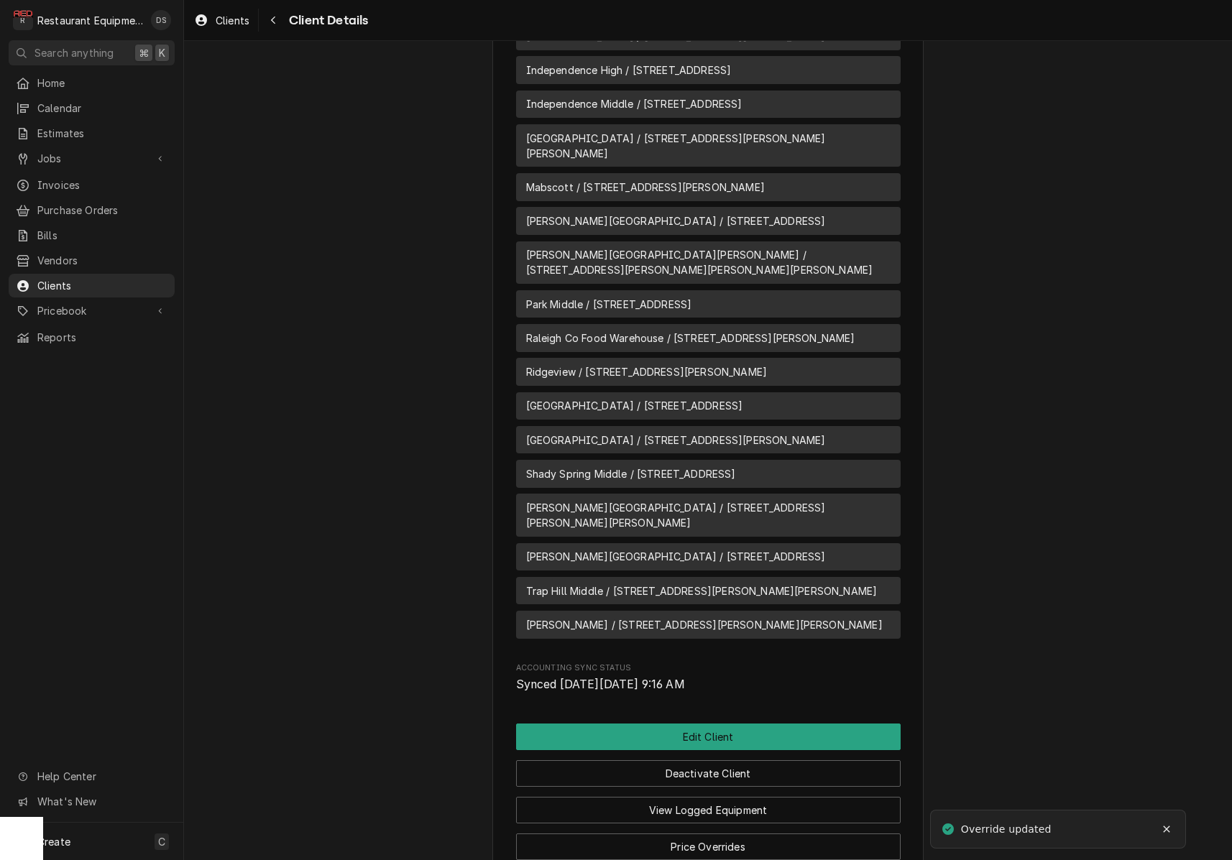
scroll to position [1353, 0]
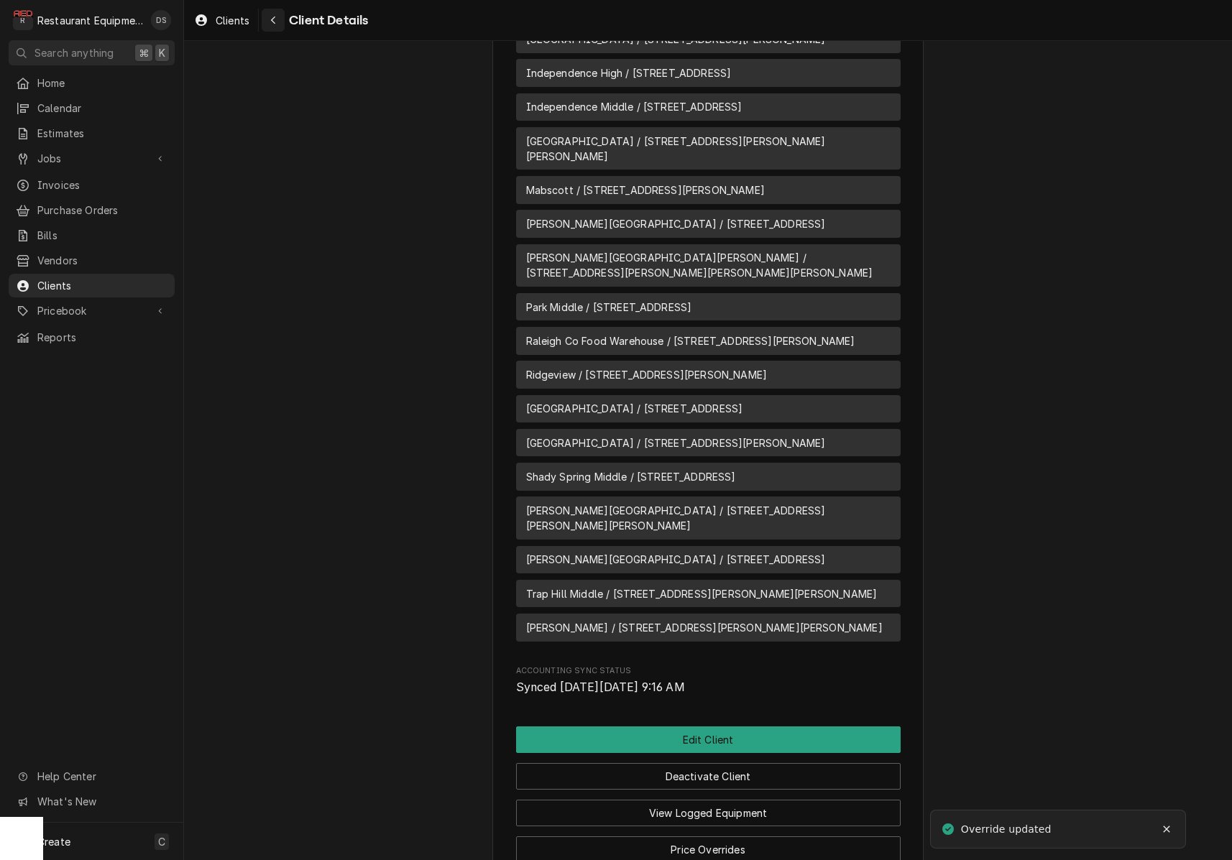
click at [272, 24] on icon "Navigate back" at bounding box center [273, 20] width 6 height 10
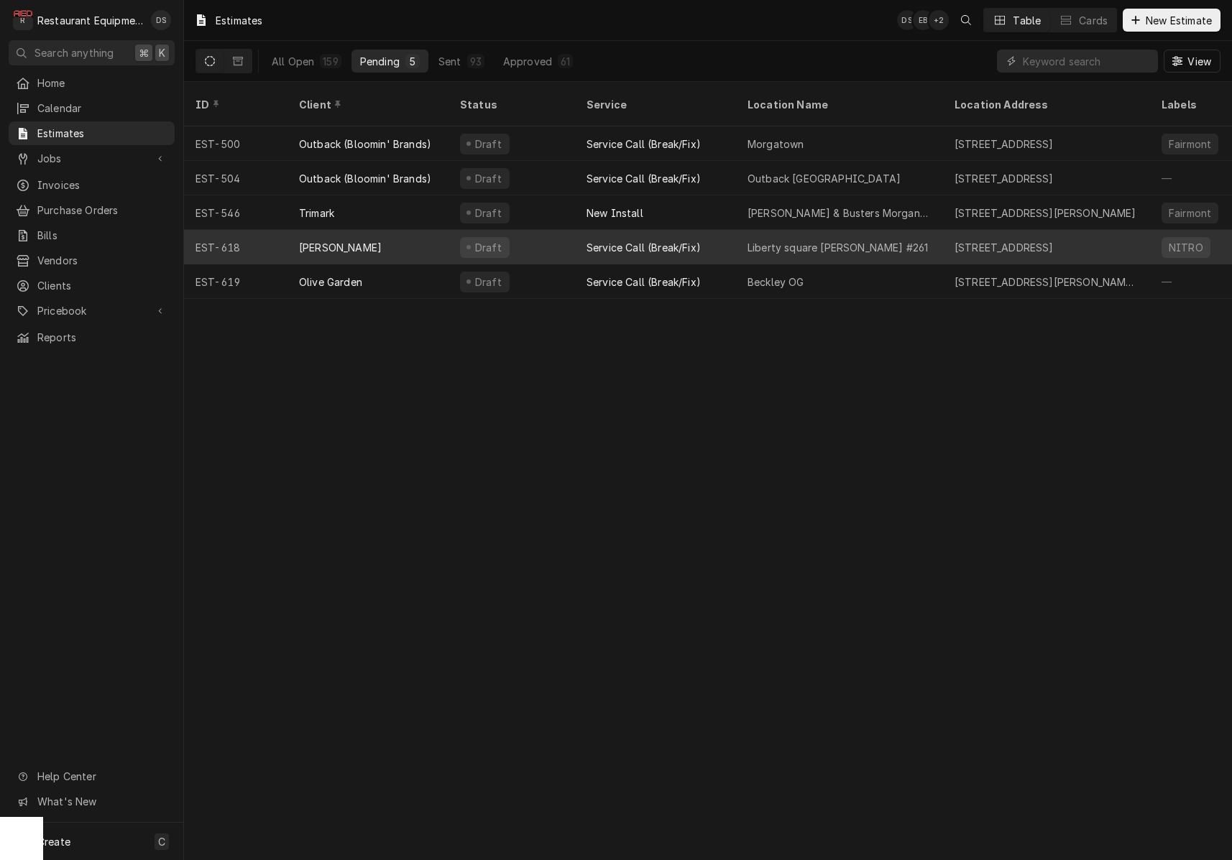
click at [415, 236] on div "[PERSON_NAME]" at bounding box center [368, 247] width 161 height 35
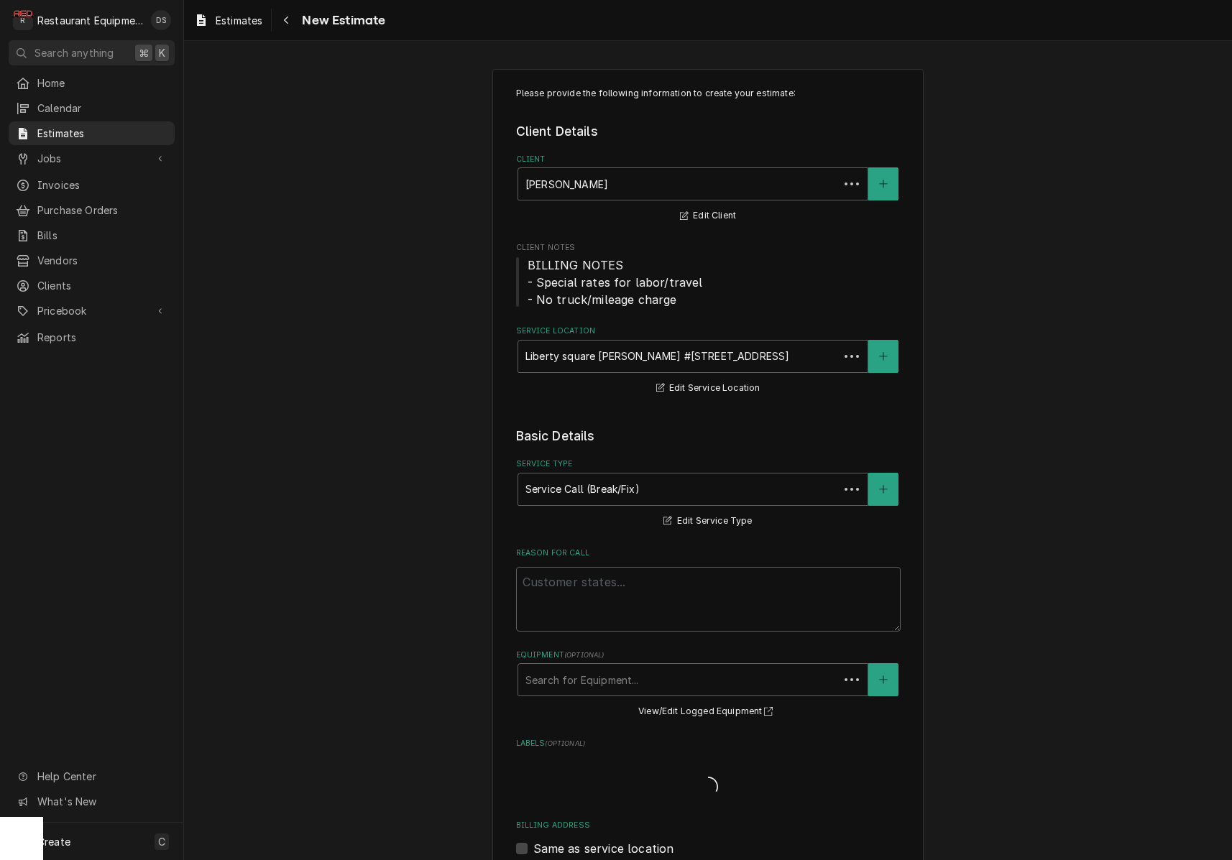
type textarea "x"
click at [285, 20] on icon "Navigate back" at bounding box center [286, 21] width 4 height 8
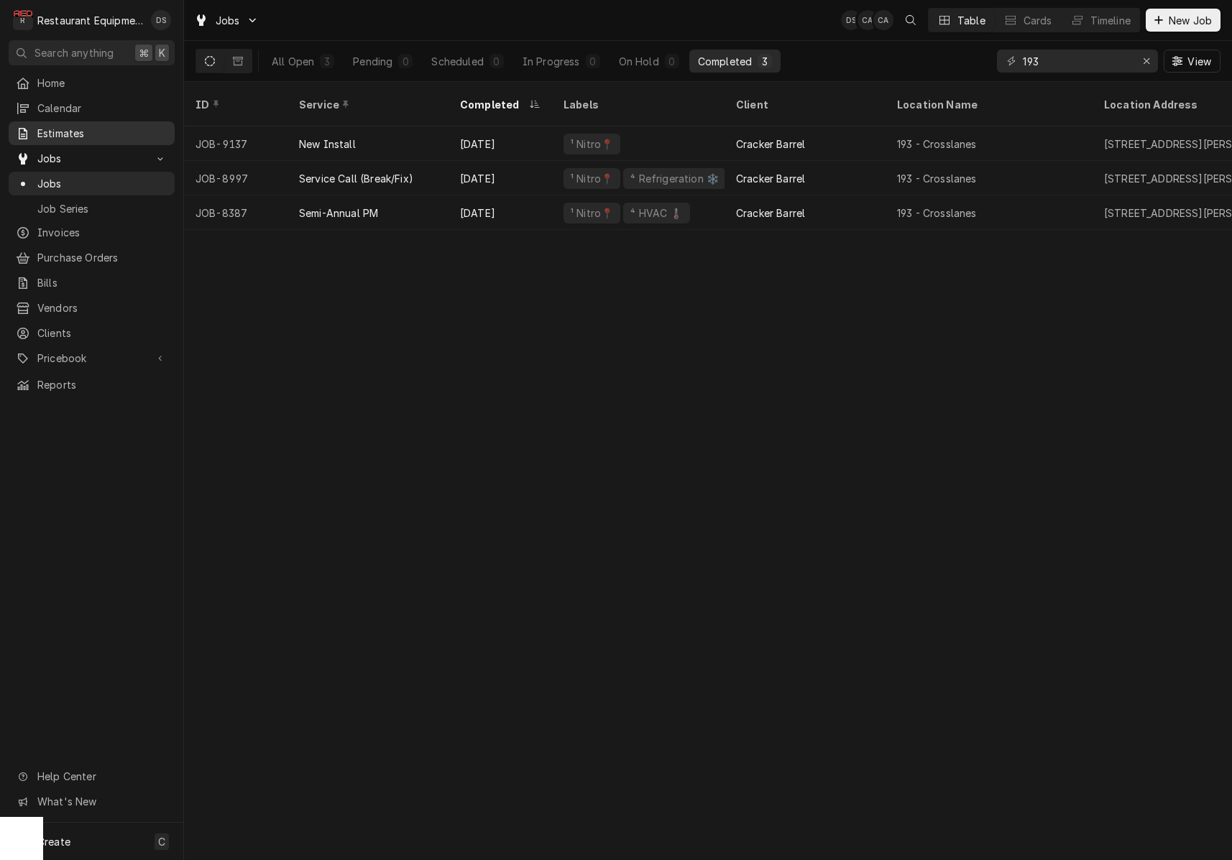
click at [56, 129] on span "Estimates" at bounding box center [102, 133] width 130 height 15
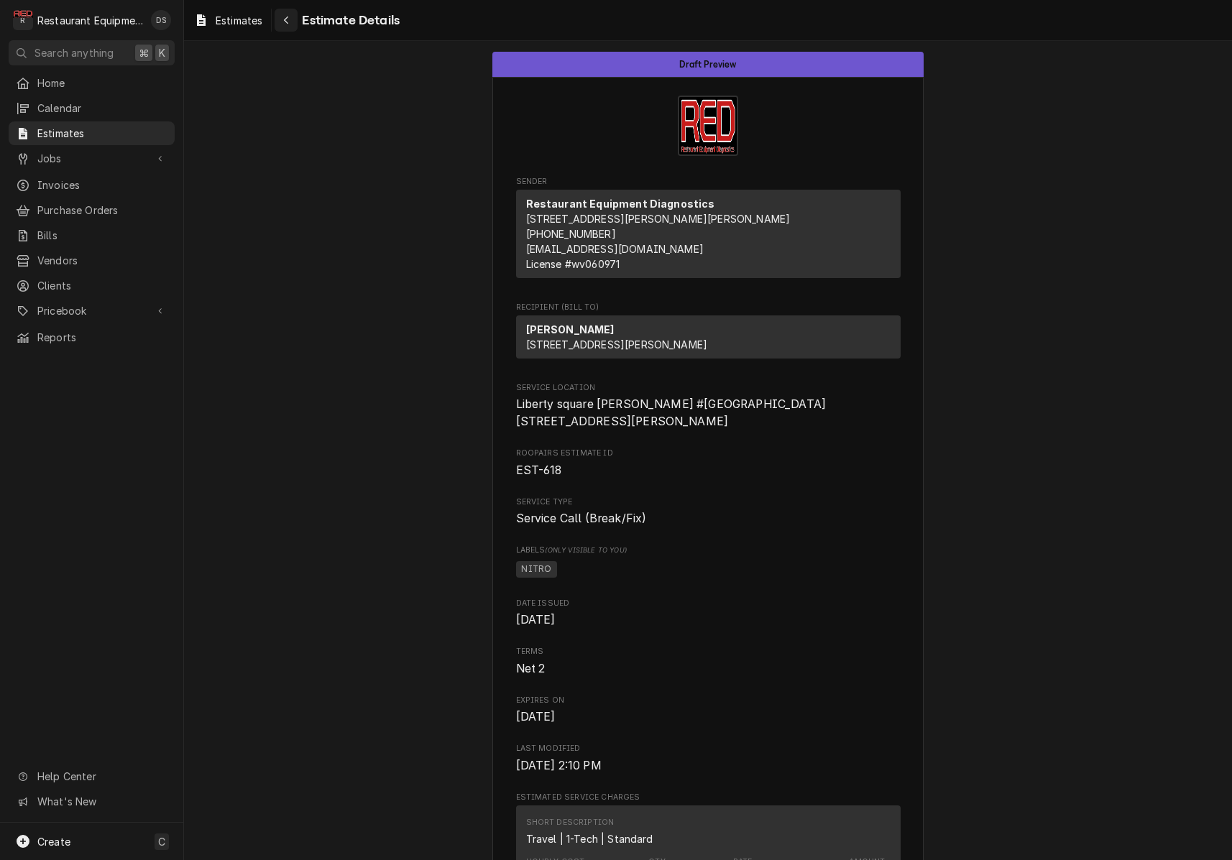
click at [286, 17] on icon "Navigate back" at bounding box center [286, 20] width 6 height 10
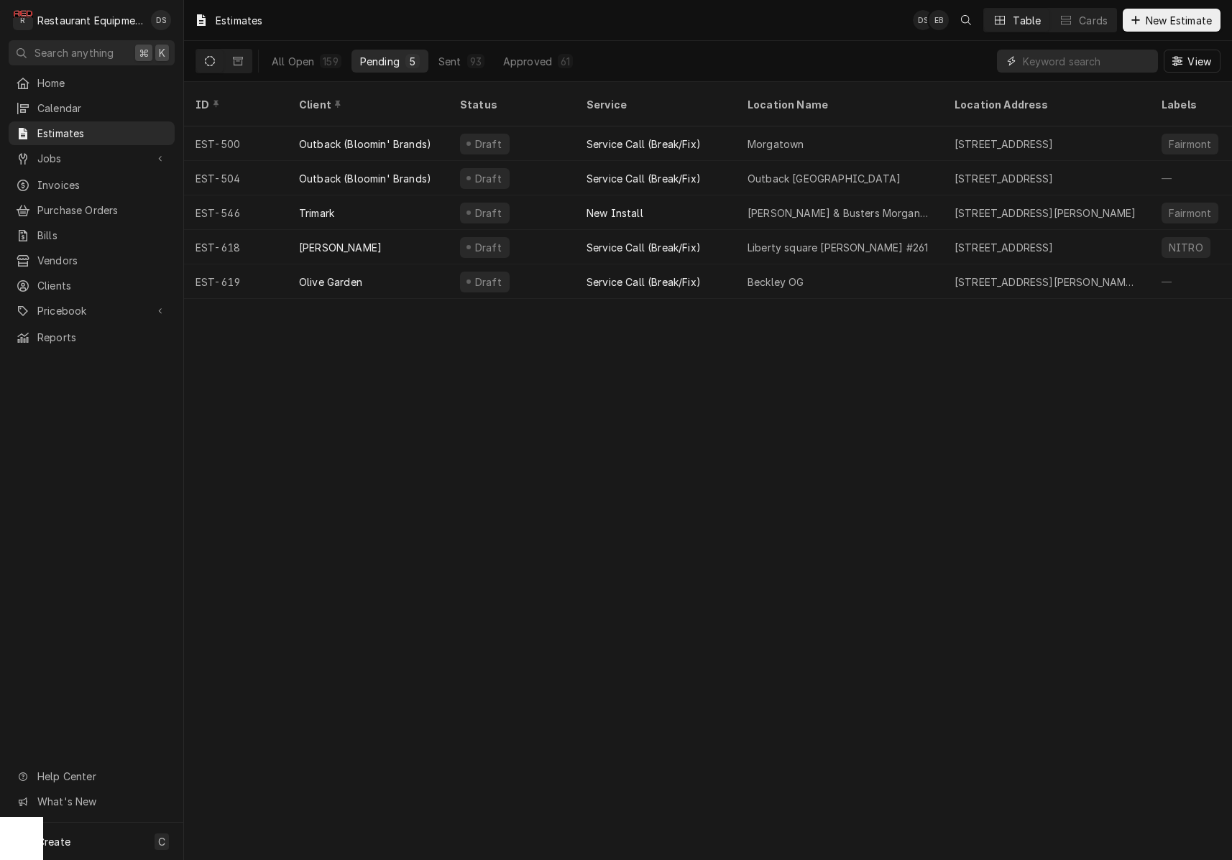
click at [1062, 53] on input "Dynamic Content Wrapper" at bounding box center [1087, 61] width 128 height 23
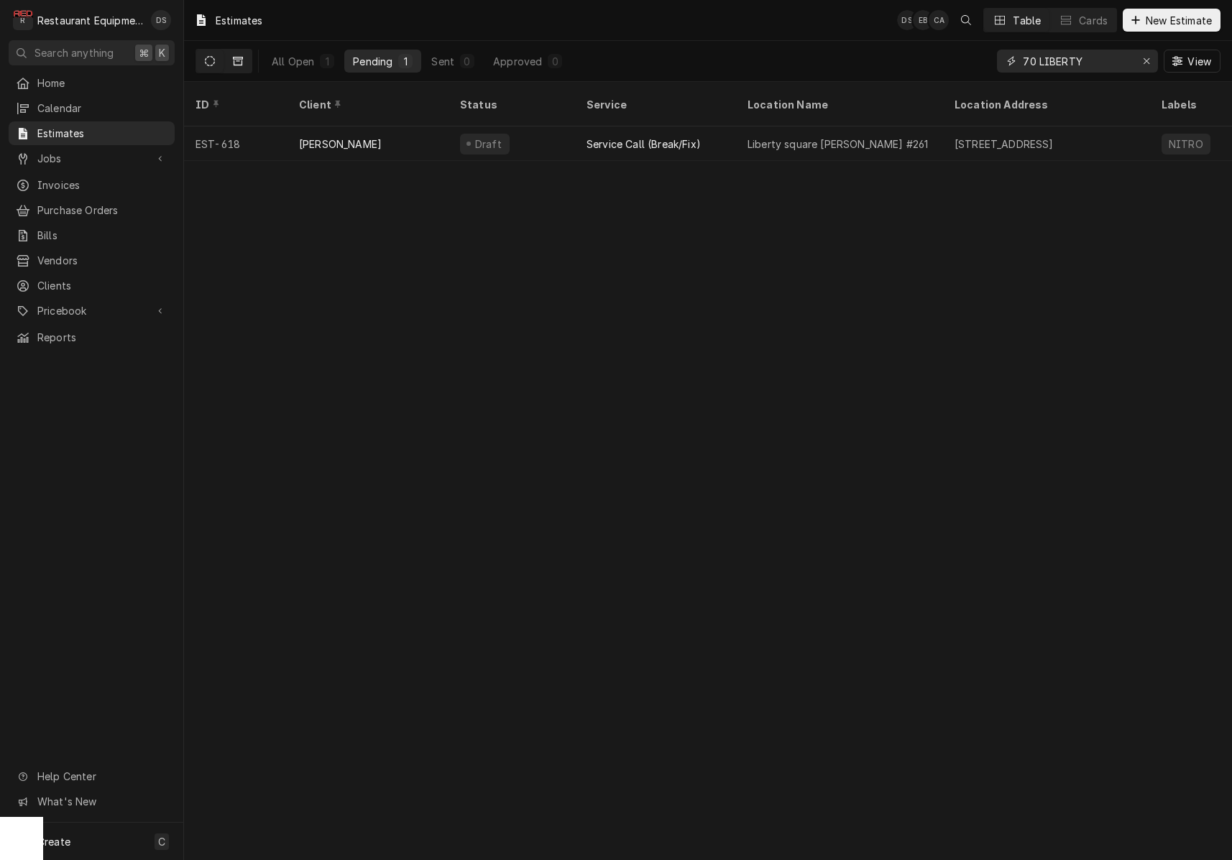
type input "70 LIBERTY"
click at [248, 63] on button "Dynamic Content Wrapper" at bounding box center [237, 61] width 27 height 23
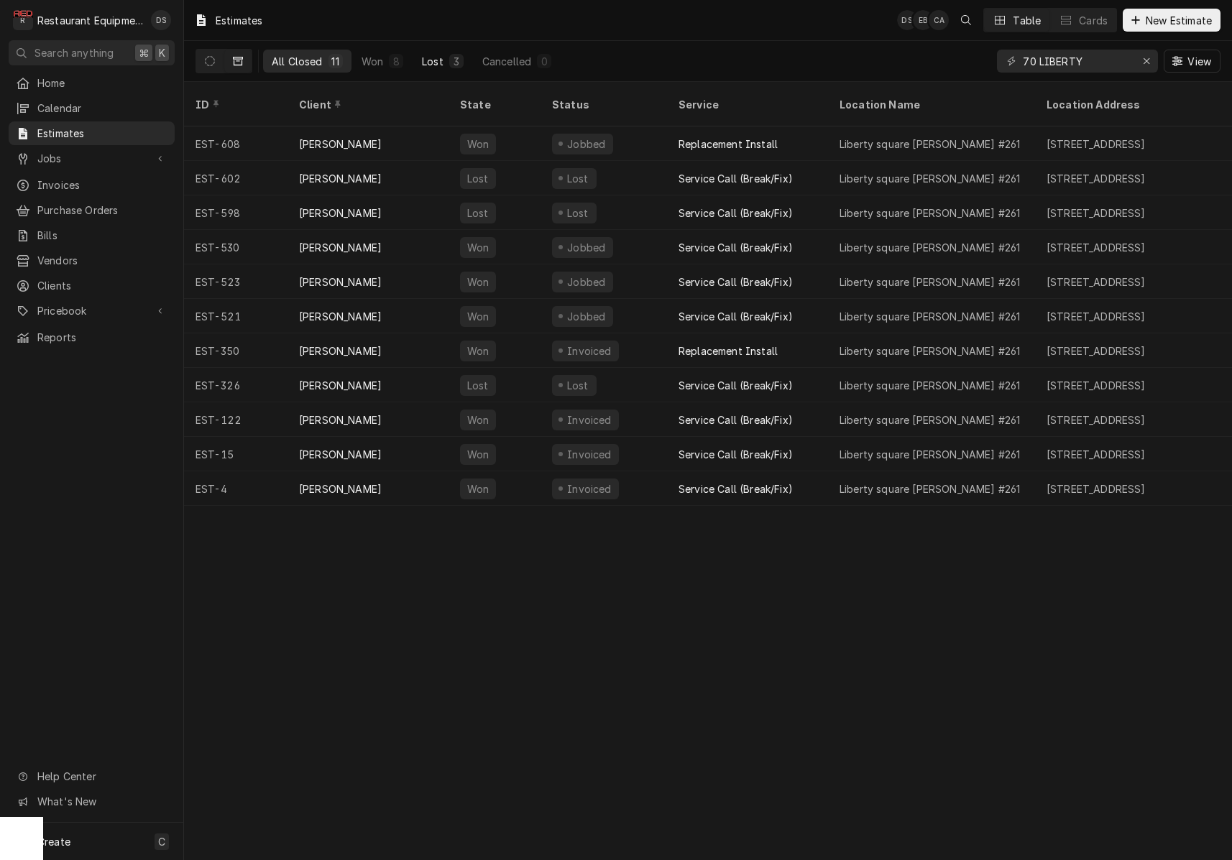
click at [431, 54] on div "Lost" at bounding box center [433, 61] width 22 height 15
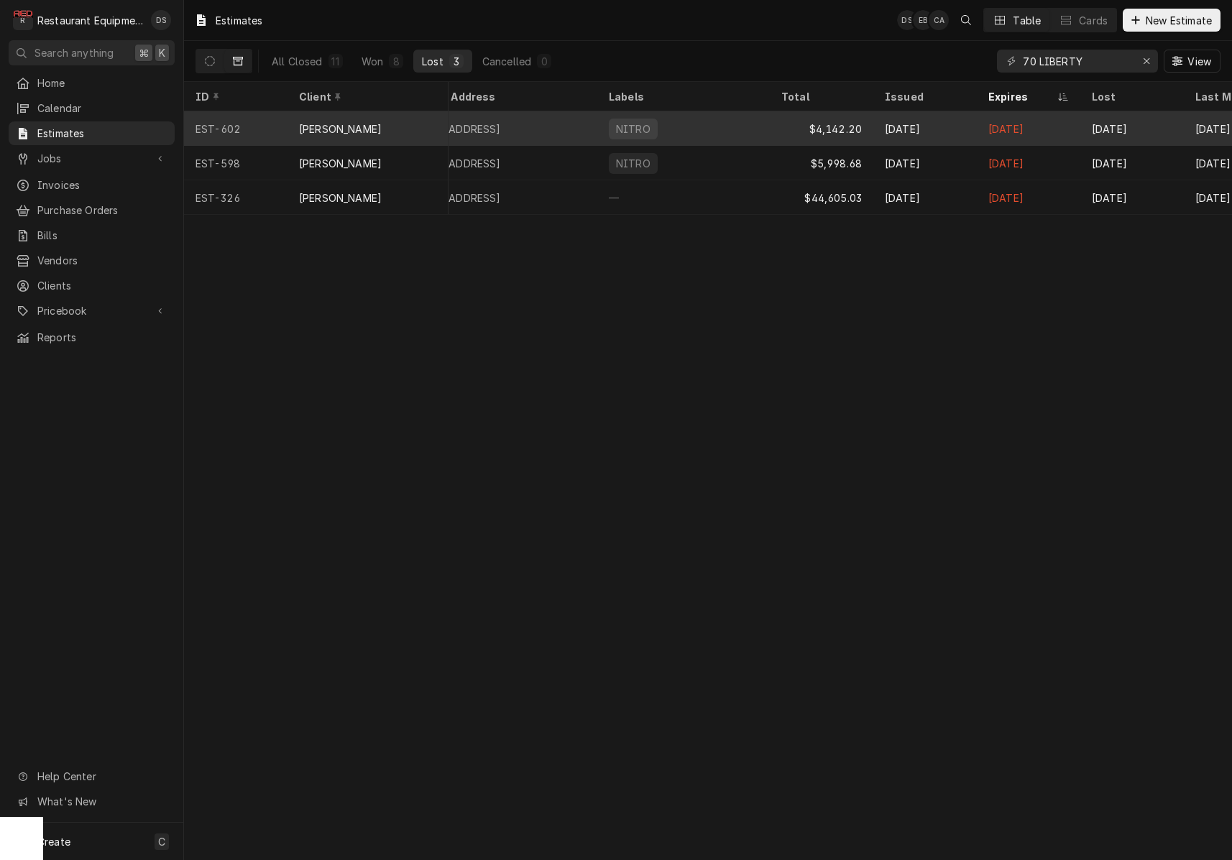
scroll to position [0, 555]
click at [945, 129] on div "Sep 29" at bounding box center [923, 128] width 104 height 35
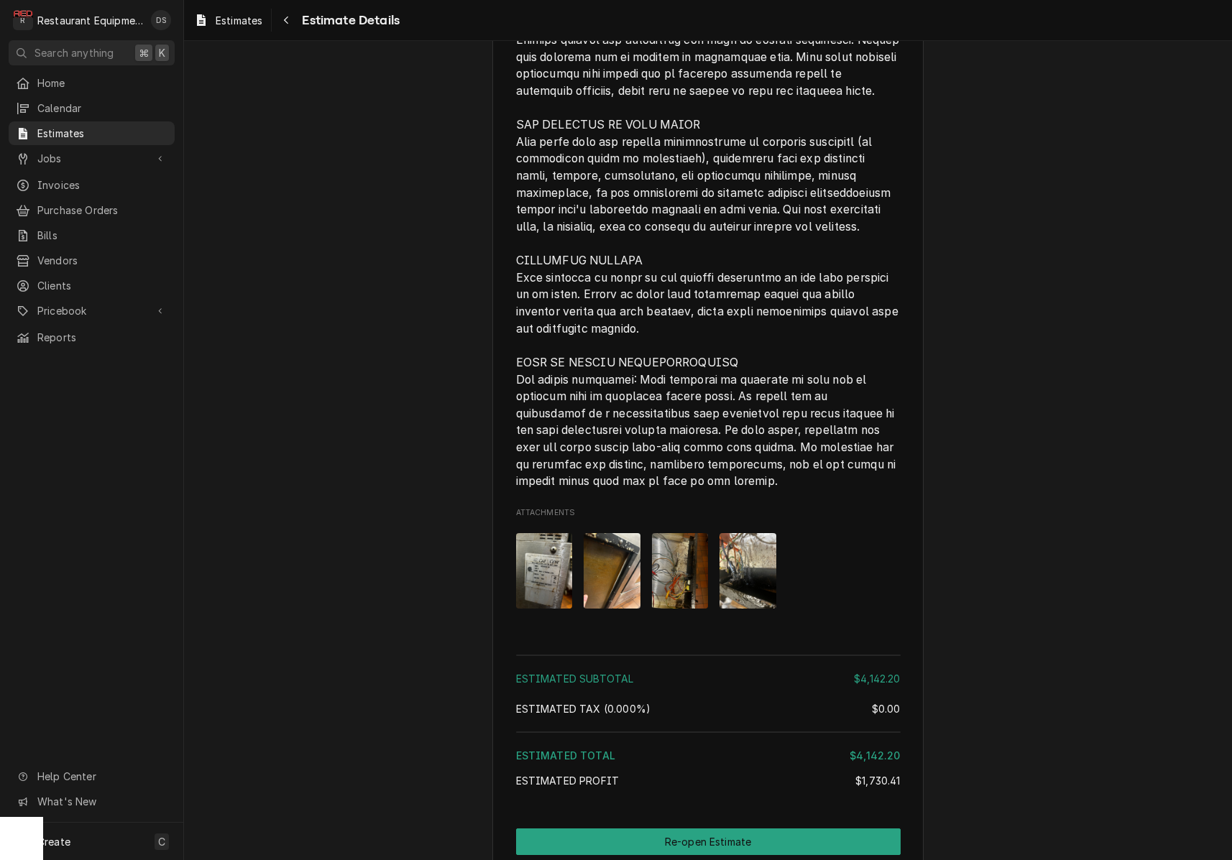
scroll to position [2798, 0]
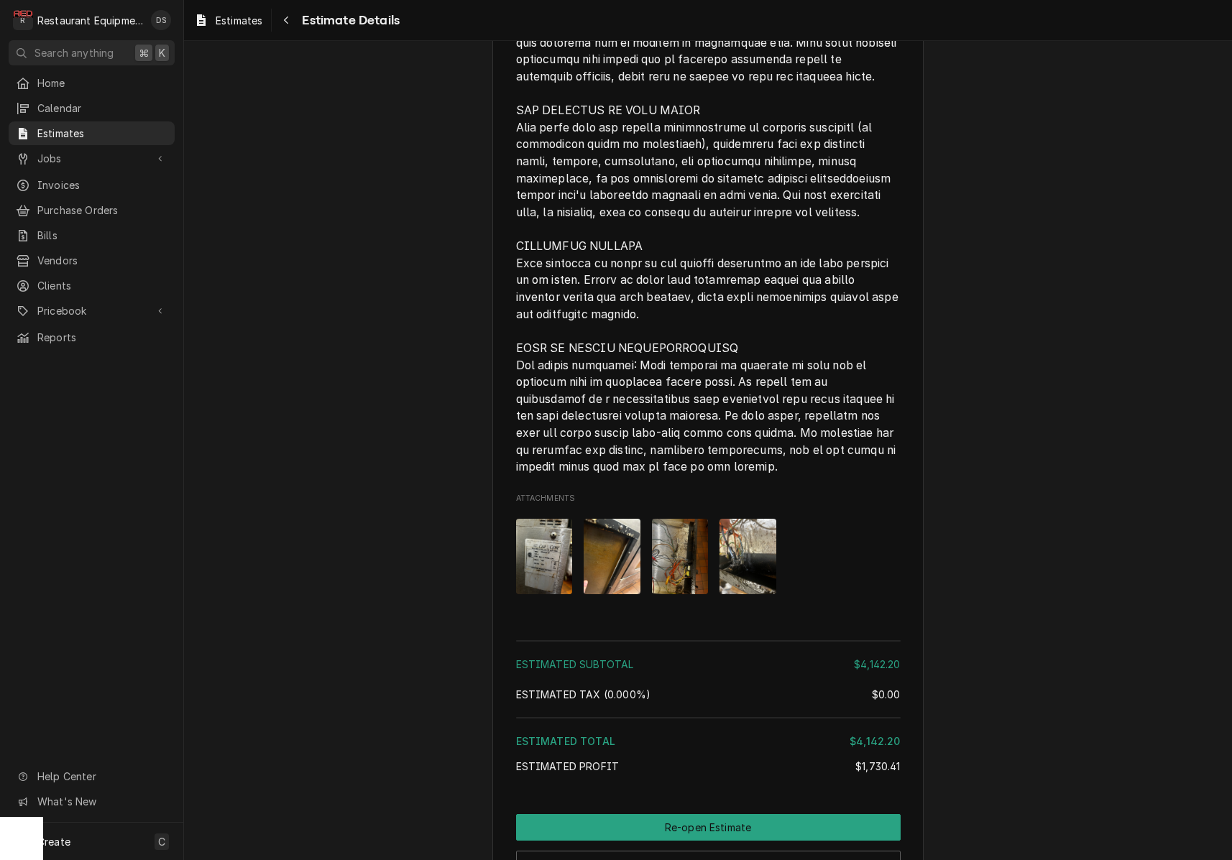
click at [558, 519] on img "Attachments" at bounding box center [544, 556] width 57 height 75
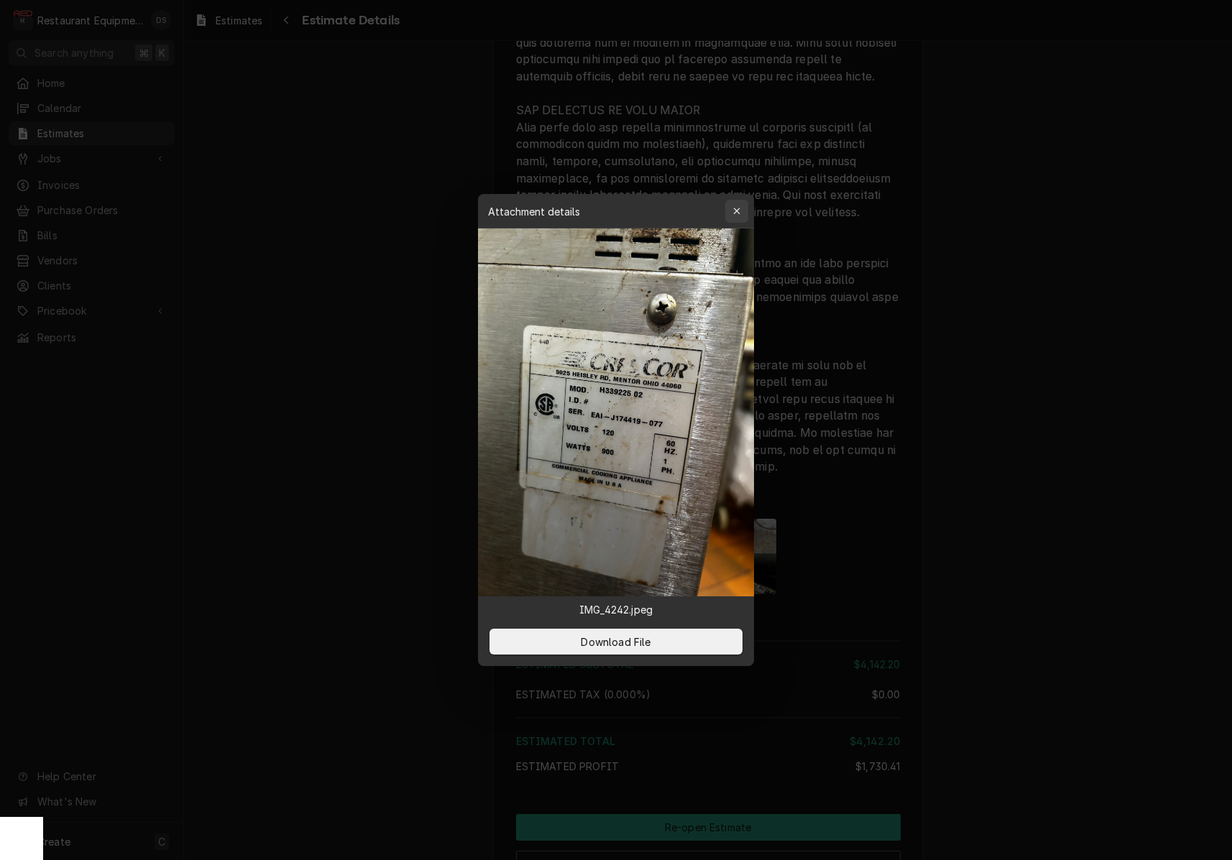
click at [737, 213] on icon "button" at bounding box center [737, 211] width 8 height 10
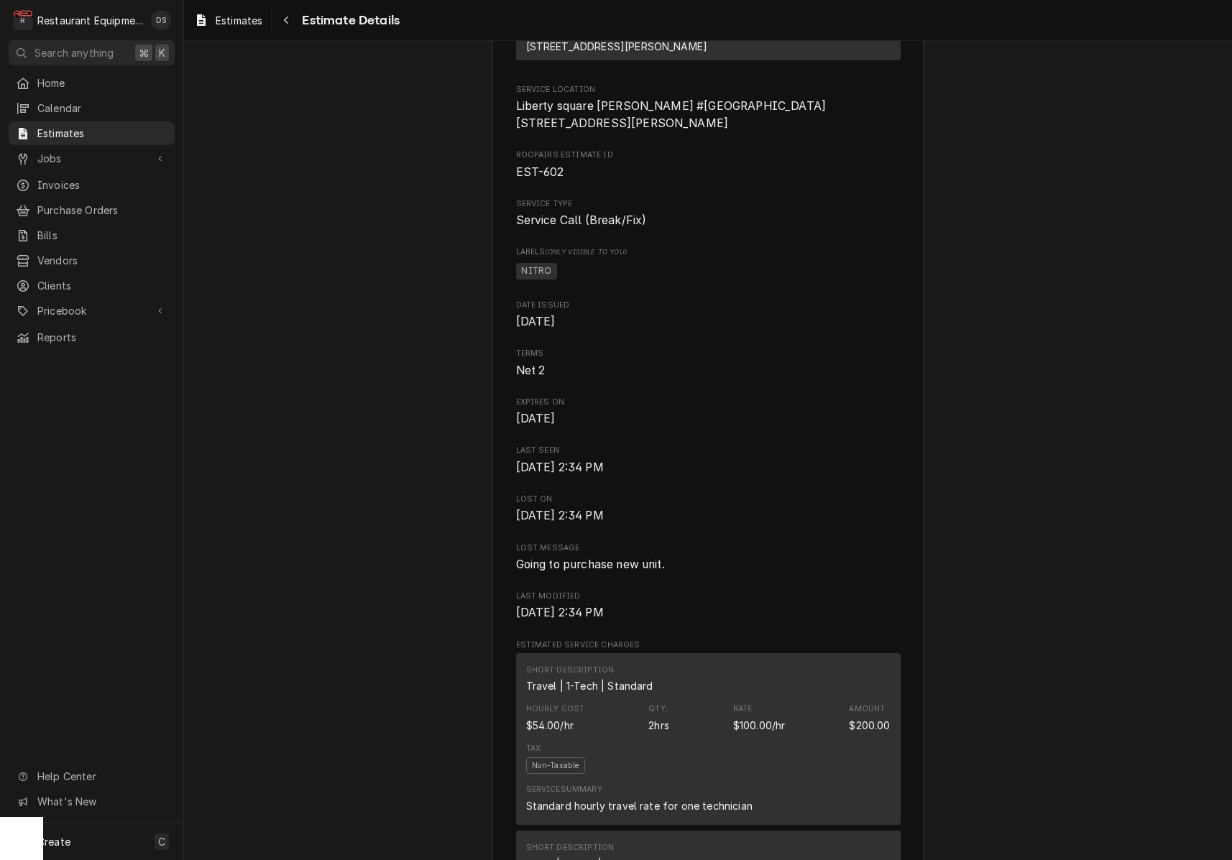
scroll to position [290, 0]
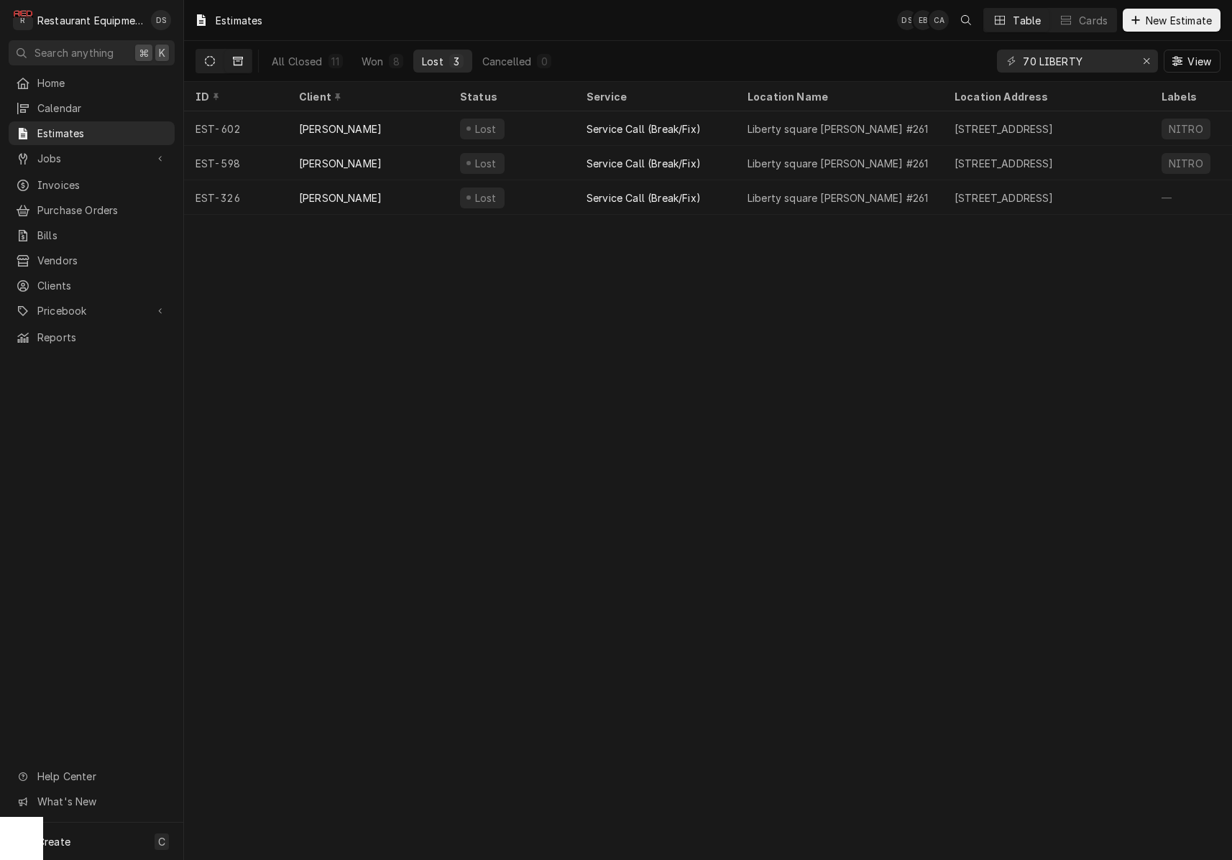
click at [203, 59] on button "Dynamic Content Wrapper" at bounding box center [209, 61] width 27 height 23
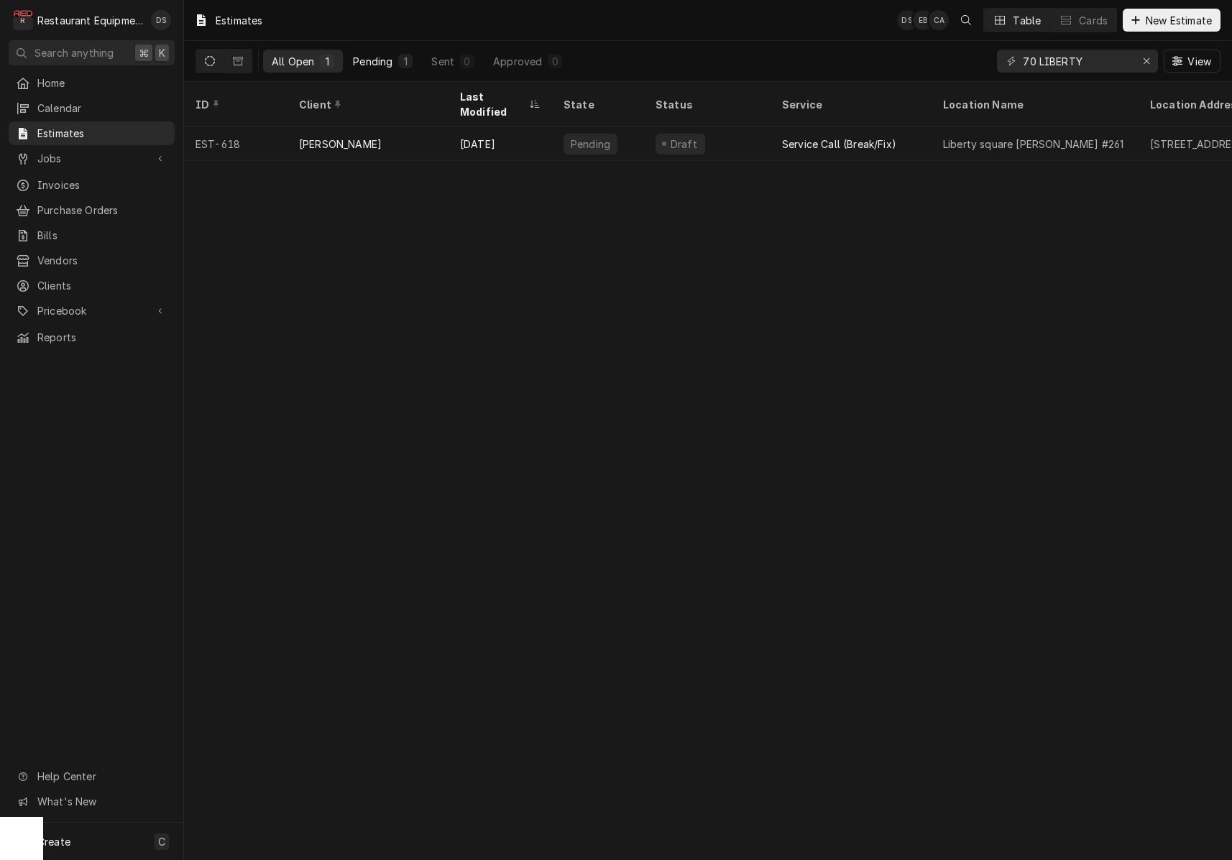
click at [366, 55] on div "Pending" at bounding box center [373, 61] width 40 height 15
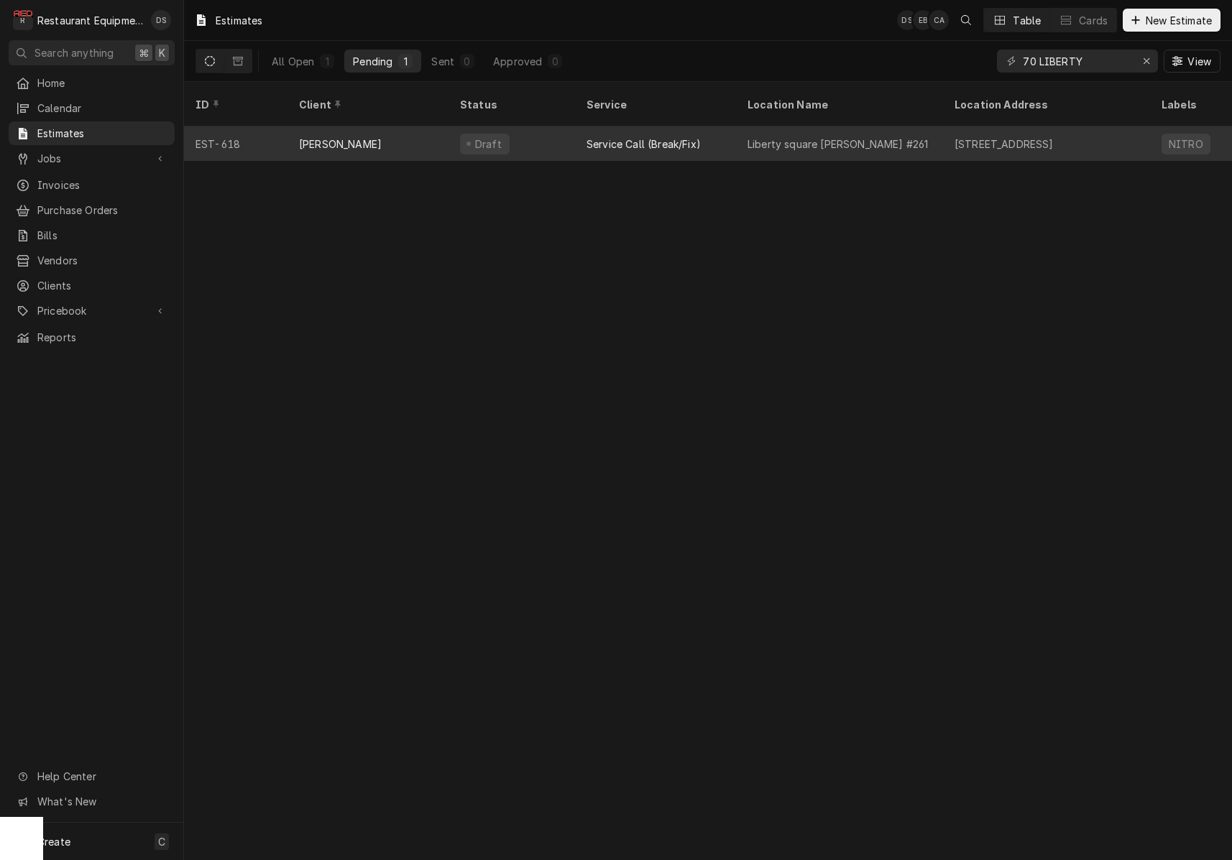
click at [426, 127] on div "[PERSON_NAME]" at bounding box center [368, 144] width 161 height 35
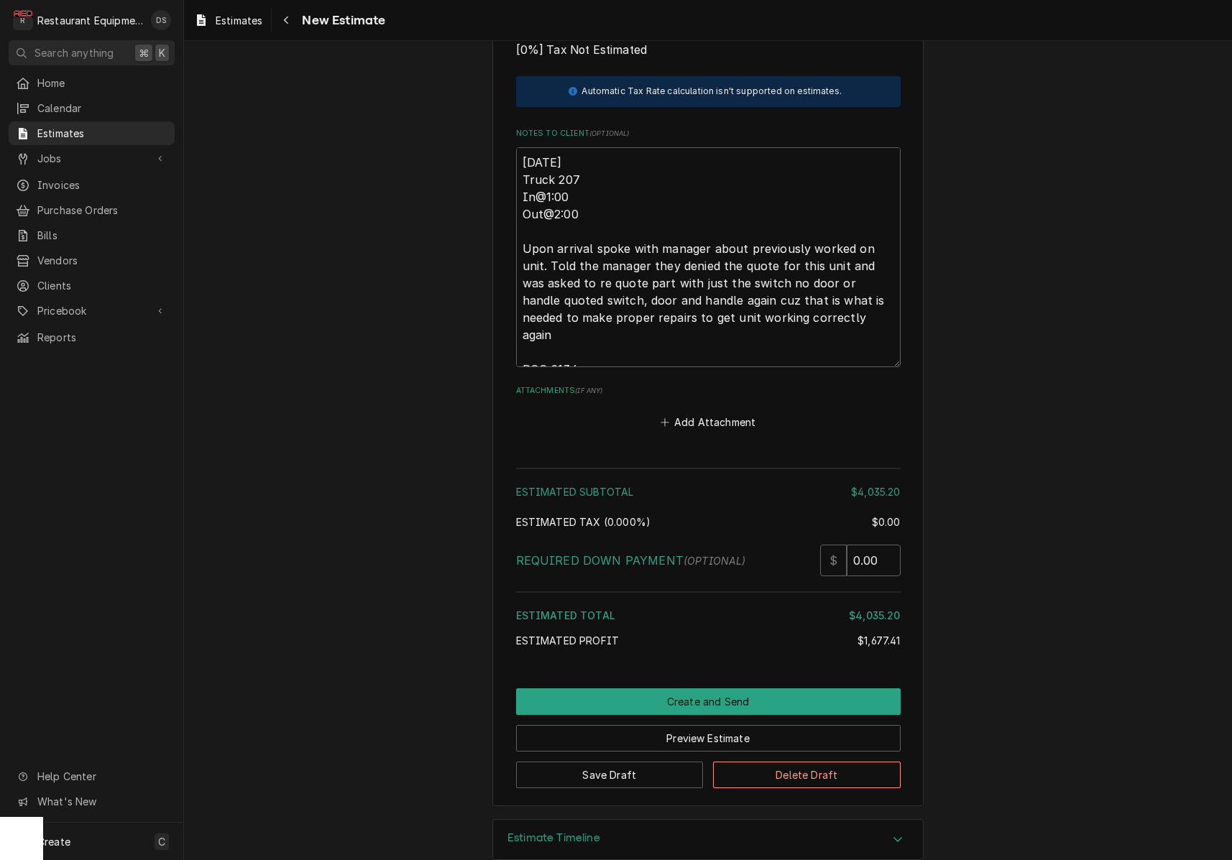
scroll to position [3057, 0]
click at [800, 763] on button "Delete Draft" at bounding box center [807, 776] width 188 height 27
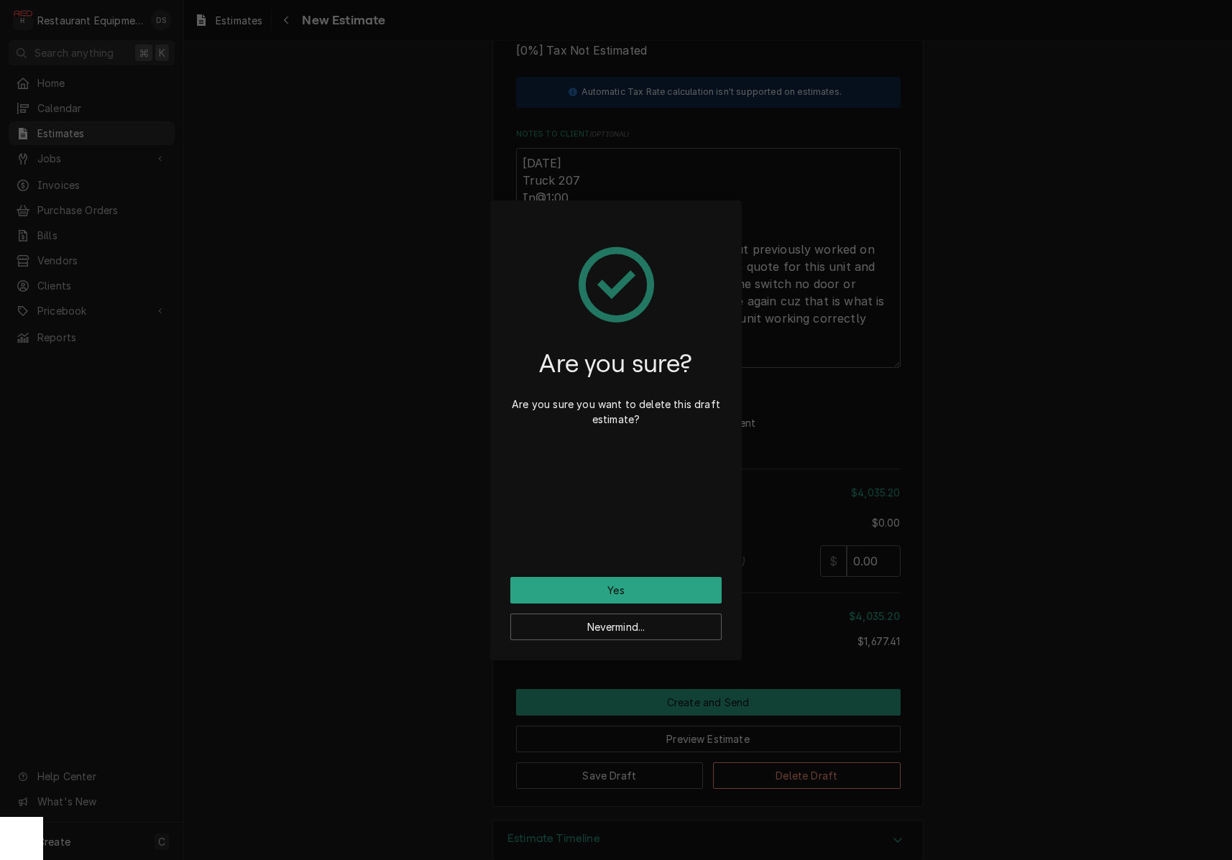
click at [677, 587] on button "Yes" at bounding box center [615, 590] width 211 height 27
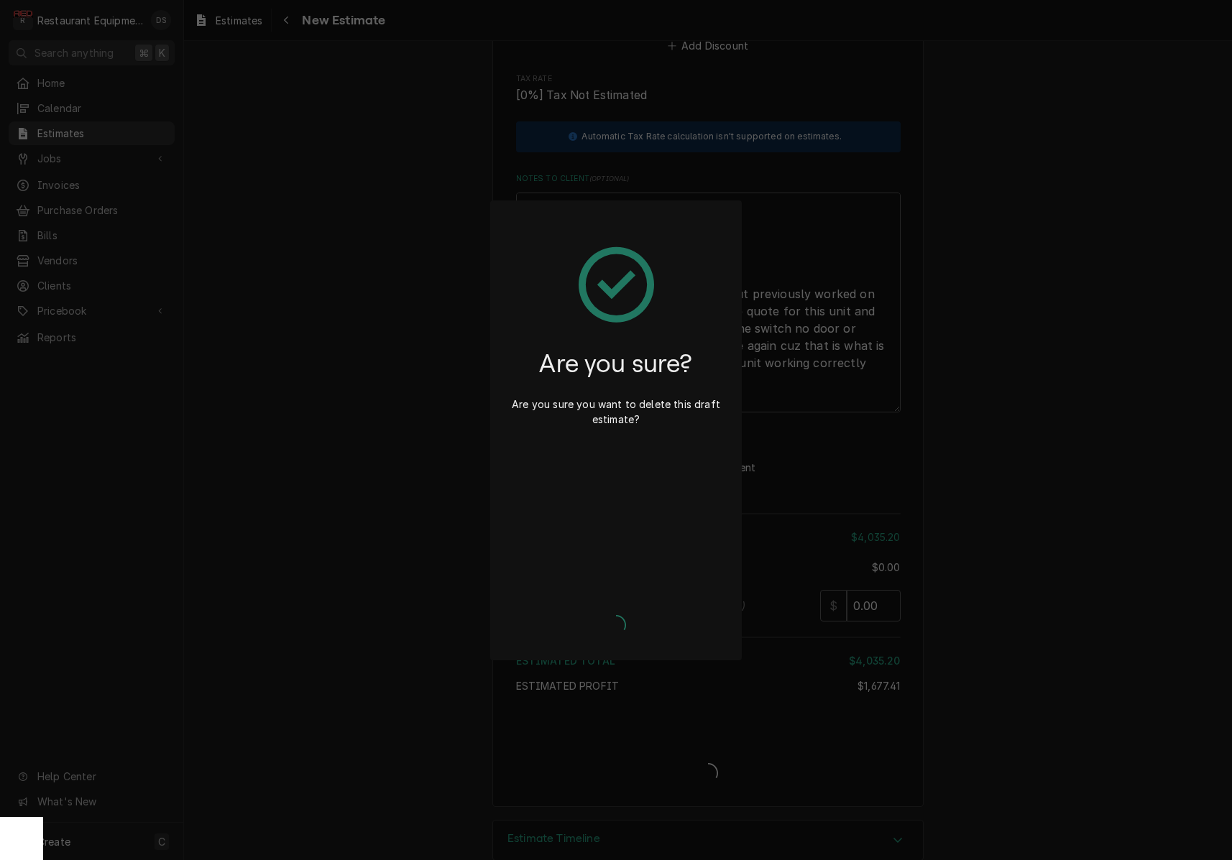
type textarea "x"
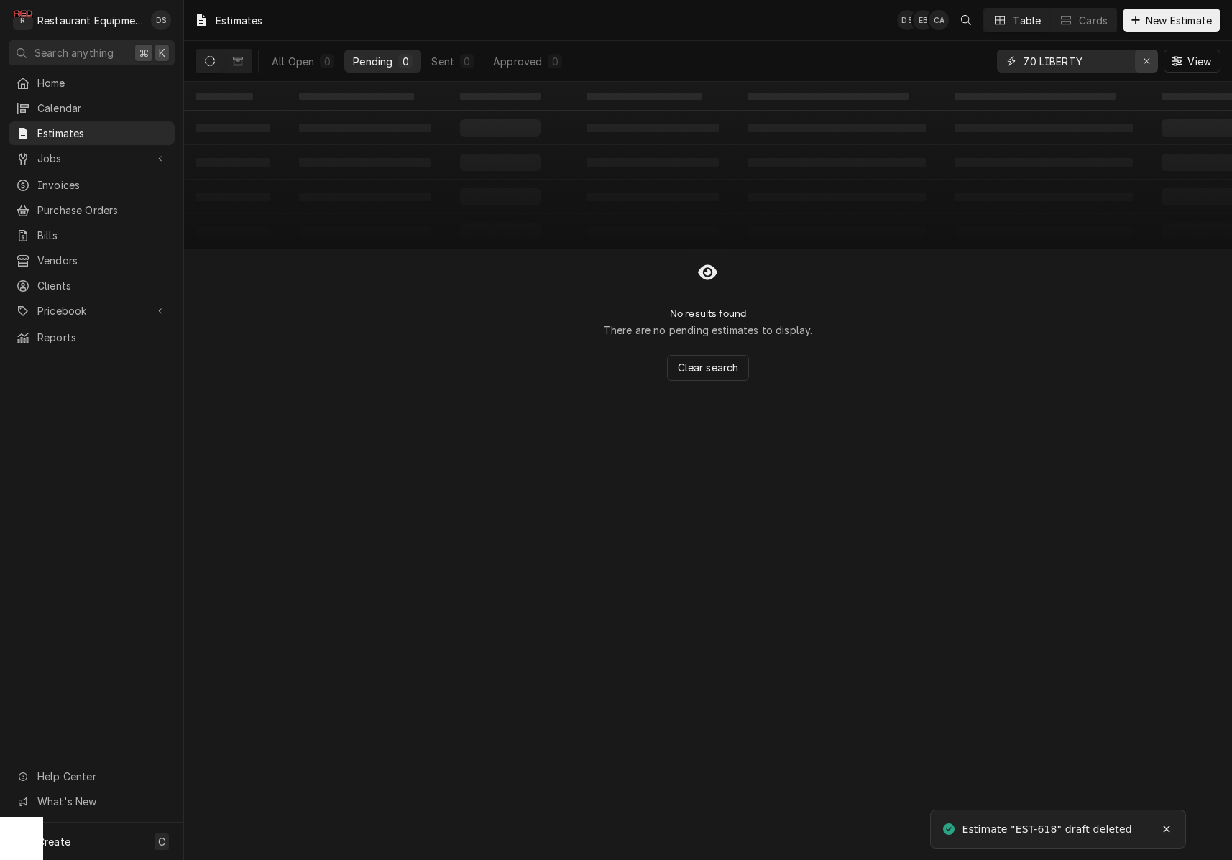
click at [1144, 67] on div "Erase input" at bounding box center [1146, 61] width 14 height 14
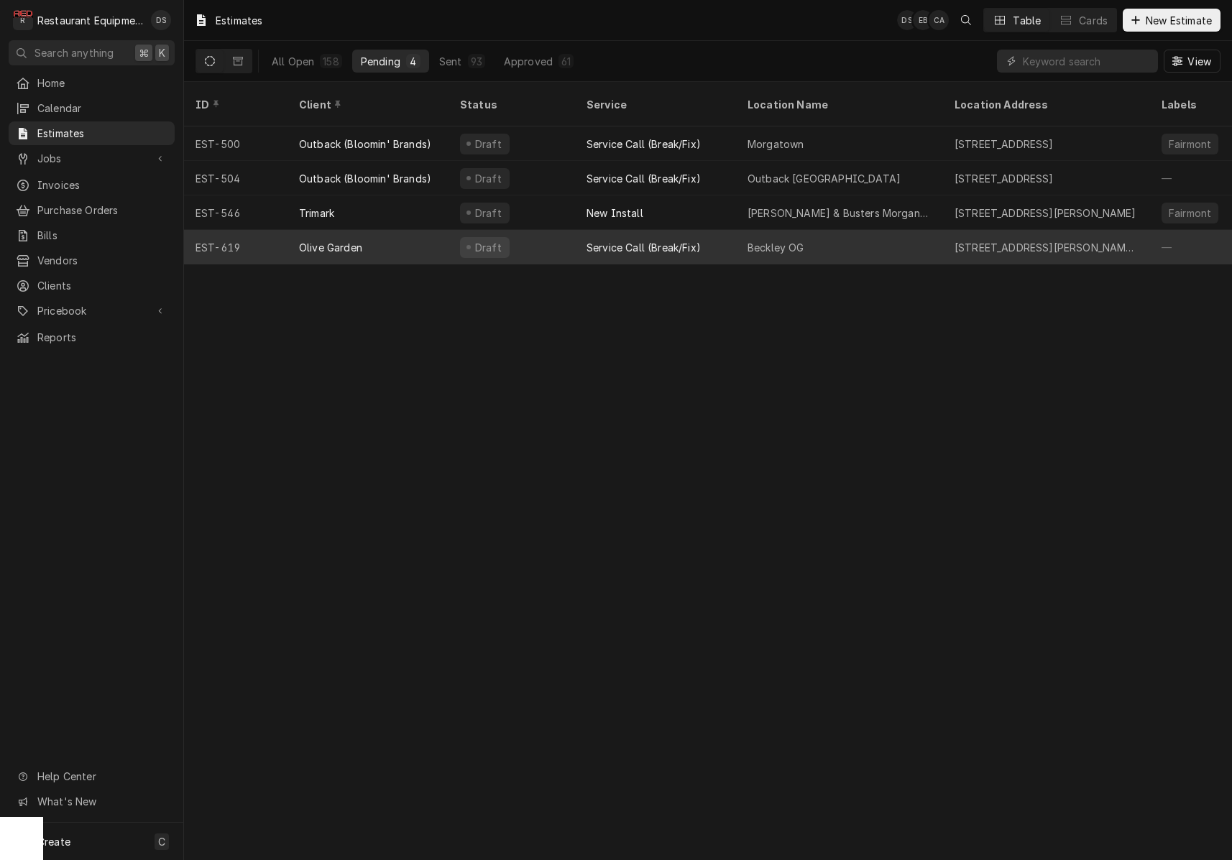
click at [568, 230] on div "Draft" at bounding box center [512, 247] width 127 height 35
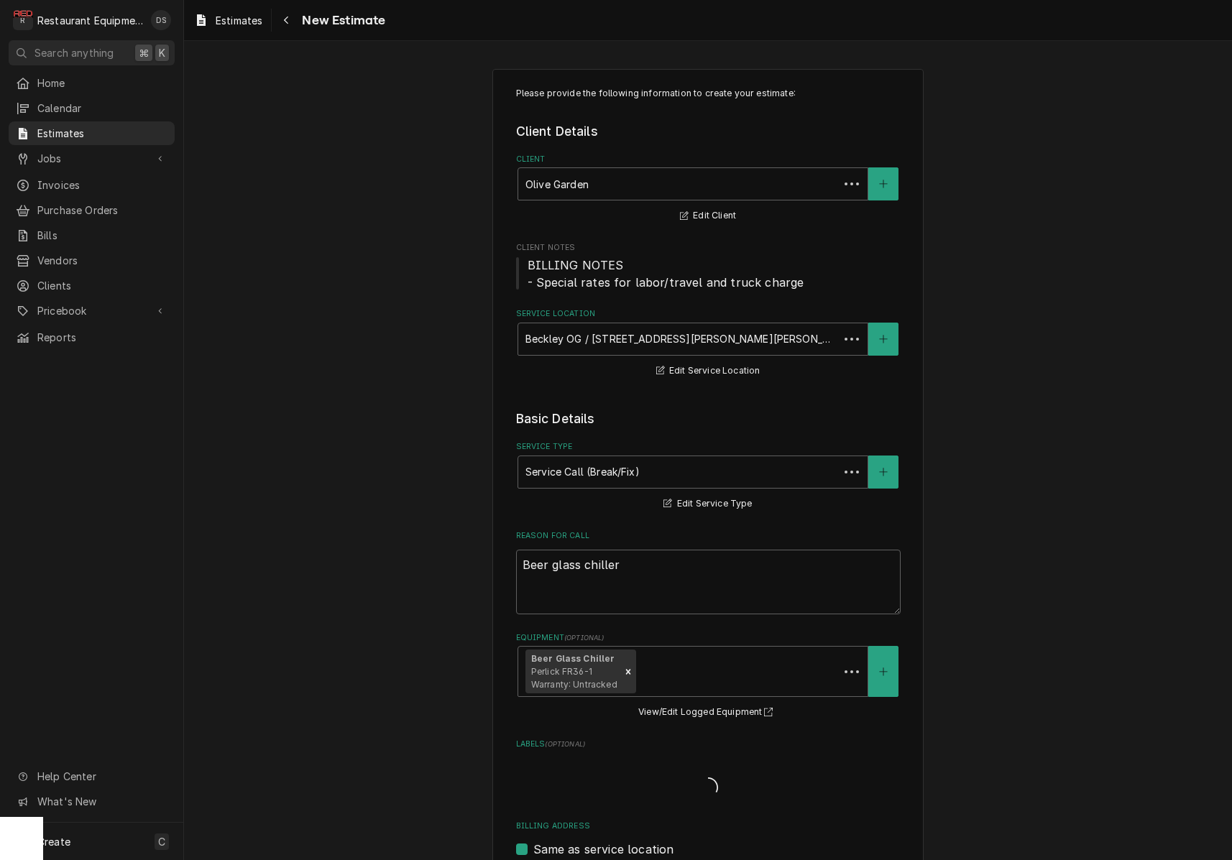
scroll to position [1, 0]
type textarea "x"
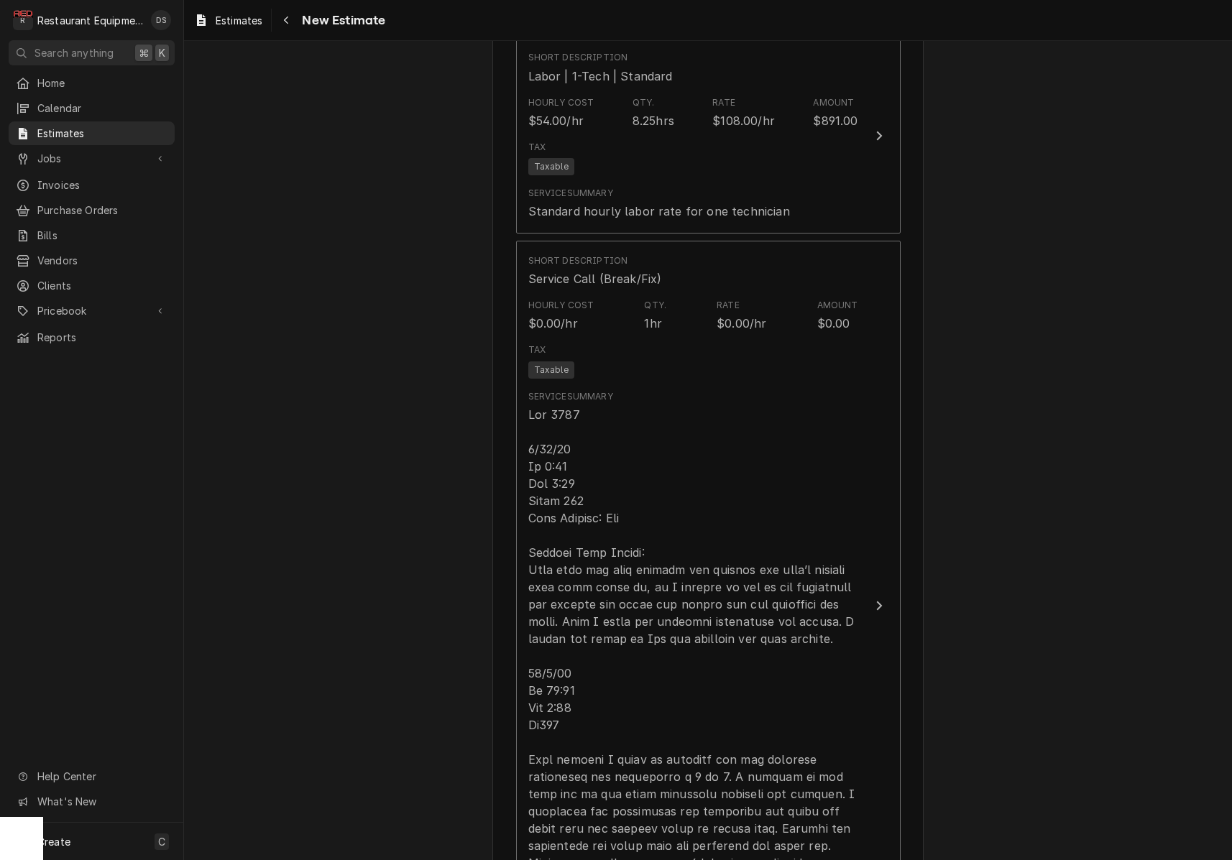
scroll to position [1347, 0]
